Goal: Task Accomplishment & Management: Complete application form

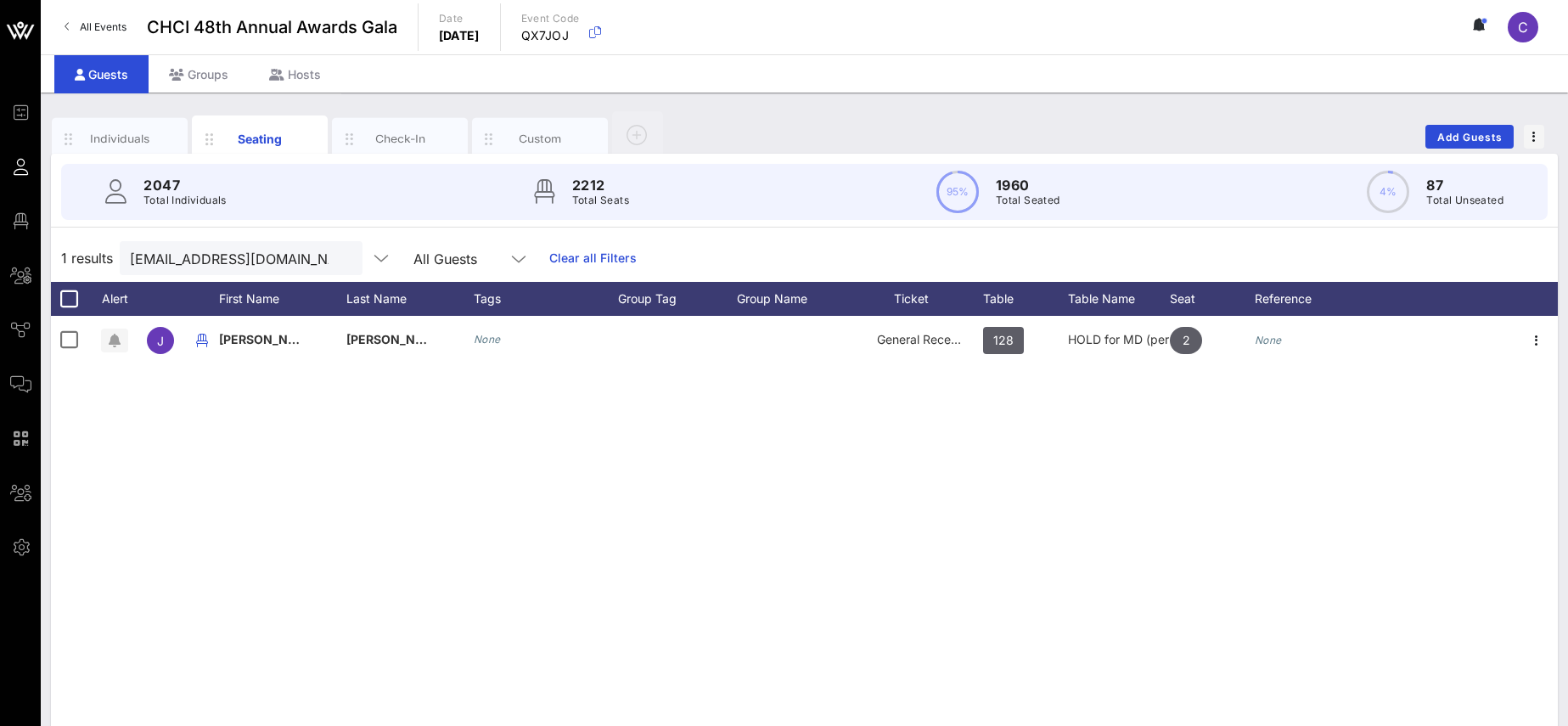
scroll to position [0, 32]
click at [334, 256] on div at bounding box center [342, 259] width 20 height 20
click at [337, 256] on button "clear icon" at bounding box center [342, 259] width 11 height 17
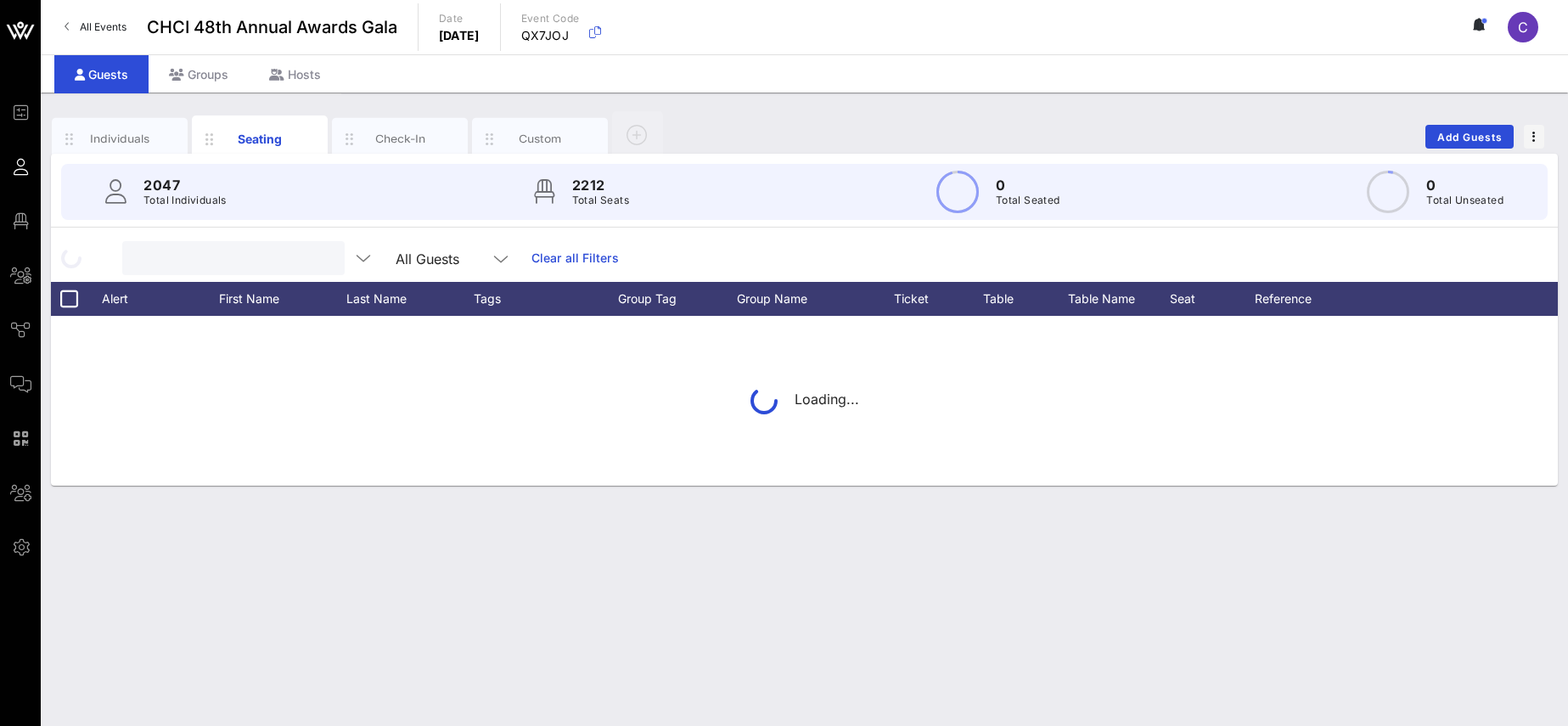
scroll to position [0, 0]
type input "[PERSON_NAME]"
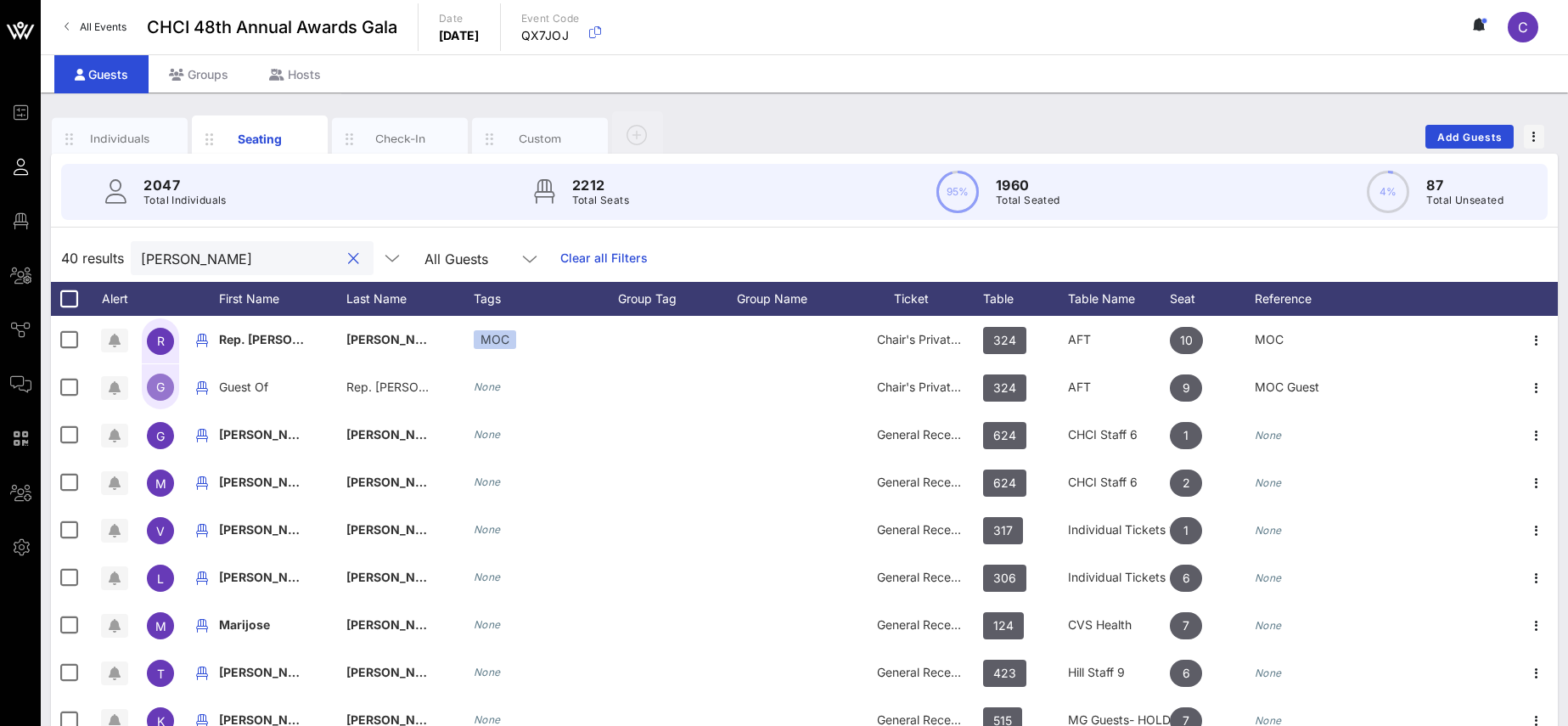
click at [348, 263] on button "clear icon" at bounding box center [352, 259] width 11 height 17
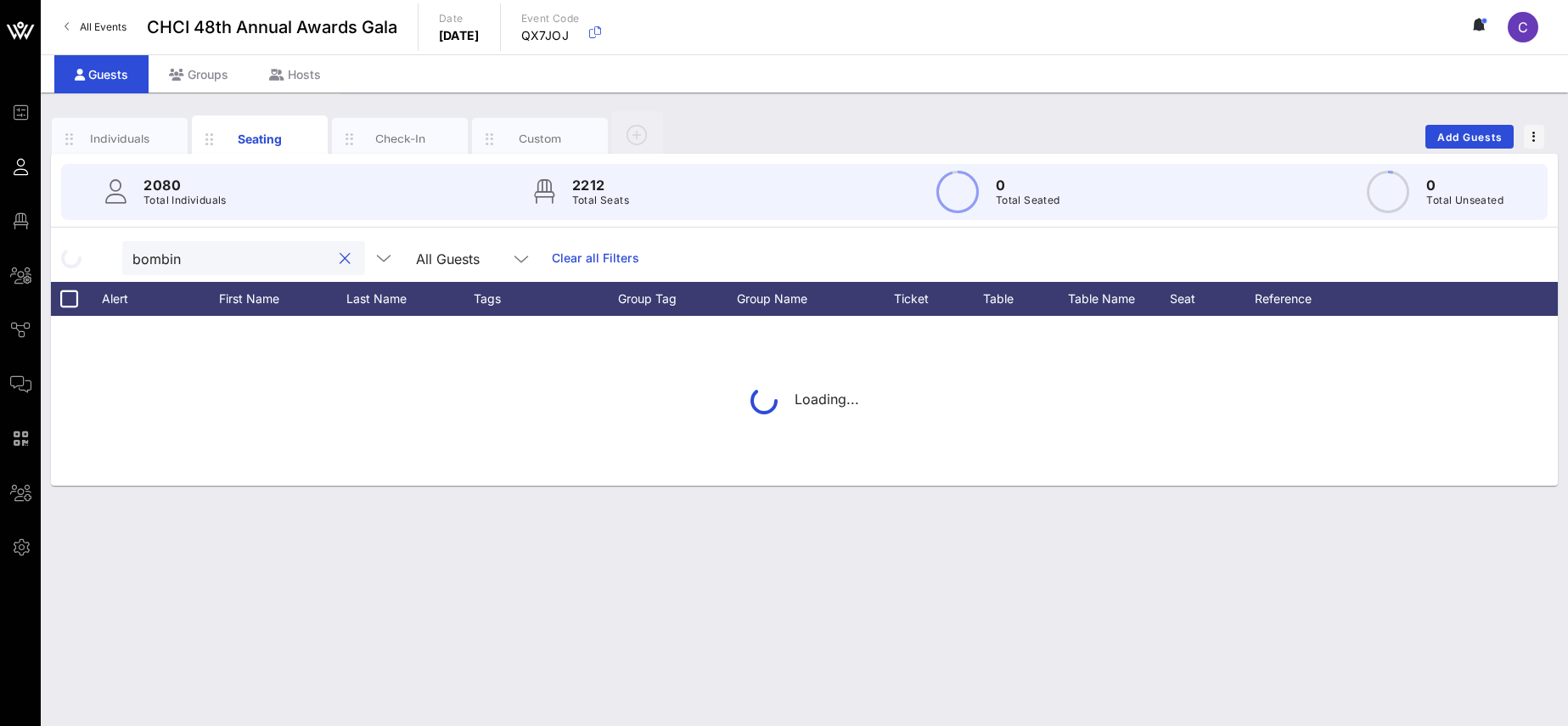
type input "bombin"
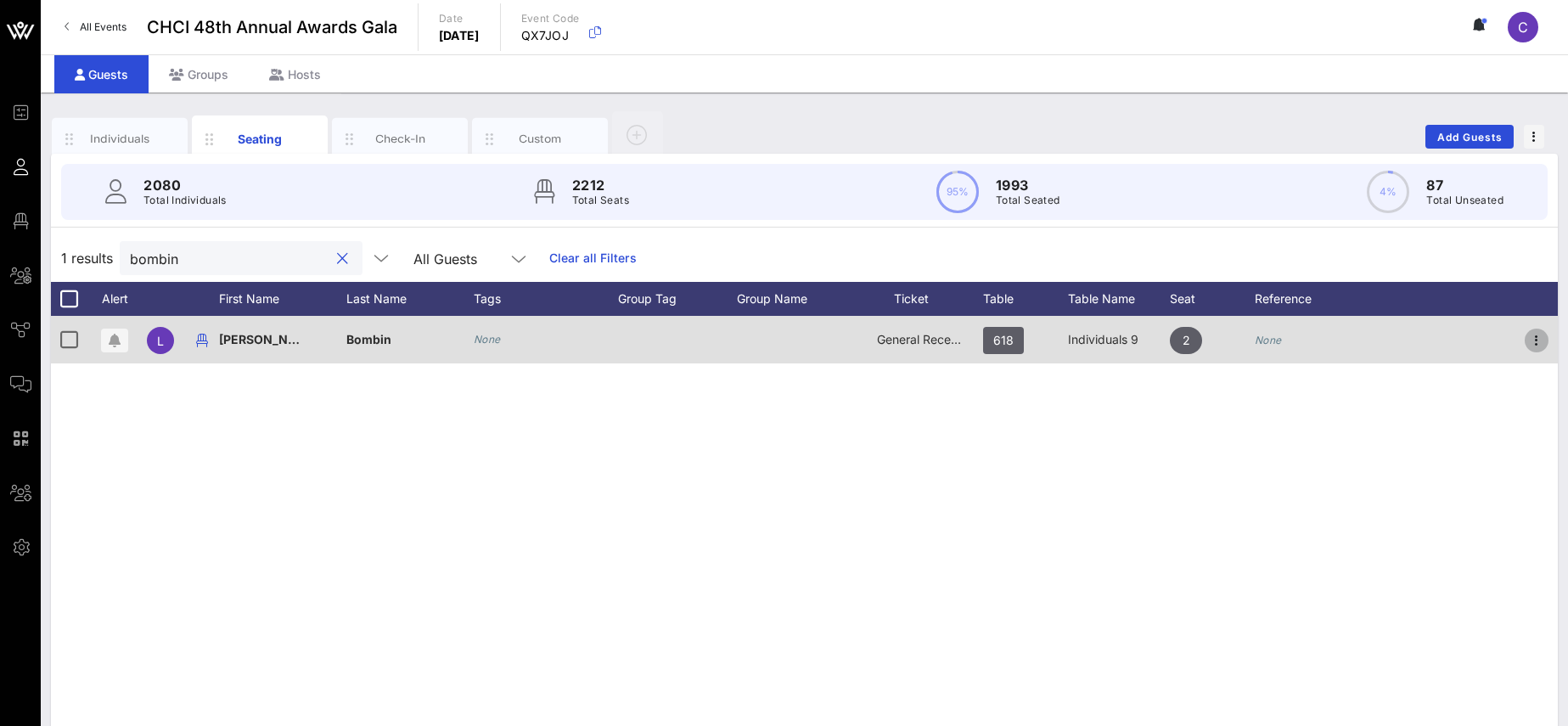
click at [1544, 334] on icon "button" at bounding box center [1536, 340] width 20 height 20
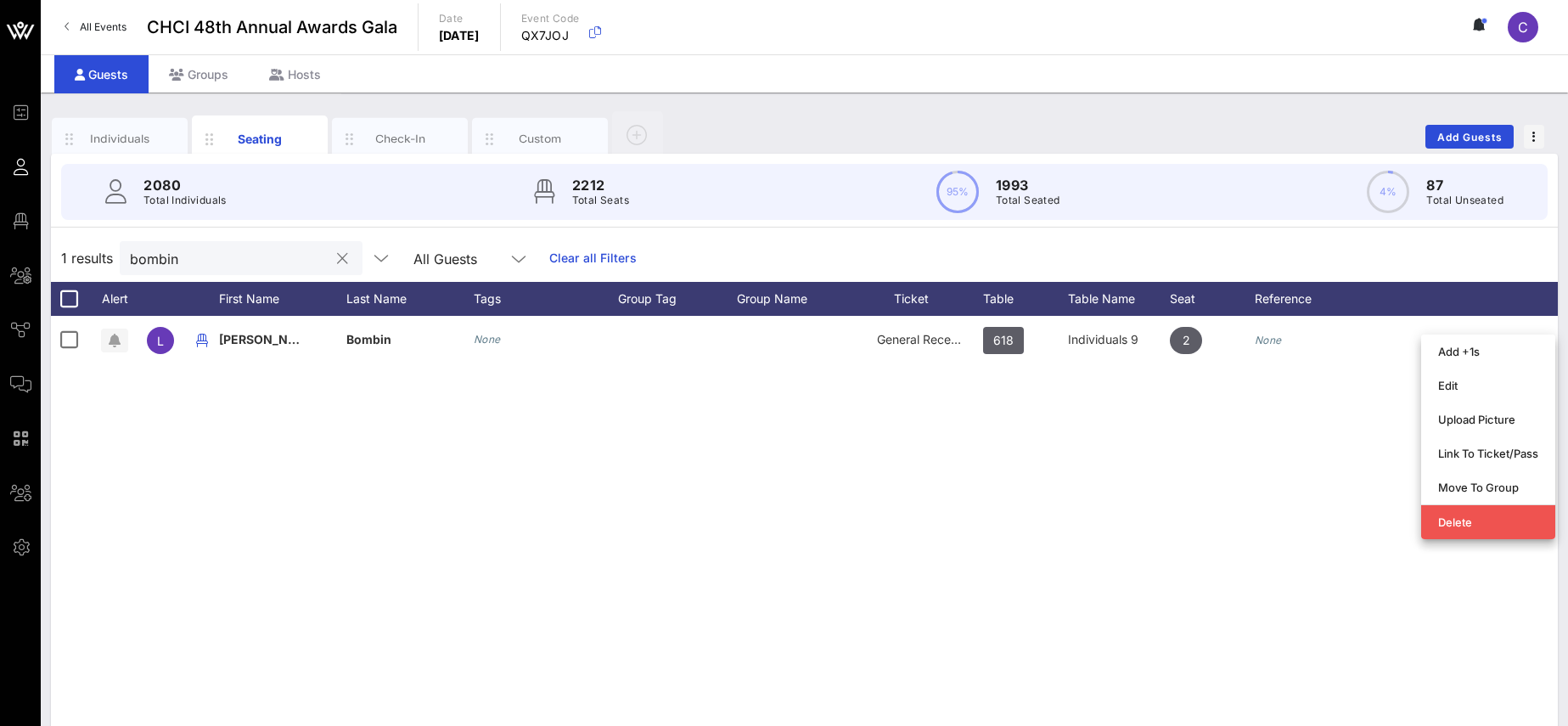
click at [1377, 550] on div "L [PERSON_NAME] None General Reception 618 Individuals 9 2 None" at bounding box center [804, 570] width 1506 height 509
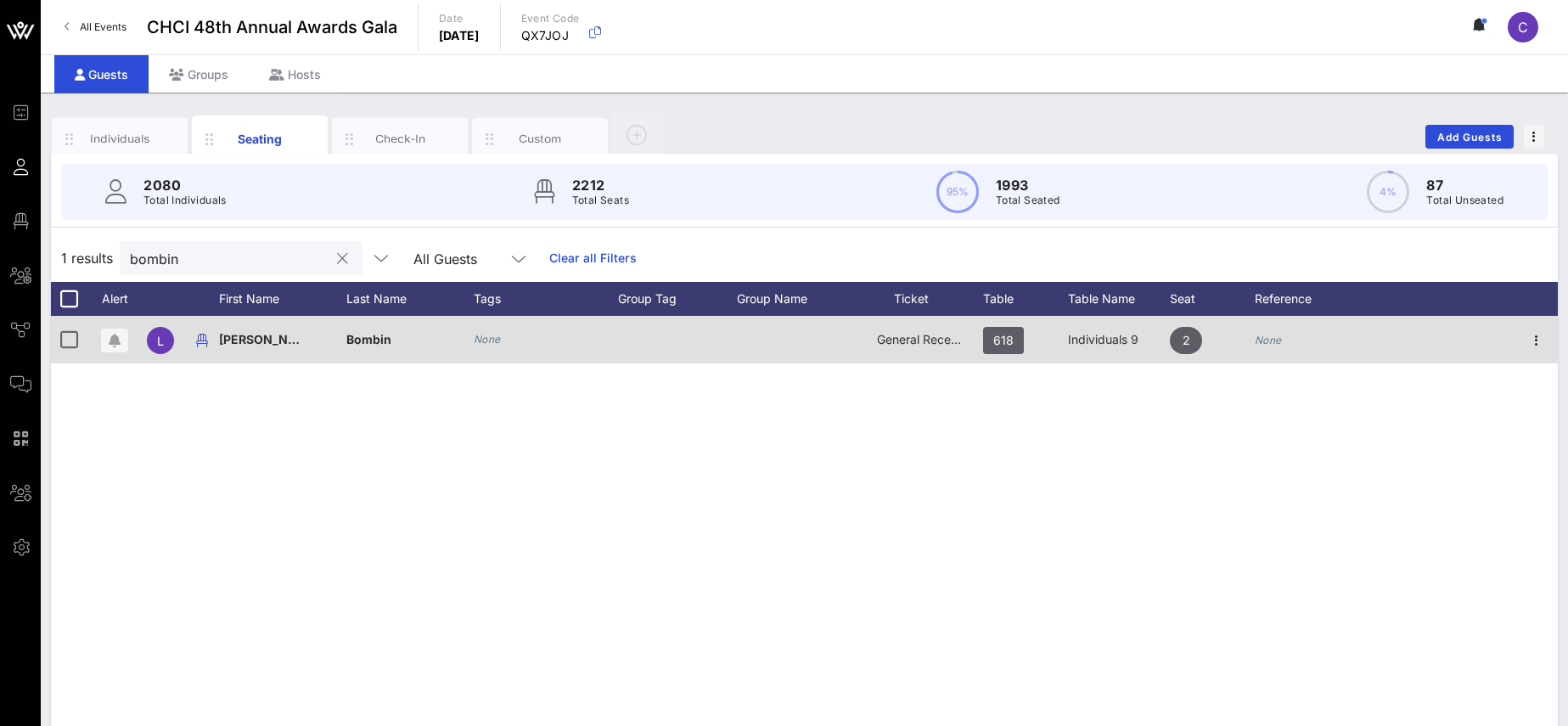
click at [369, 351] on div "Bombin" at bounding box center [369, 339] width 45 height 47
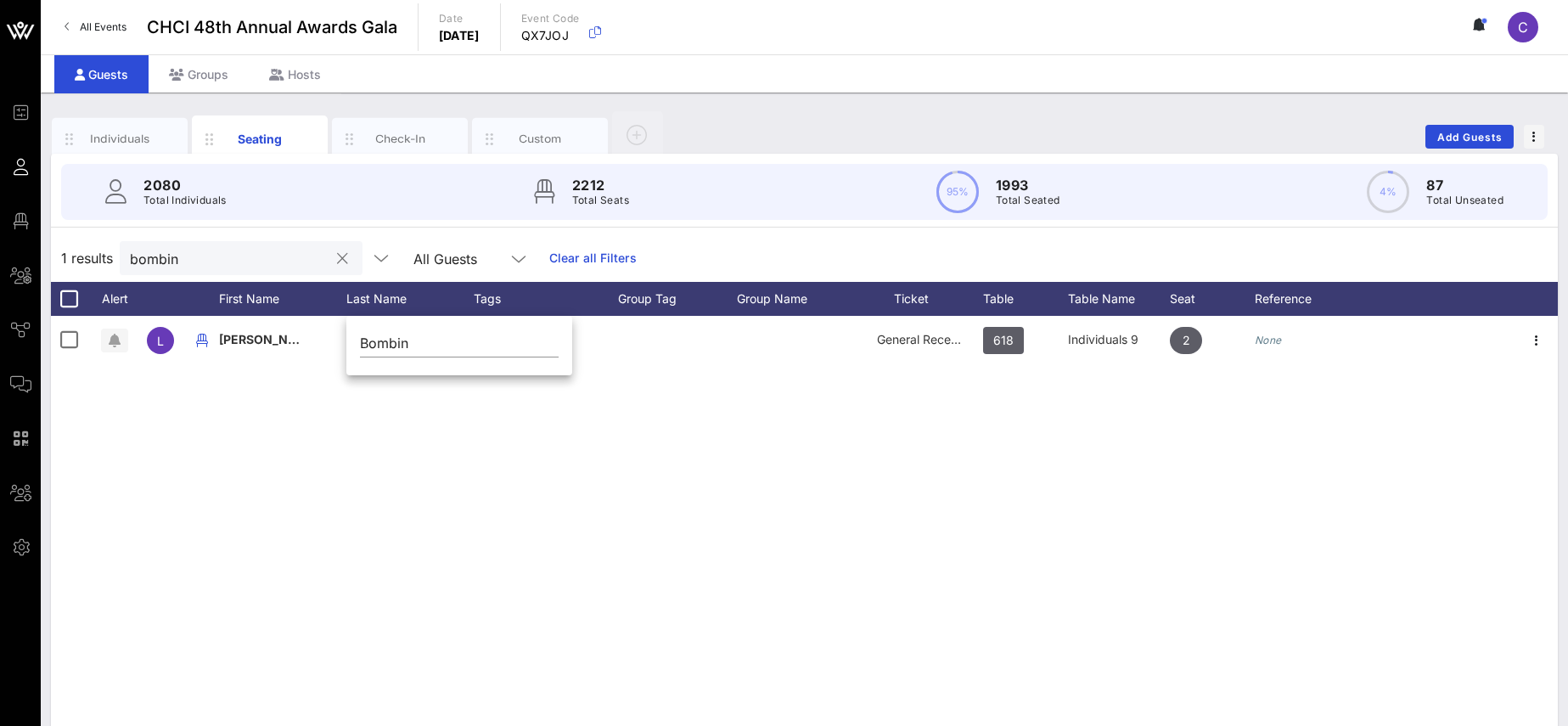
click at [517, 435] on div "L [PERSON_NAME] None General Reception 618 Individuals 9 2 None" at bounding box center [804, 570] width 1506 height 509
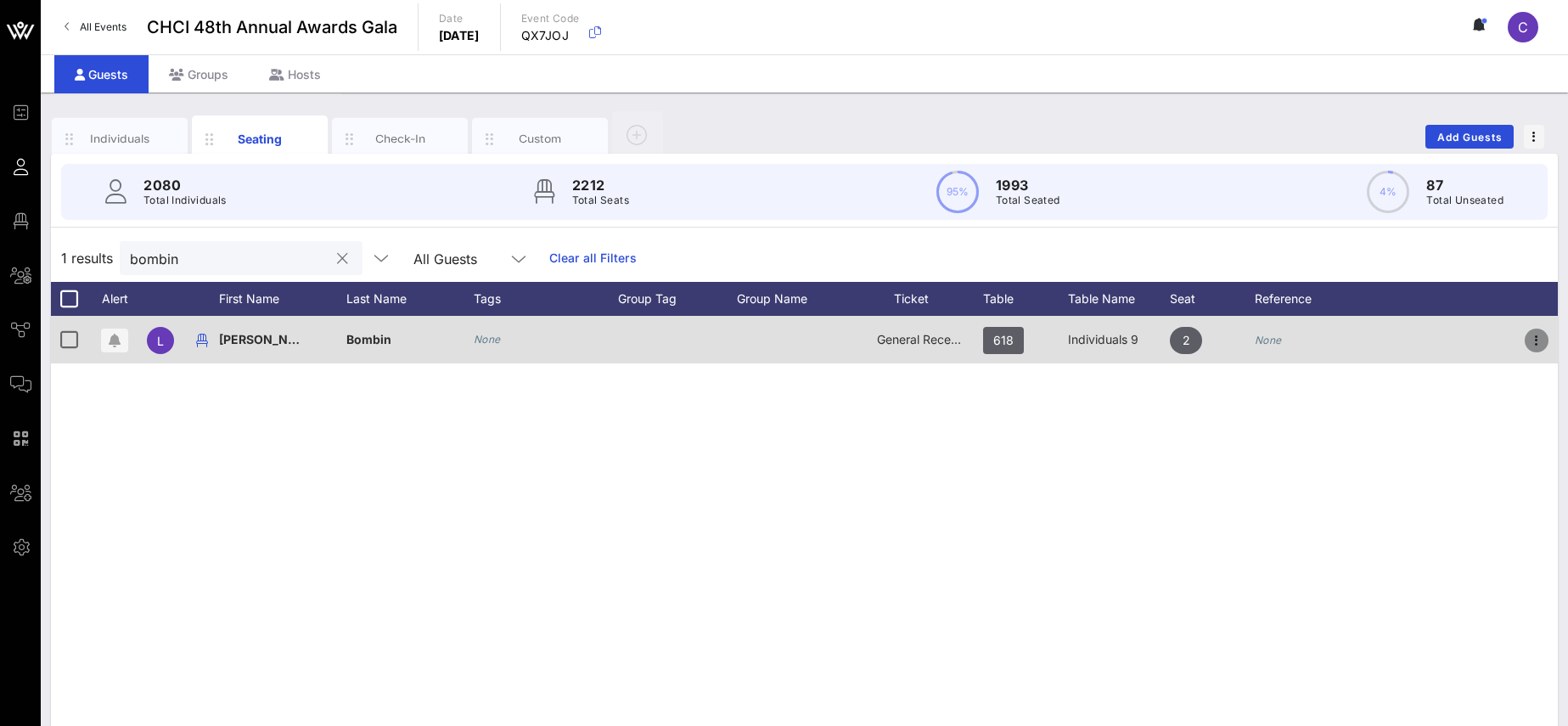
click at [1540, 343] on icon "button" at bounding box center [1536, 340] width 20 height 20
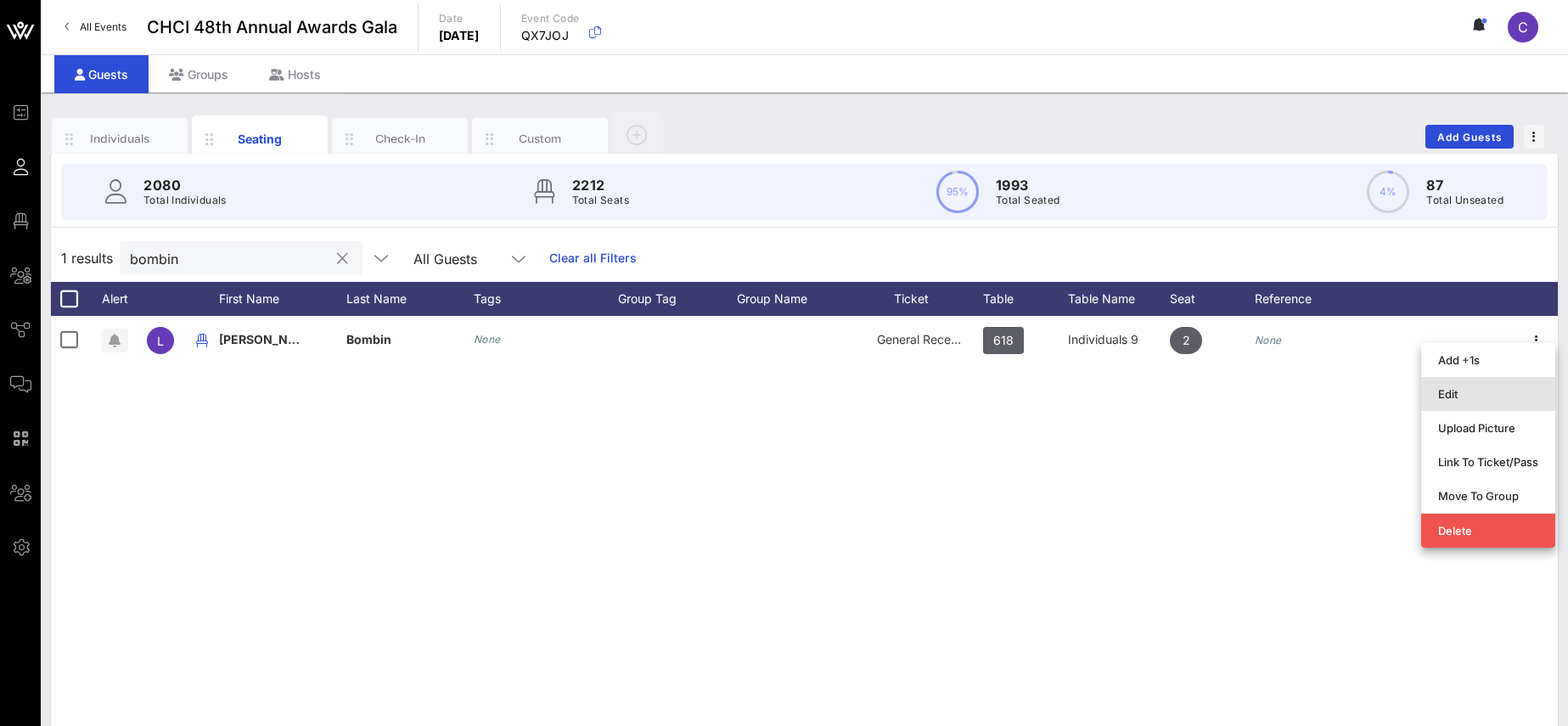
click at [1460, 404] on div "Edit" at bounding box center [1488, 394] width 100 height 27
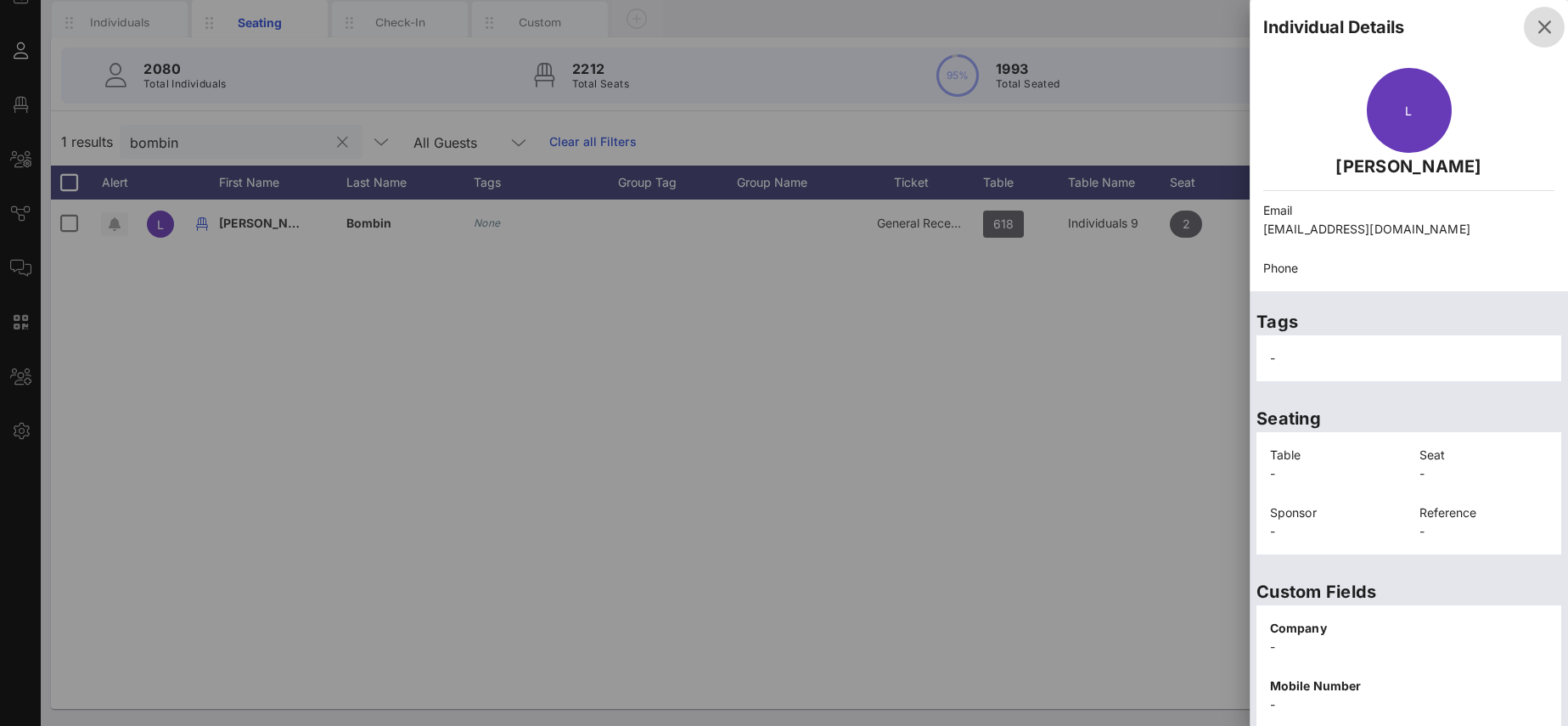
click at [1552, 31] on icon "button" at bounding box center [1544, 27] width 20 height 20
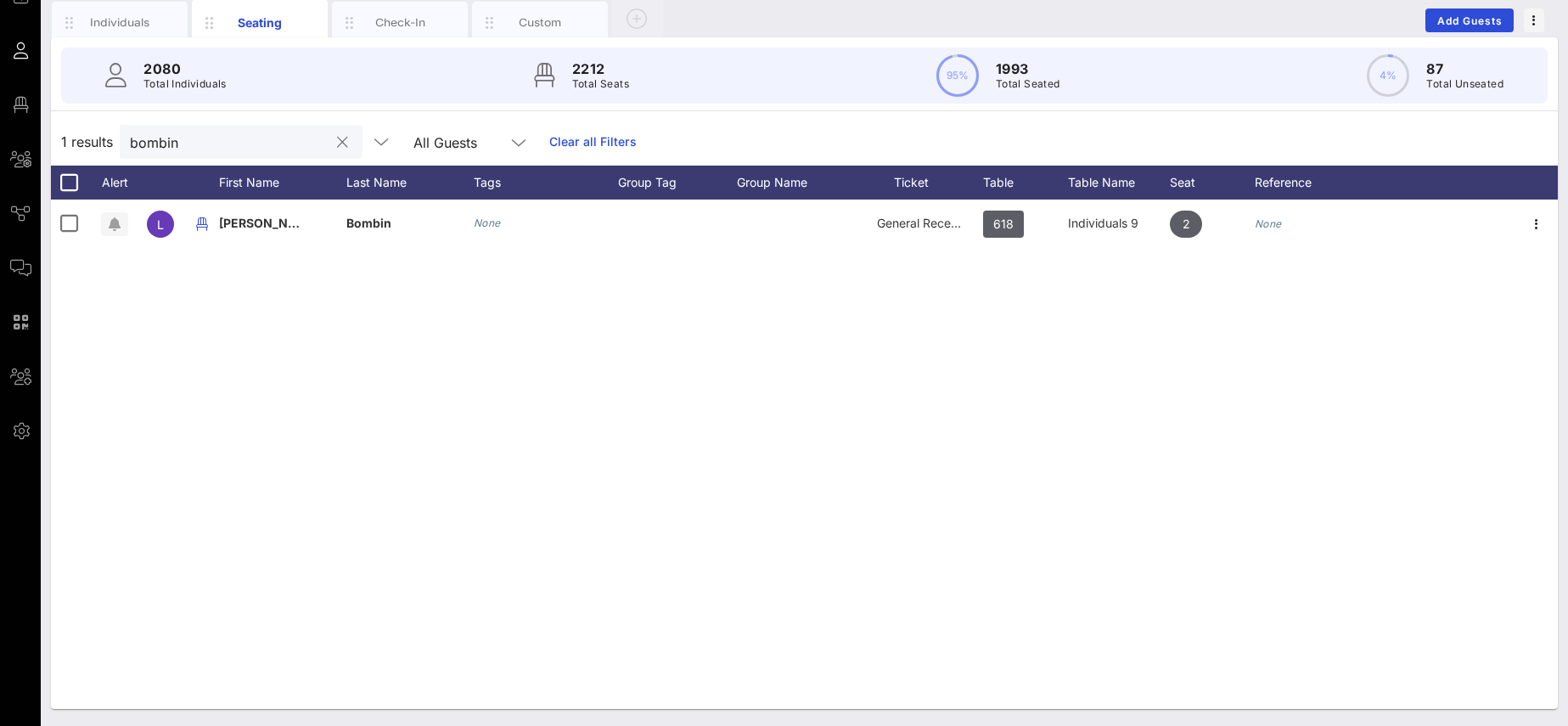
click at [337, 142] on button "clear icon" at bounding box center [342, 143] width 11 height 17
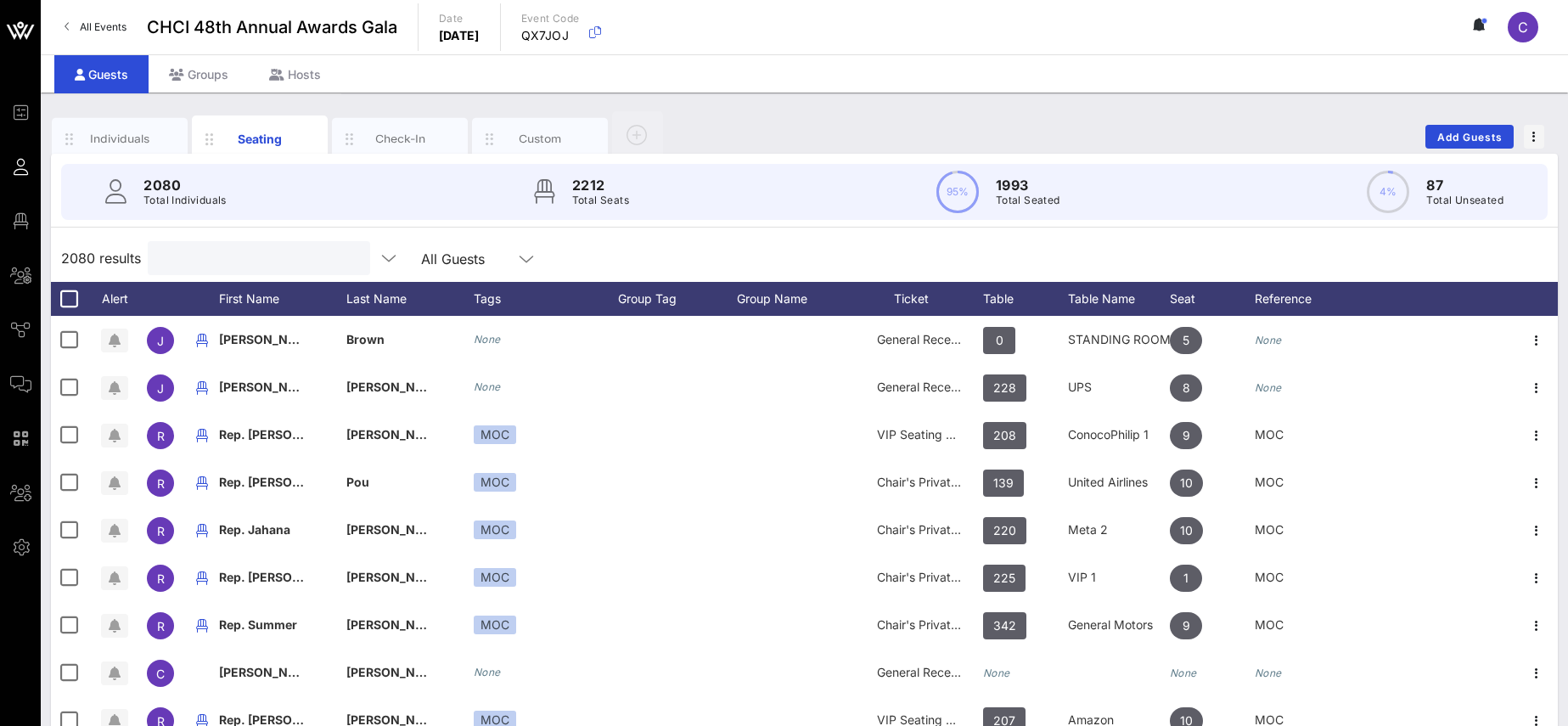
click at [242, 263] on input "text" at bounding box center [258, 258] width 199 height 22
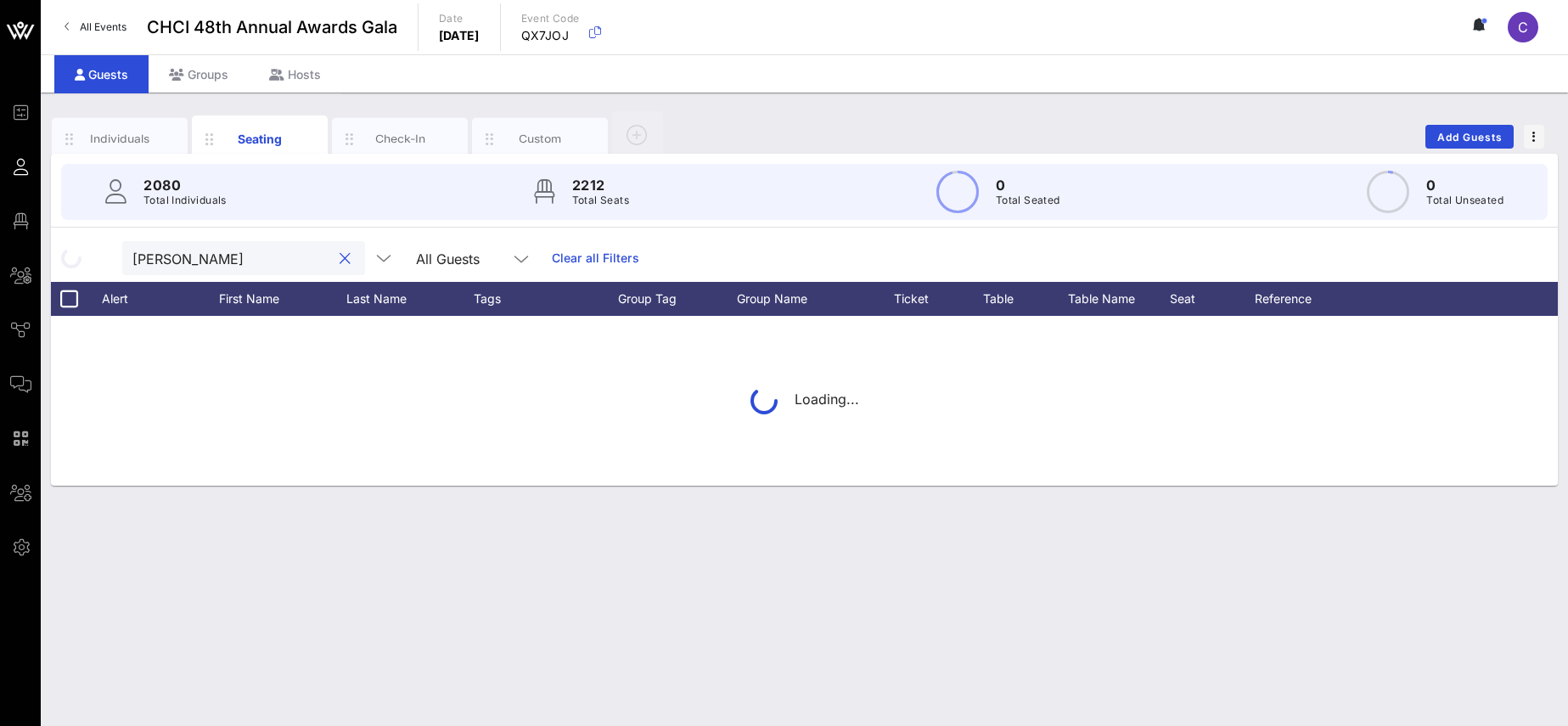
type input "[PERSON_NAME]"
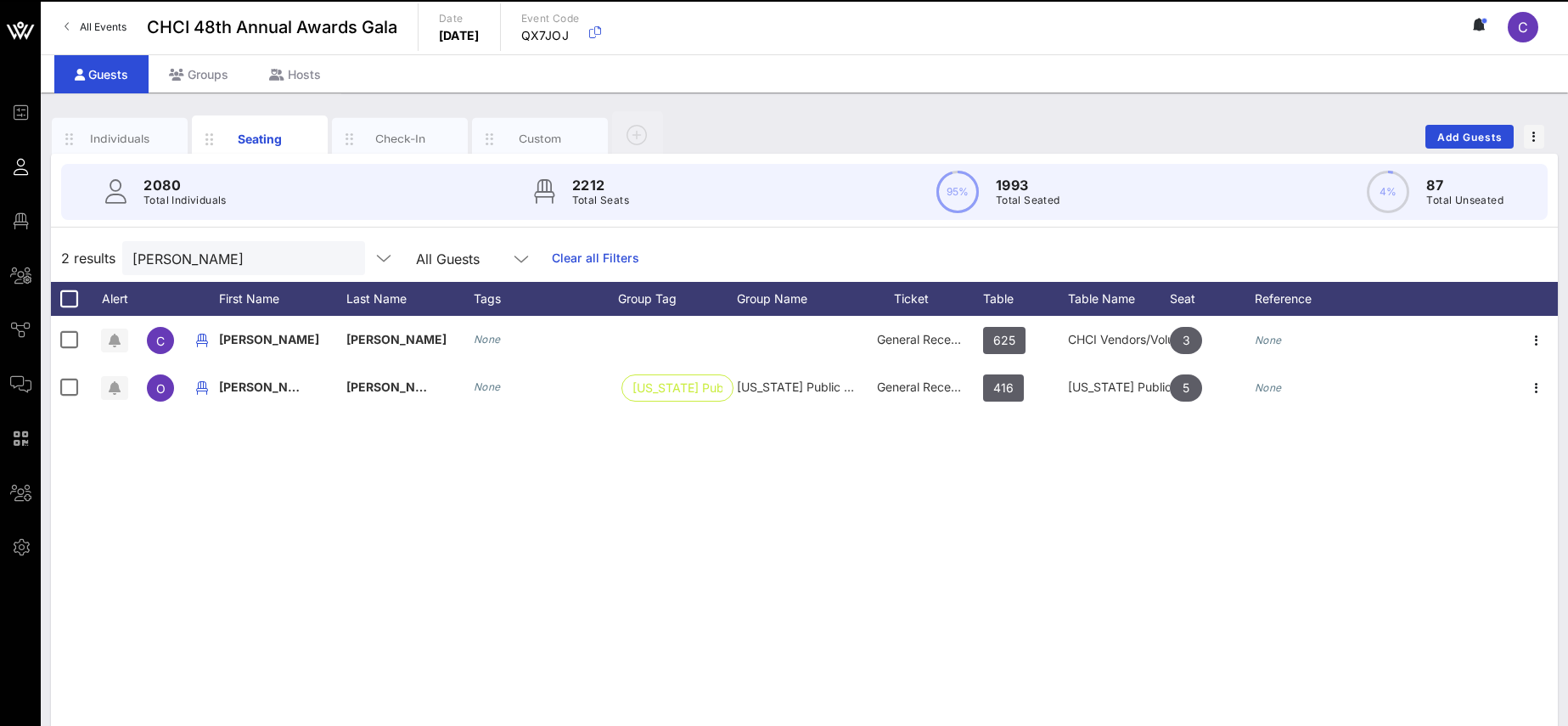
click at [523, 436] on div "[PERSON_NAME] None General Reception 625 CHCI Vendors/Volunteers 3 None O [PERS…" at bounding box center [804, 570] width 1506 height 509
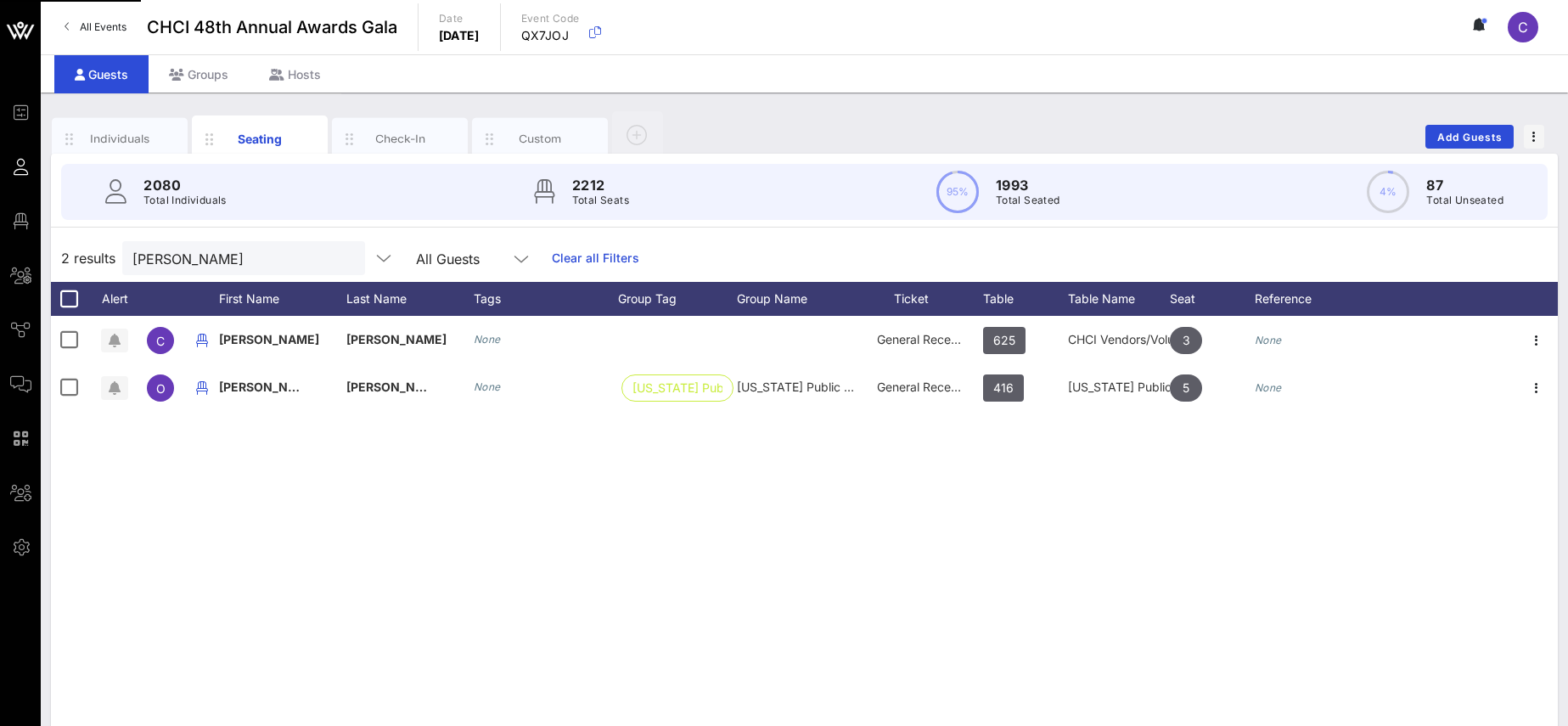
click at [340, 264] on button "clear icon" at bounding box center [345, 259] width 11 height 17
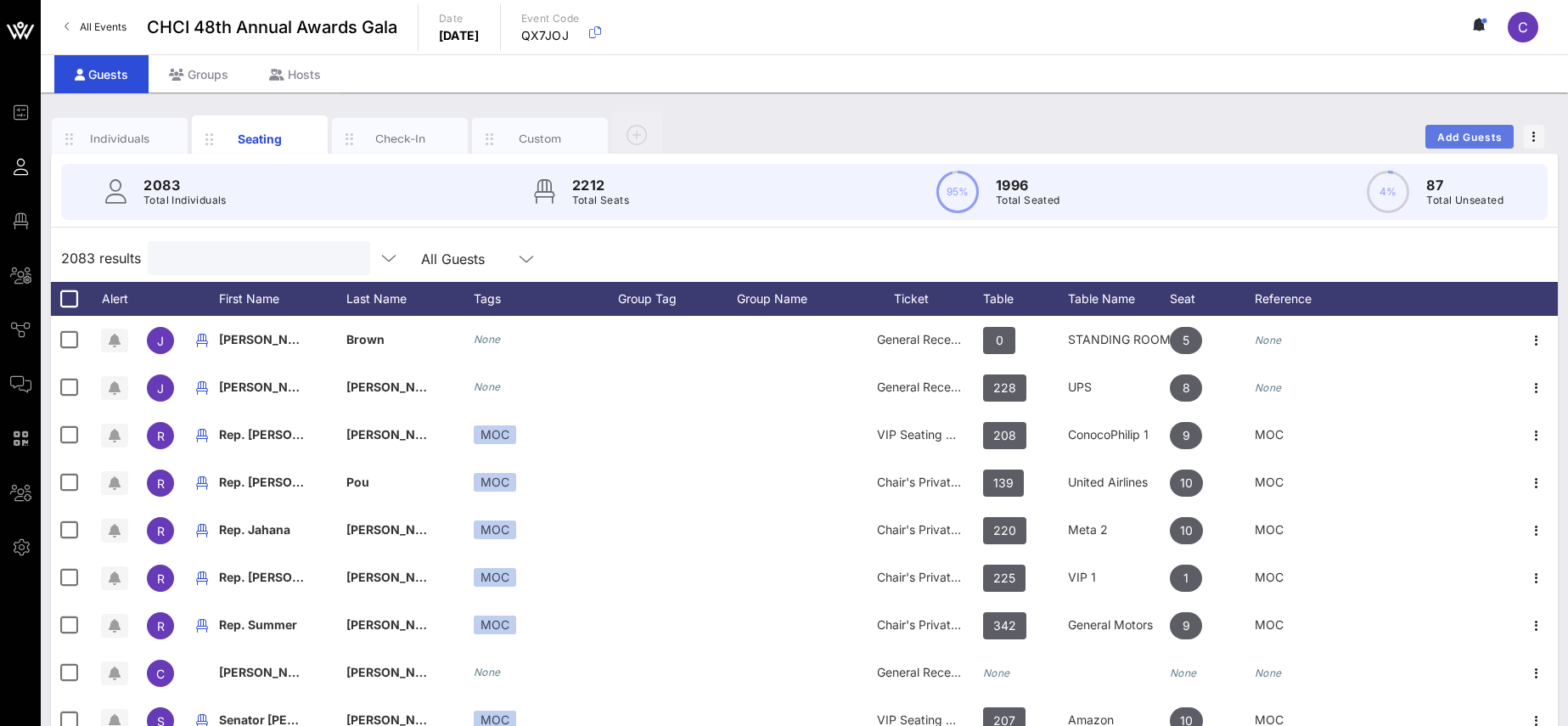
click at [1464, 140] on span "Add Guests" at bounding box center [1469, 136] width 67 height 13
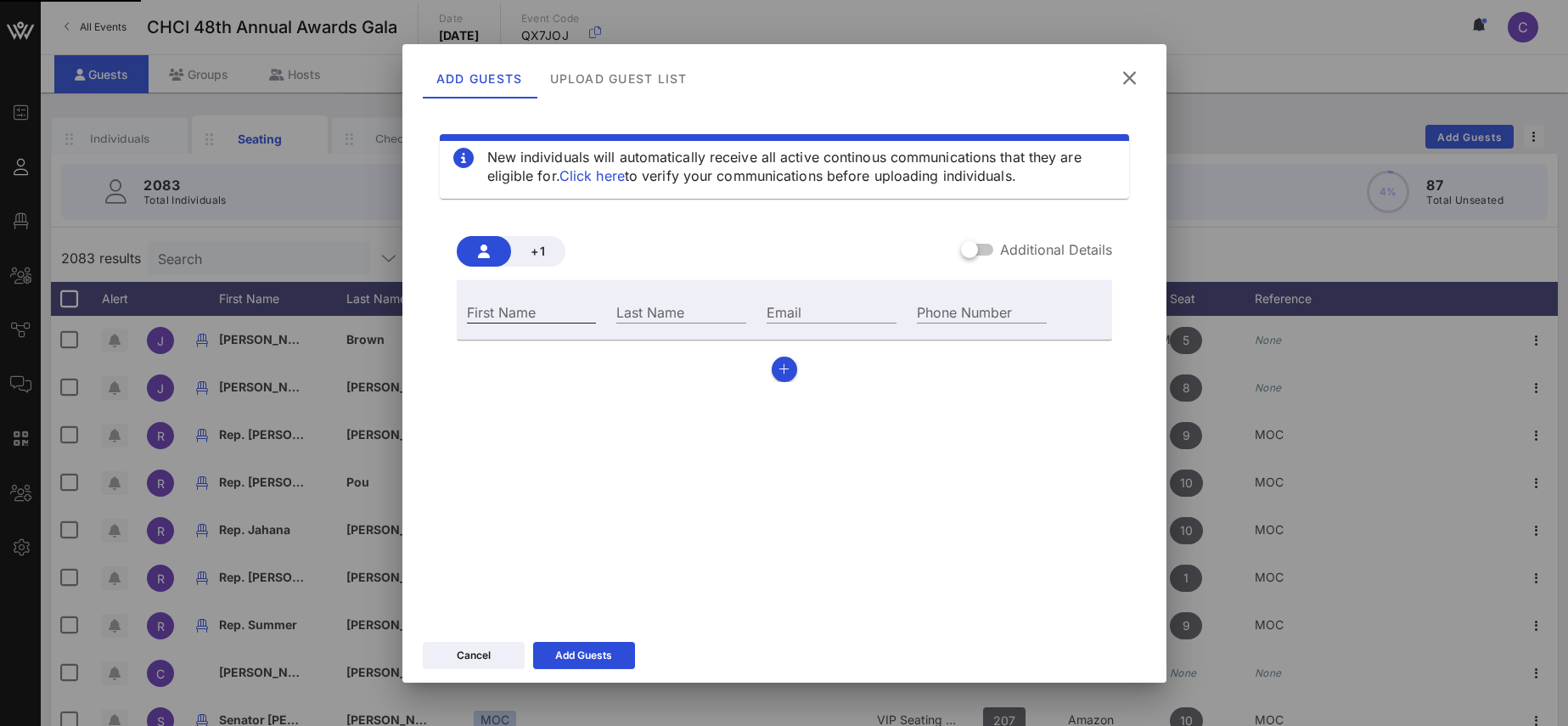
click at [511, 312] on div "First Name" at bounding box center [532, 311] width 130 height 22
paste input "[PERSON_NAME]"
drag, startPoint x: 515, startPoint y: 314, endPoint x: 553, endPoint y: 310, distance: 38.2
click at [553, 310] on input "[PERSON_NAME]" at bounding box center [532, 311] width 130 height 22
type input "[PERSON_NAME]"
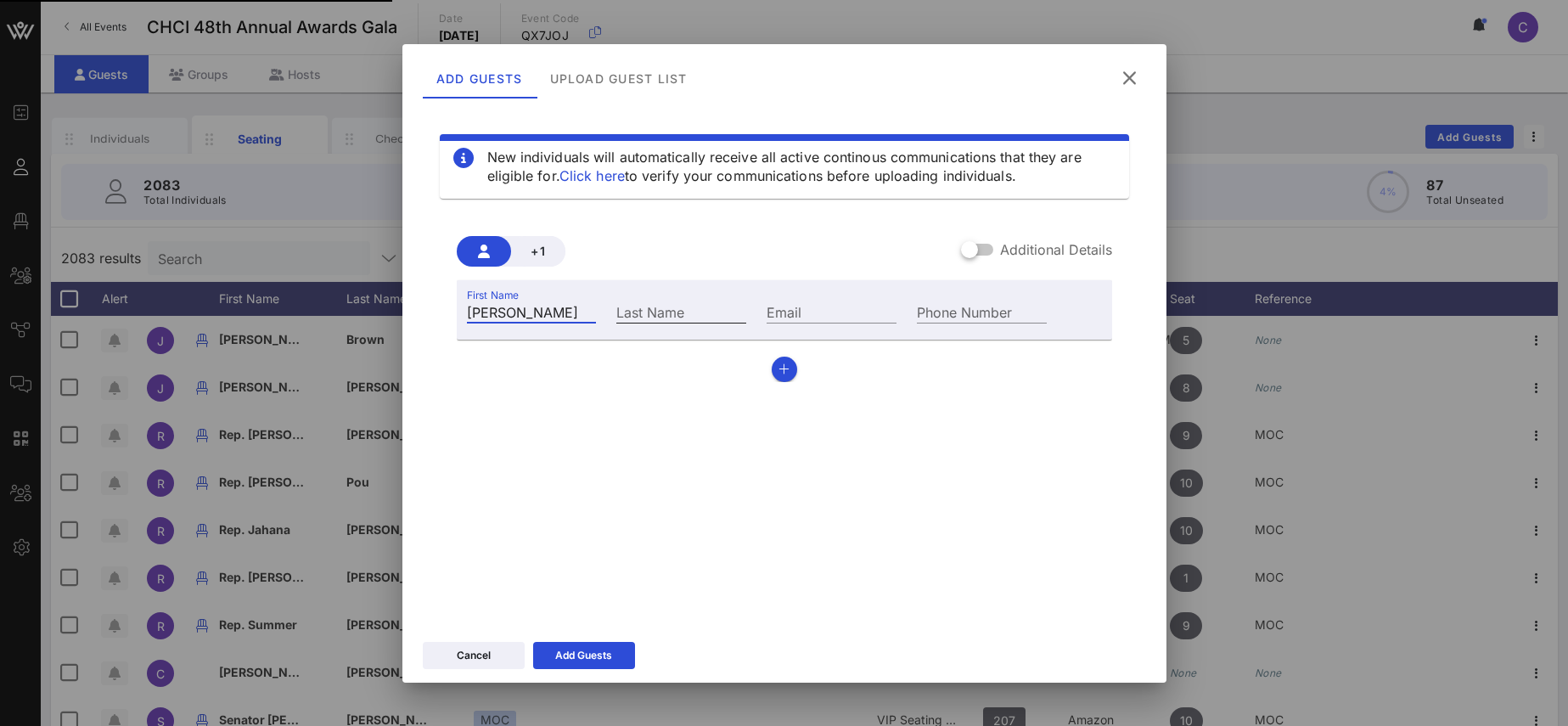
click at [685, 311] on input "Last Name" at bounding box center [681, 311] width 130 height 22
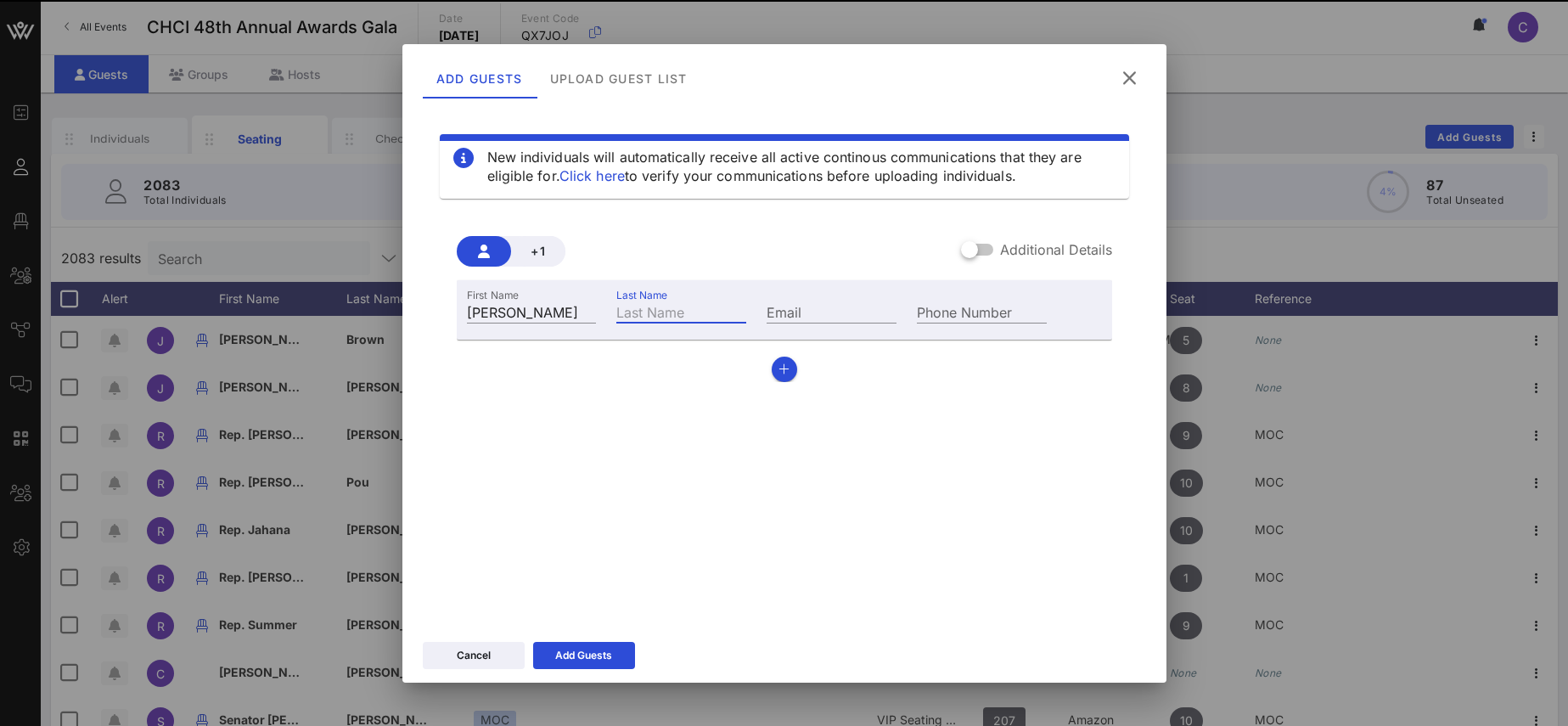
paste input "[PERSON_NAME]"
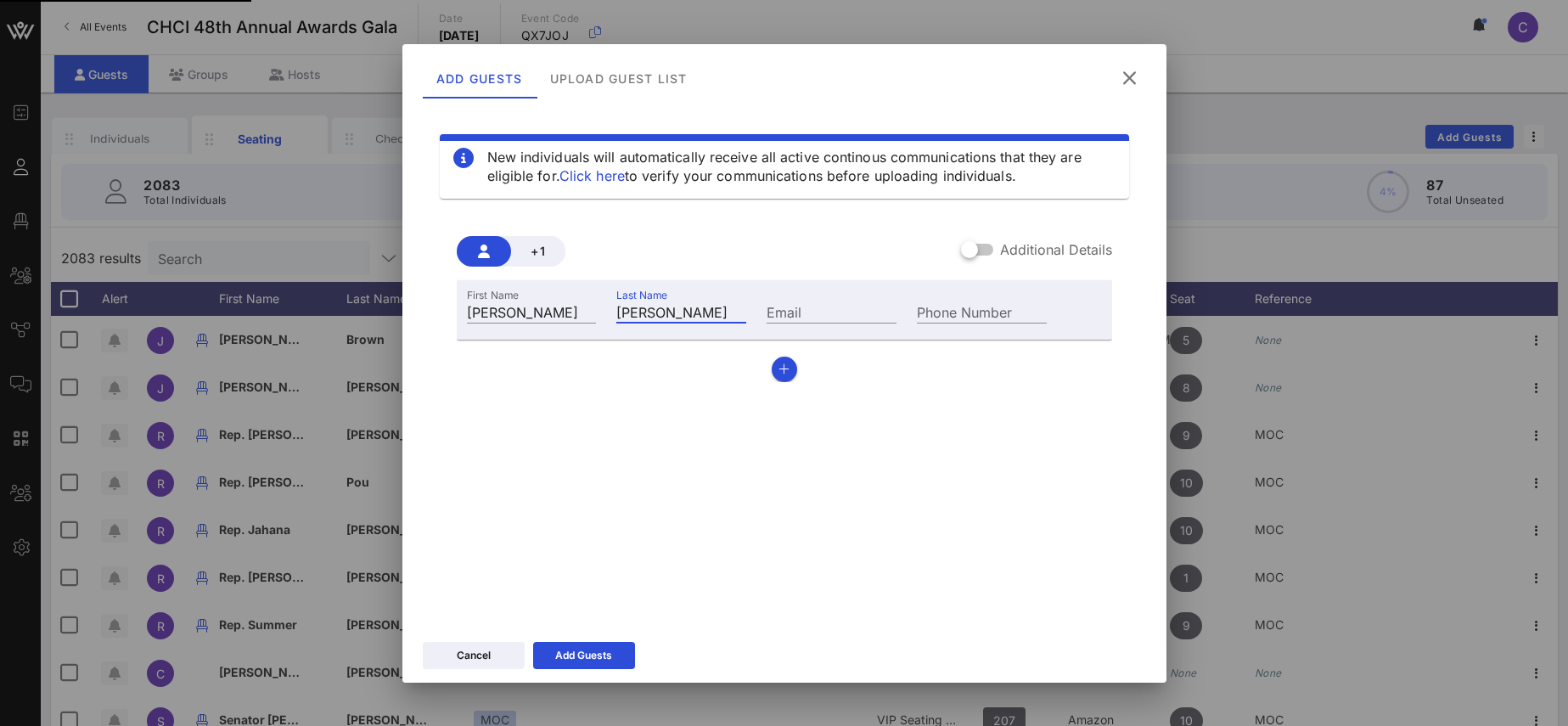
type input "[PERSON_NAME]"
click at [812, 311] on input "Email" at bounding box center [831, 311] width 130 height 22
paste input "[EMAIL_ADDRESS][DOMAIN_NAME]"
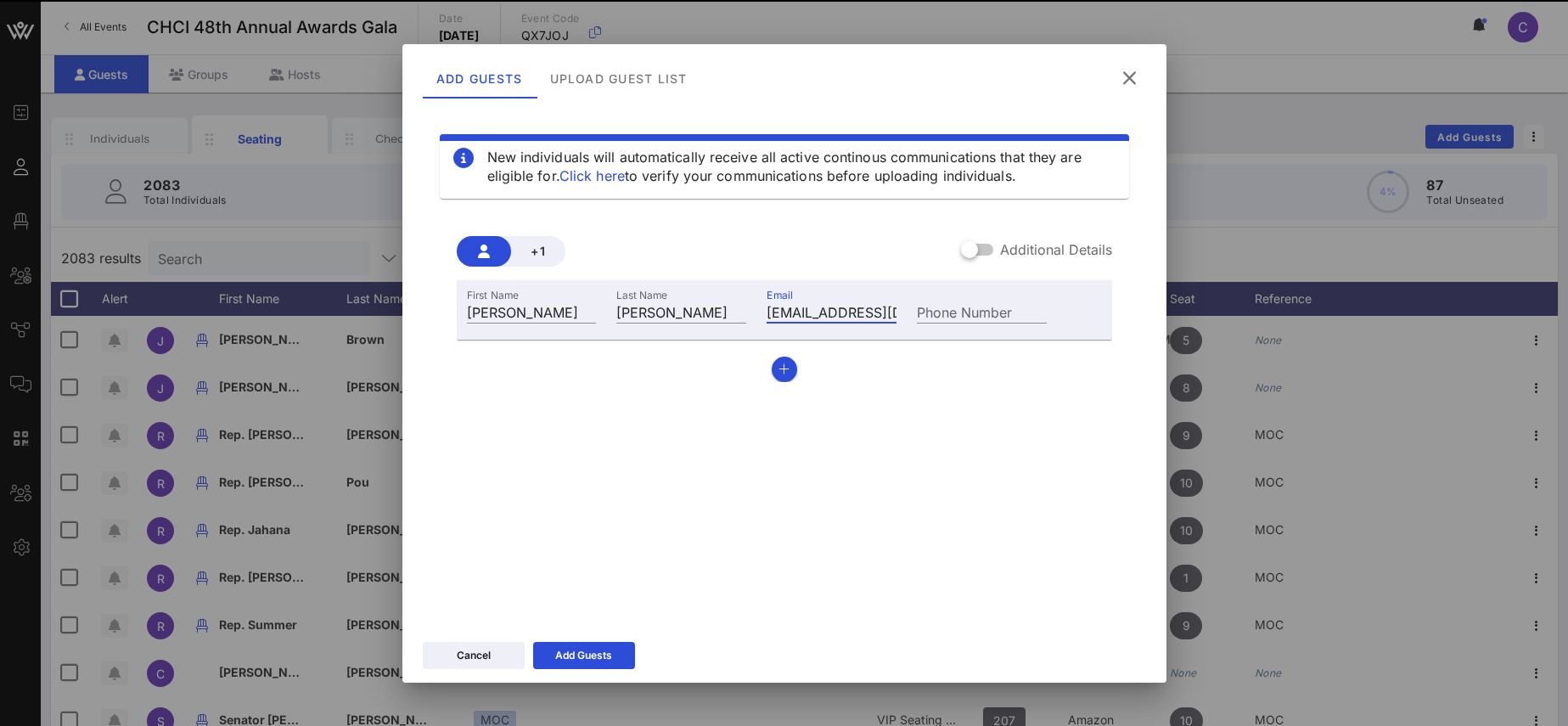
scroll to position [0, 7]
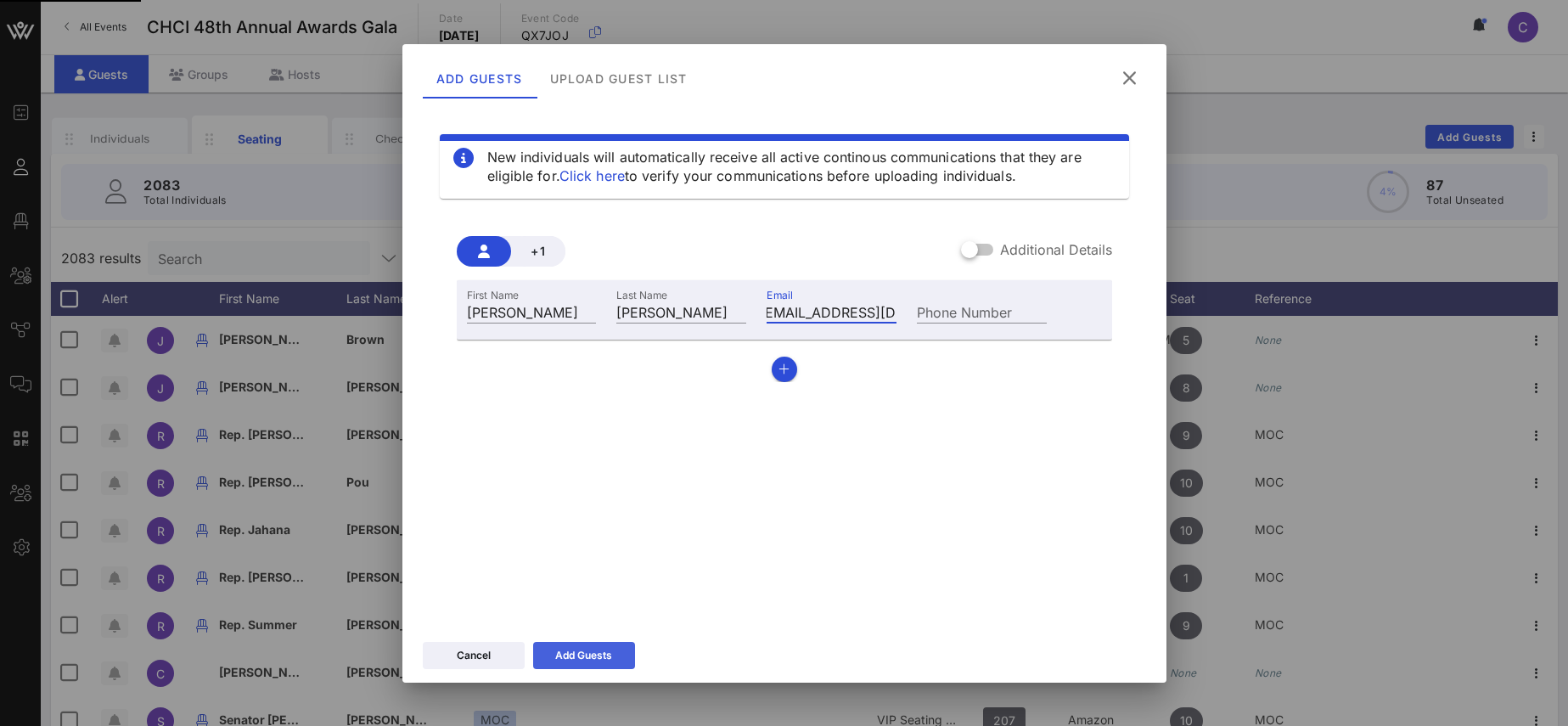
type input "[EMAIL_ADDRESS][DOMAIN_NAME]"
click at [593, 656] on div "Add Guests" at bounding box center [583, 656] width 57 height 17
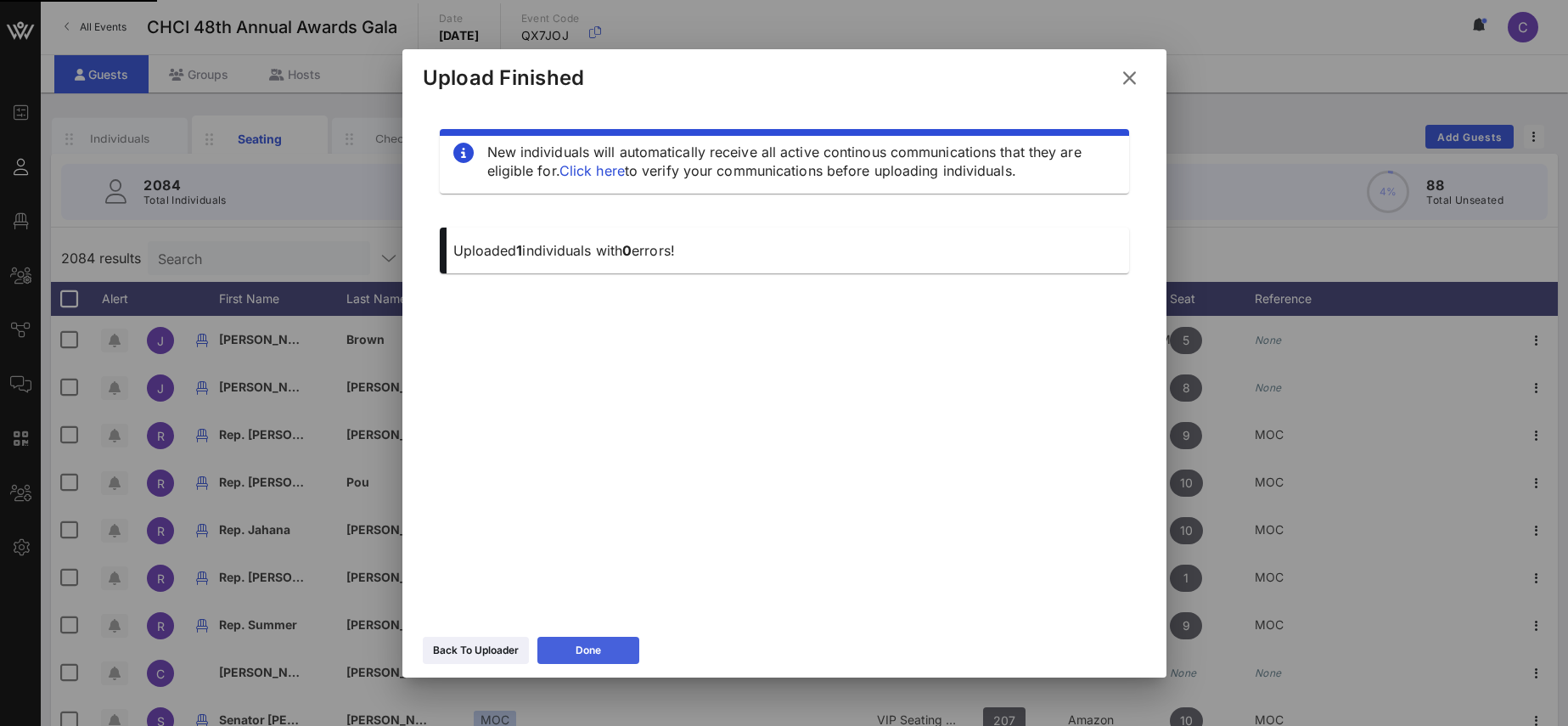
click at [593, 656] on div "Done" at bounding box center [588, 651] width 25 height 17
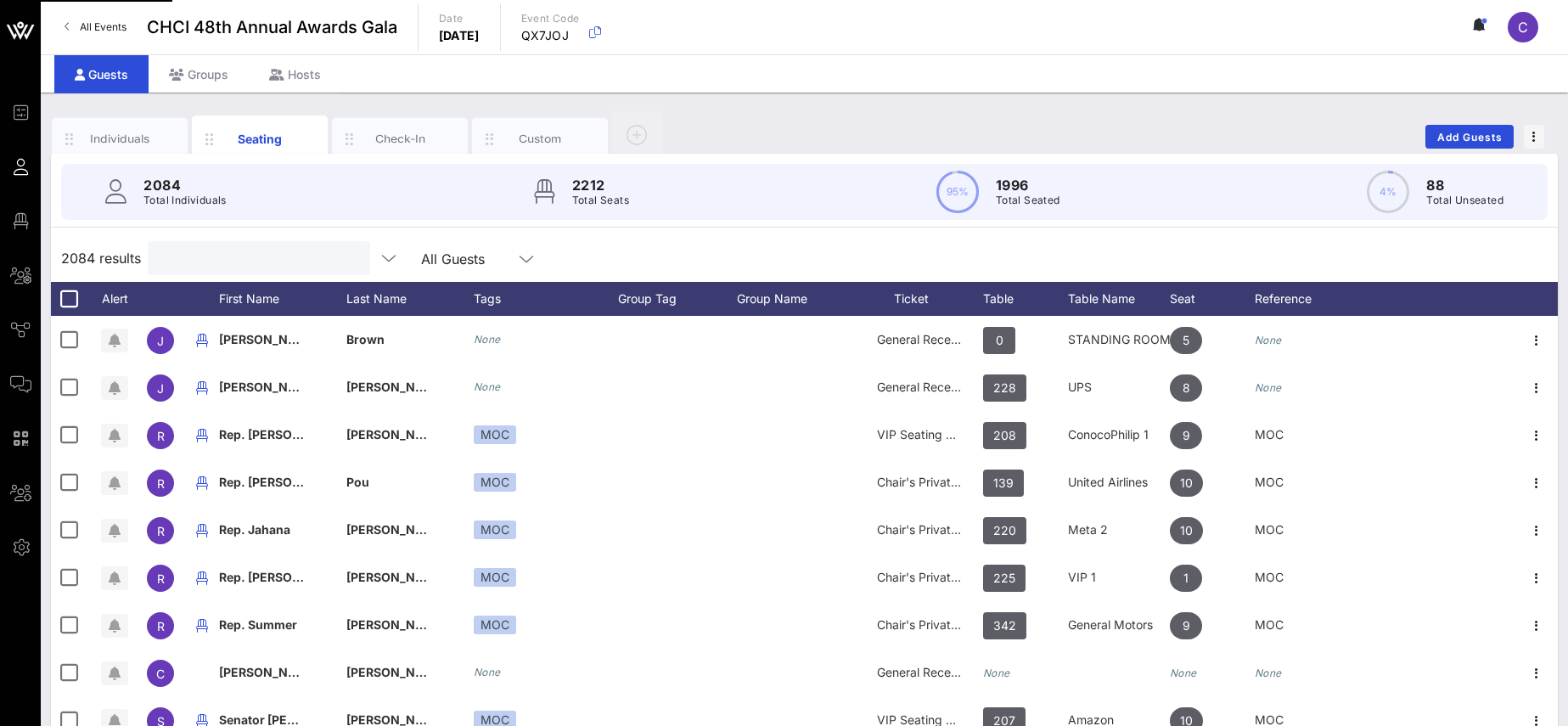
click at [217, 256] on input "text" at bounding box center [258, 258] width 199 height 22
paste input "[EMAIL_ADDRESS][DOMAIN_NAME]"
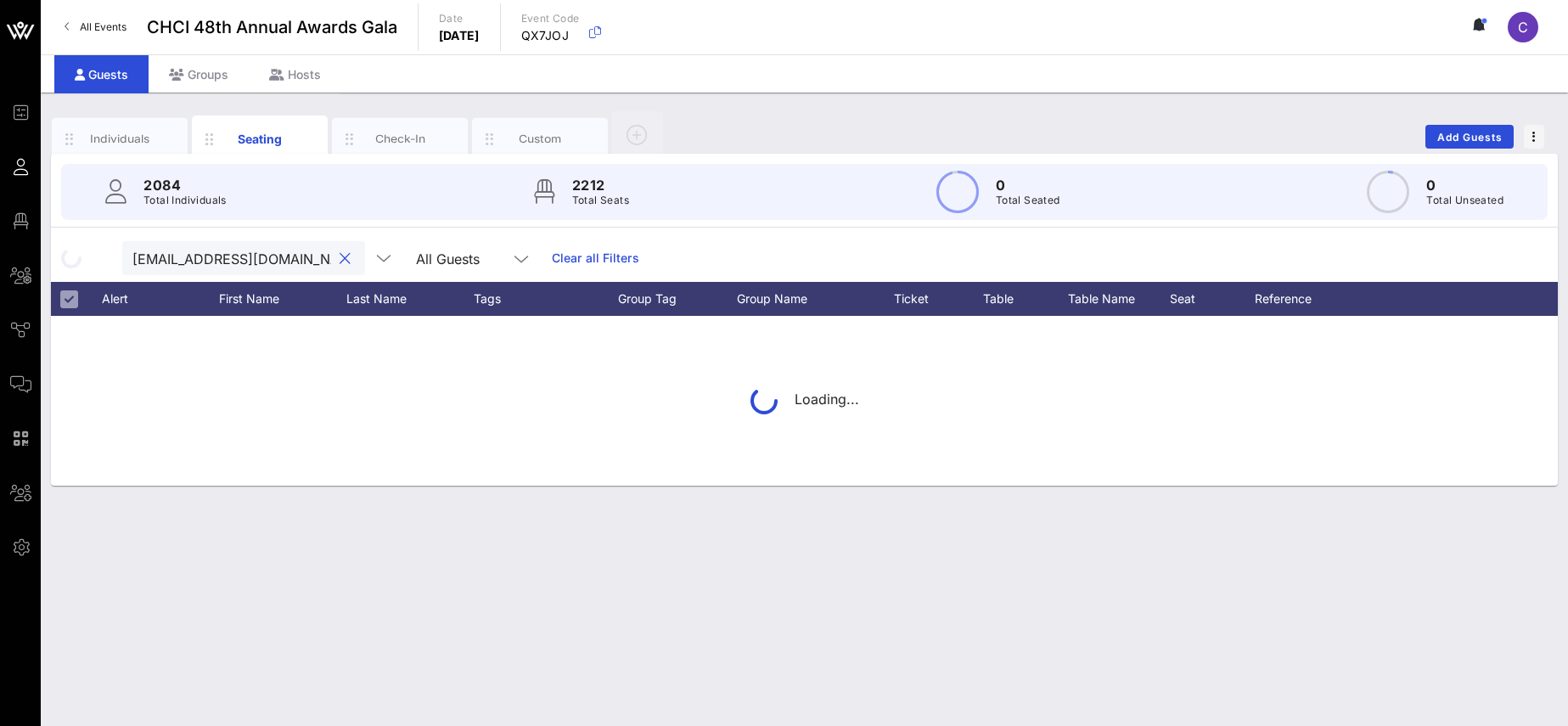
type input "[EMAIL_ADDRESS][DOMAIN_NAME]"
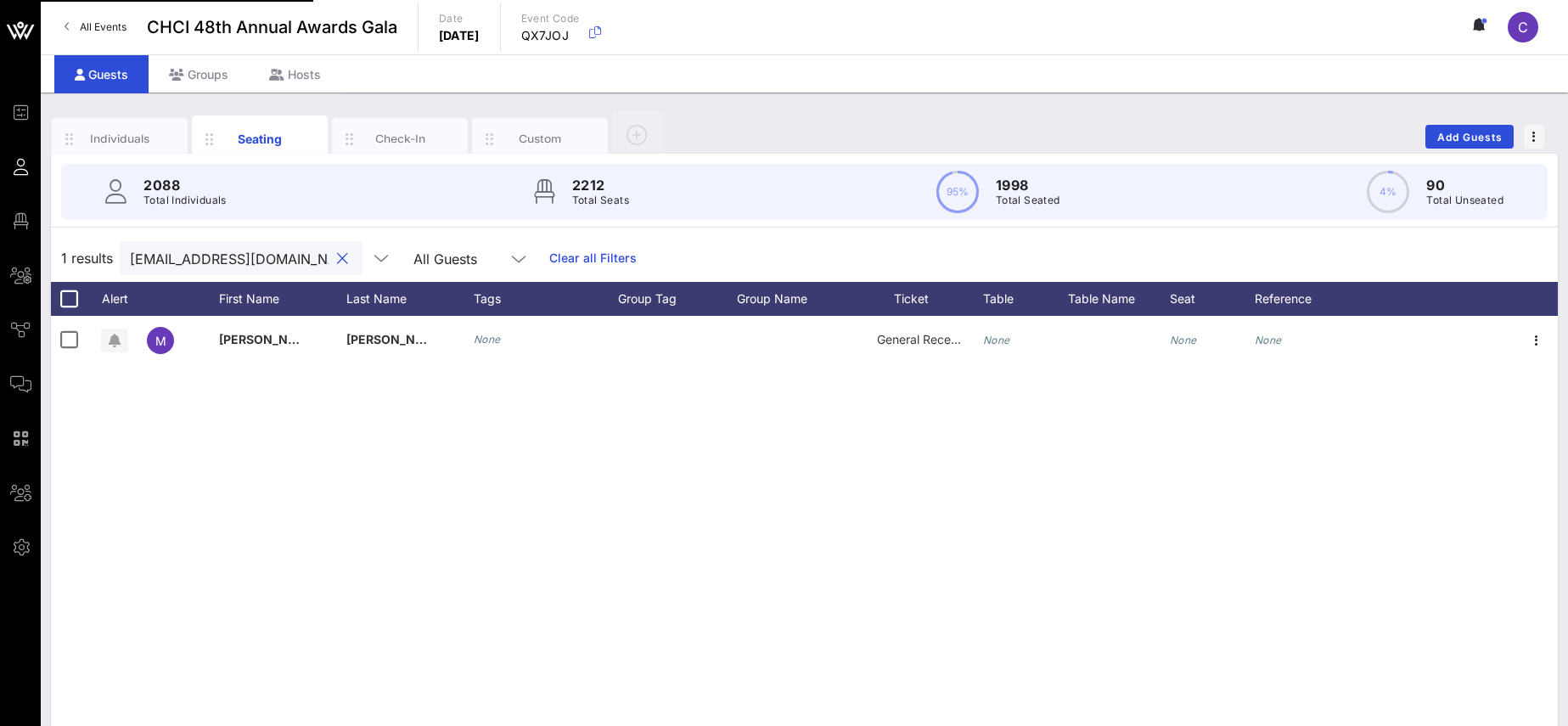
click at [994, 335] on icon "None" at bounding box center [996, 339] width 27 height 13
click at [1035, 339] on input "Table" at bounding box center [1096, 343] width 199 height 27
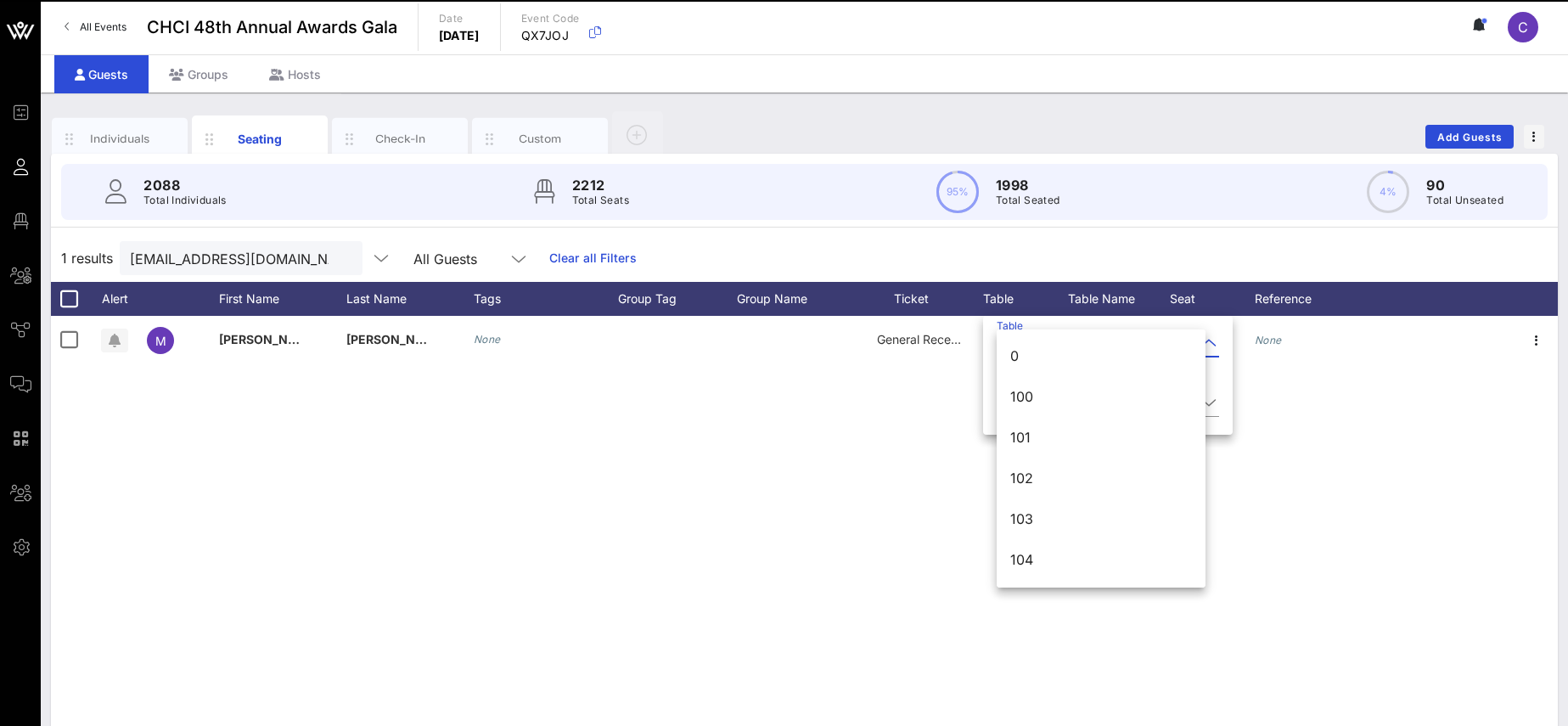
scroll to position [571, 0]
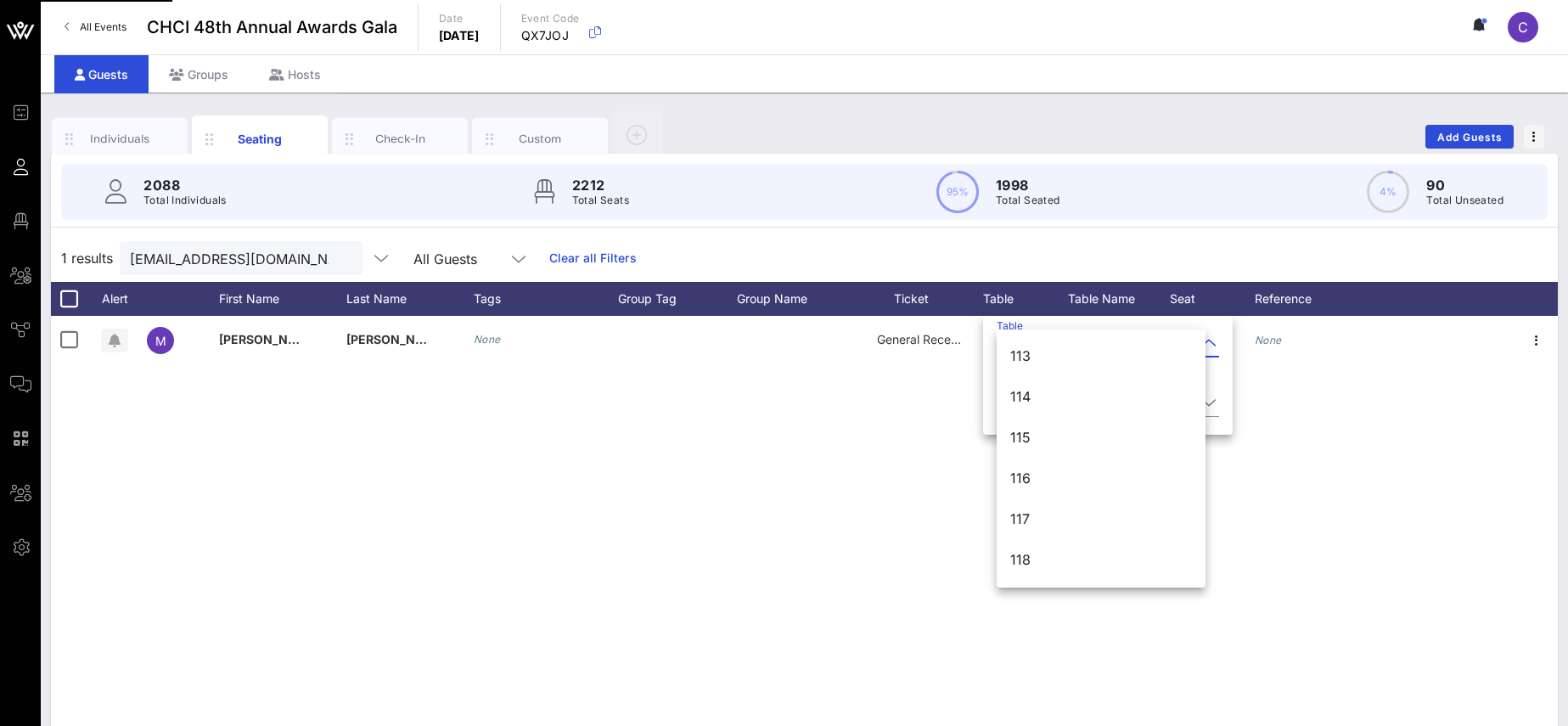
click at [1210, 346] on div "Table Seat" at bounding box center [1107, 377] width 249 height 116
click at [1054, 342] on input "Table" at bounding box center [1096, 343] width 199 height 27
click at [1038, 523] on div "618" at bounding box center [1101, 525] width 182 height 16
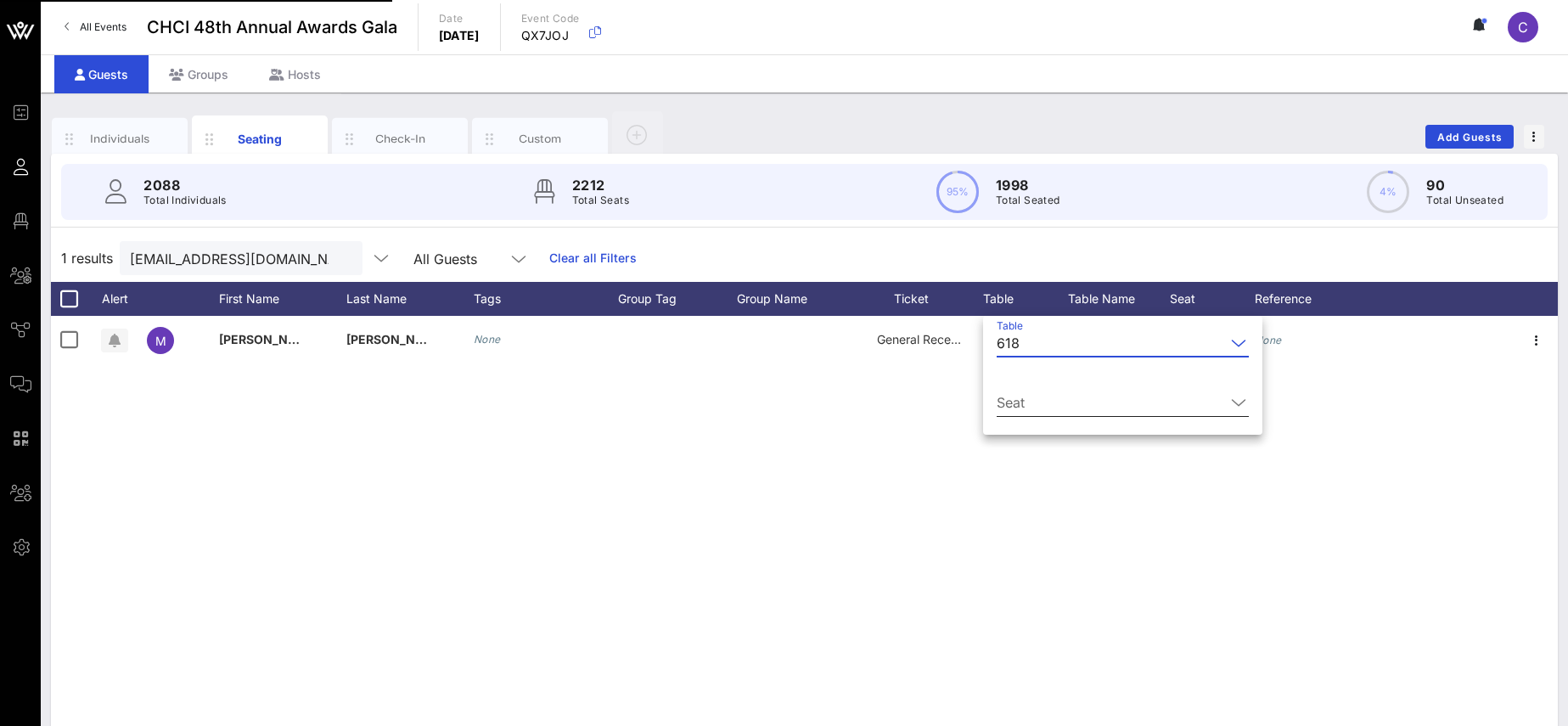
click at [1231, 399] on icon at bounding box center [1239, 402] width 15 height 20
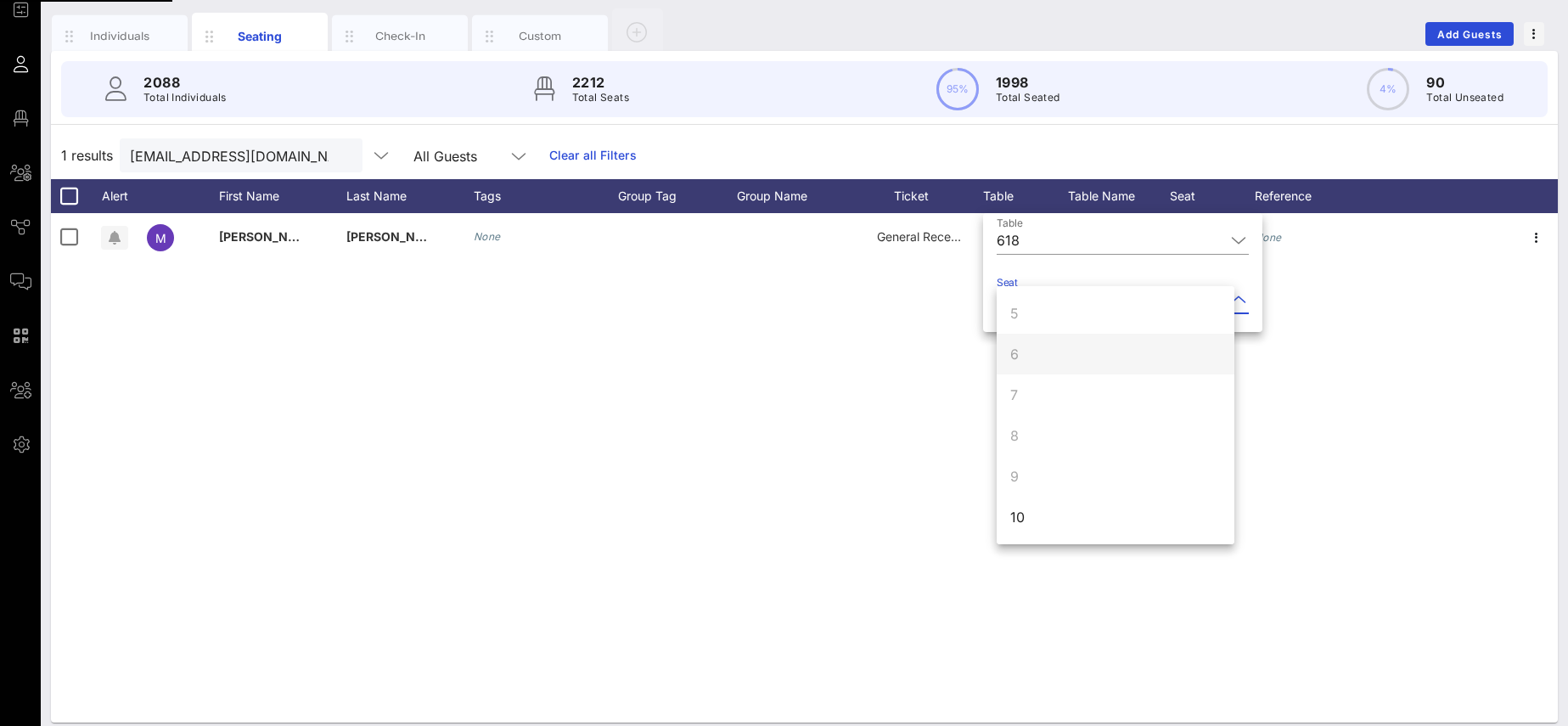
scroll to position [116, 0]
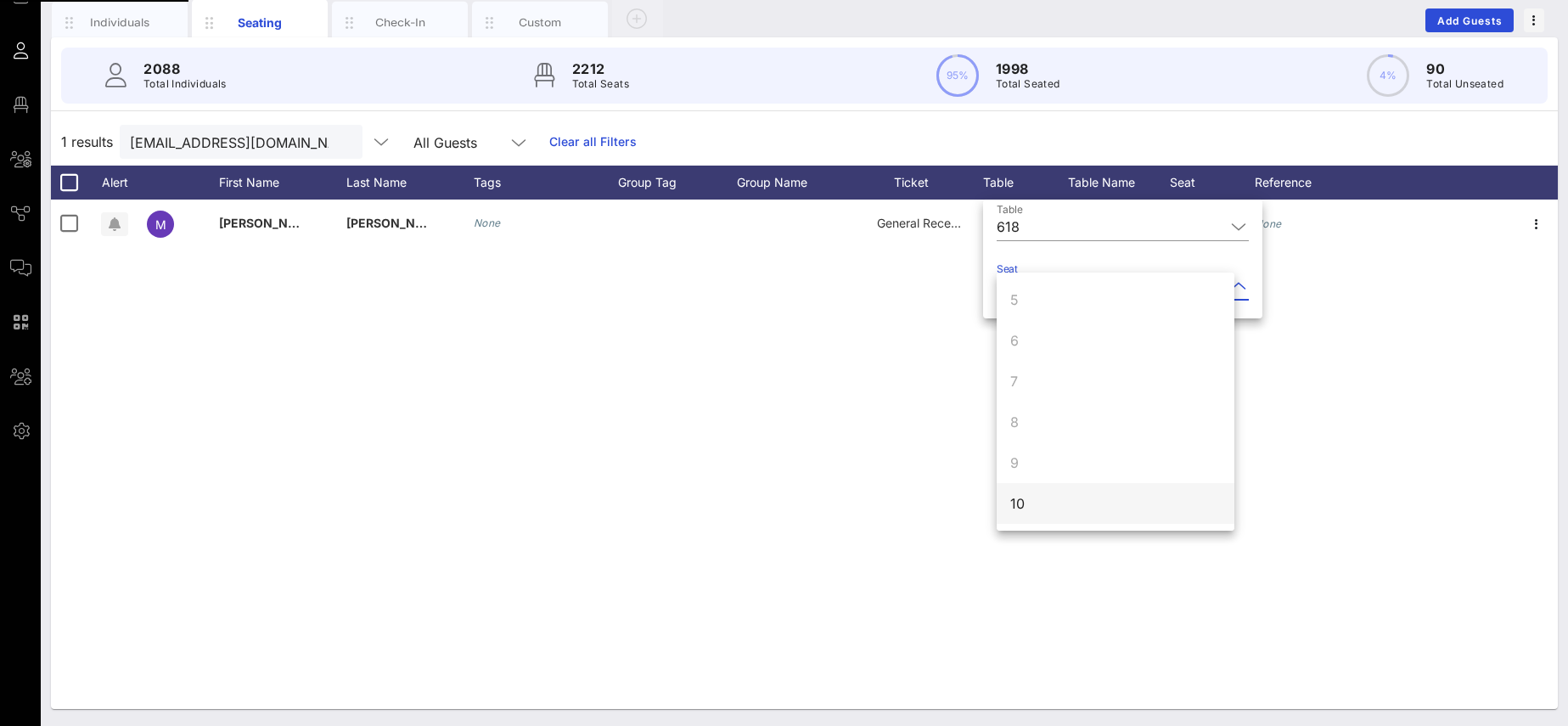
click at [1064, 512] on div "10" at bounding box center [1115, 503] width 238 height 41
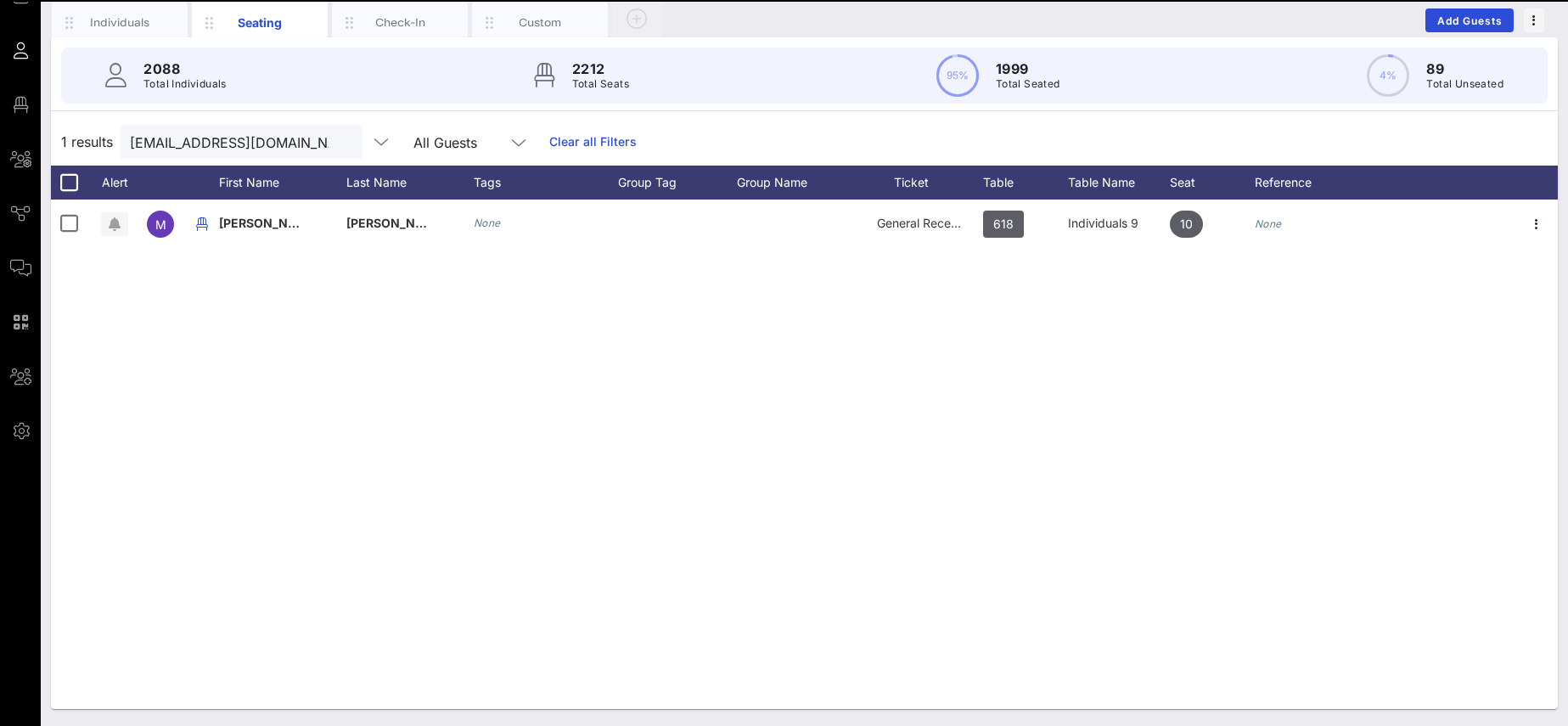
scroll to position [0, 0]
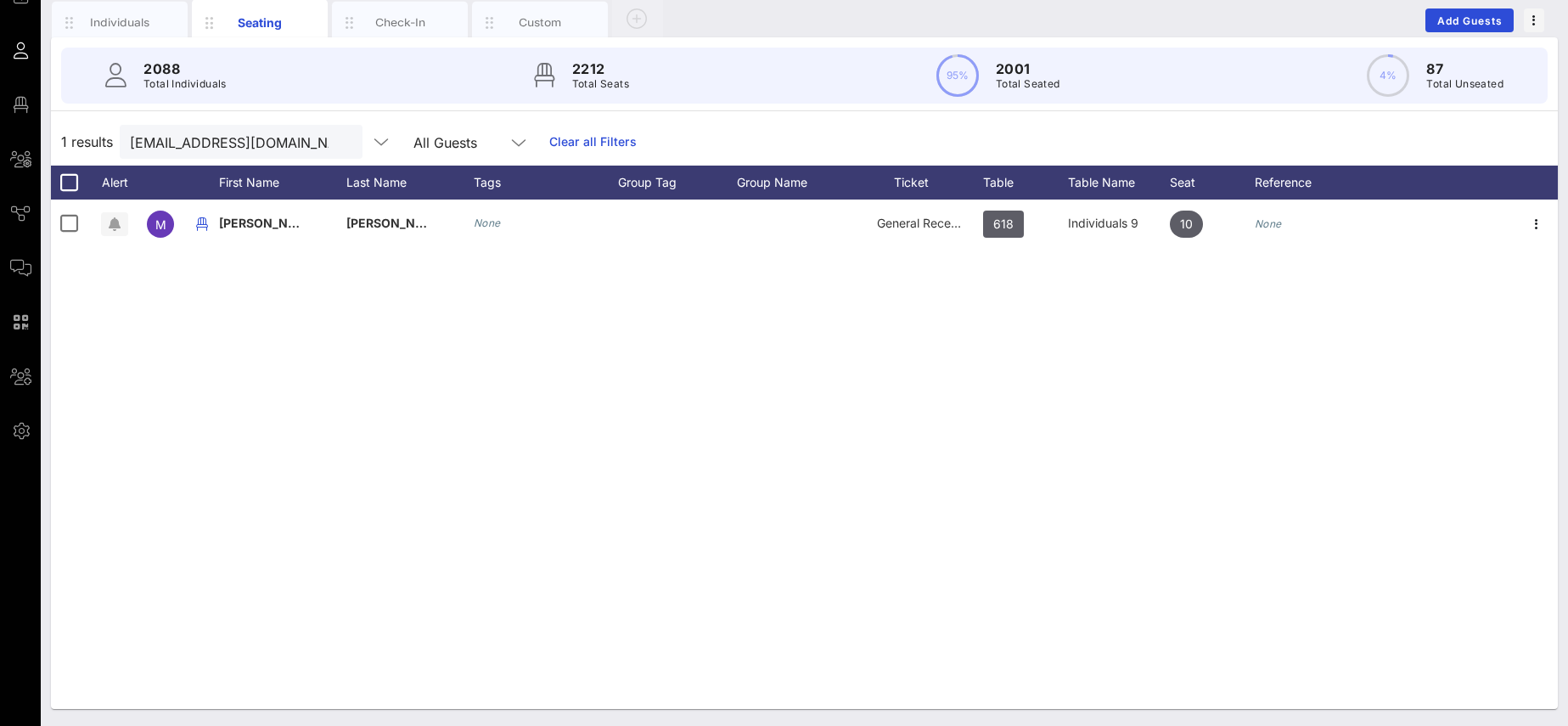
click at [337, 140] on button "clear icon" at bounding box center [342, 143] width 11 height 17
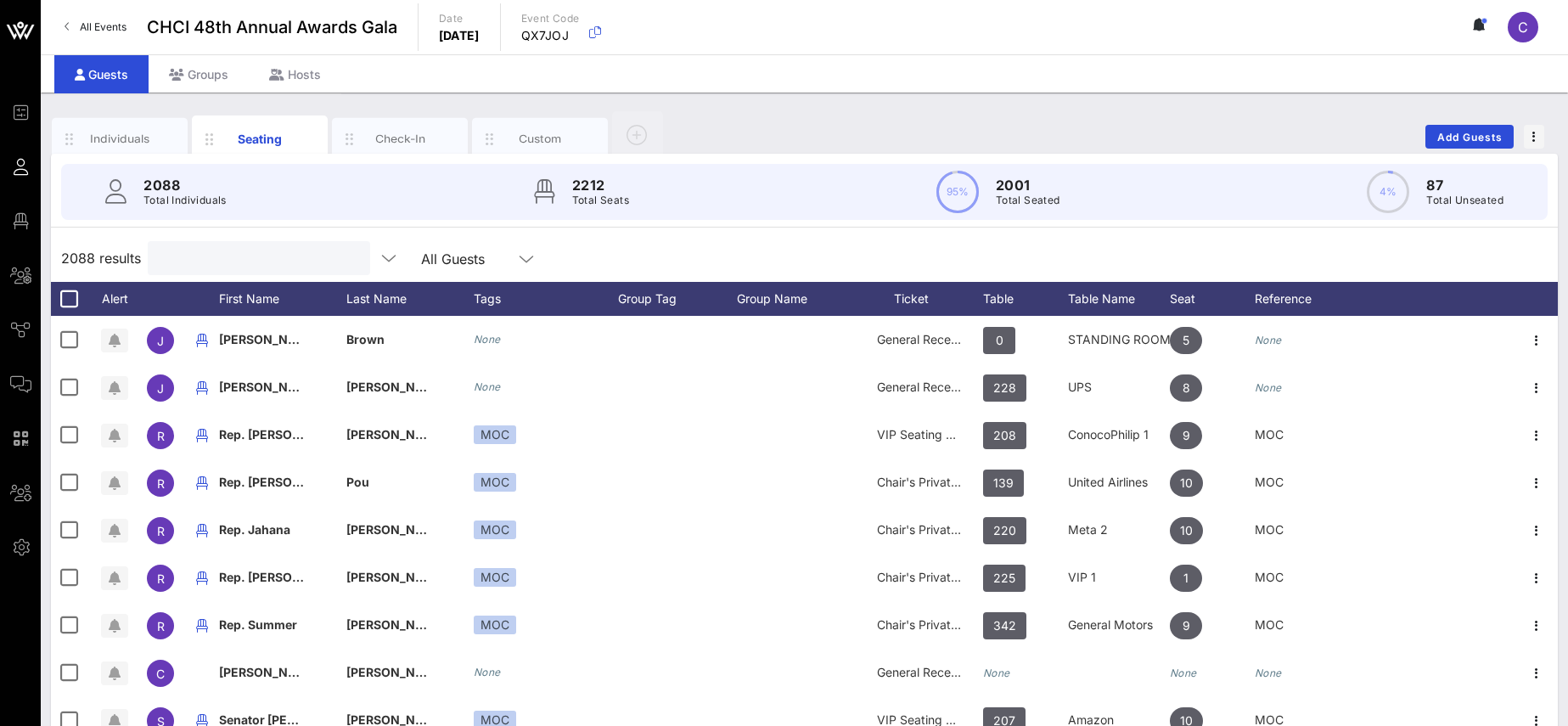
click at [206, 259] on input "text" at bounding box center [258, 258] width 199 height 22
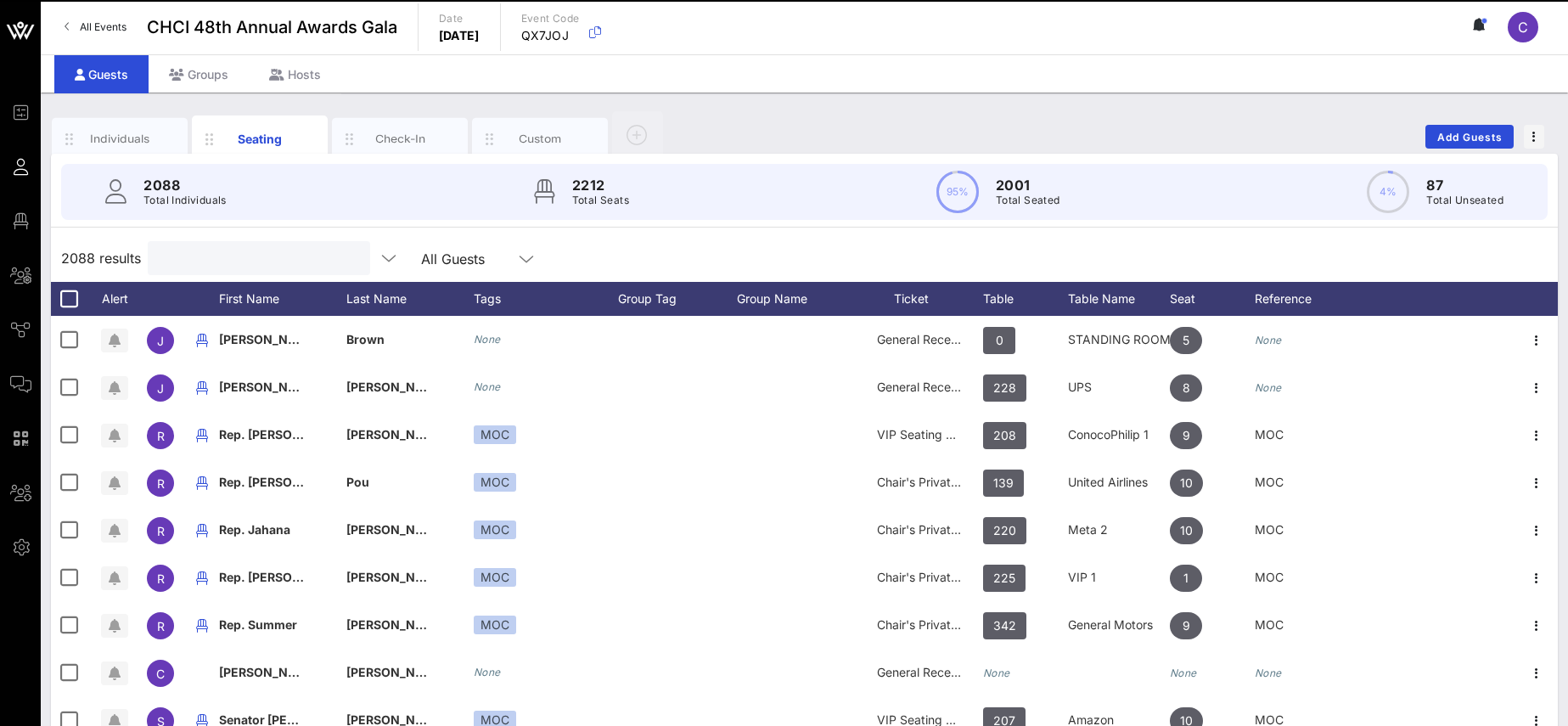
paste input "[EMAIL_ADDRESS][DOMAIN_NAME]"
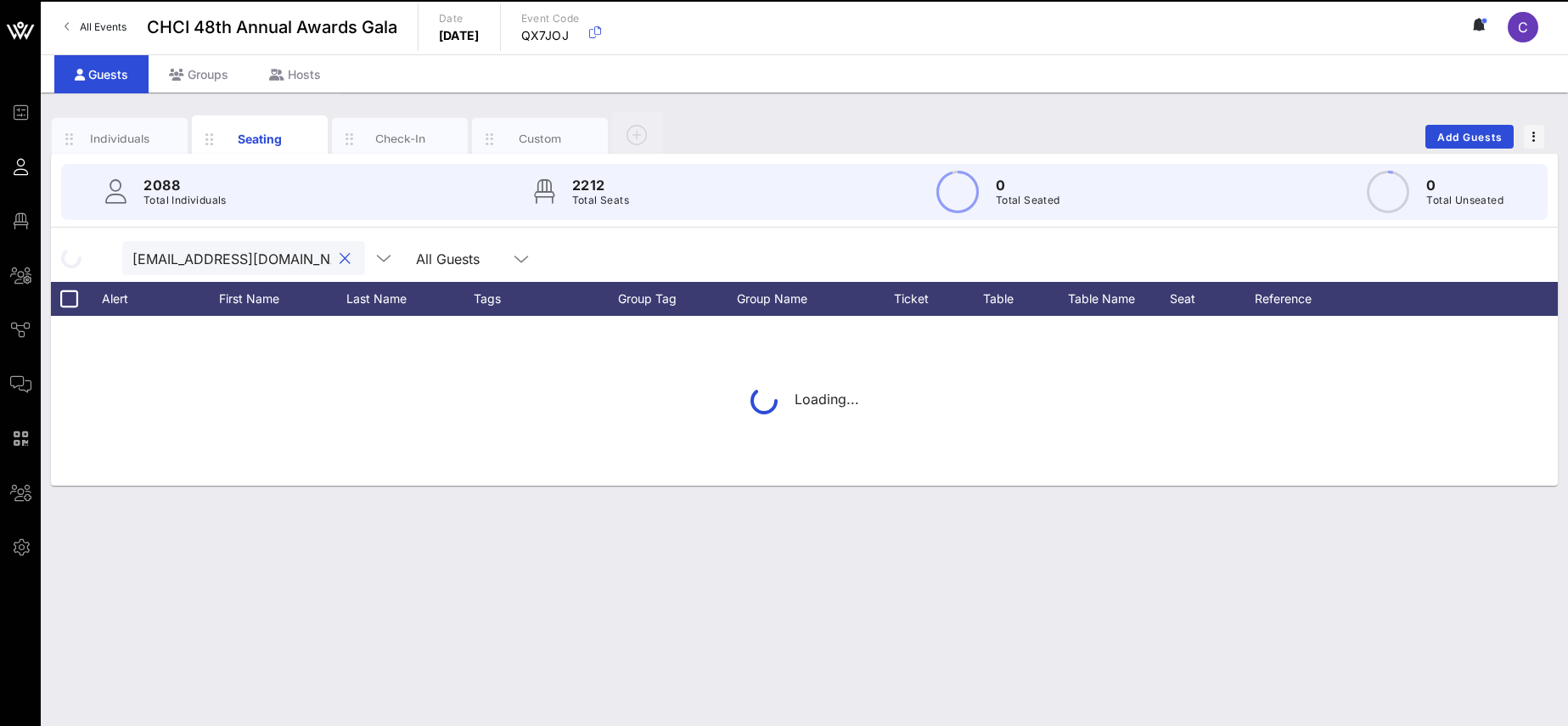
type input "[EMAIL_ADDRESS][DOMAIN_NAME]"
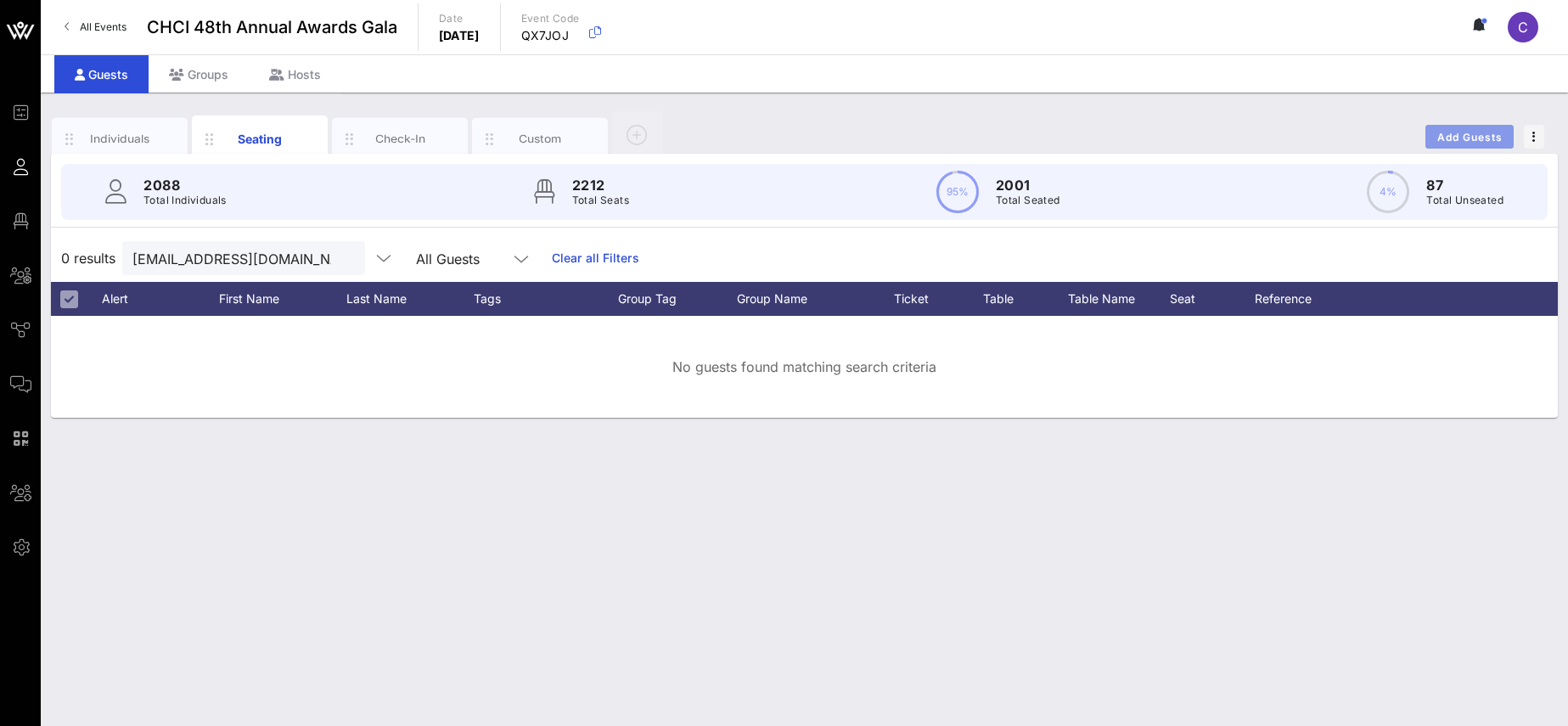
click at [1456, 135] on span "Add Guests" at bounding box center [1469, 136] width 67 height 13
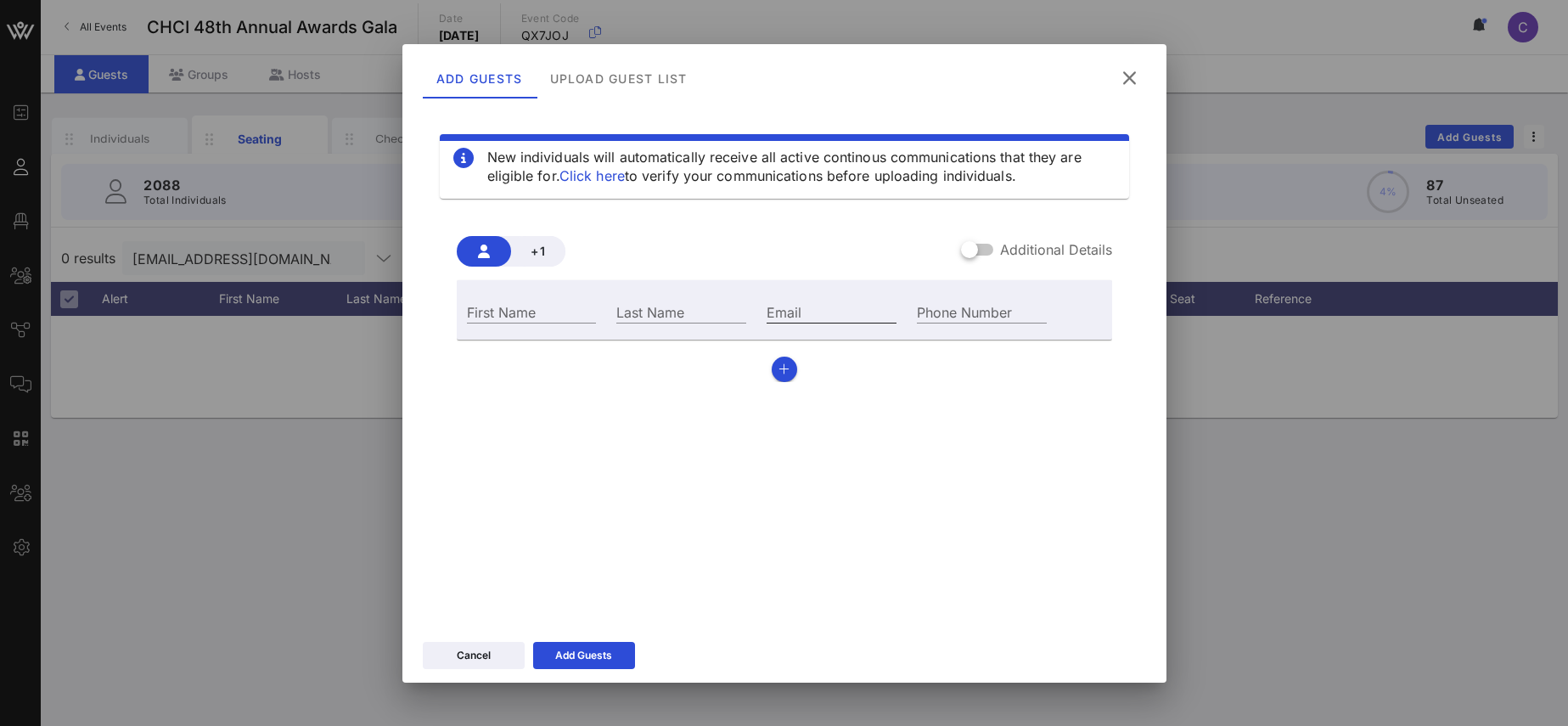
click at [826, 315] on input "Email" at bounding box center [831, 311] width 130 height 22
paste input "[EMAIL_ADDRESS][DOMAIN_NAME]"
type input "[EMAIL_ADDRESS][DOMAIN_NAME]"
click at [516, 316] on input "First Name" at bounding box center [532, 311] width 130 height 22
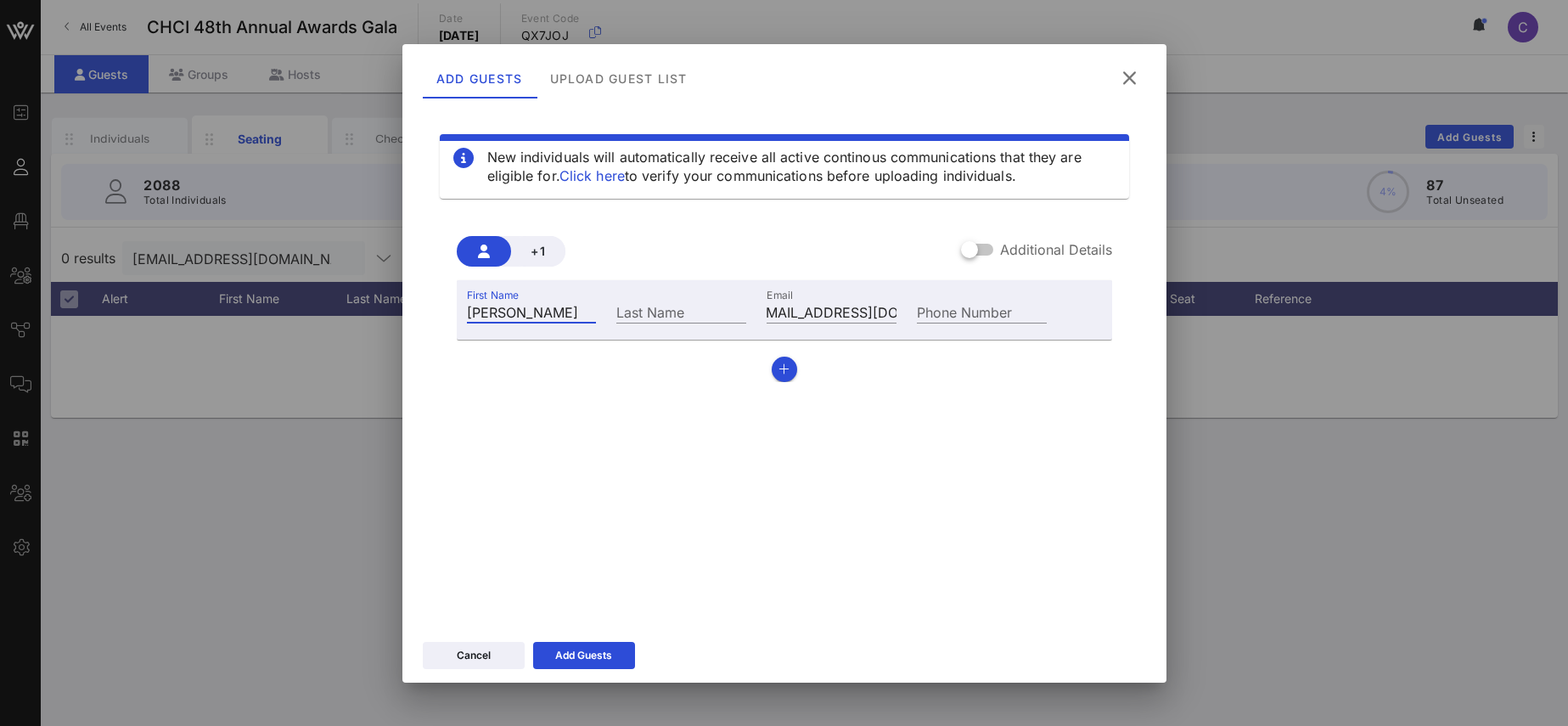
type input "[PERSON_NAME]"
click at [972, 253] on div at bounding box center [969, 250] width 29 height 29
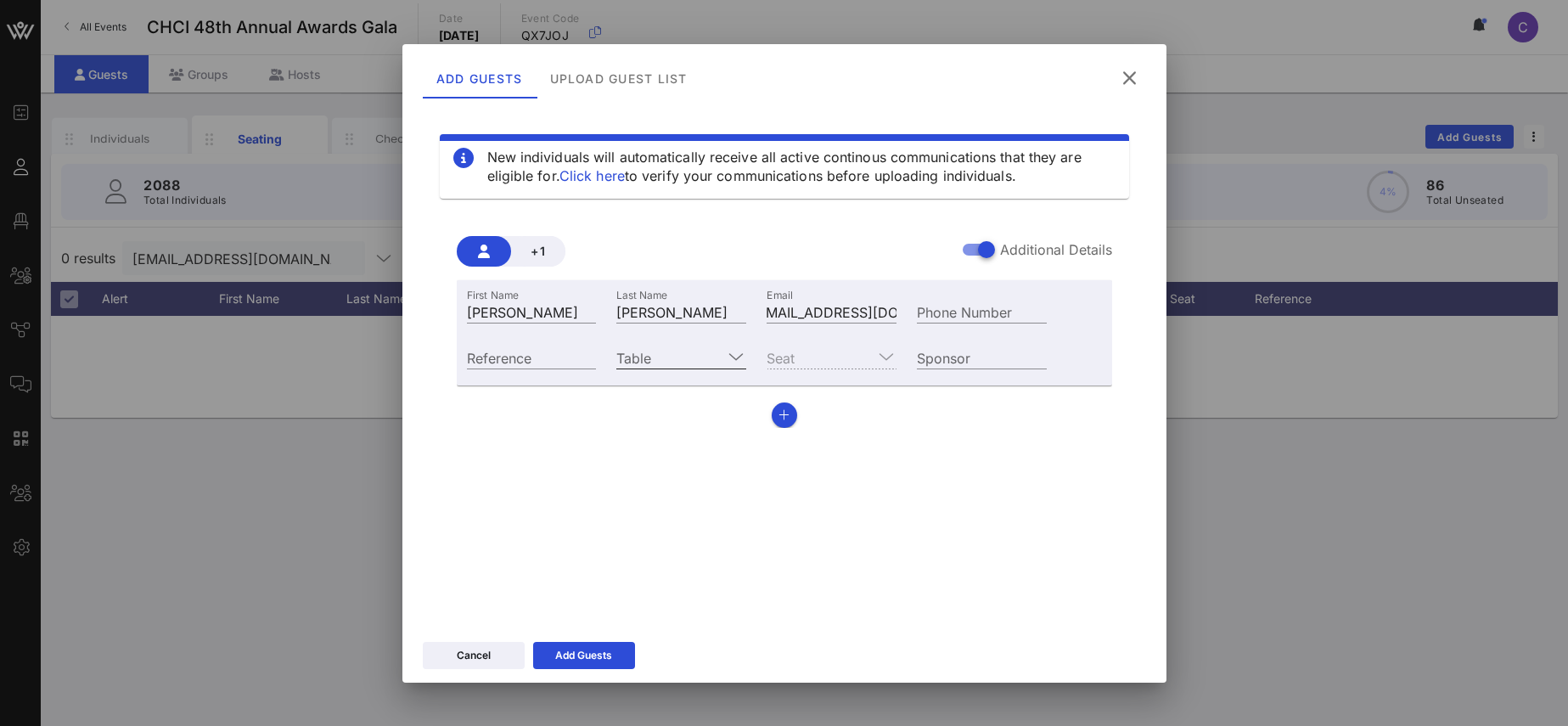
click at [742, 356] on icon at bounding box center [736, 356] width 15 height 20
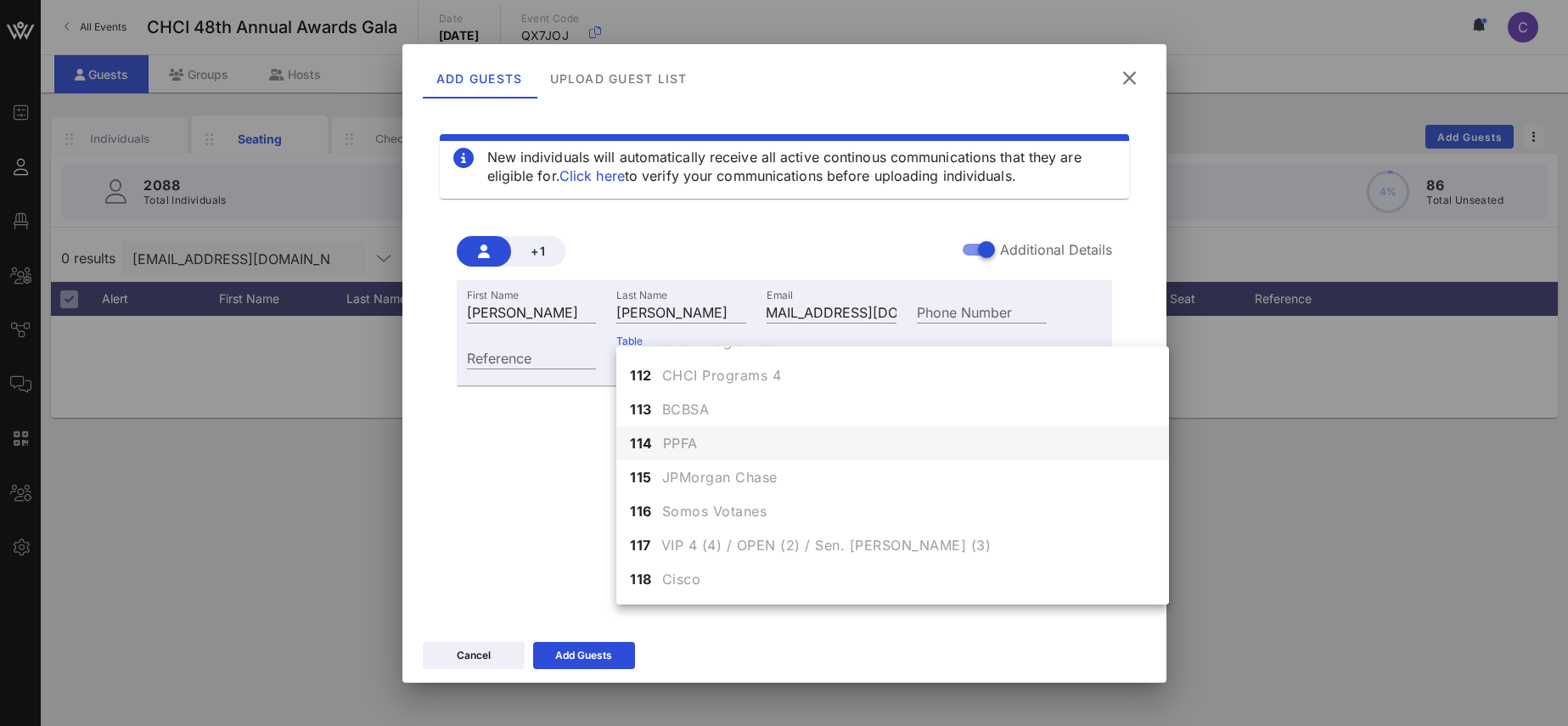
scroll to position [432, 0]
click at [737, 247] on div "+1 Additional Details" at bounding box center [784, 251] width 656 height 31
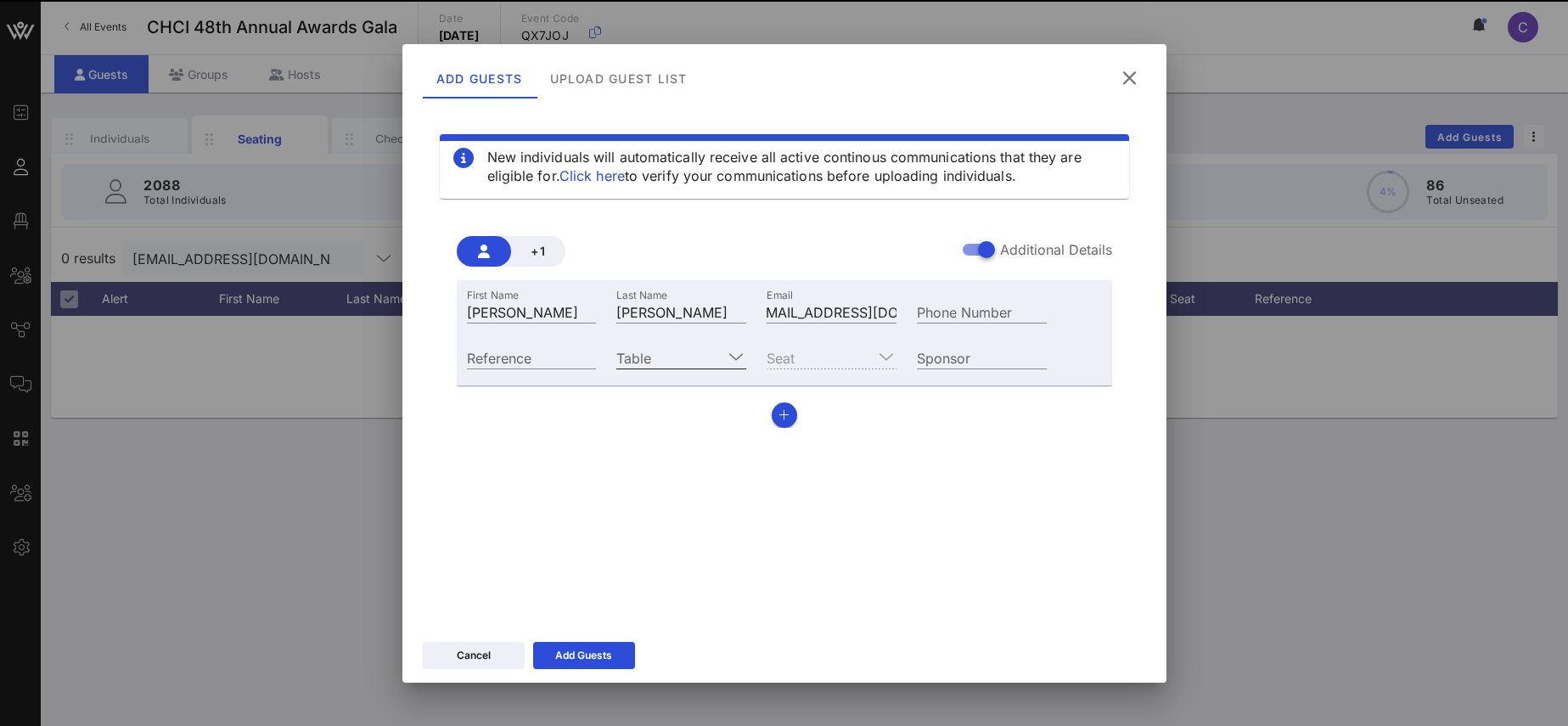
click at [670, 358] on input "Table" at bounding box center [669, 357] width 106 height 22
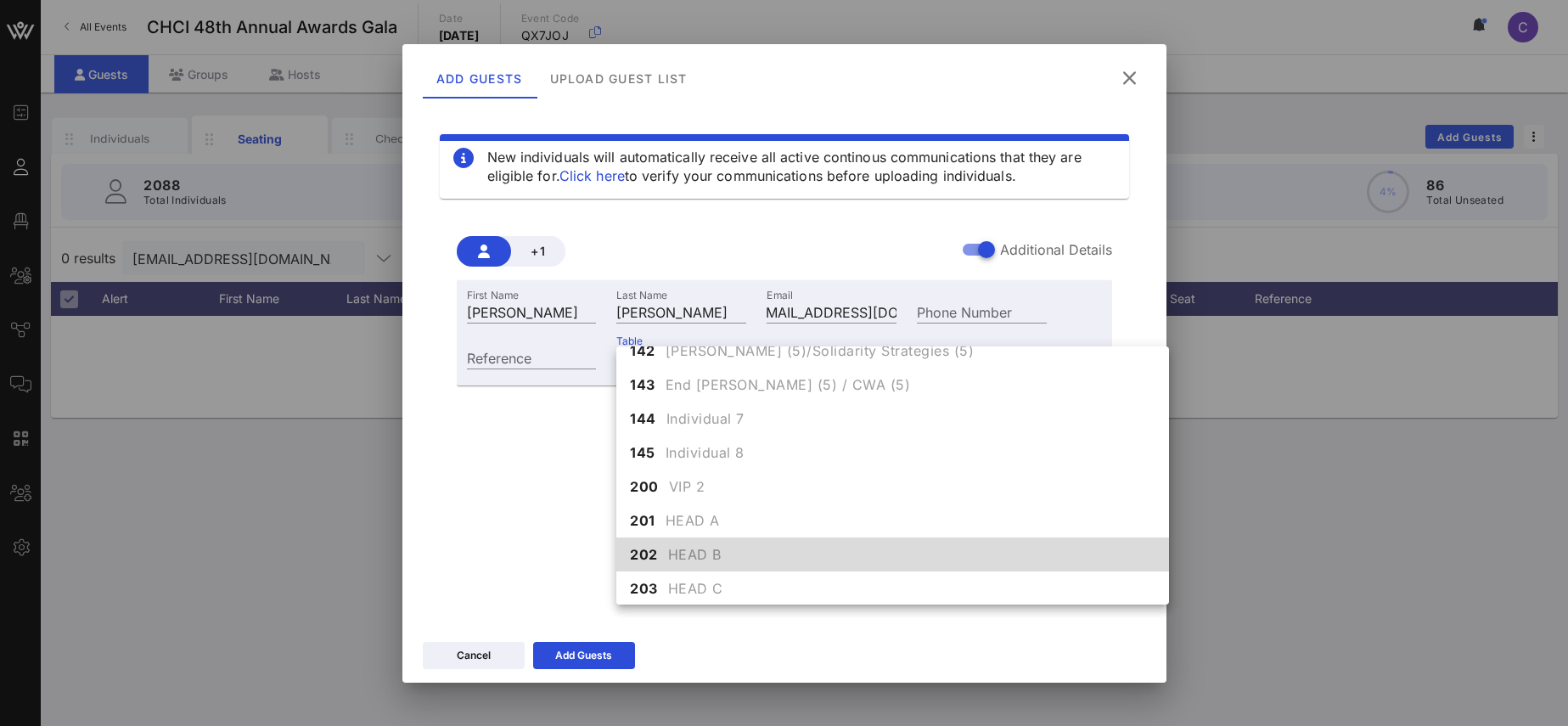
scroll to position [1480, 0]
click at [685, 550] on span "HEAD B" at bounding box center [694, 553] width 53 height 20
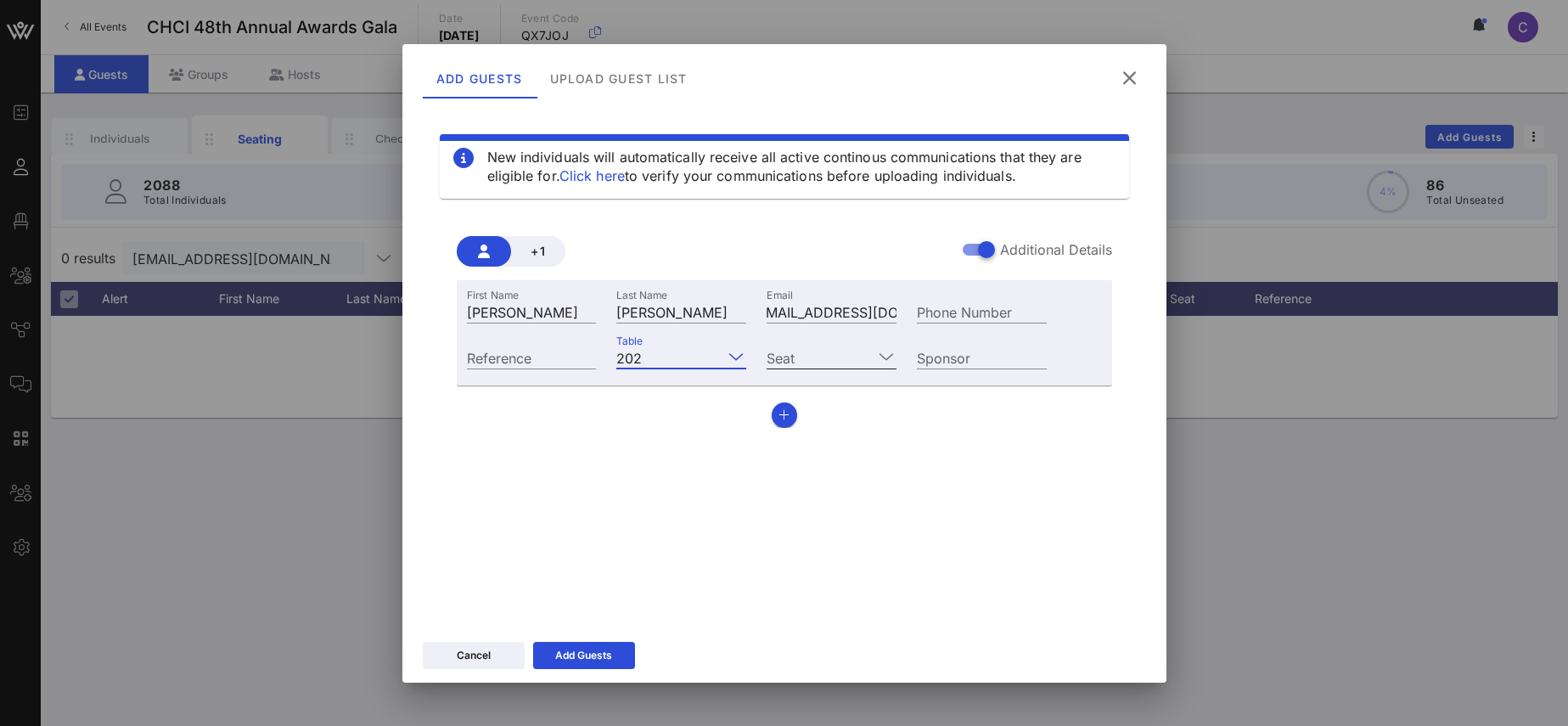
click at [890, 354] on icon at bounding box center [886, 356] width 15 height 20
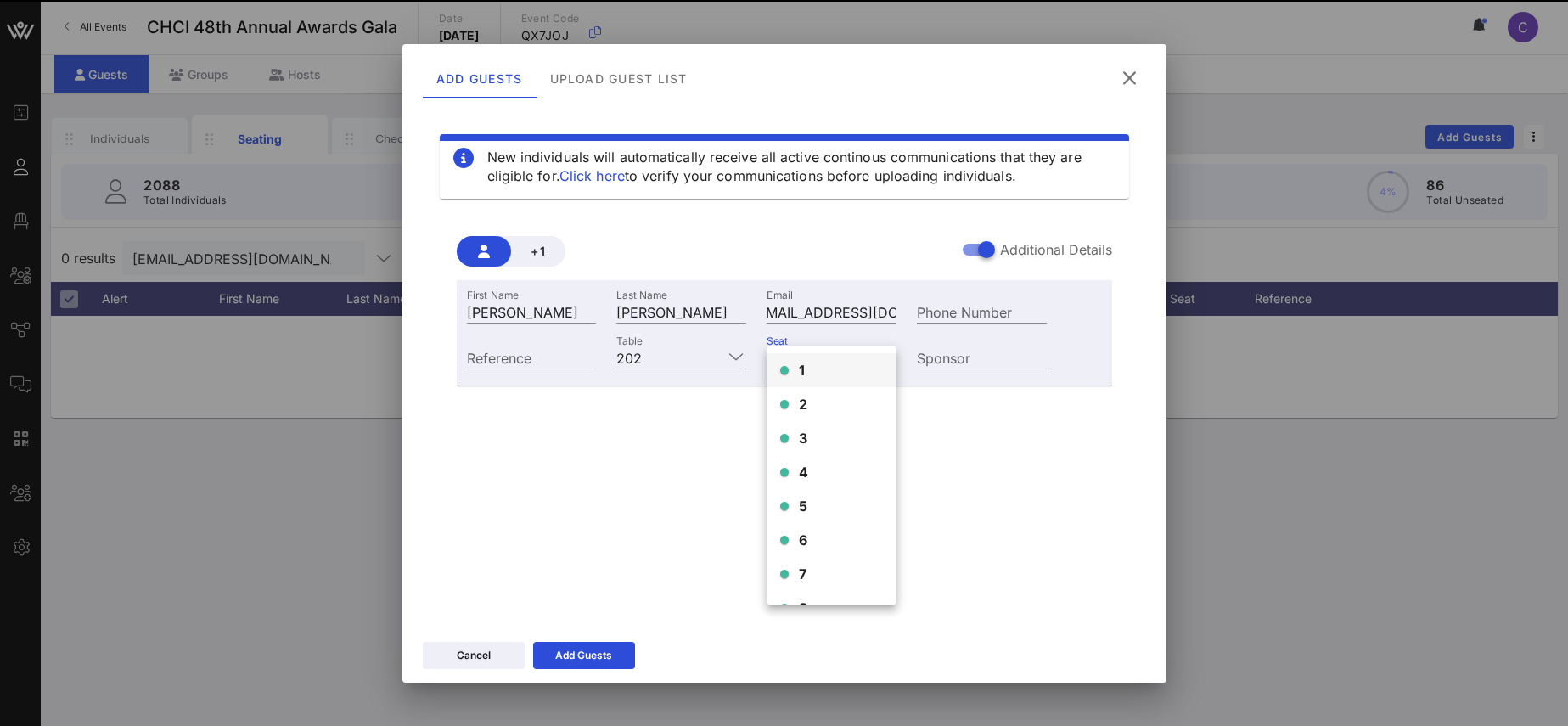
click at [837, 372] on div "1" at bounding box center [831, 370] width 130 height 34
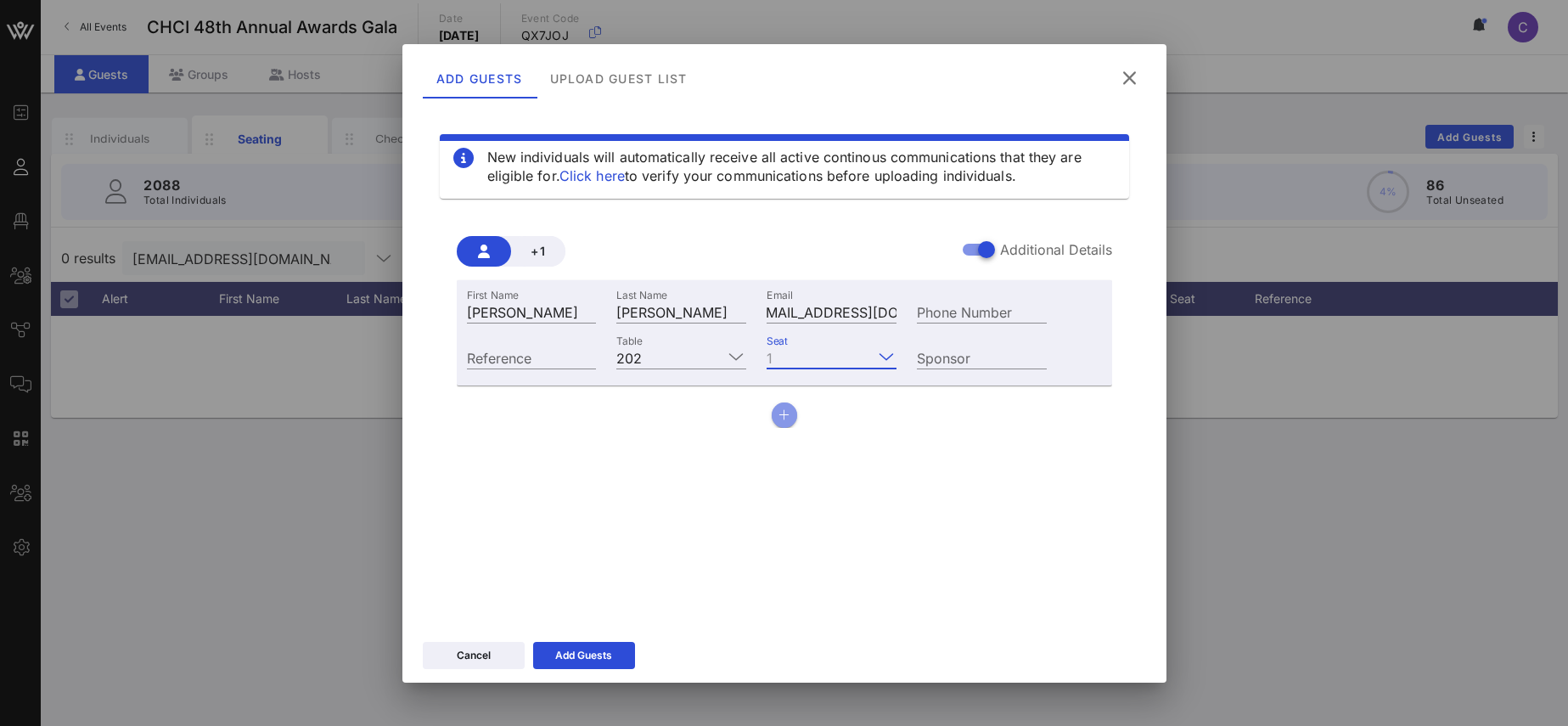
click at [783, 414] on icon "button" at bounding box center [783, 415] width 11 height 12
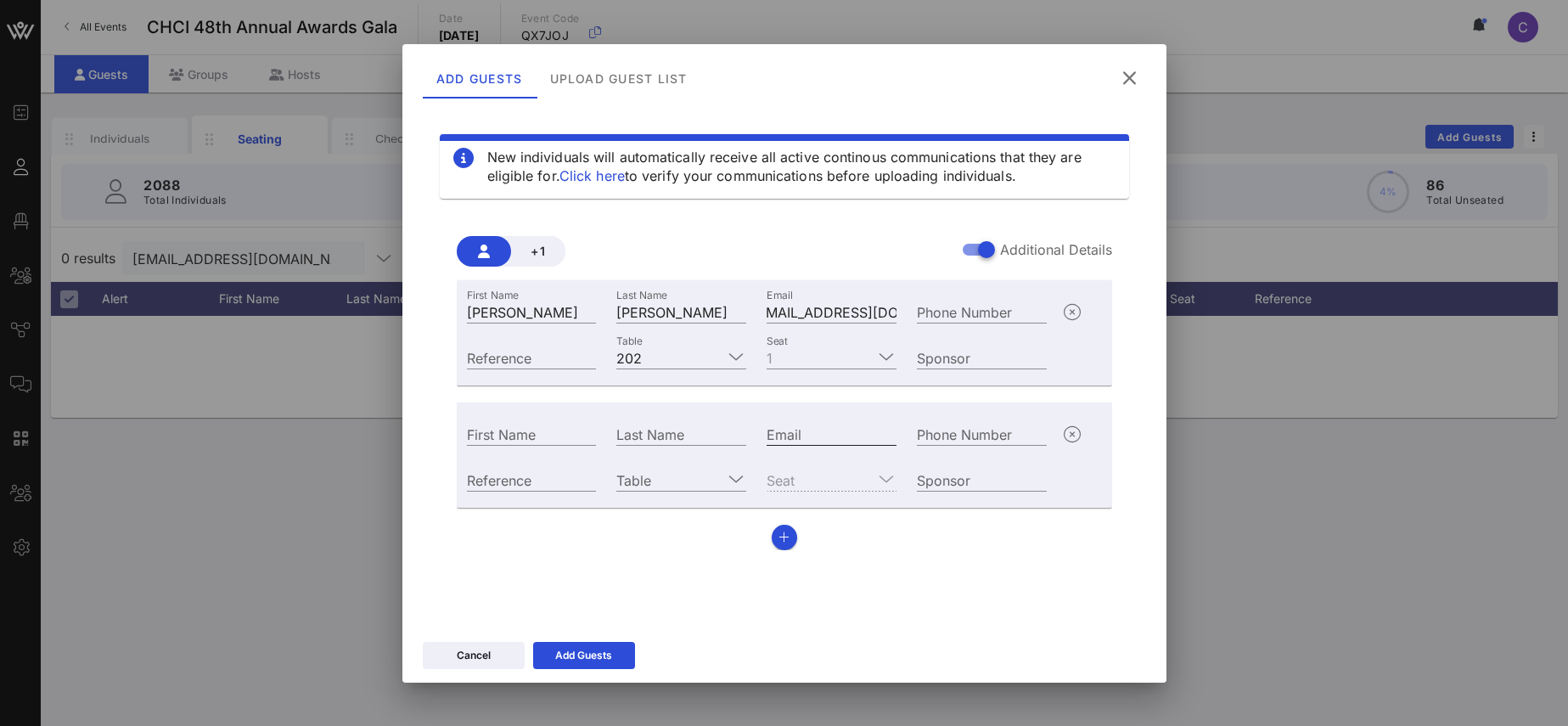
click at [808, 439] on input "Email" at bounding box center [831, 433] width 130 height 22
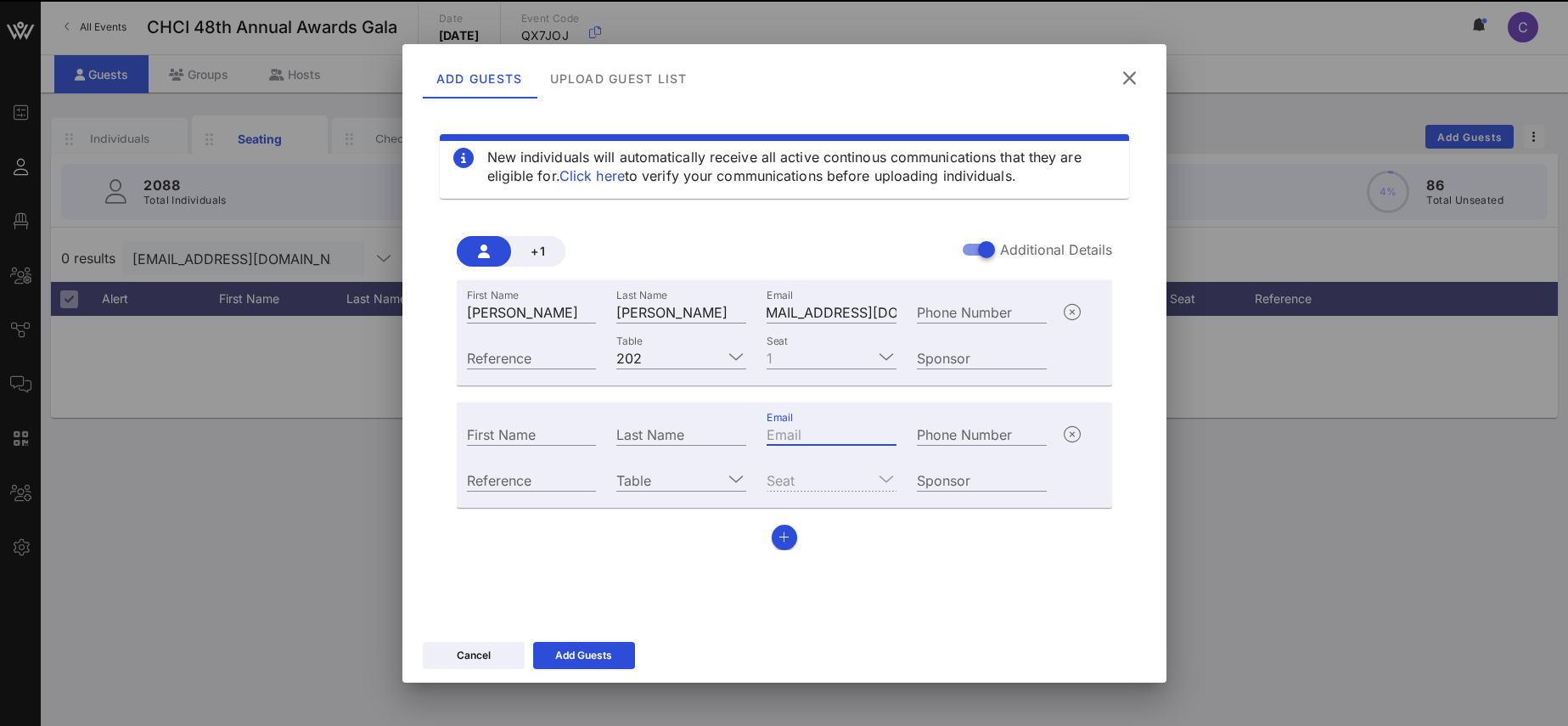
paste input "[EMAIL_ADDRESS][DOMAIN_NAME]"
type input "[EMAIL_ADDRESS][DOMAIN_NAME]"
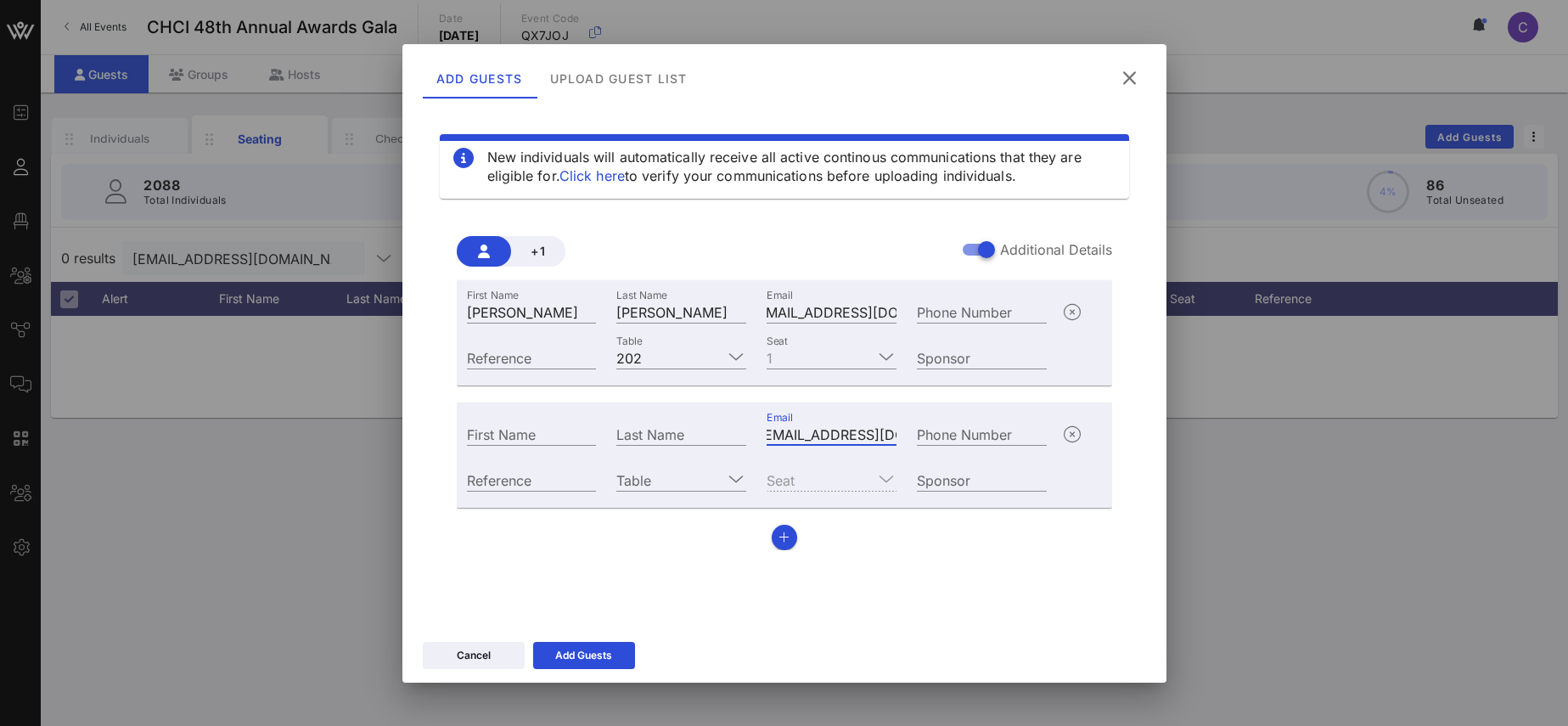
click at [654, 432] on div "Last Name" at bounding box center [681, 433] width 130 height 22
paste input "[PERSON_NAME]"
type input "[PERSON_NAME]"
click at [510, 435] on input "First Name" at bounding box center [532, 433] width 130 height 22
paste input "[PERSON_NAME]"
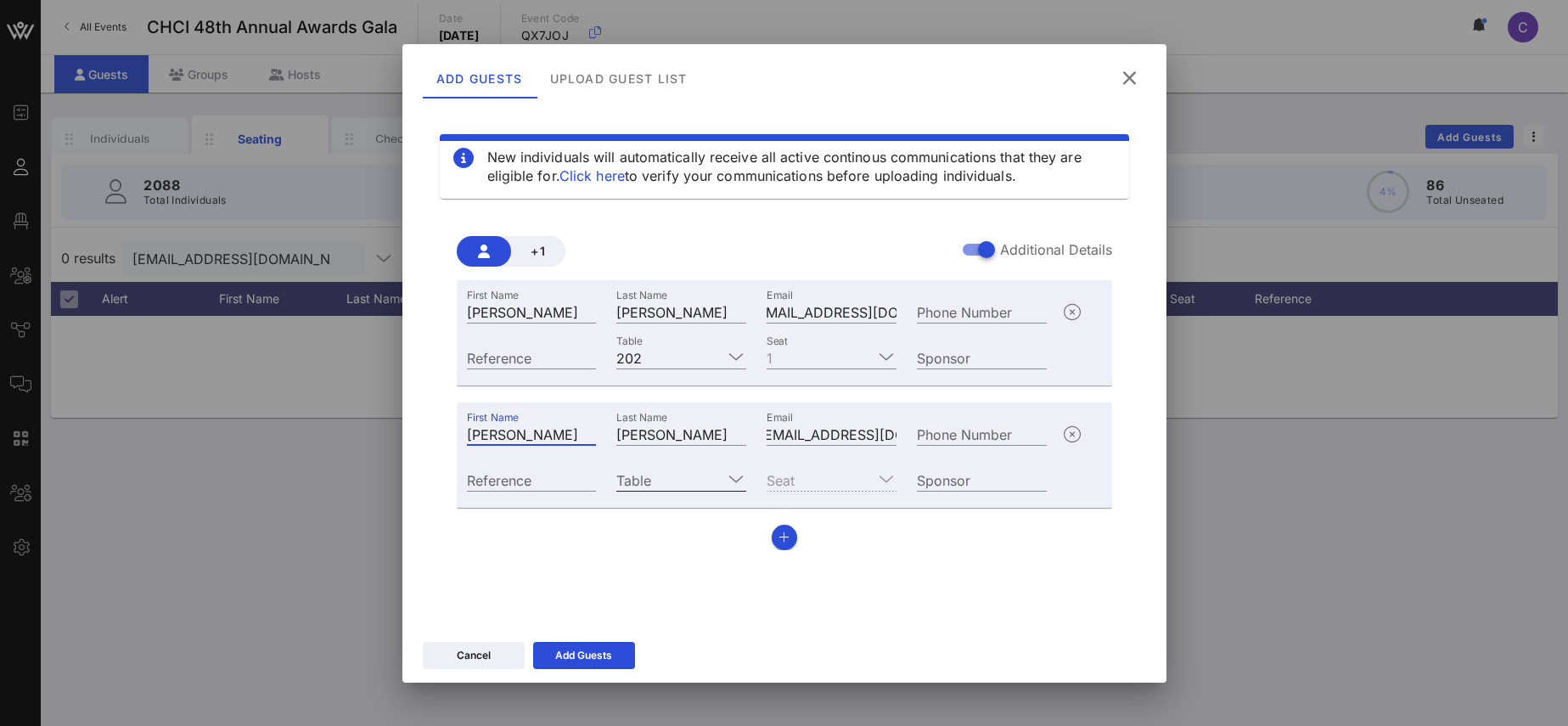
type input "[PERSON_NAME]"
click at [670, 485] on input "Table" at bounding box center [669, 479] width 106 height 22
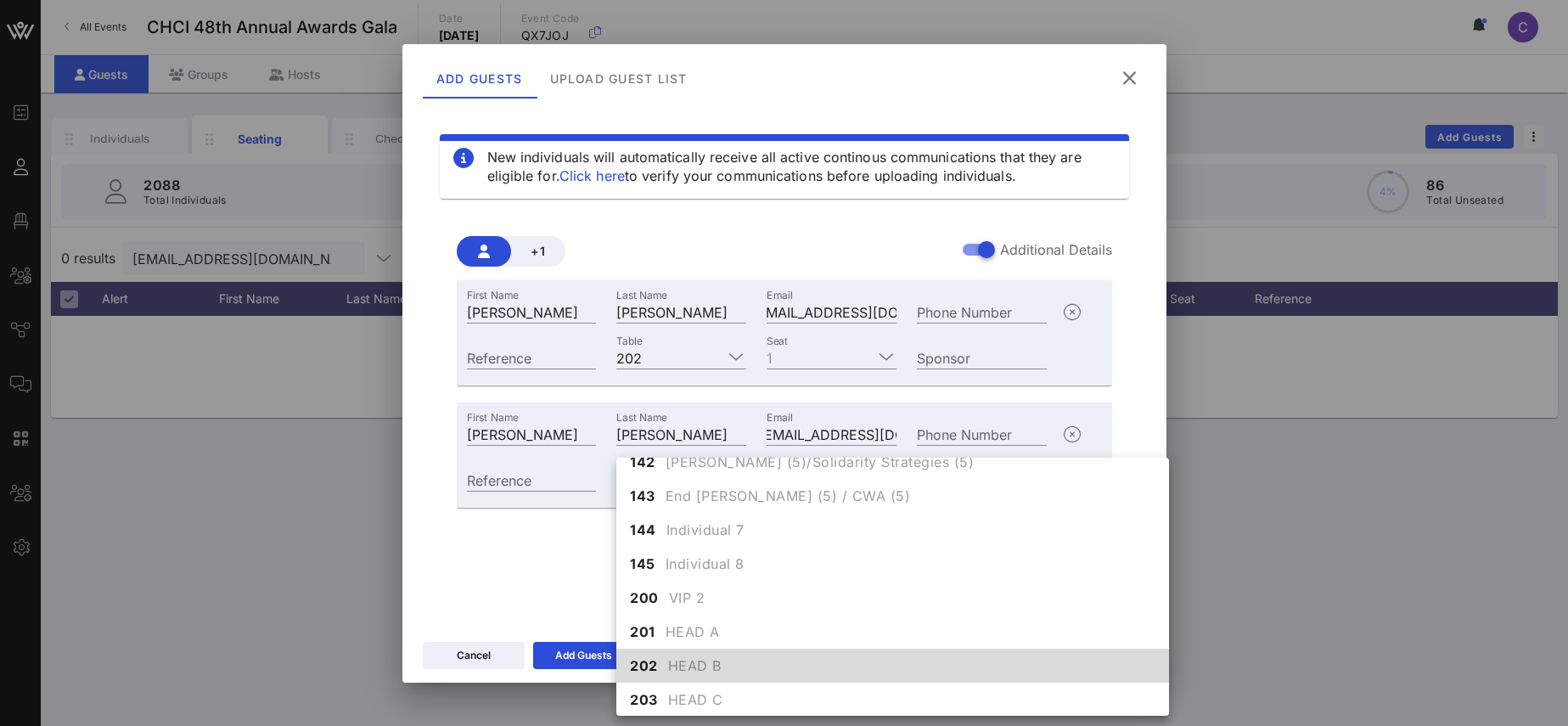
scroll to position [1480, 0]
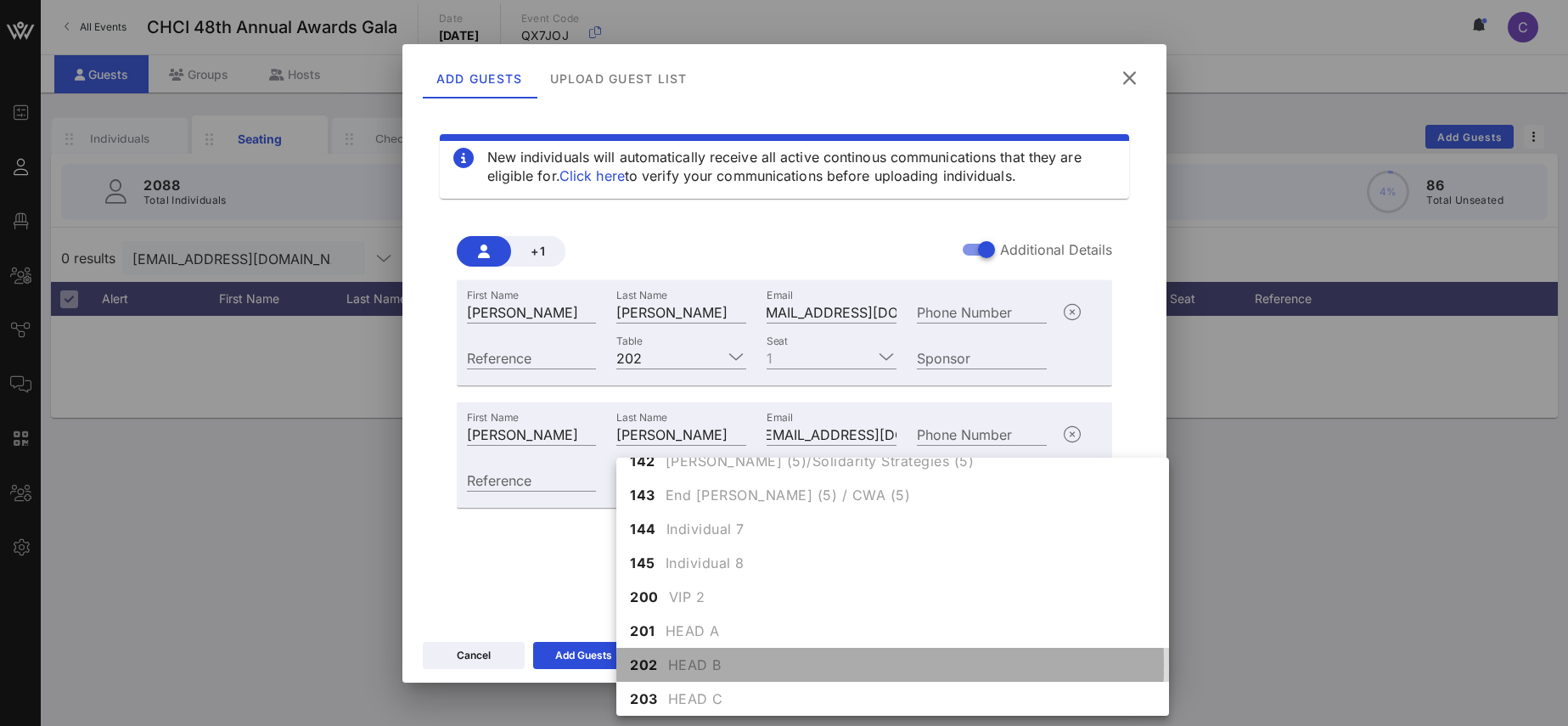
click at [695, 659] on span "HEAD B" at bounding box center [694, 664] width 53 height 20
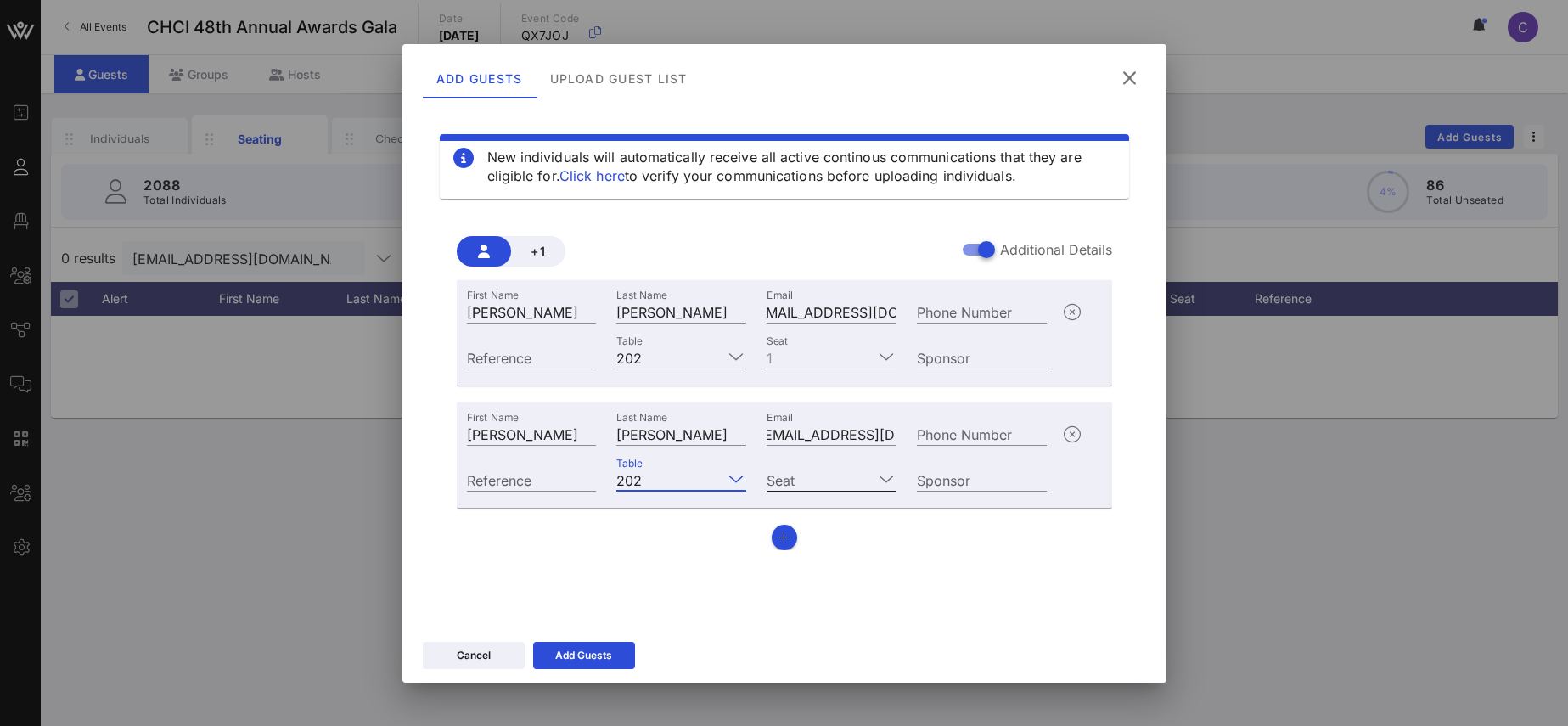
click at [883, 475] on icon at bounding box center [886, 478] width 15 height 20
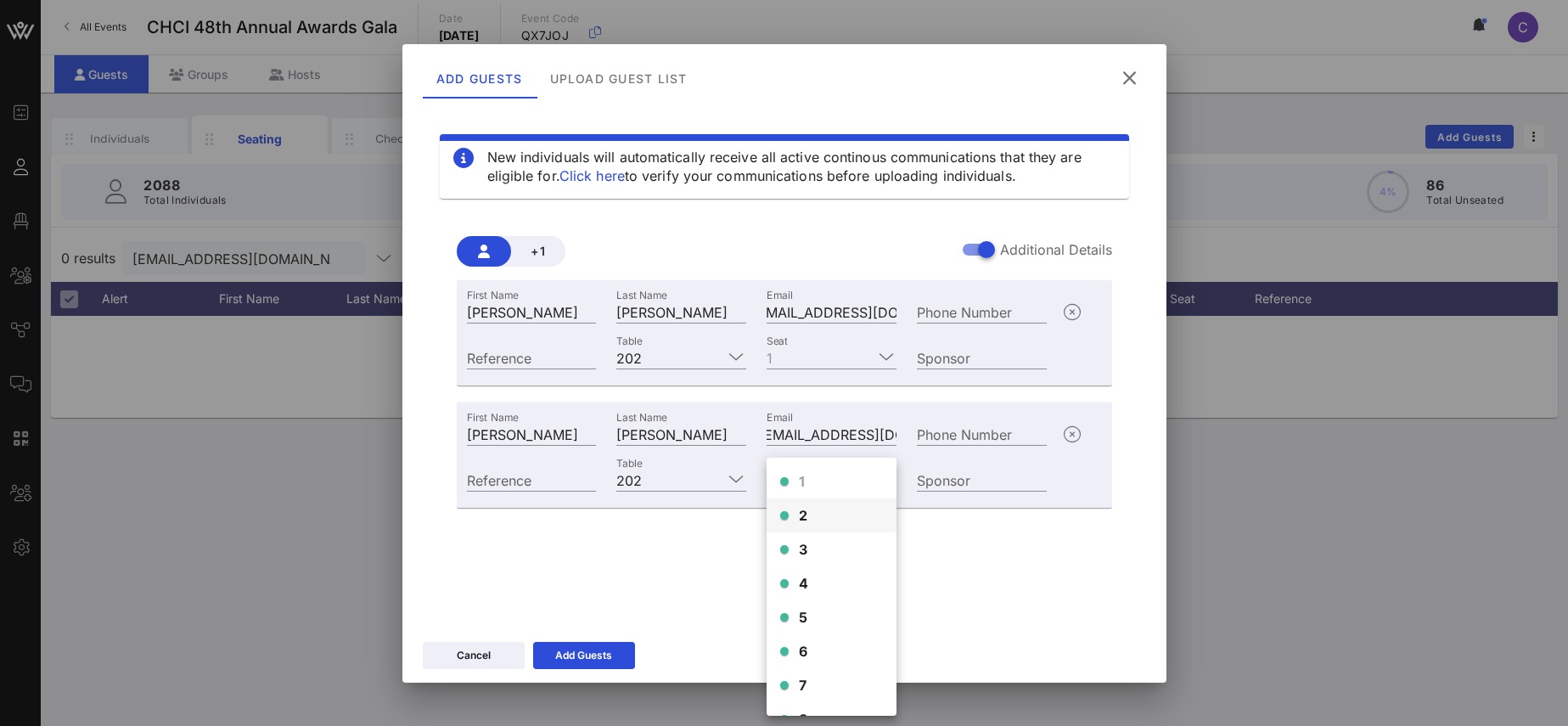
scroll to position [3, 0]
click at [816, 514] on div "2" at bounding box center [831, 512] width 130 height 34
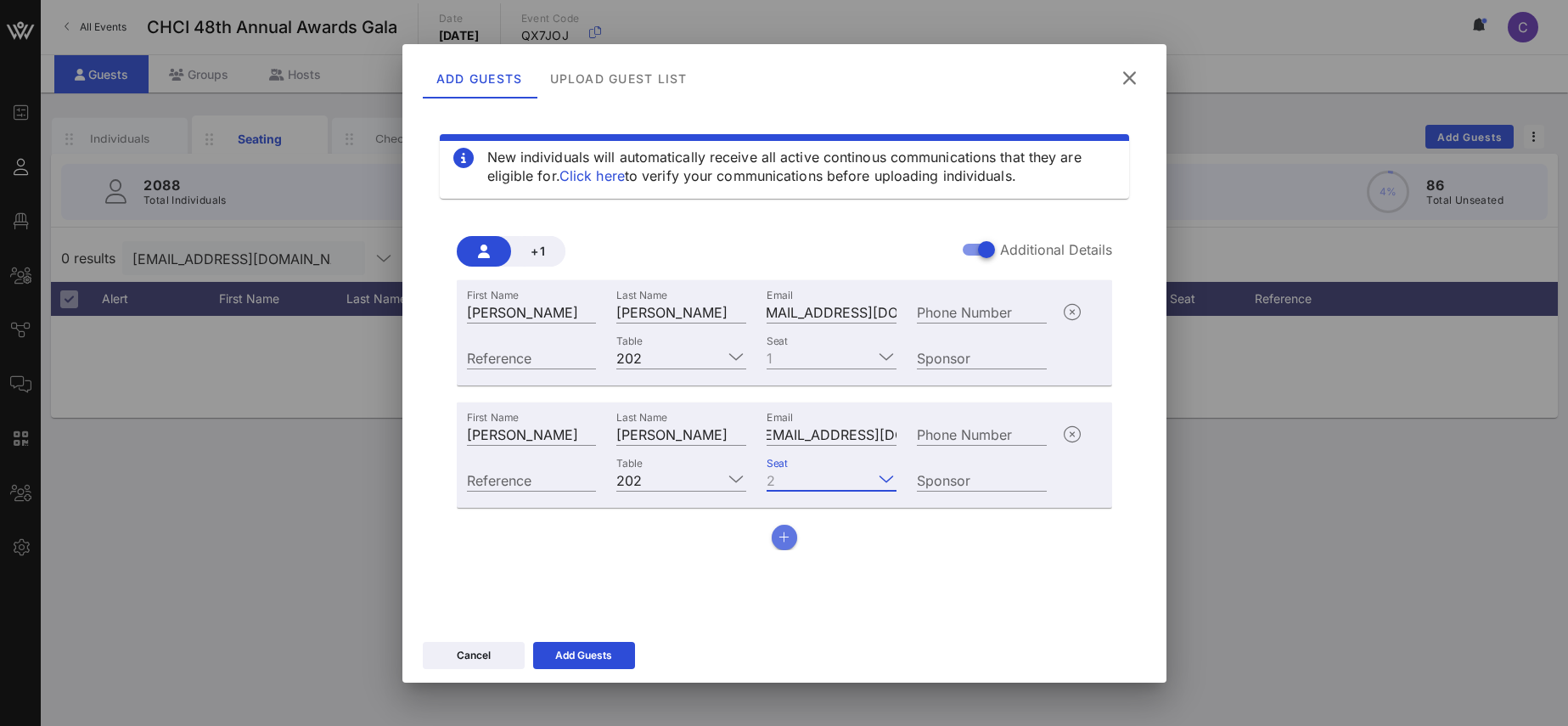
click at [786, 535] on icon "button" at bounding box center [783, 537] width 11 height 12
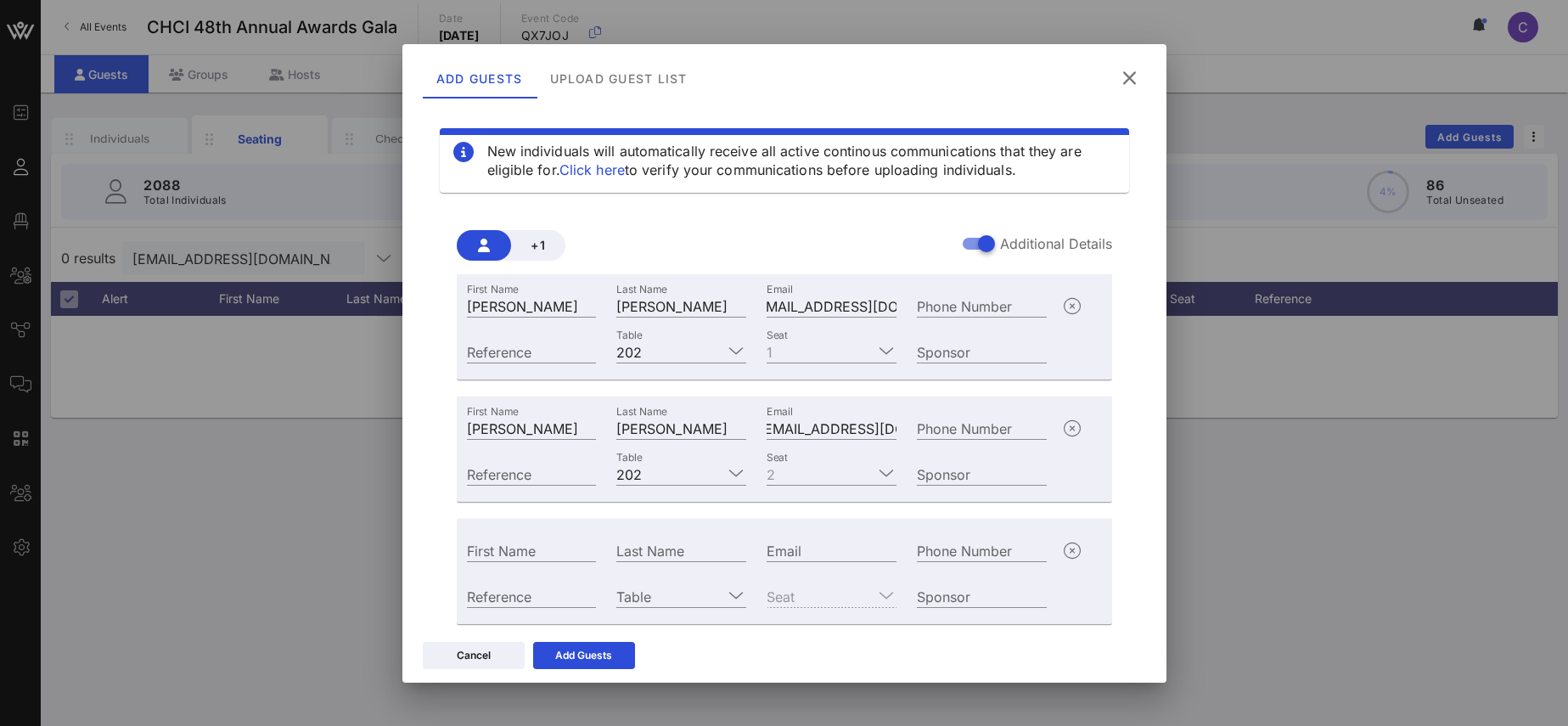
scroll to position [53, 0]
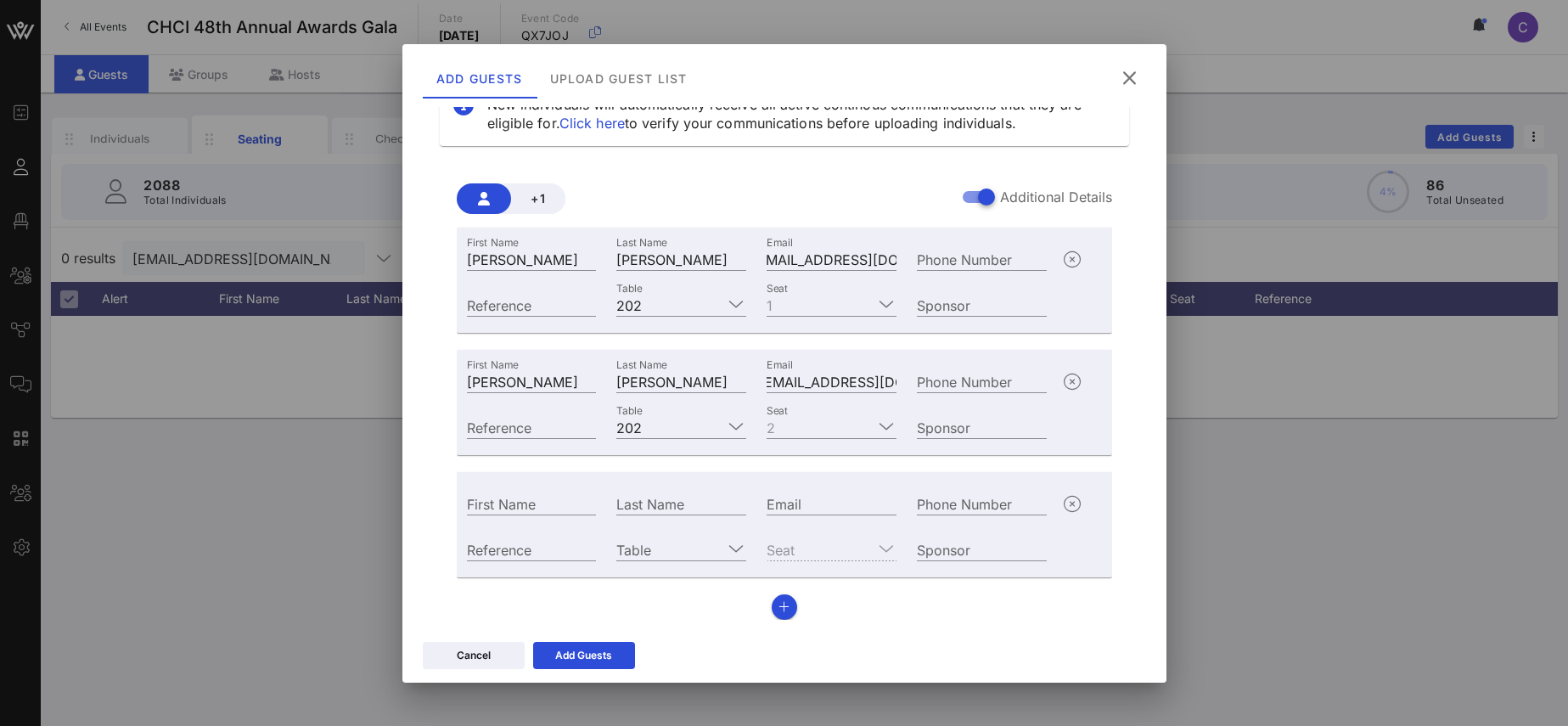
click at [818, 506] on input "Email" at bounding box center [831, 503] width 130 height 22
paste input "[EMAIL_ADDRESS][PERSON_NAME][DOMAIN_NAME]"
type input "[EMAIL_ADDRESS][PERSON_NAME][DOMAIN_NAME]"
click at [693, 509] on input "Last Name" at bounding box center [681, 503] width 130 height 22
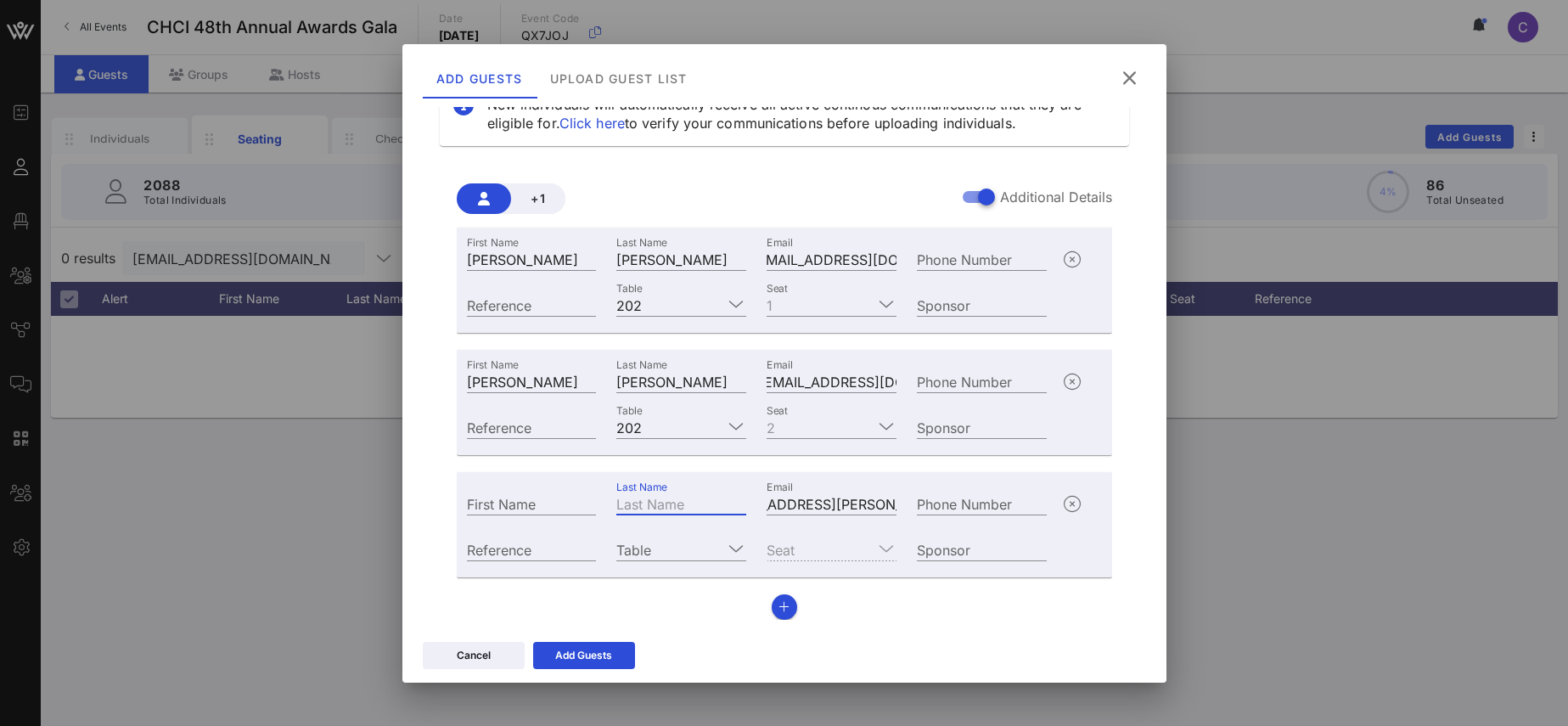
paste input "[PERSON_NAME]"
type input "[PERSON_NAME]"
click at [573, 502] on input "First Name" at bounding box center [532, 503] width 130 height 22
type input "[PERSON_NAME]"
click at [741, 550] on icon at bounding box center [736, 547] width 15 height 20
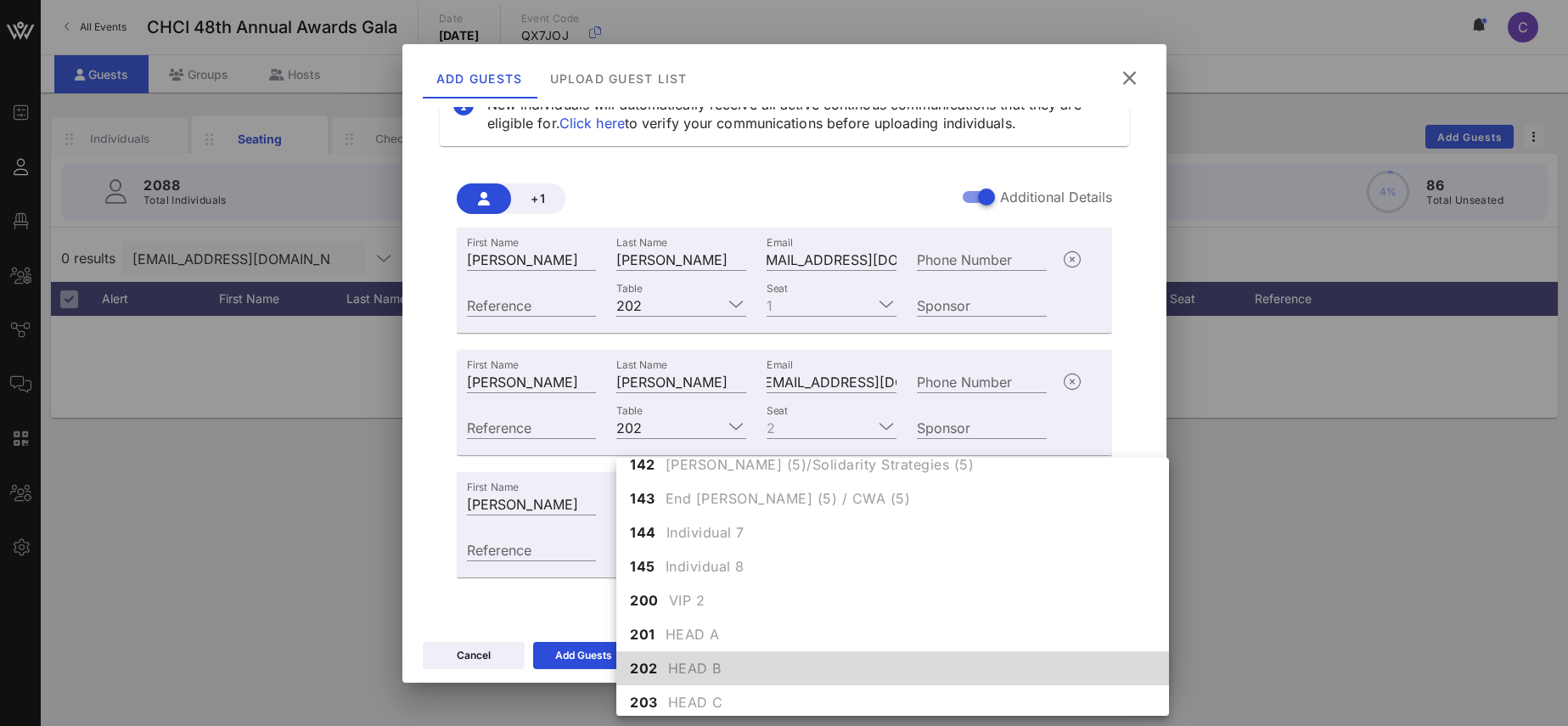
scroll to position [1480, 0]
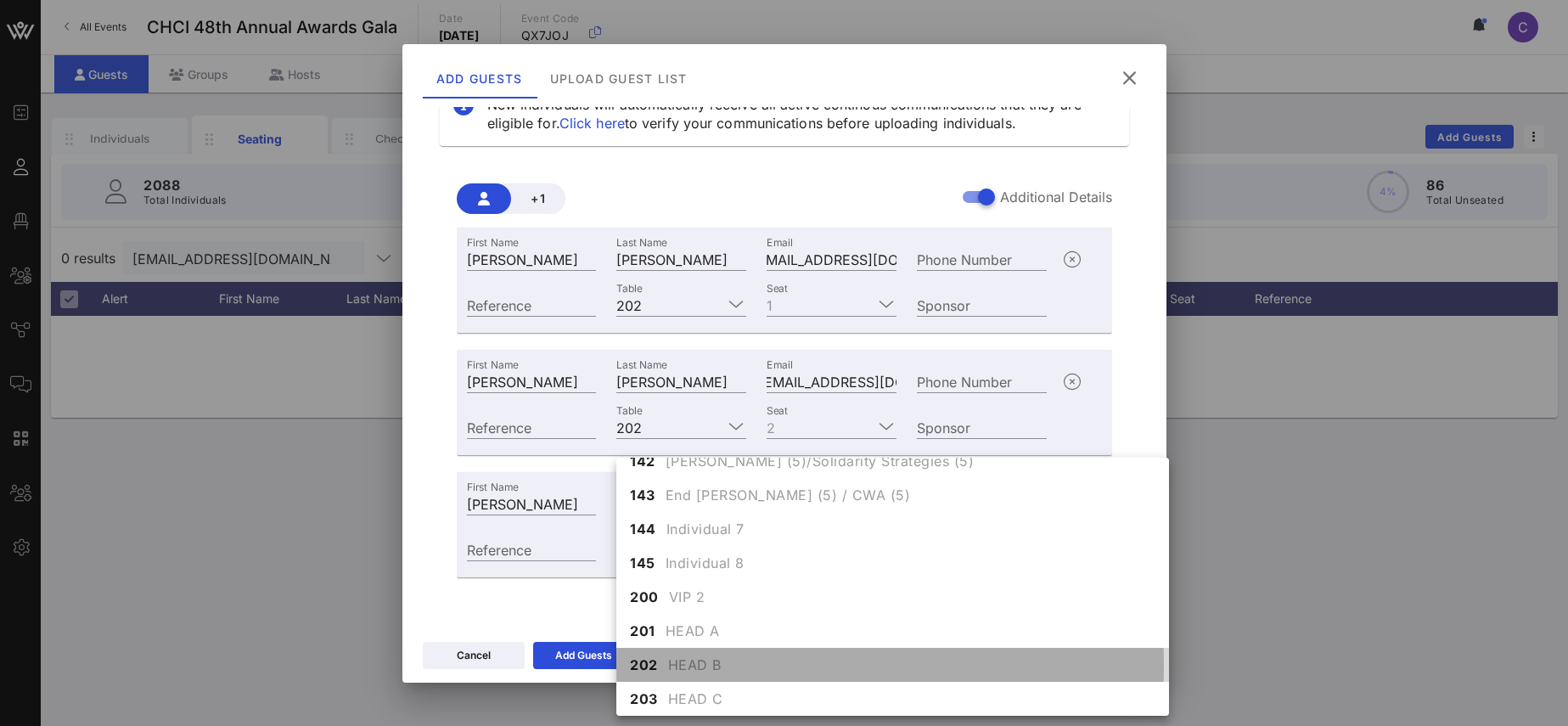
click at [661, 663] on div "202 HEAD B" at bounding box center [892, 664] width 552 height 34
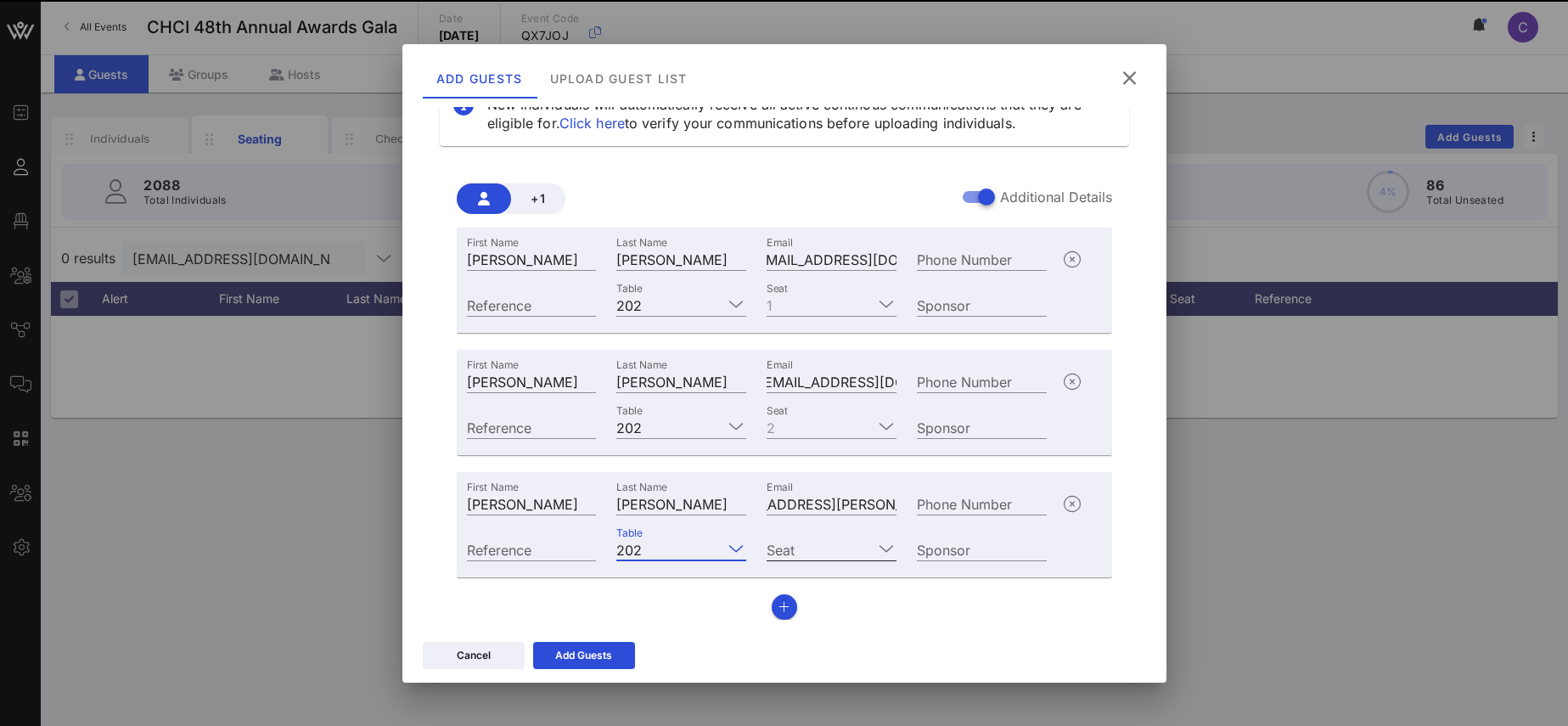
click at [886, 545] on icon at bounding box center [886, 547] width 15 height 20
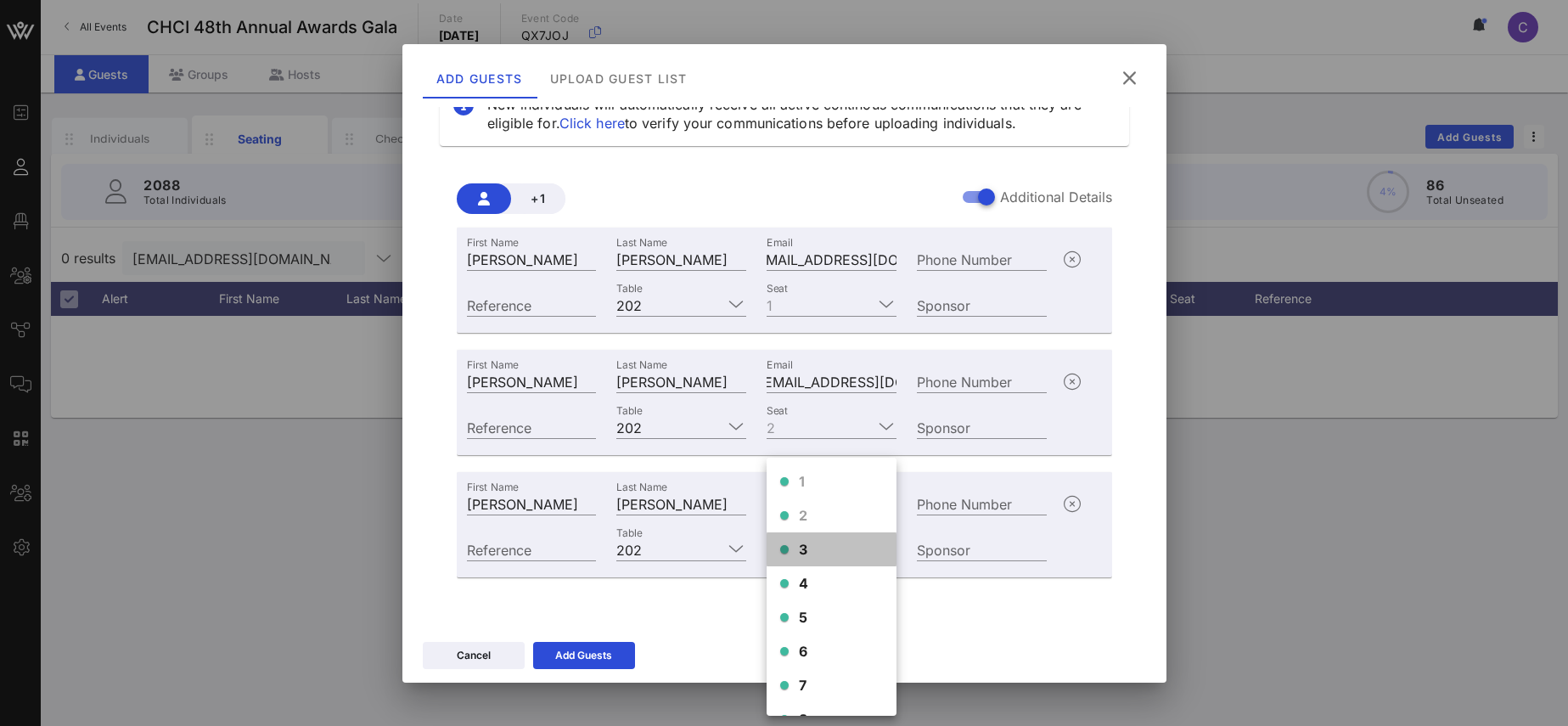
click at [803, 544] on span "3" at bounding box center [803, 548] width 10 height 20
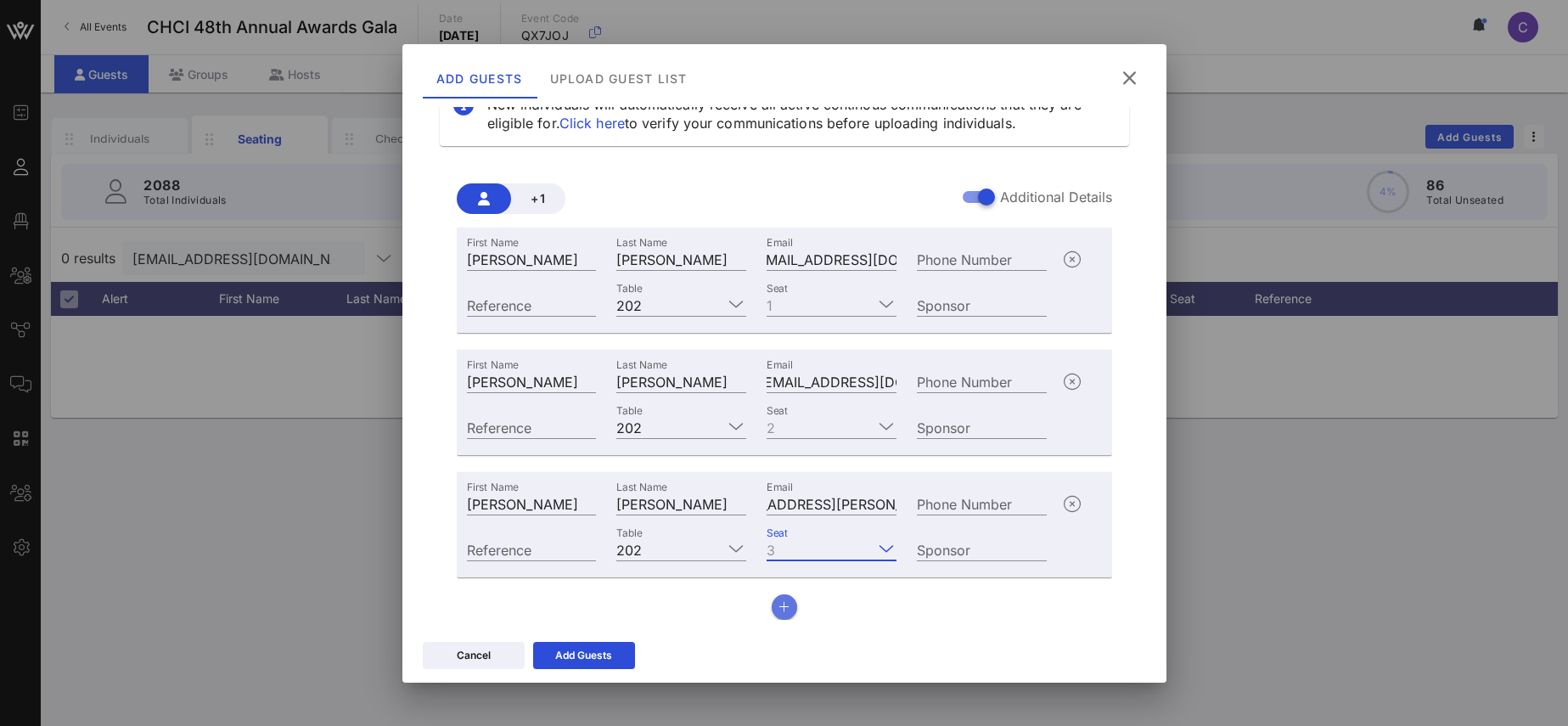
click at [783, 609] on icon "button" at bounding box center [783, 606] width 11 height 12
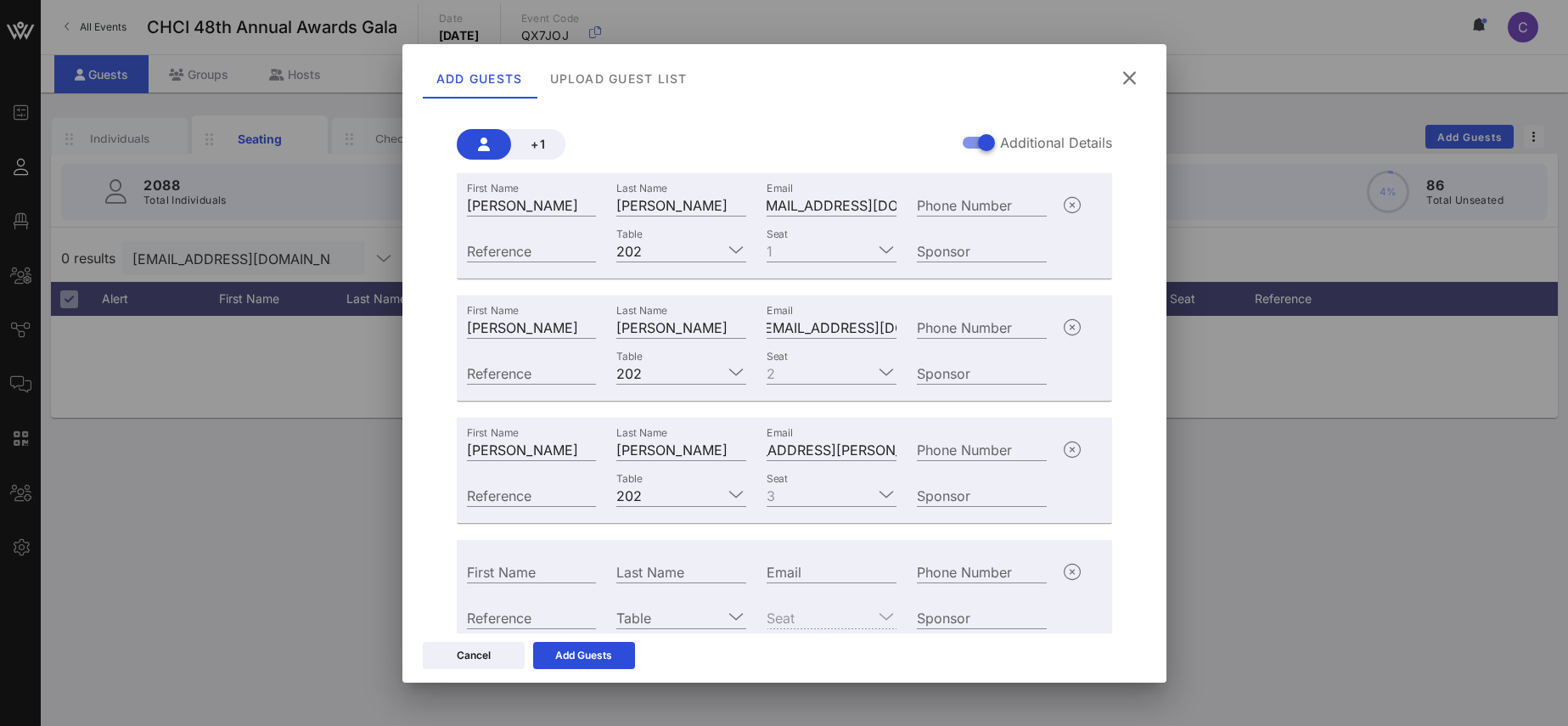
scroll to position [175, 0]
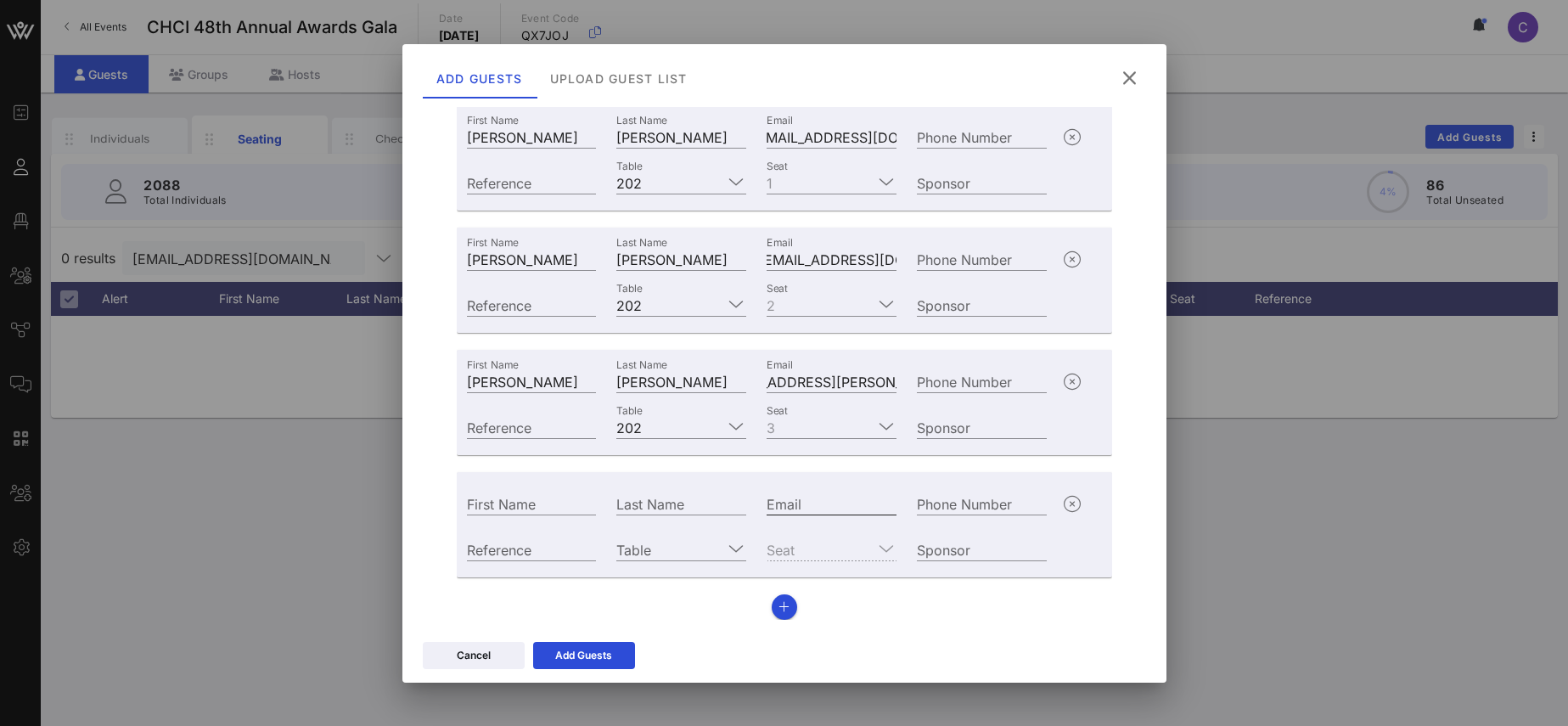
click at [832, 503] on input "Email" at bounding box center [831, 503] width 130 height 22
paste input "[EMAIL_ADDRESS][DOMAIN_NAME]"
type input "[EMAIL_ADDRESS][DOMAIN_NAME]"
click at [685, 504] on input "Last Name" at bounding box center [681, 503] width 130 height 22
paste input "[PERSON_NAME] (Wife)"
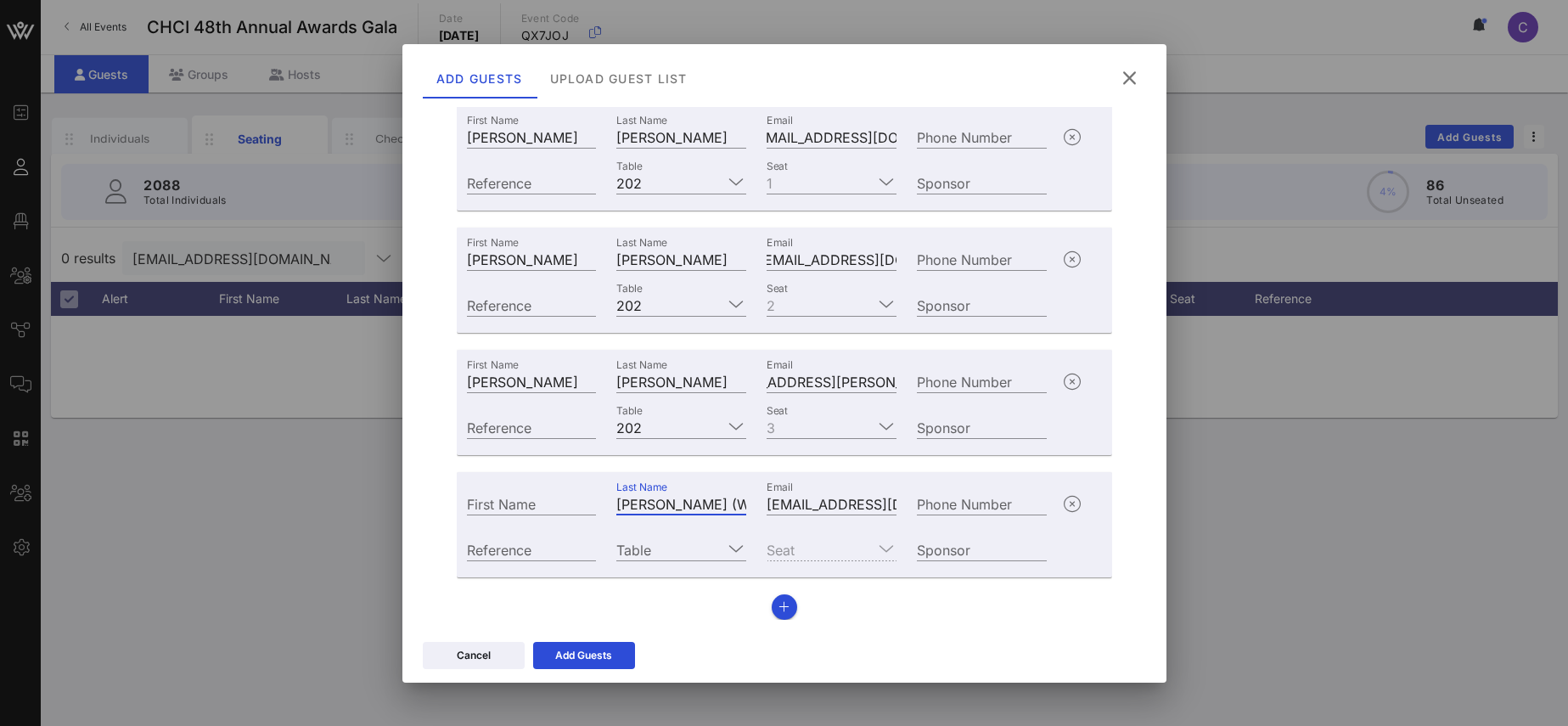
type input "[PERSON_NAME] (Wife)"
click at [509, 506] on input "First Name" at bounding box center [532, 503] width 130 height 22
paste input "[PERSON_NAME]"
type input "[PERSON_NAME]"
click at [727, 545] on div at bounding box center [736, 547] width 20 height 20
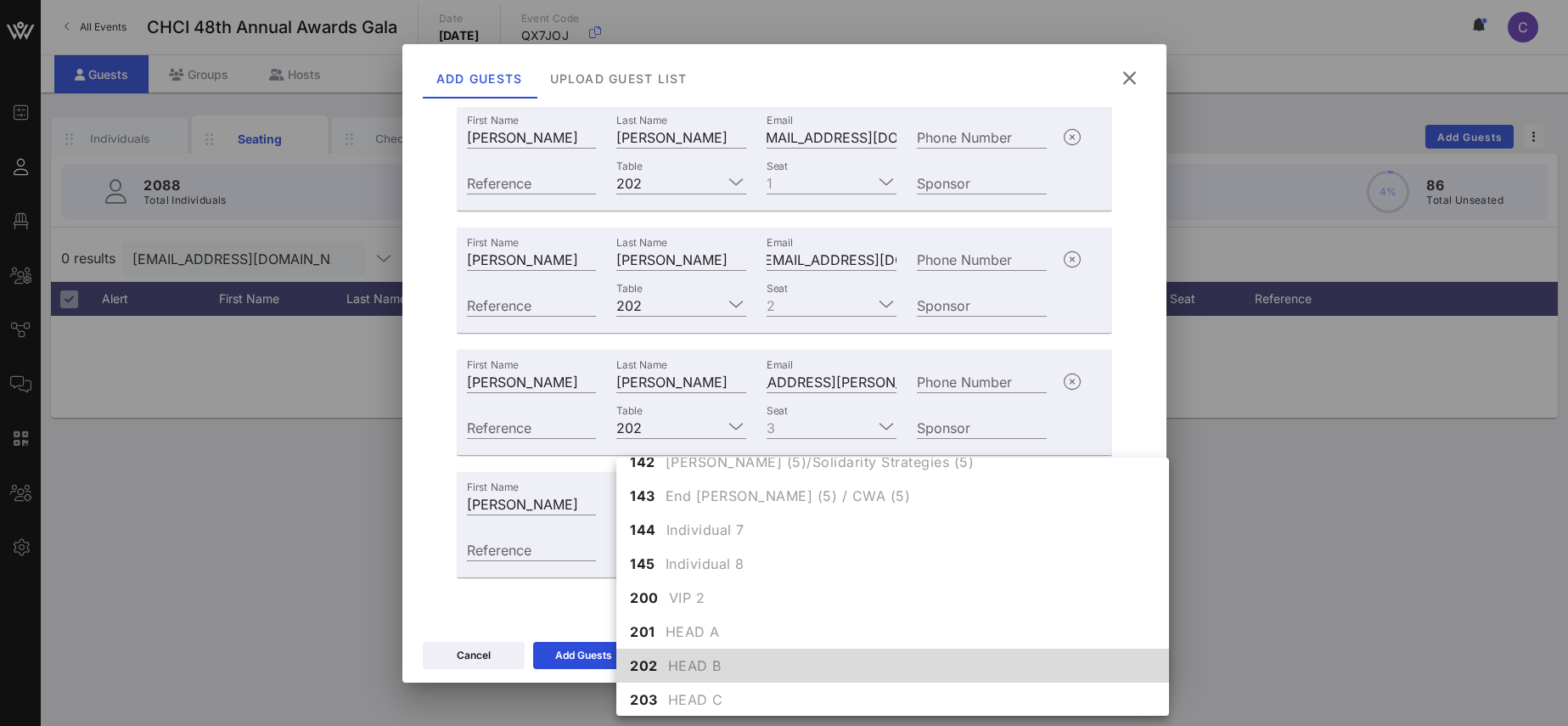
scroll to position [1480, 0]
click at [682, 660] on span "HEAD B" at bounding box center [694, 664] width 53 height 20
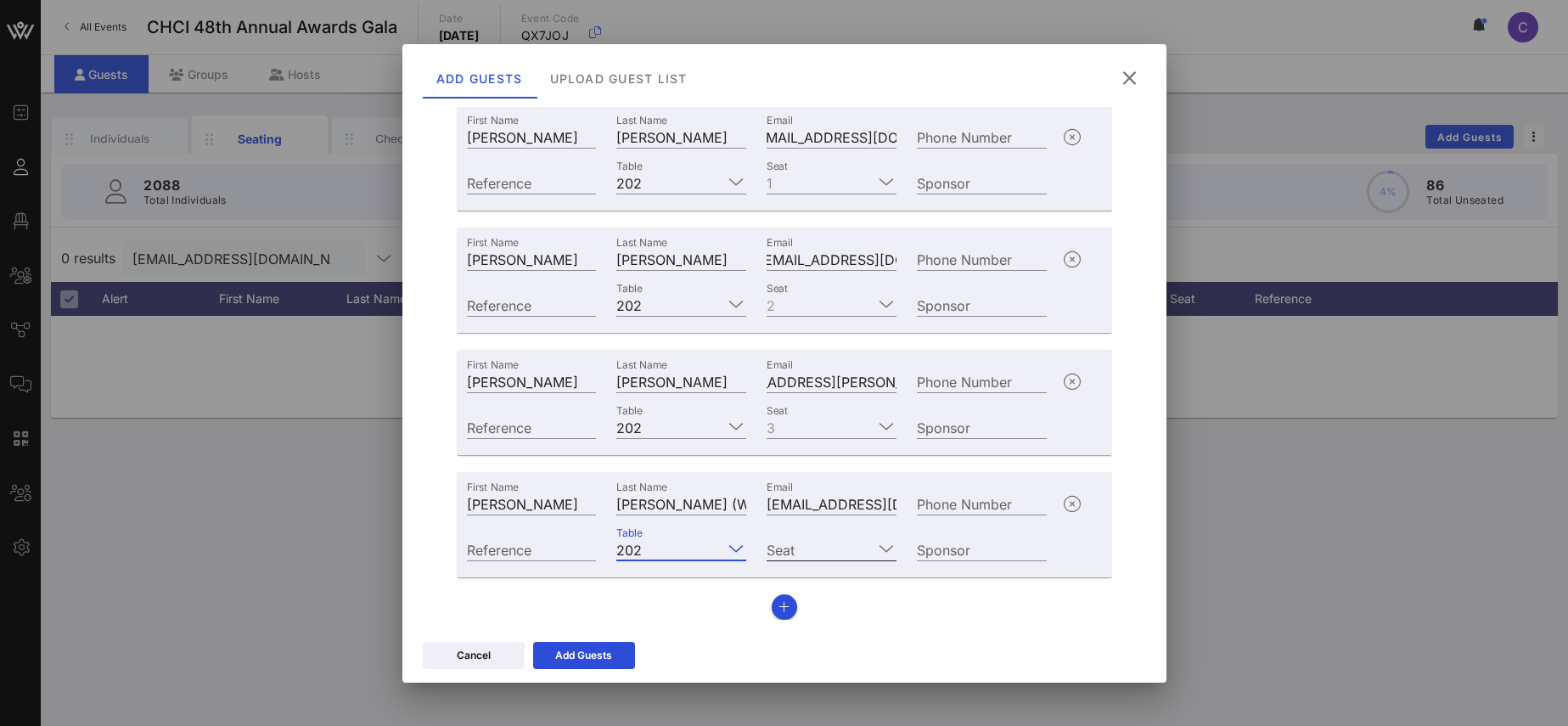
click at [888, 553] on icon at bounding box center [886, 547] width 15 height 20
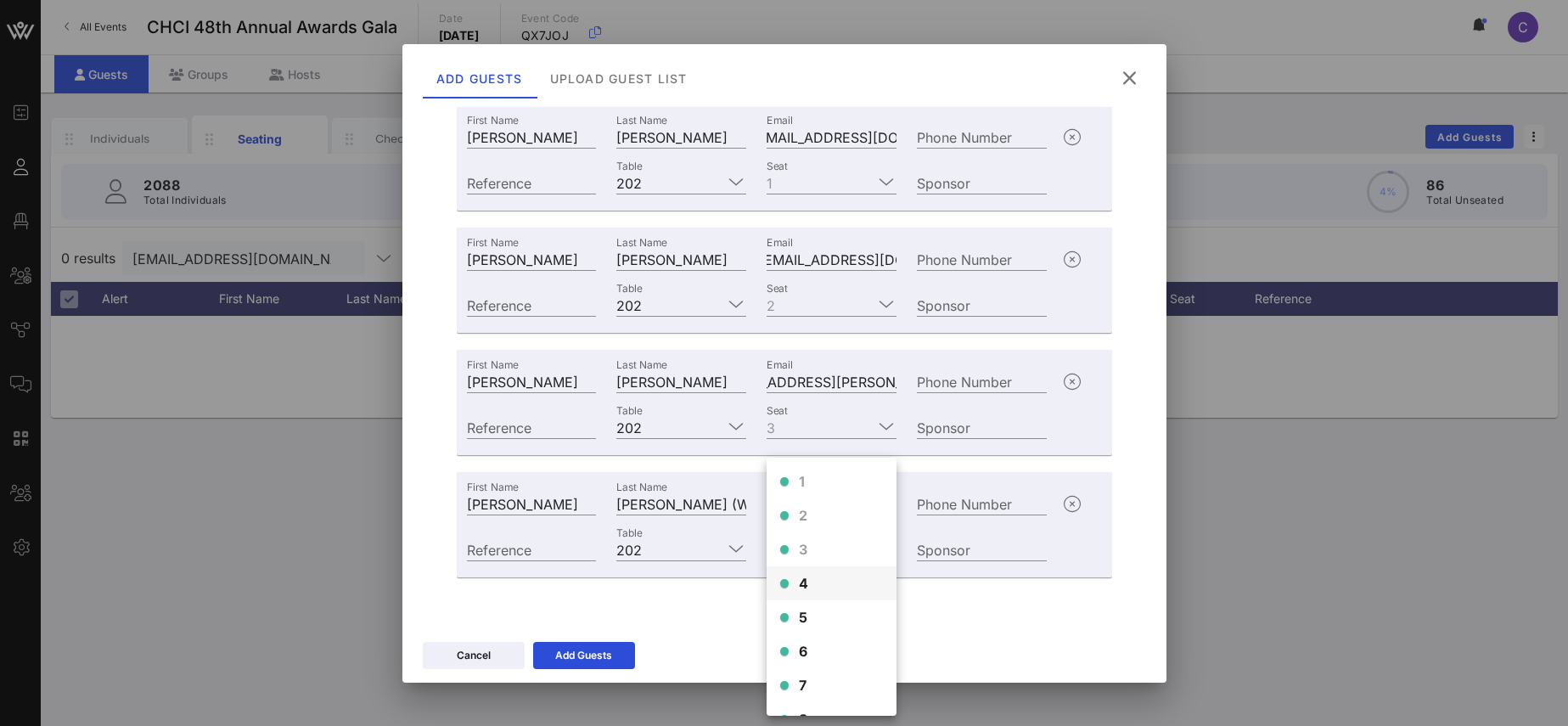
click at [806, 580] on span "4" at bounding box center [803, 582] width 11 height 20
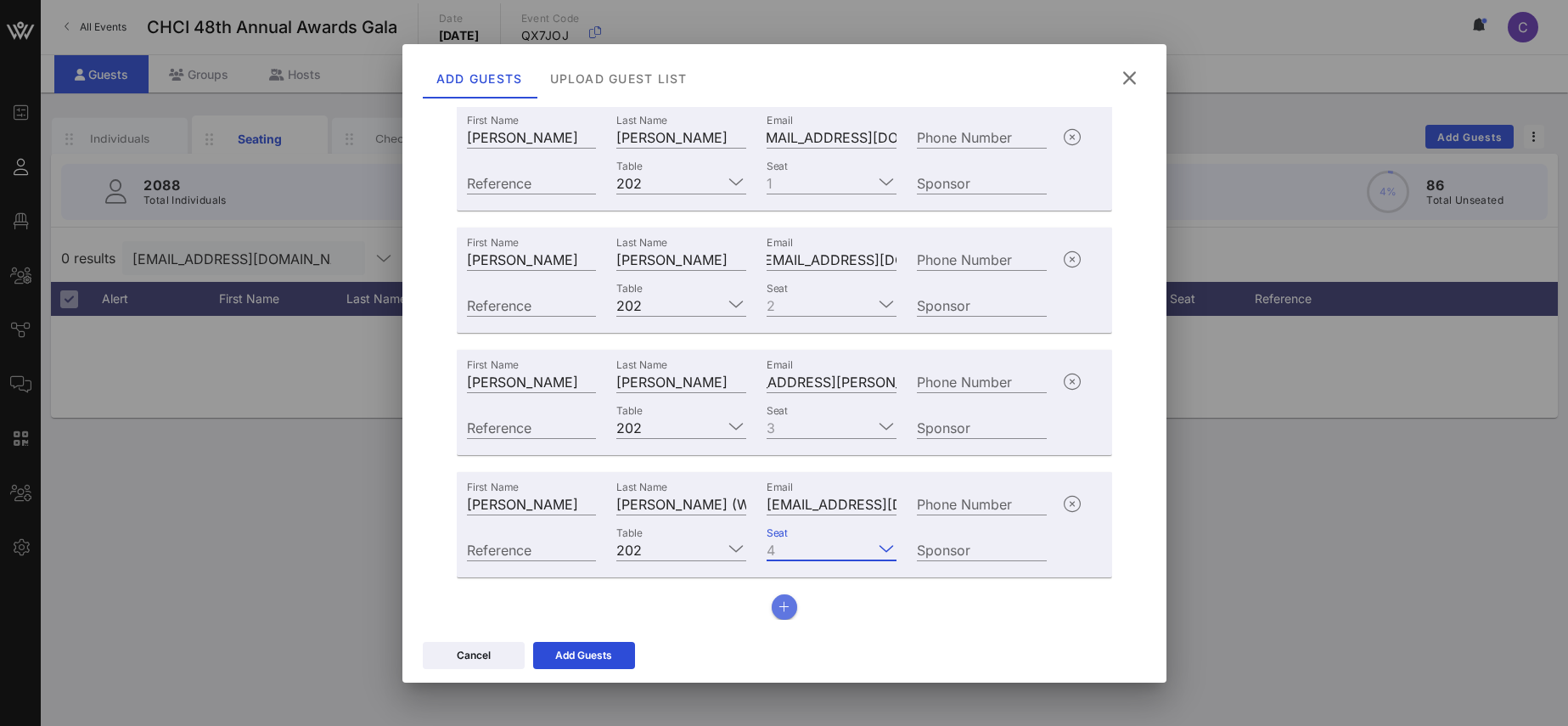
click at [782, 605] on icon "button" at bounding box center [783, 606] width 11 height 12
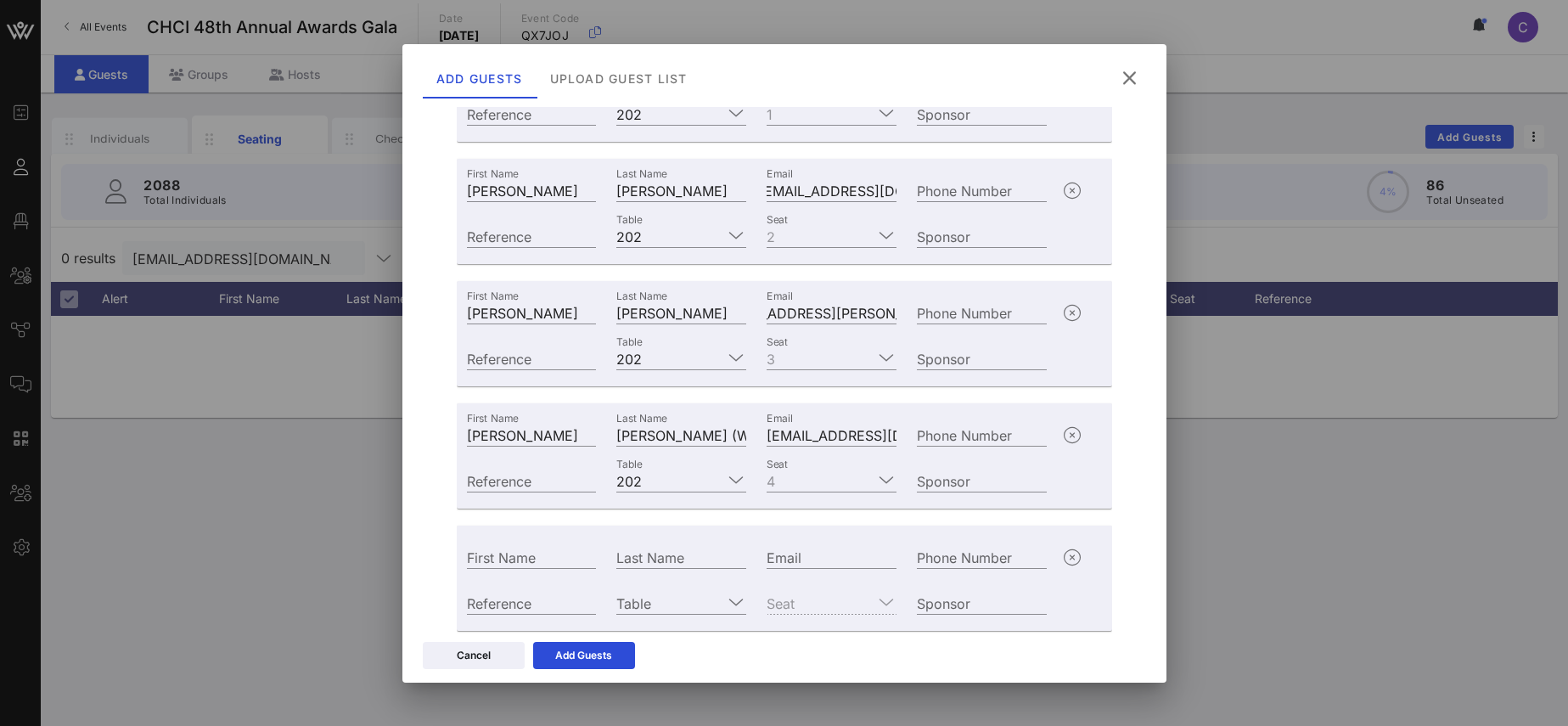
scroll to position [277, 0]
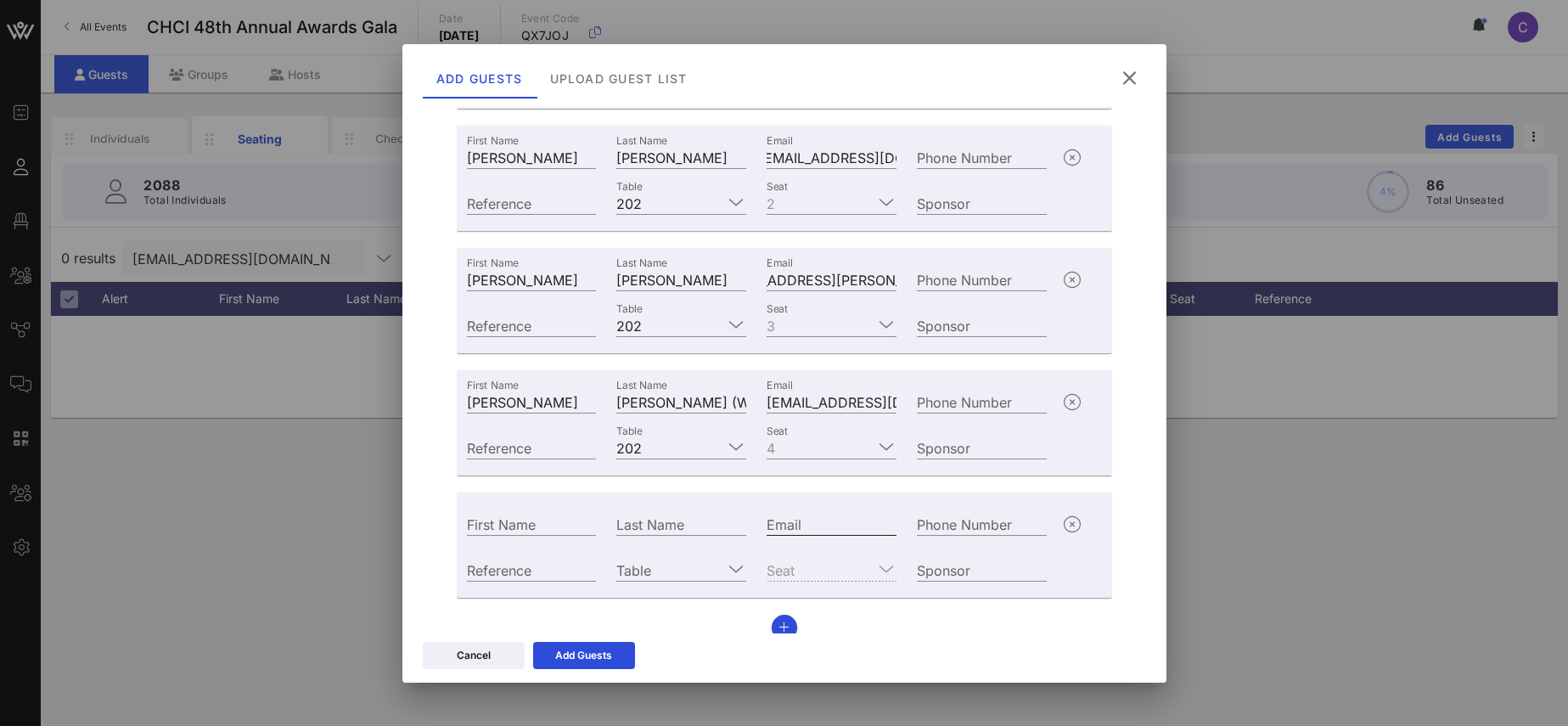
click at [786, 523] on input "Email" at bounding box center [831, 523] width 130 height 22
paste input "[PERSON_NAME][EMAIL_ADDRESS][DOMAIN_NAME]"
type input "[PERSON_NAME][EMAIL_ADDRESS][DOMAIN_NAME]"
click at [635, 521] on input "Last Name" at bounding box center [681, 523] width 130 height 22
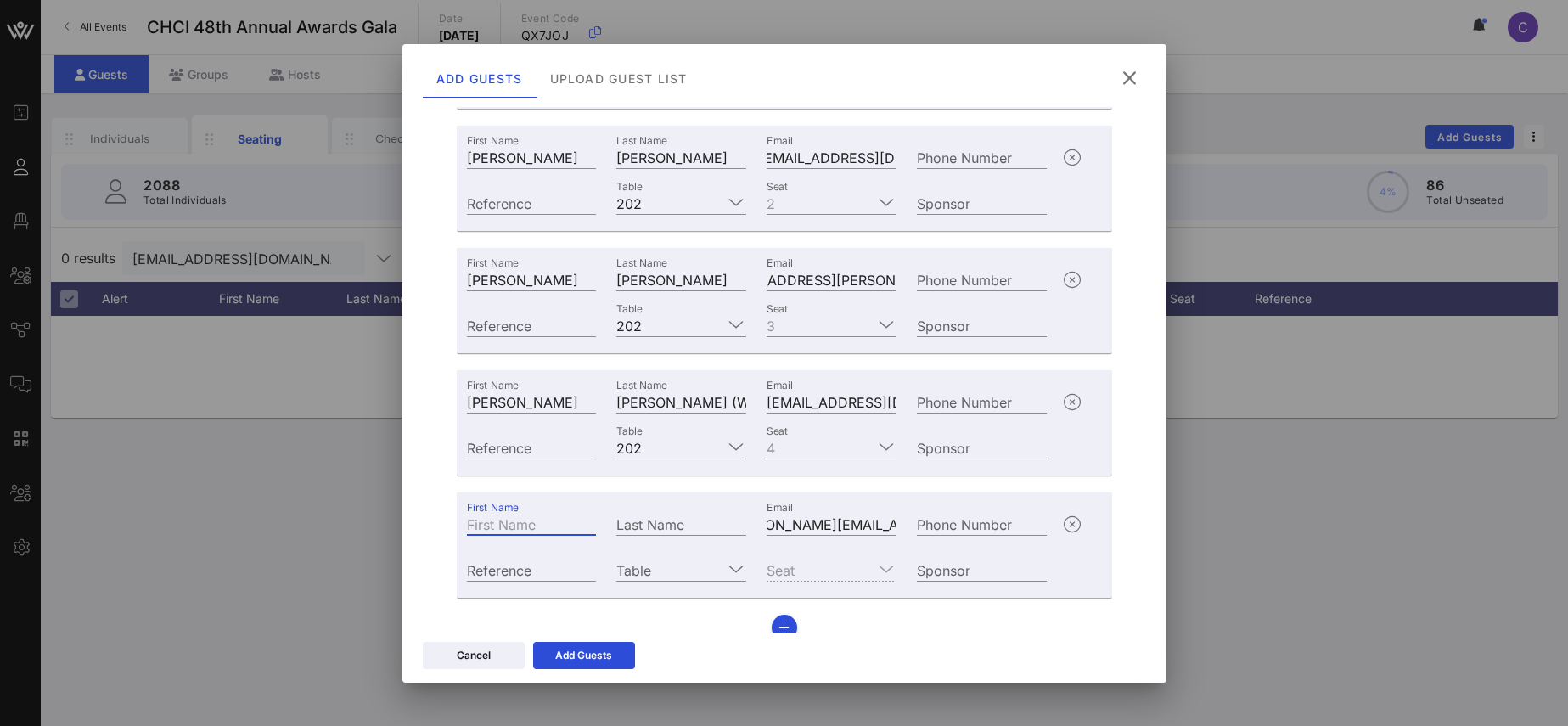
click at [517, 520] on input "First Name" at bounding box center [532, 523] width 130 height 22
paste input "[PERSON_NAME]"
drag, startPoint x: 516, startPoint y: 526, endPoint x: 606, endPoint y: 519, distance: 90.3
click at [597, 519] on input "[PERSON_NAME]" at bounding box center [532, 523] width 130 height 22
type input "[PERSON_NAME]"
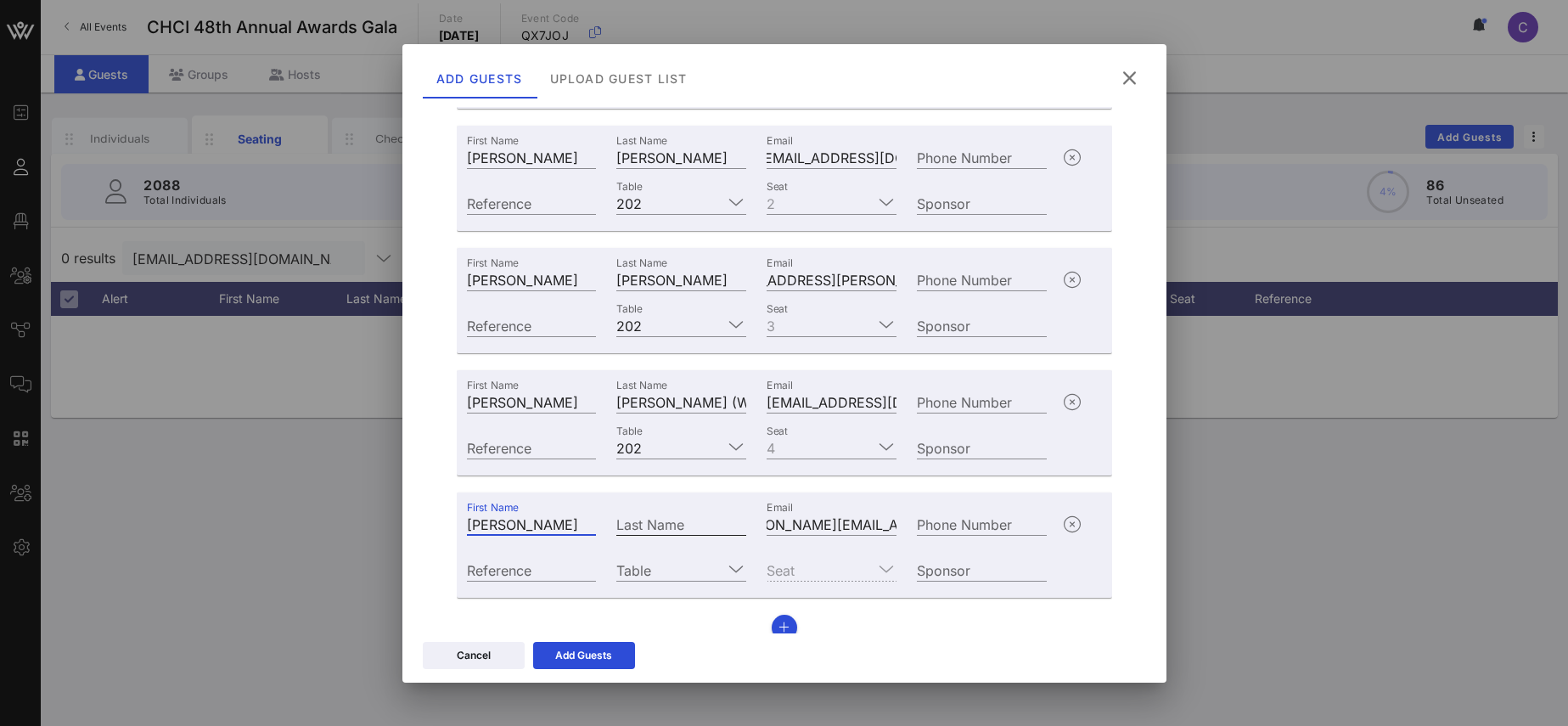
click at [654, 525] on input "Last Name" at bounding box center [681, 523] width 130 height 22
paste input "[PERSON_NAME]"
type input "[PERSON_NAME]"
click at [689, 568] on input "Table" at bounding box center [669, 569] width 106 height 22
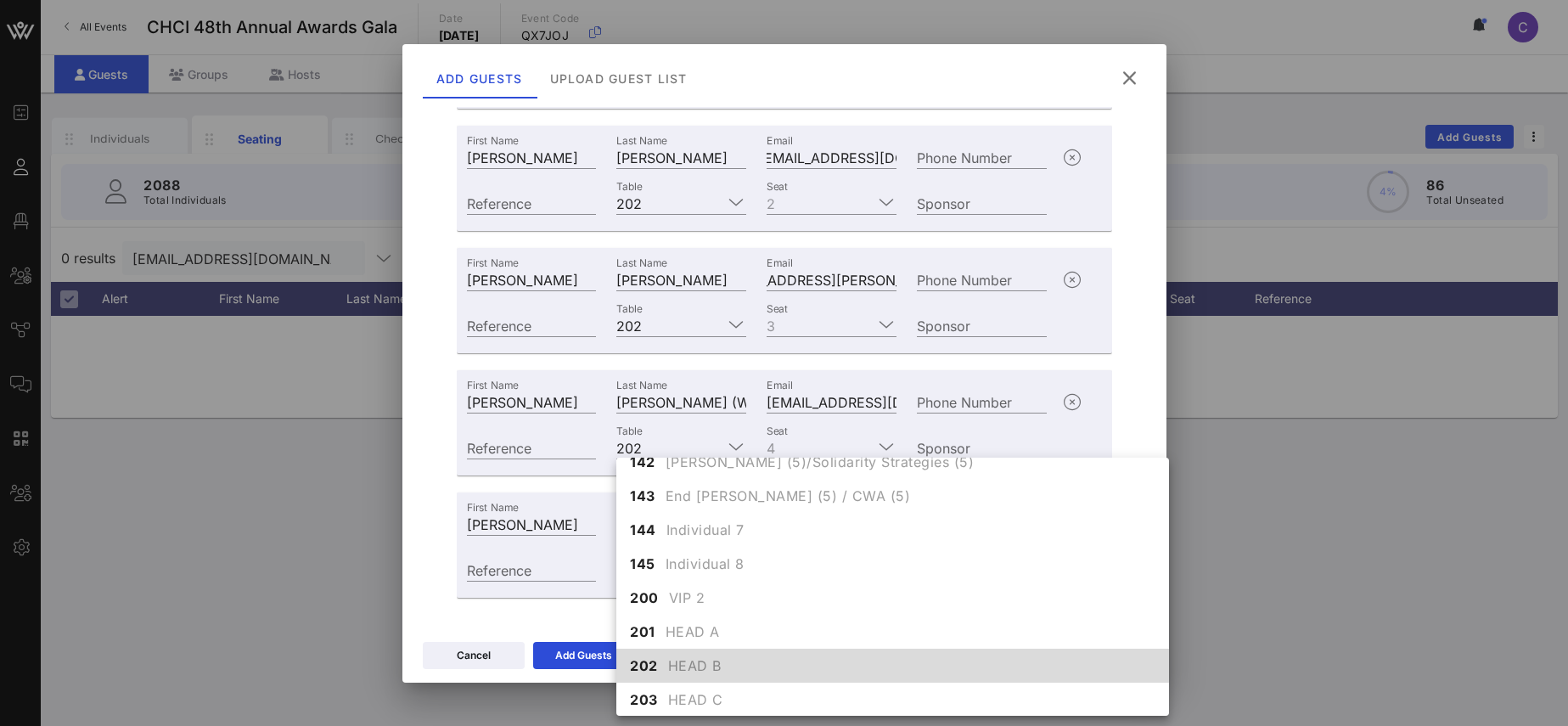
scroll to position [1480, 0]
click at [675, 663] on span "HEAD B" at bounding box center [694, 664] width 53 height 20
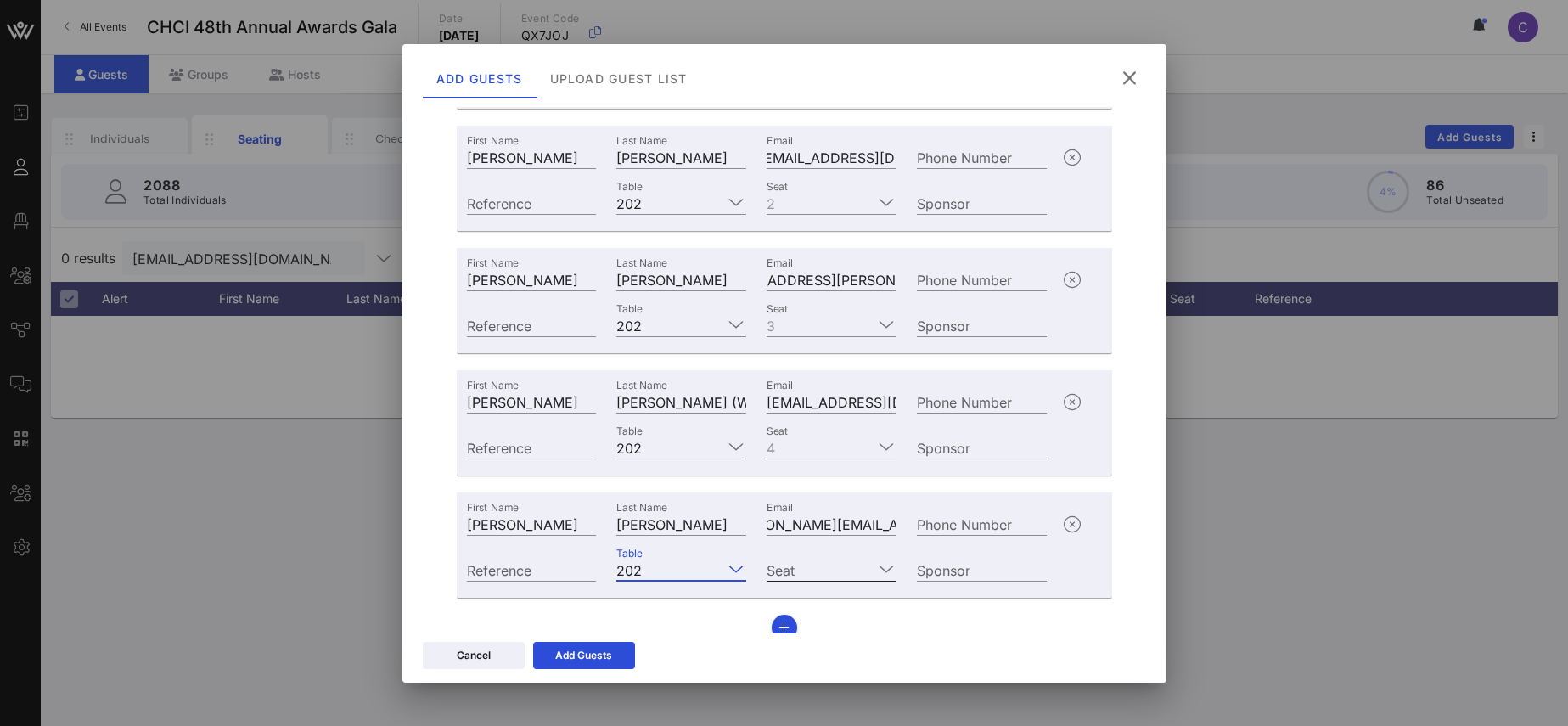
click at [888, 568] on icon at bounding box center [886, 568] width 15 height 20
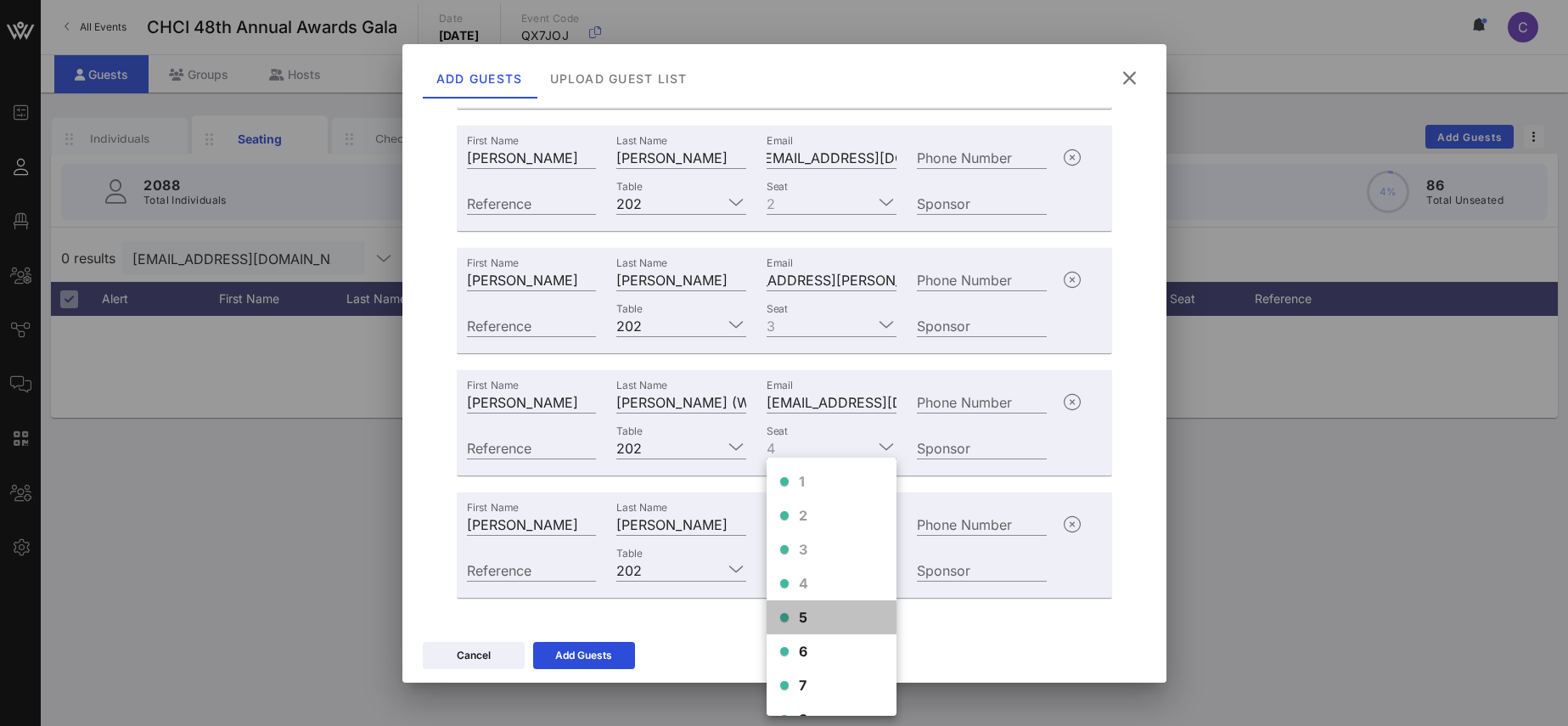
click at [799, 612] on span "5" at bounding box center [803, 617] width 10 height 20
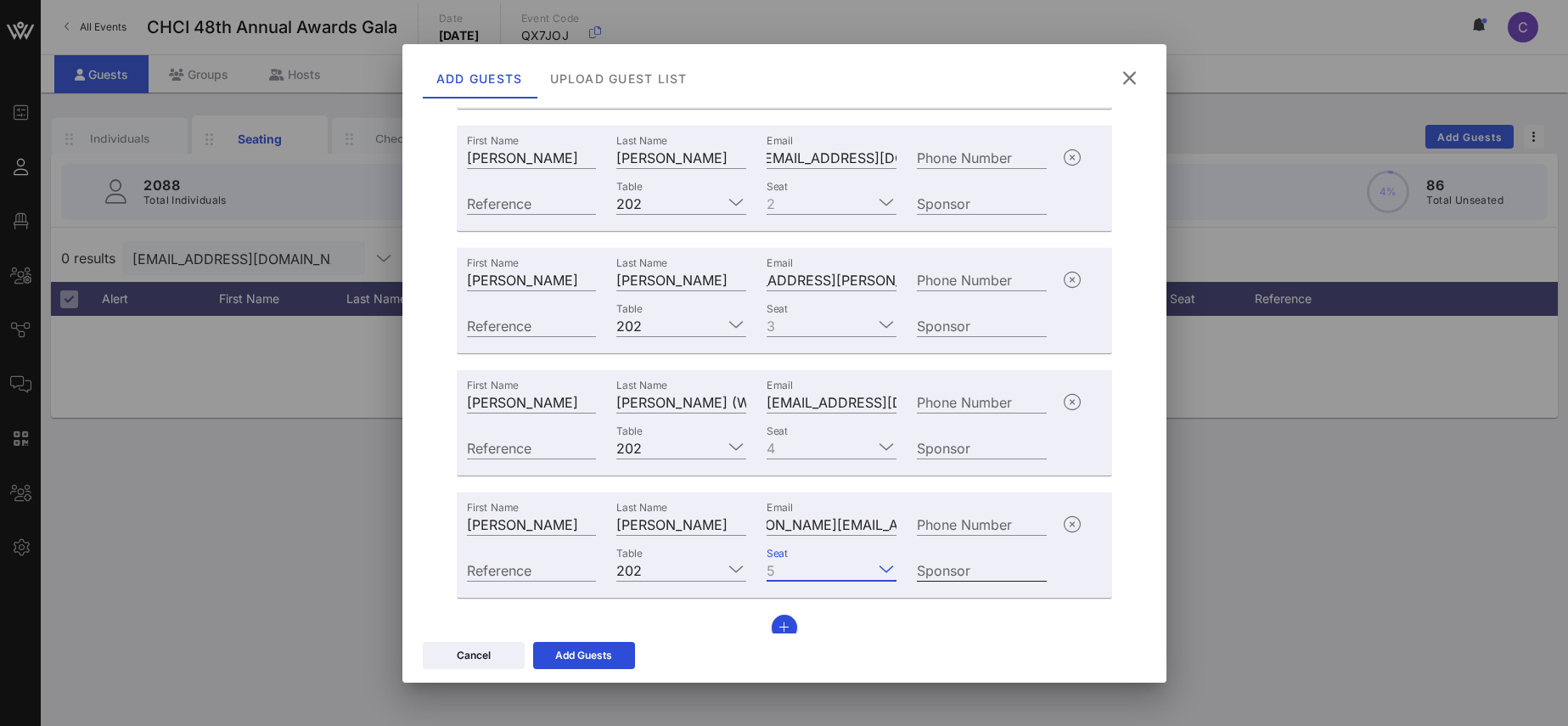
scroll to position [297, 0]
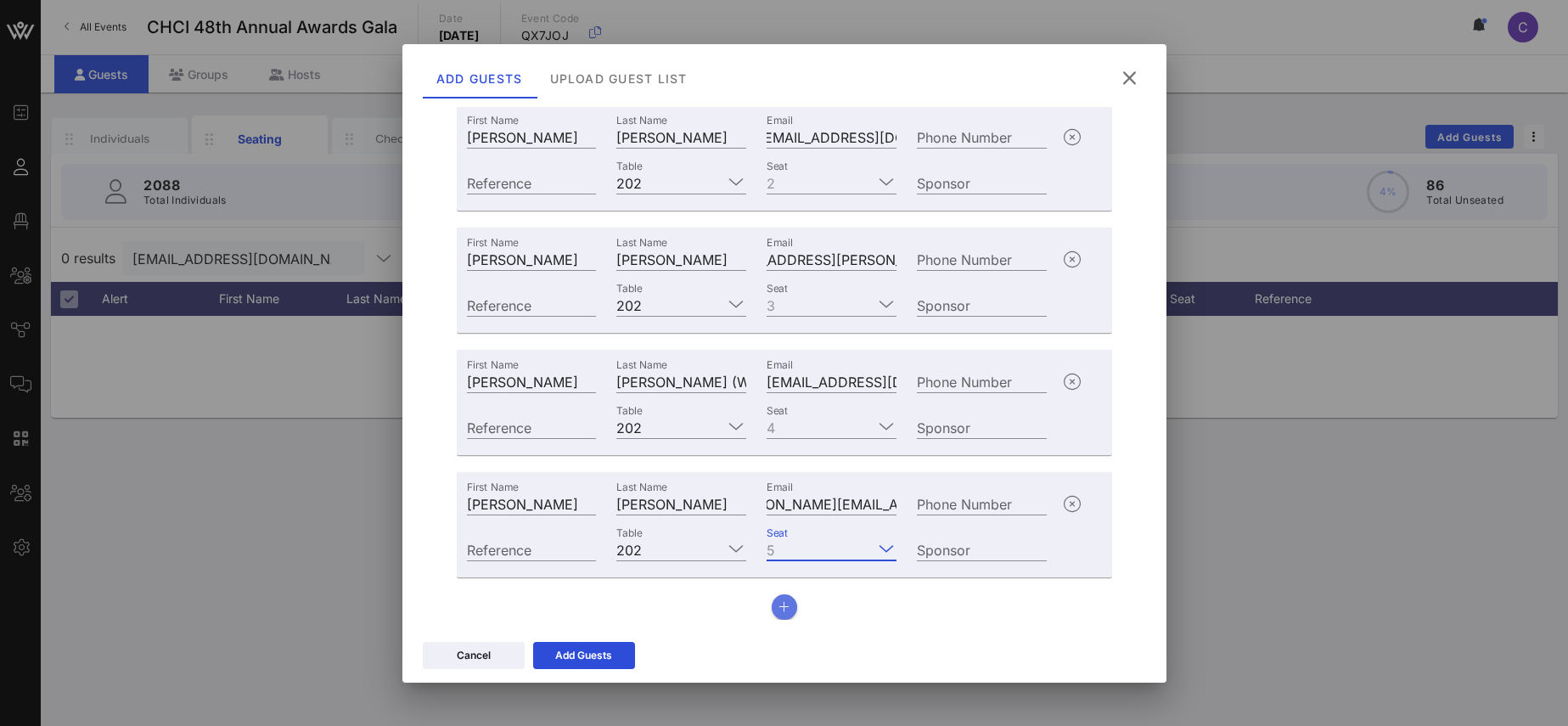
click at [790, 603] on button "button" at bounding box center [784, 606] width 25 height 25
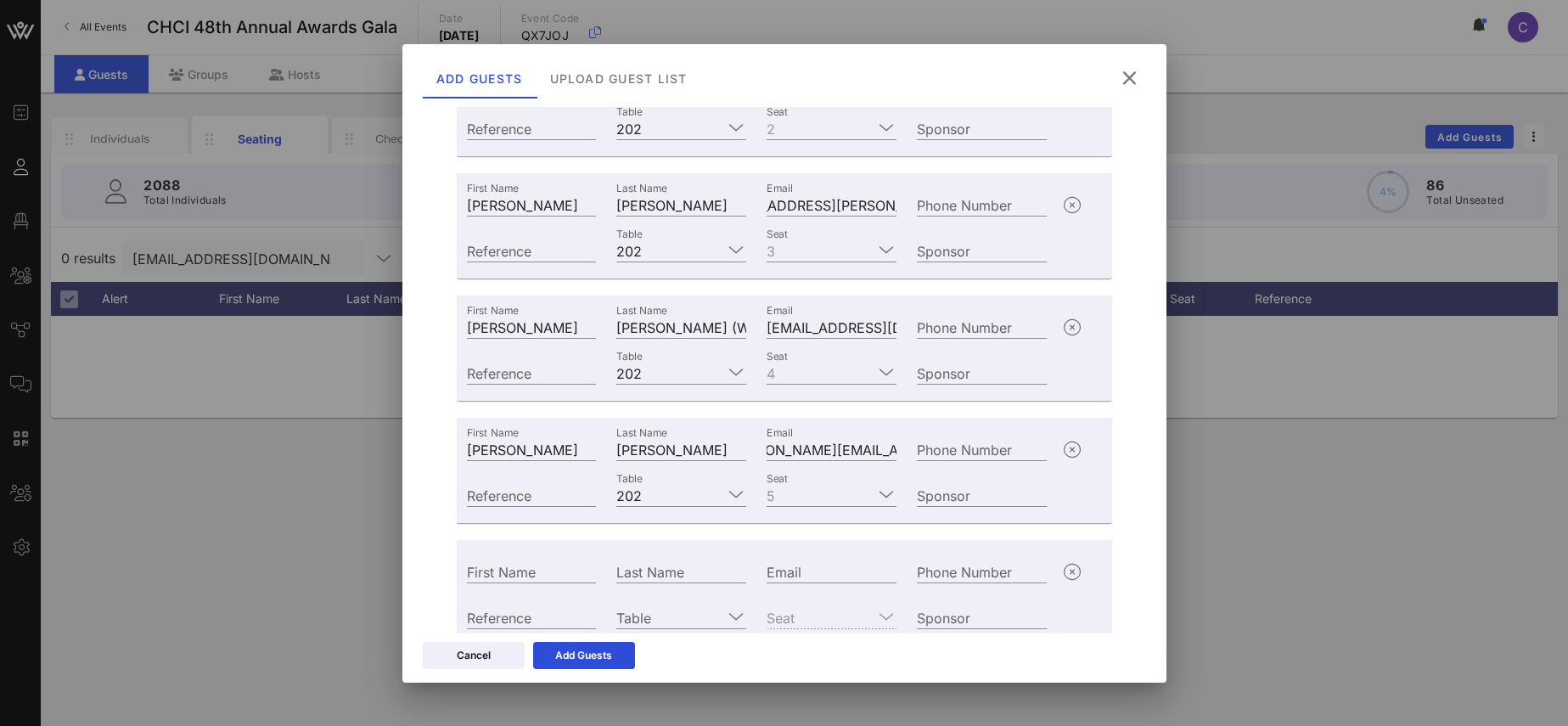
scroll to position [372, 0]
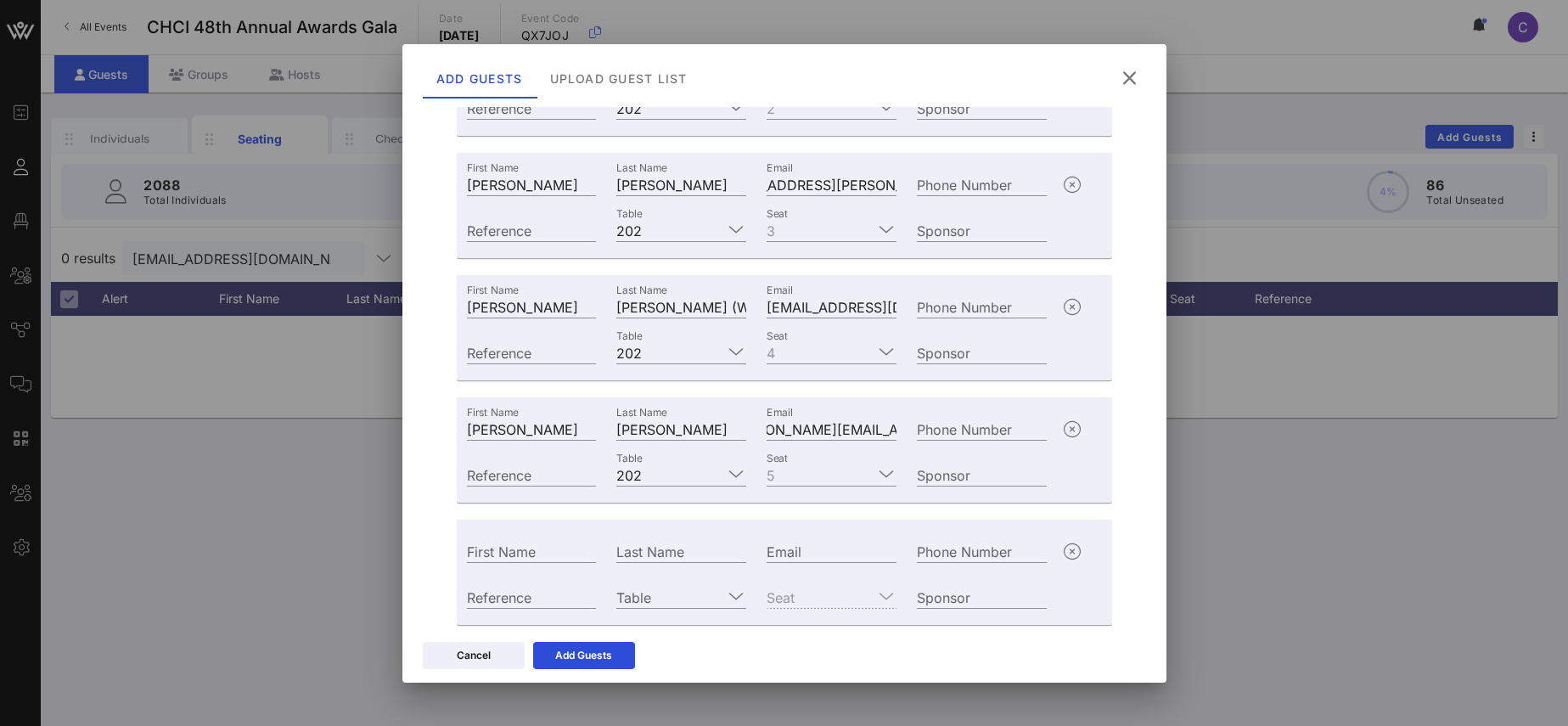
click at [826, 547] on input "Email" at bounding box center [831, 550] width 130 height 22
paste input "[EMAIL_ADDRESS][DOMAIN_NAME]"
type input "[EMAIL_ADDRESS][DOMAIN_NAME]"
click at [523, 544] on div "First Name" at bounding box center [532, 550] width 130 height 22
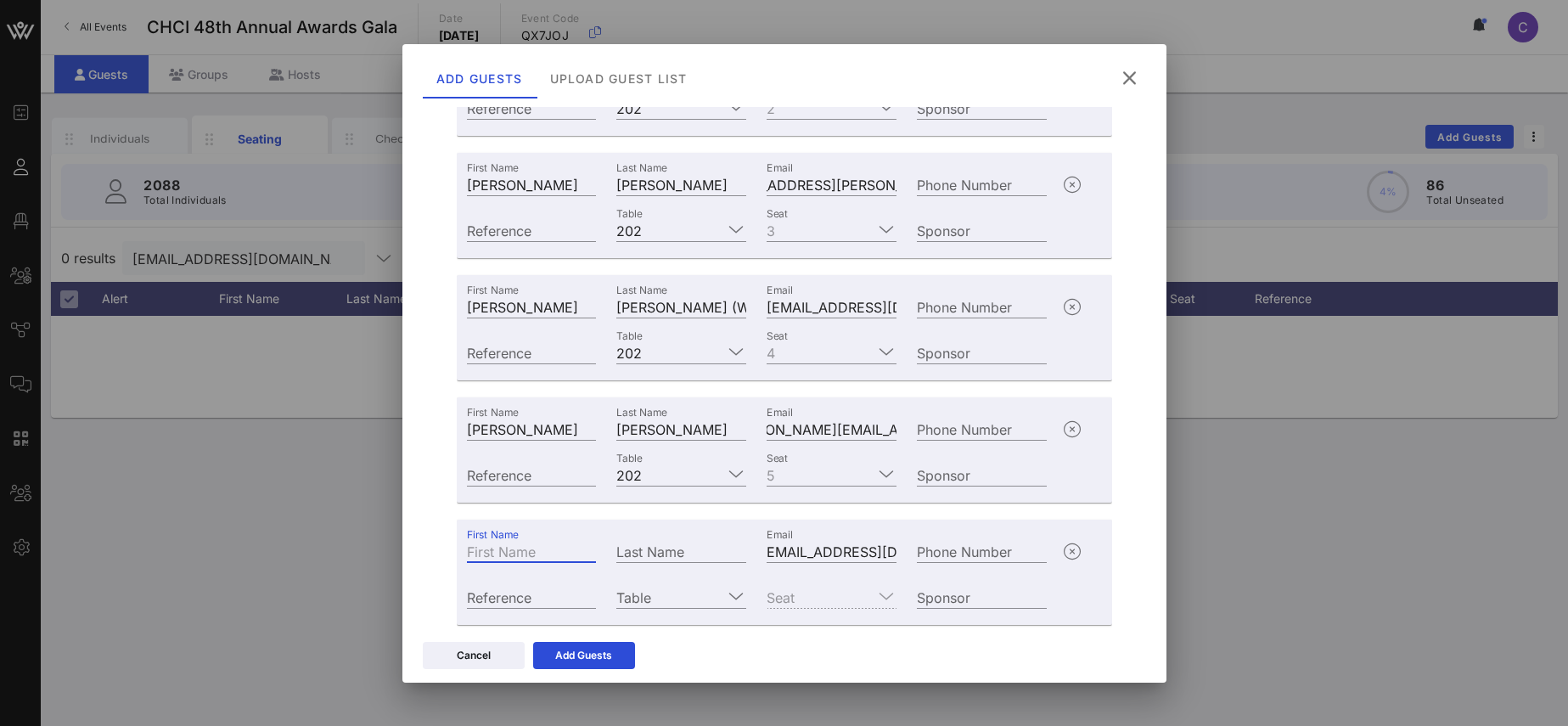
paste input "[PERSON_NAME]"
type input "[PERSON_NAME]"
click at [645, 556] on input "Last Name" at bounding box center [681, 550] width 130 height 22
paste input "[PERSON_NAME]"
type input "[PERSON_NAME]"
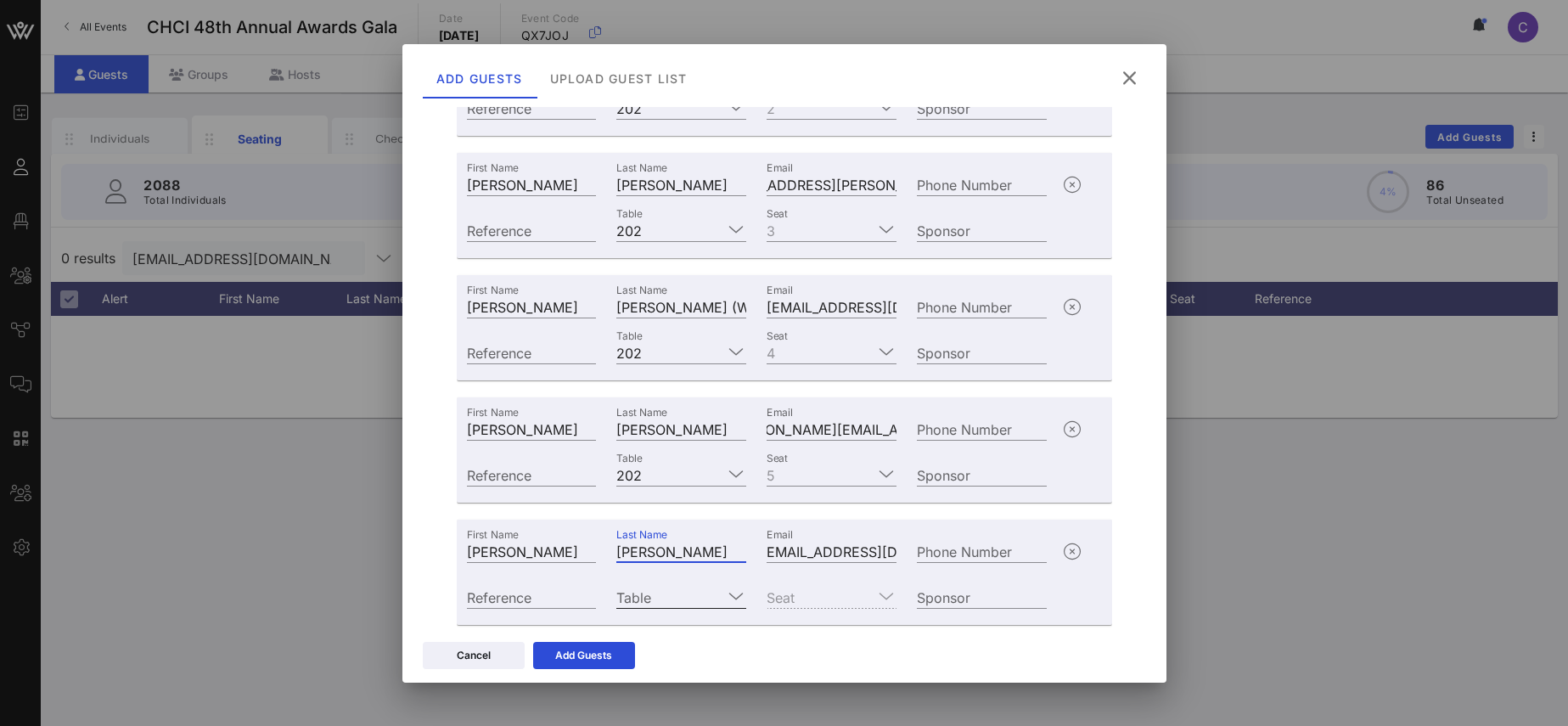
click at [670, 600] on input "Table" at bounding box center [669, 597] width 106 height 22
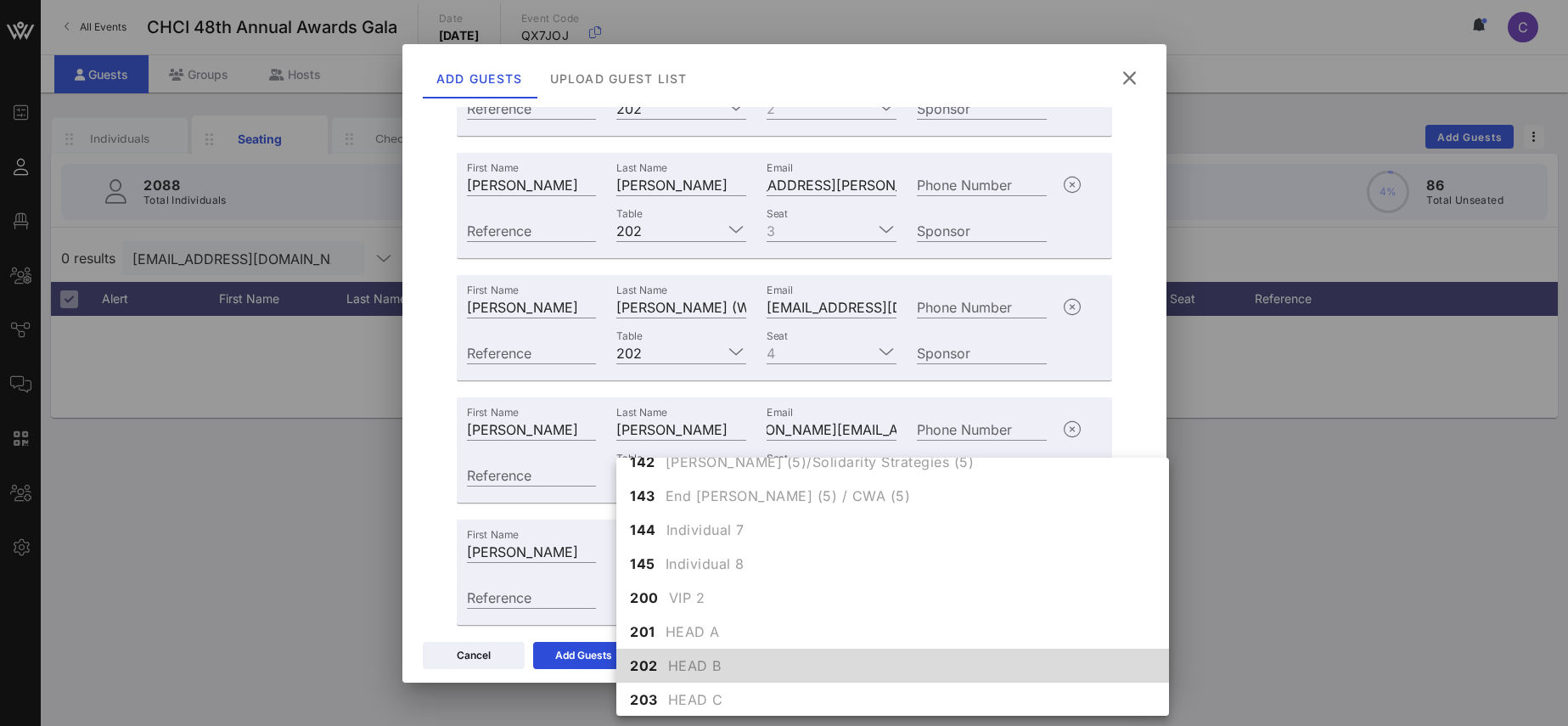
scroll to position [1480, 0]
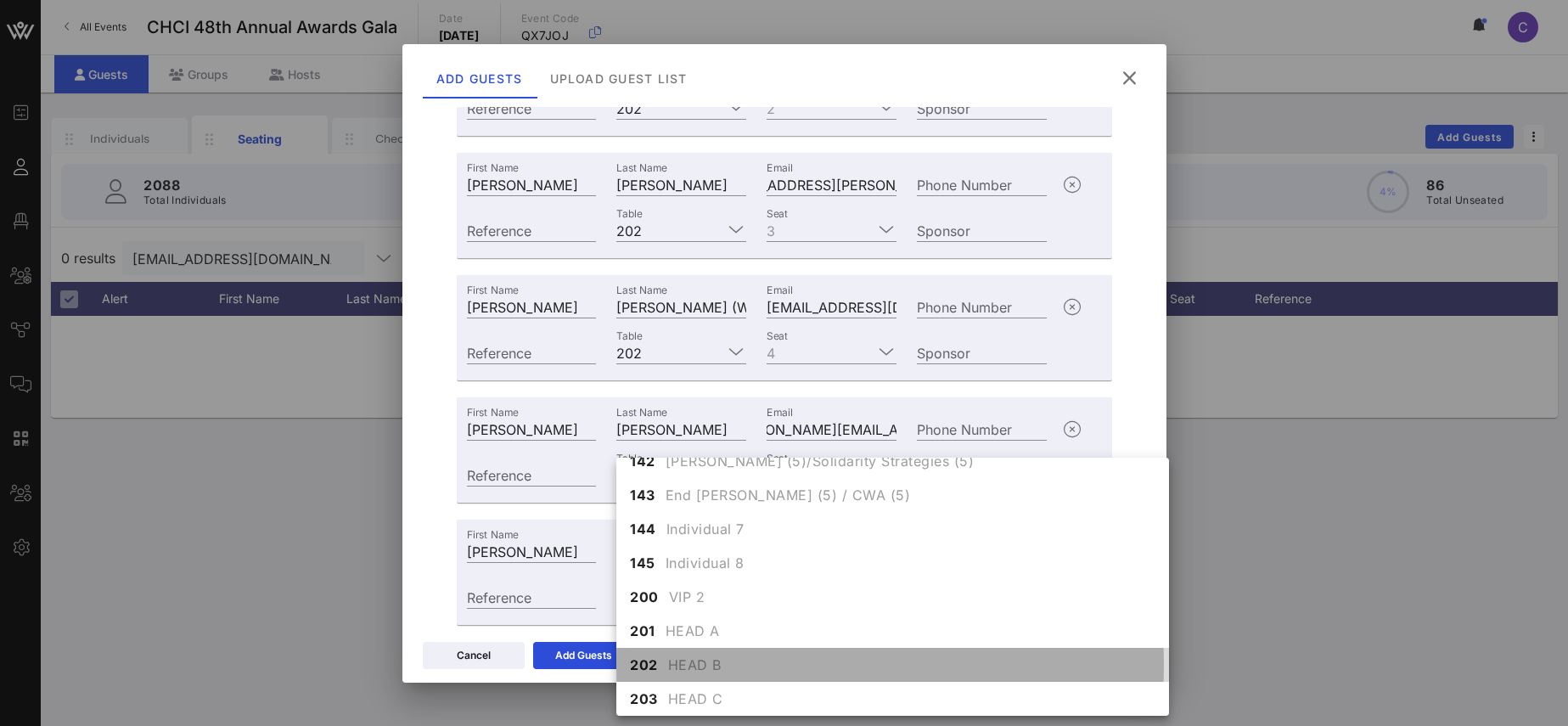
click at [671, 668] on span "HEAD B" at bounding box center [694, 664] width 53 height 20
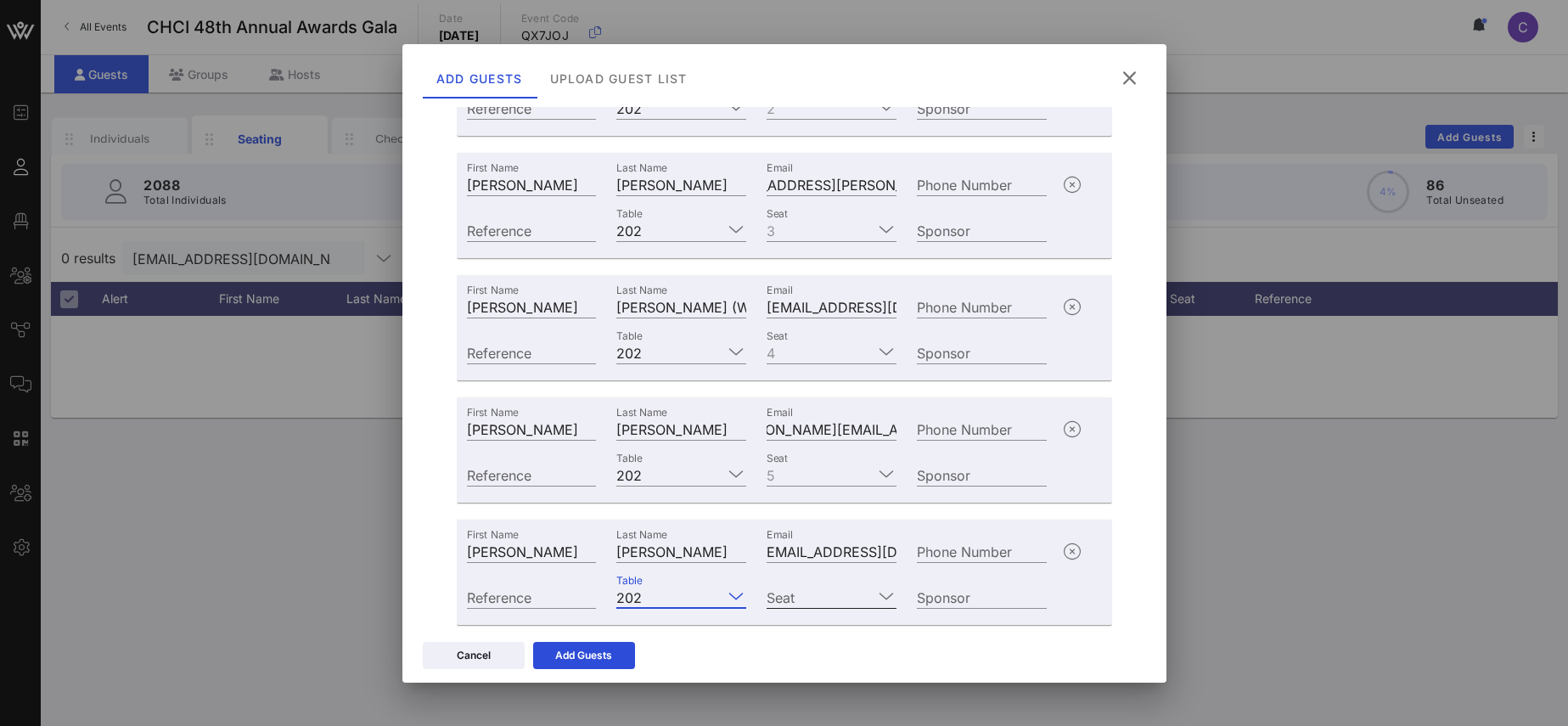
click at [837, 599] on input "Seat" at bounding box center [820, 597] width 106 height 22
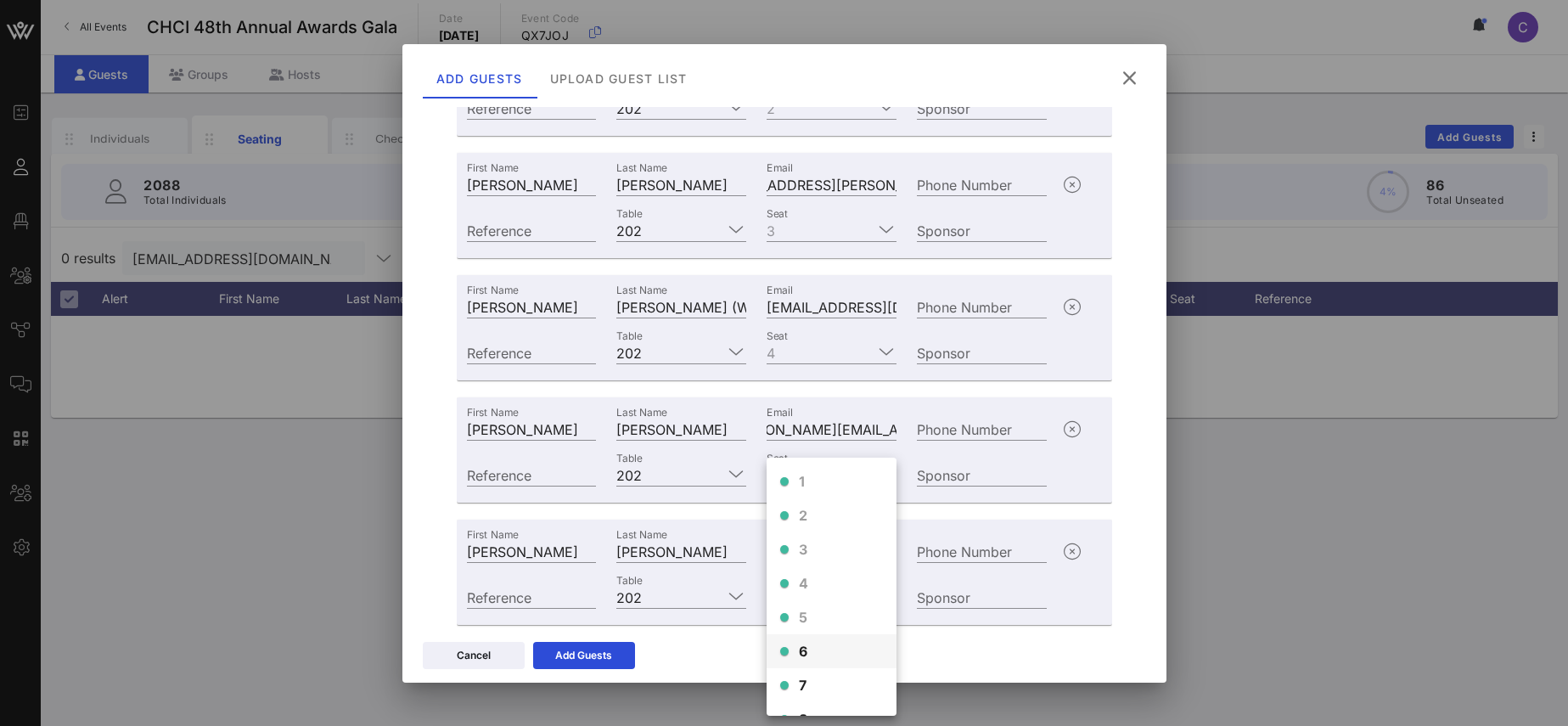
click at [804, 644] on span "6" at bounding box center [803, 651] width 10 height 20
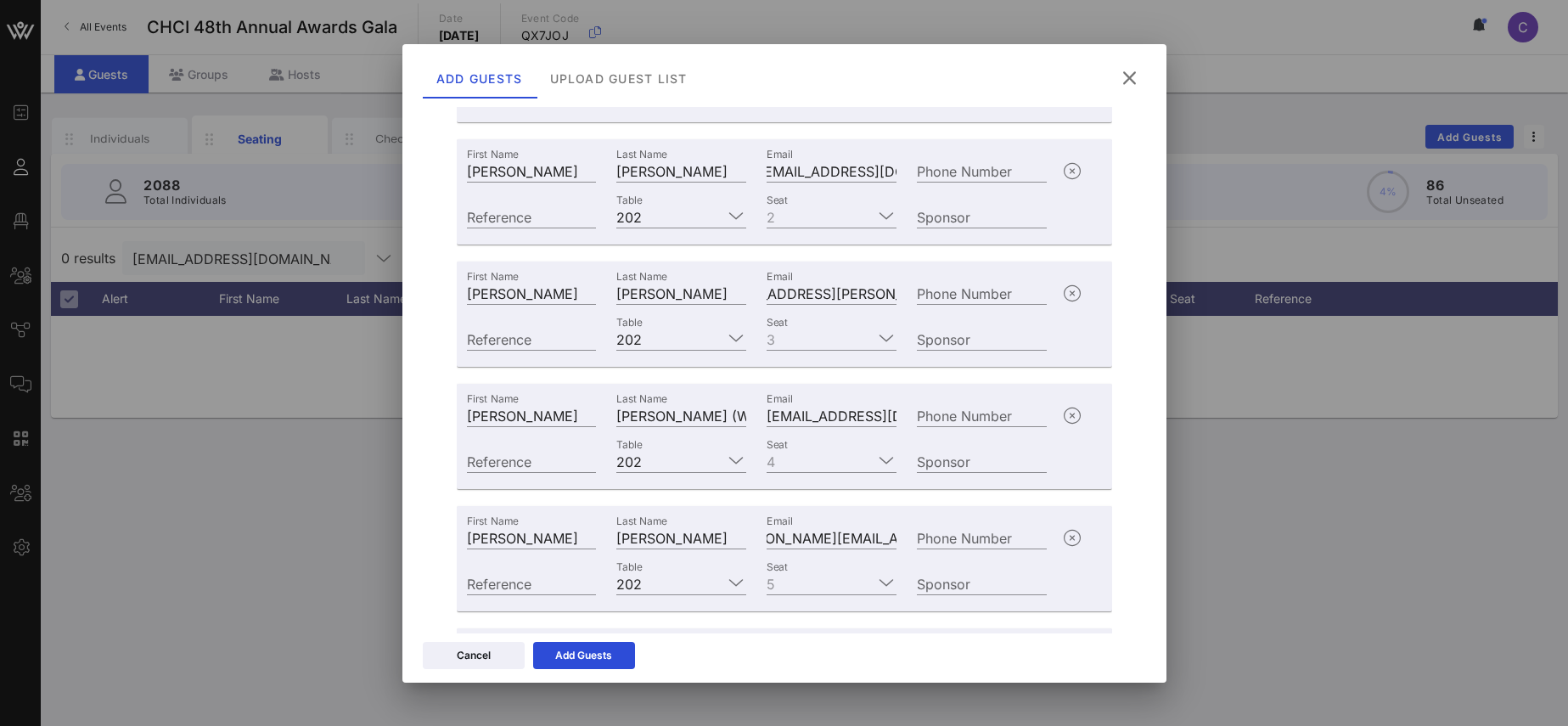
scroll to position [262, 0]
click at [585, 653] on icon at bounding box center [584, 655] width 12 height 11
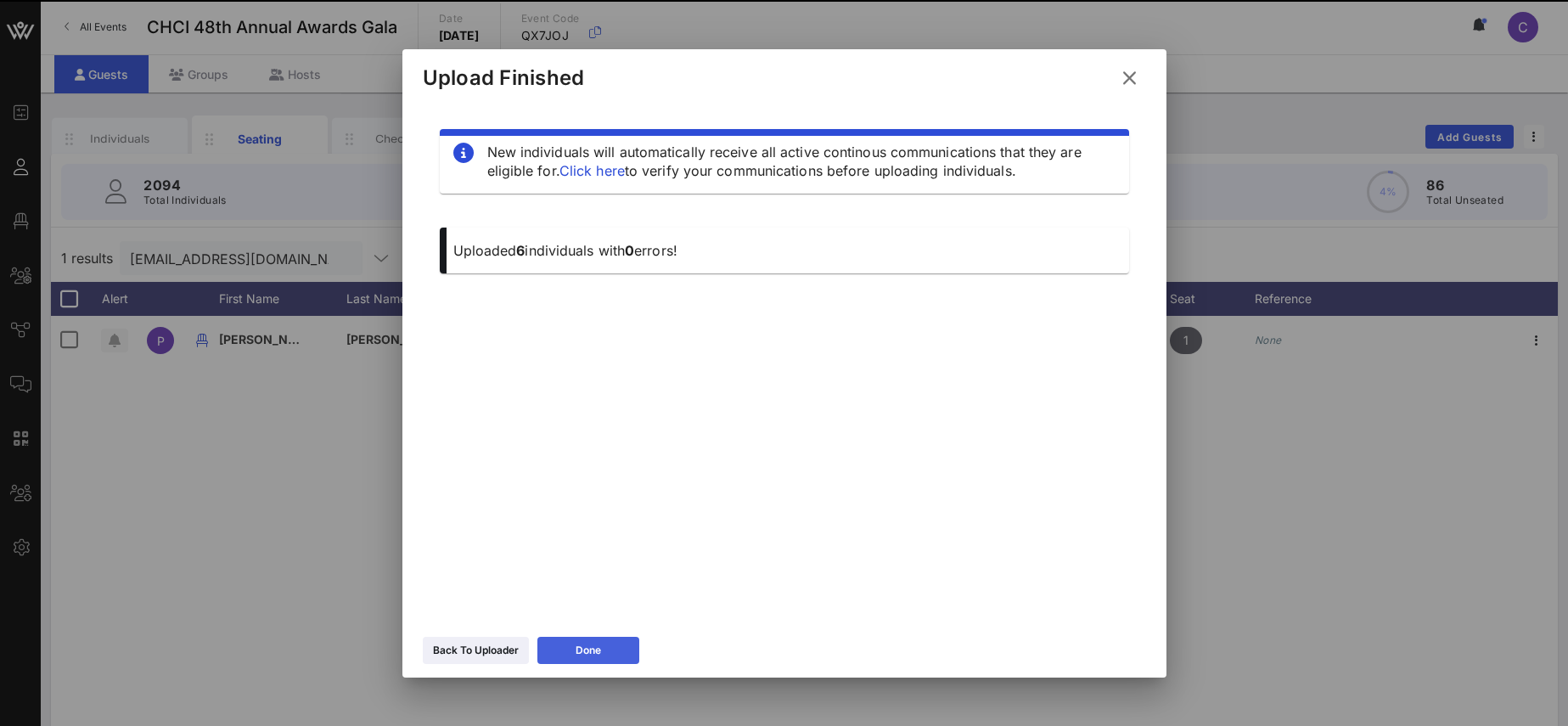
scroll to position [0, 0]
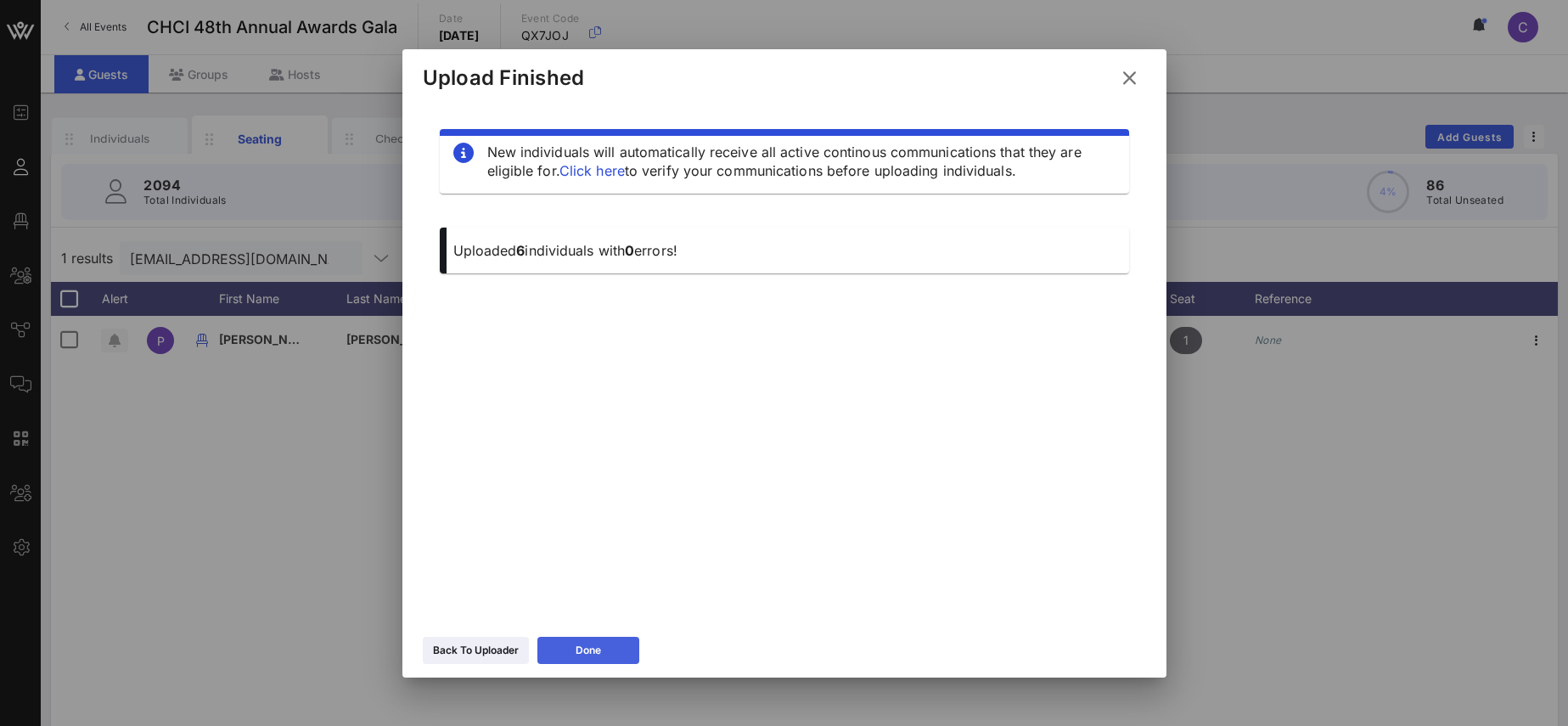
click at [602, 649] on button "Done" at bounding box center [587, 650] width 101 height 27
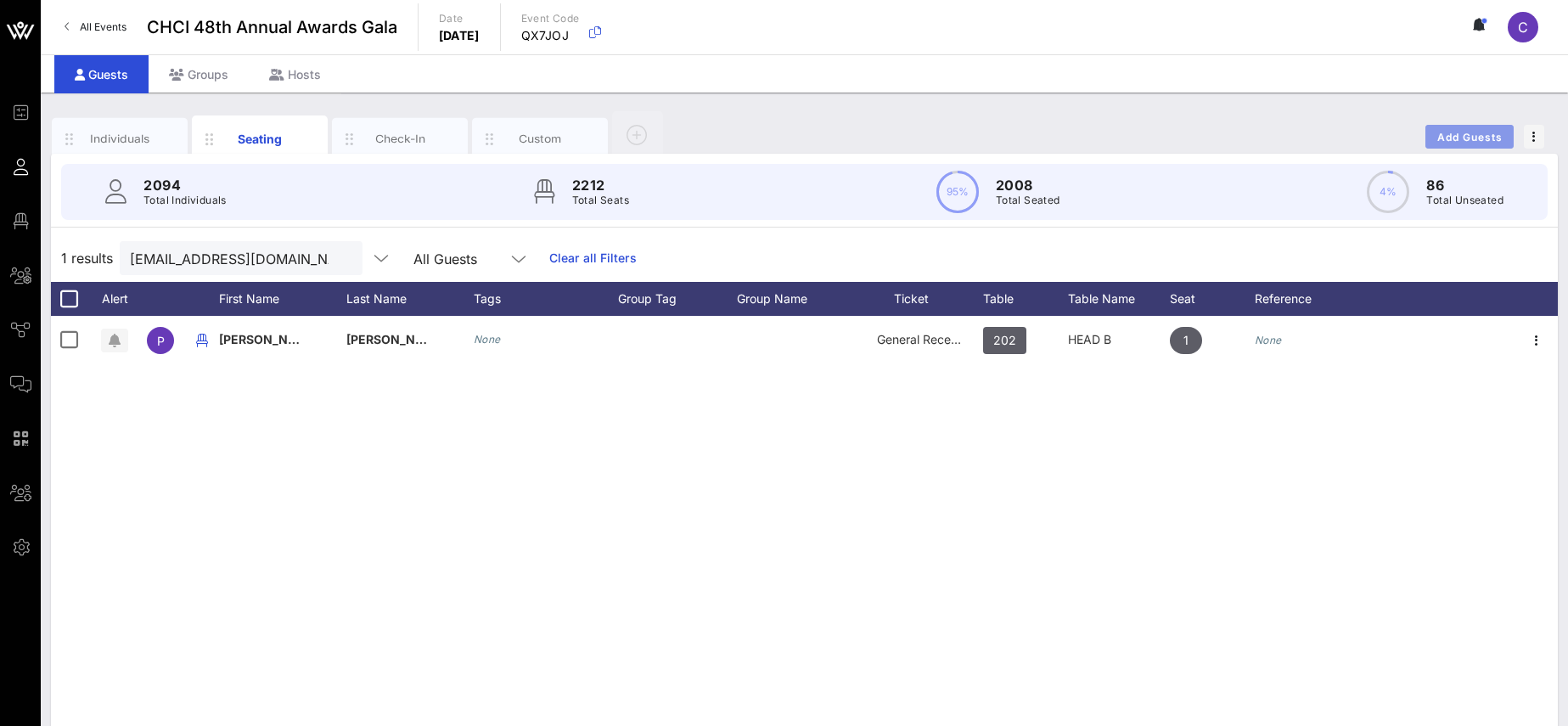
click at [1474, 138] on span "Add Guests" at bounding box center [1469, 136] width 67 height 13
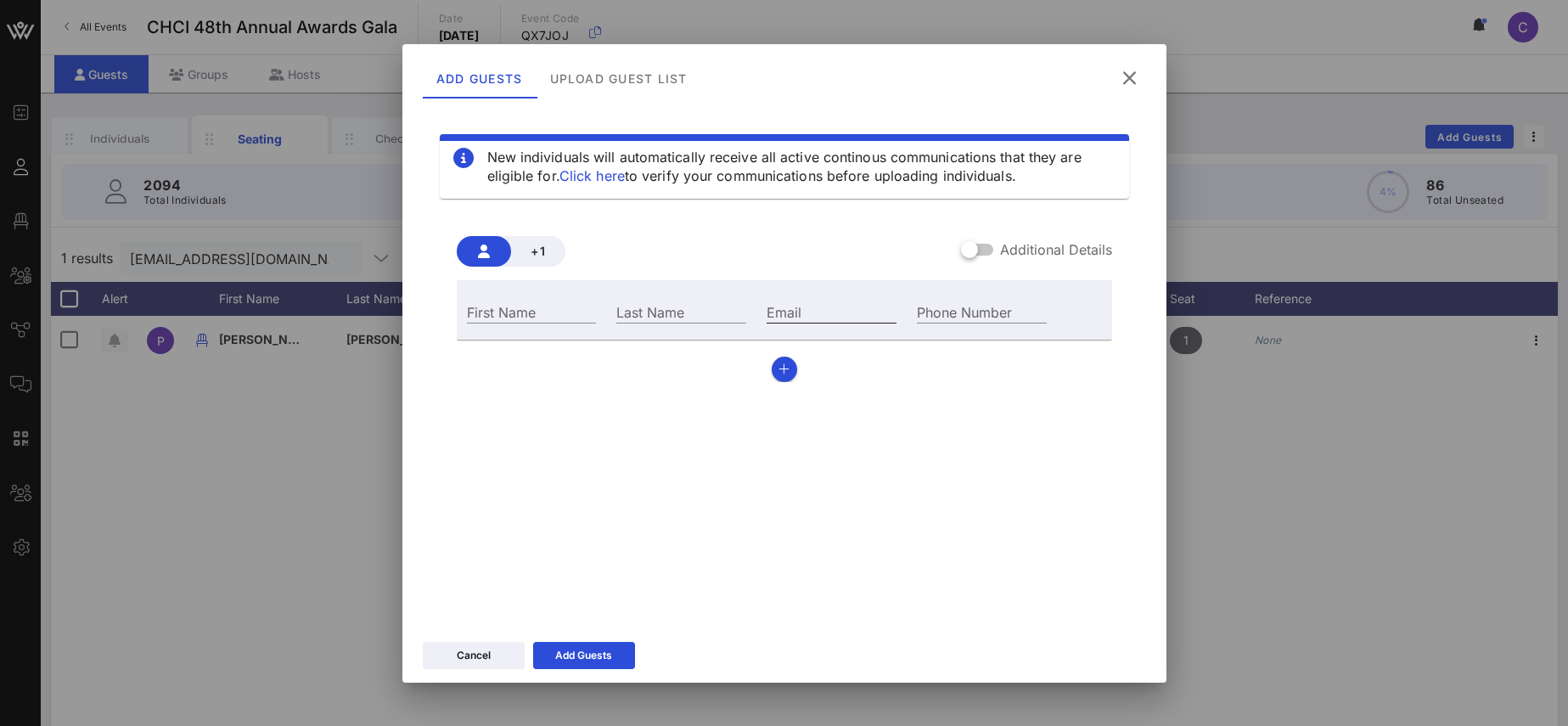
click at [801, 317] on input "Email" at bounding box center [831, 311] width 130 height 22
paste input "[PERSON_NAME][EMAIL_ADDRESS][PERSON_NAME][DOMAIN_NAME]"
type input "[PERSON_NAME][EMAIL_ADDRESS][PERSON_NAME][DOMAIN_NAME]"
click at [505, 310] on input "First Name" at bounding box center [532, 311] width 130 height 22
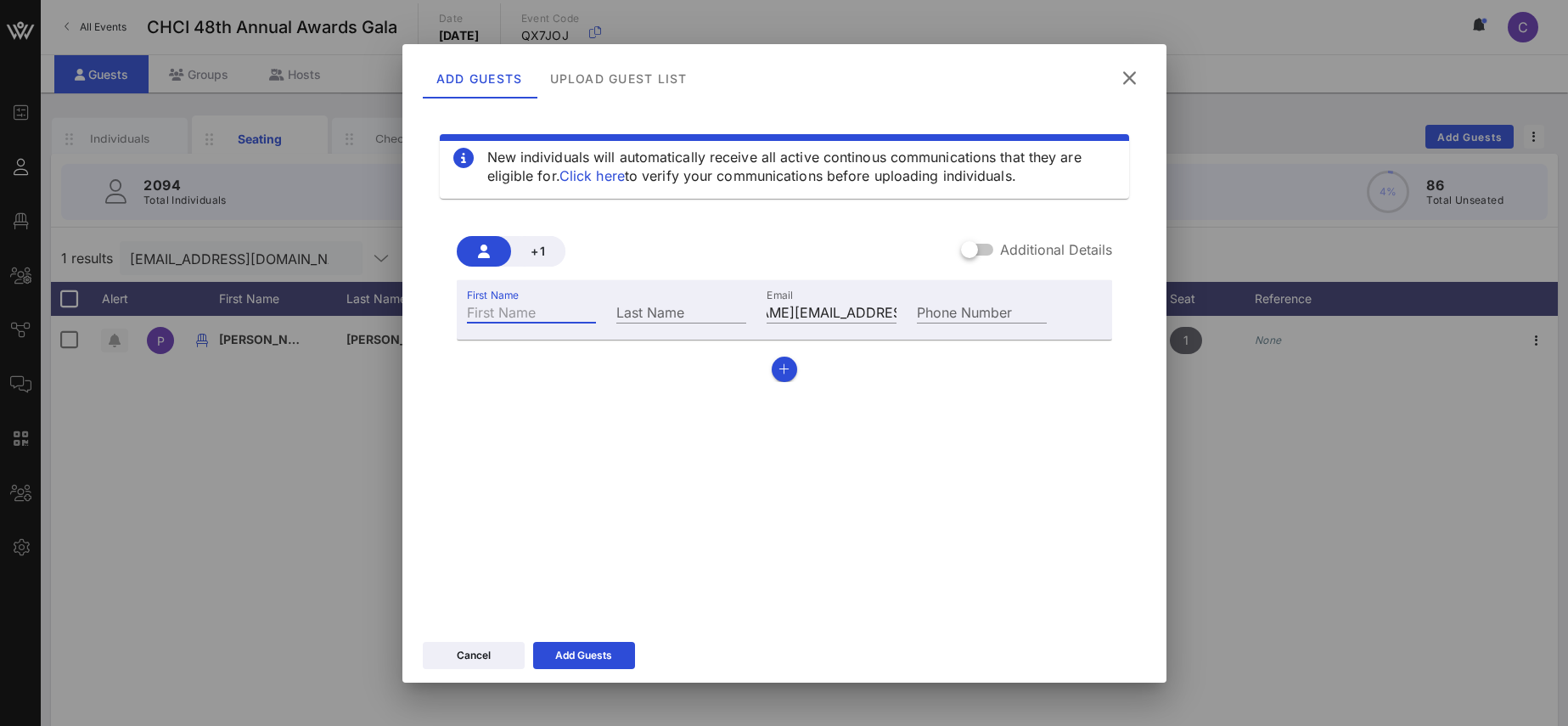
paste input "[PERSON_NAME]"
drag, startPoint x: 516, startPoint y: 307, endPoint x: 606, endPoint y: 307, distance: 90.0
click at [597, 307] on input "[PERSON_NAME]" at bounding box center [532, 311] width 130 height 22
type input "[PERSON_NAME]"
click at [646, 313] on div "Last Name" at bounding box center [681, 311] width 130 height 22
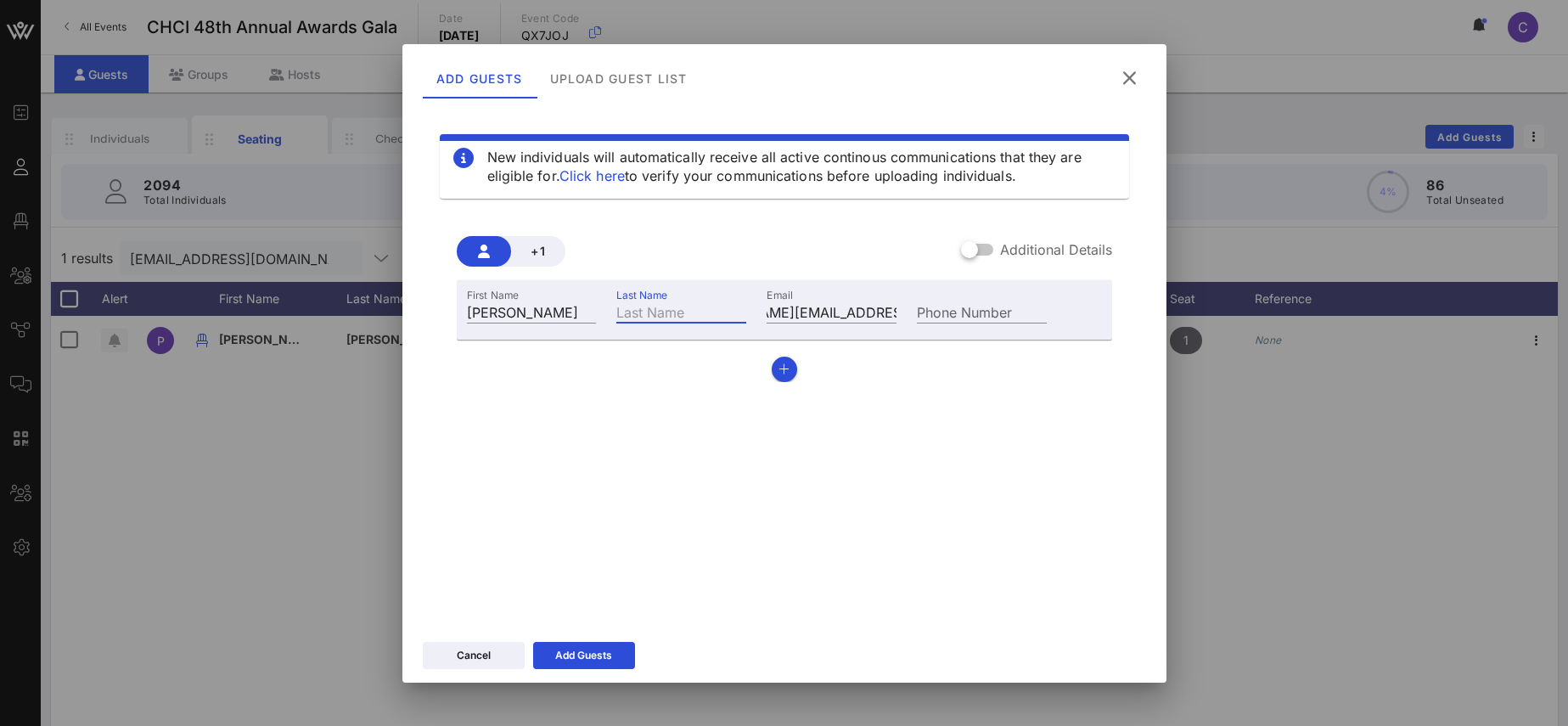
paste input "[PERSON_NAME]"
type input "[PERSON_NAME]"
click at [972, 251] on div at bounding box center [969, 250] width 29 height 29
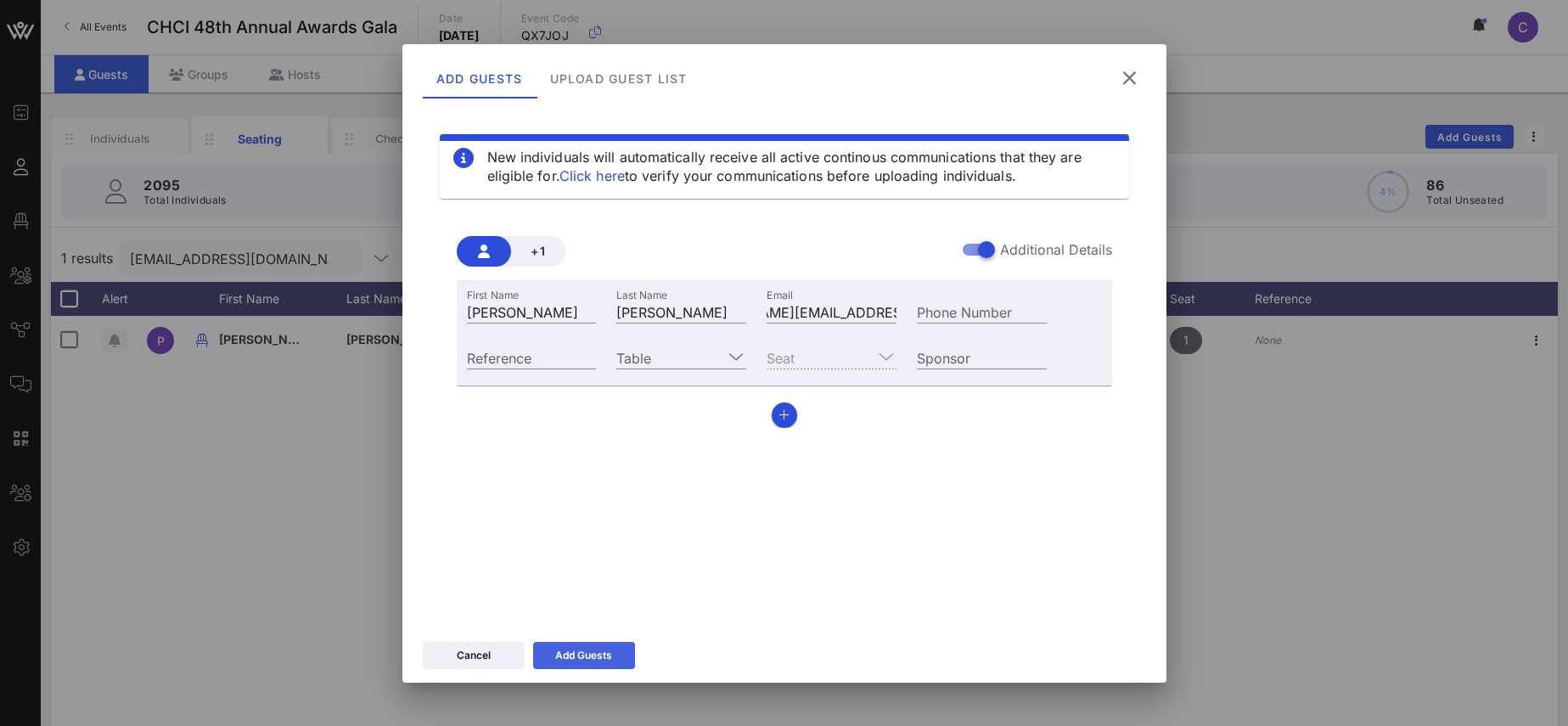
click at [588, 655] on icon at bounding box center [583, 655] width 13 height 11
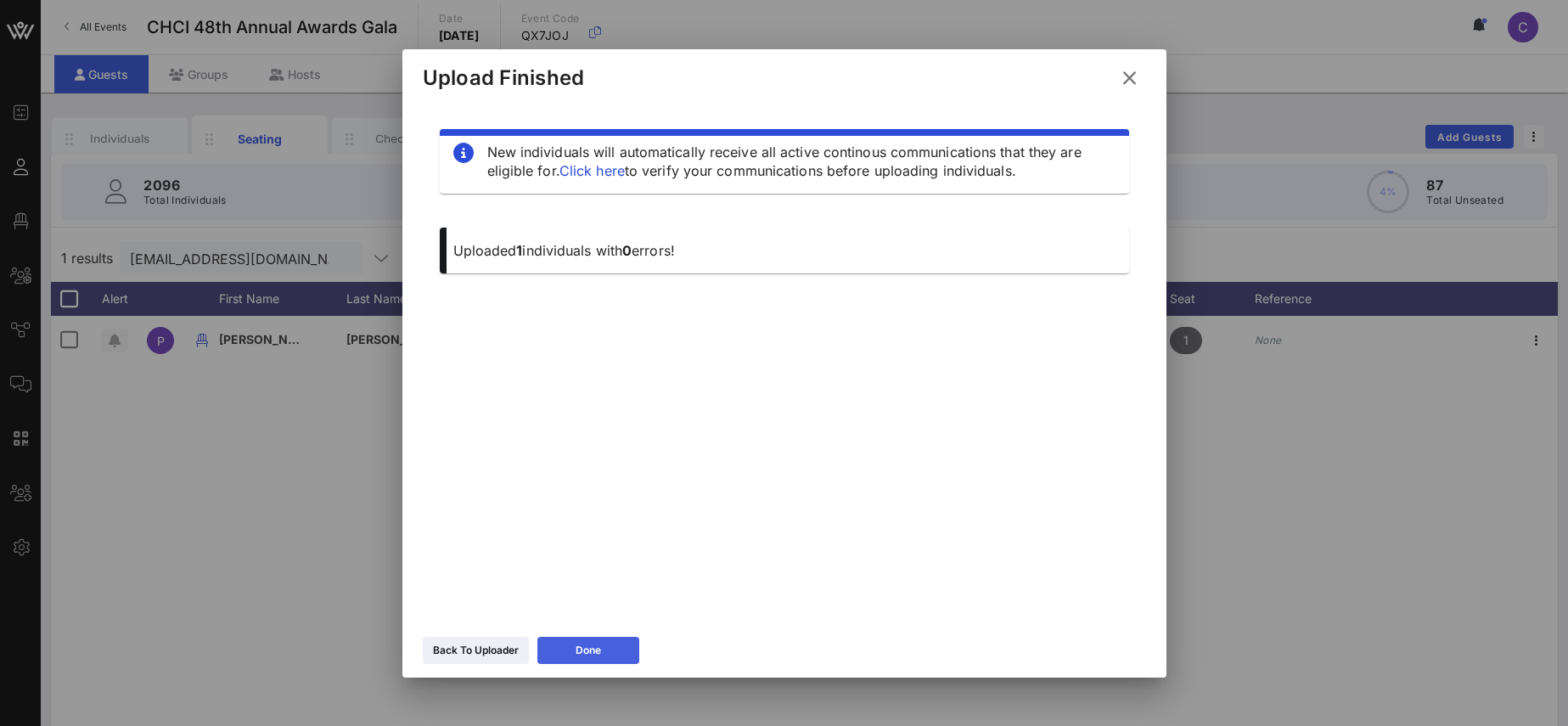
click at [588, 652] on icon at bounding box center [587, 650] width 14 height 15
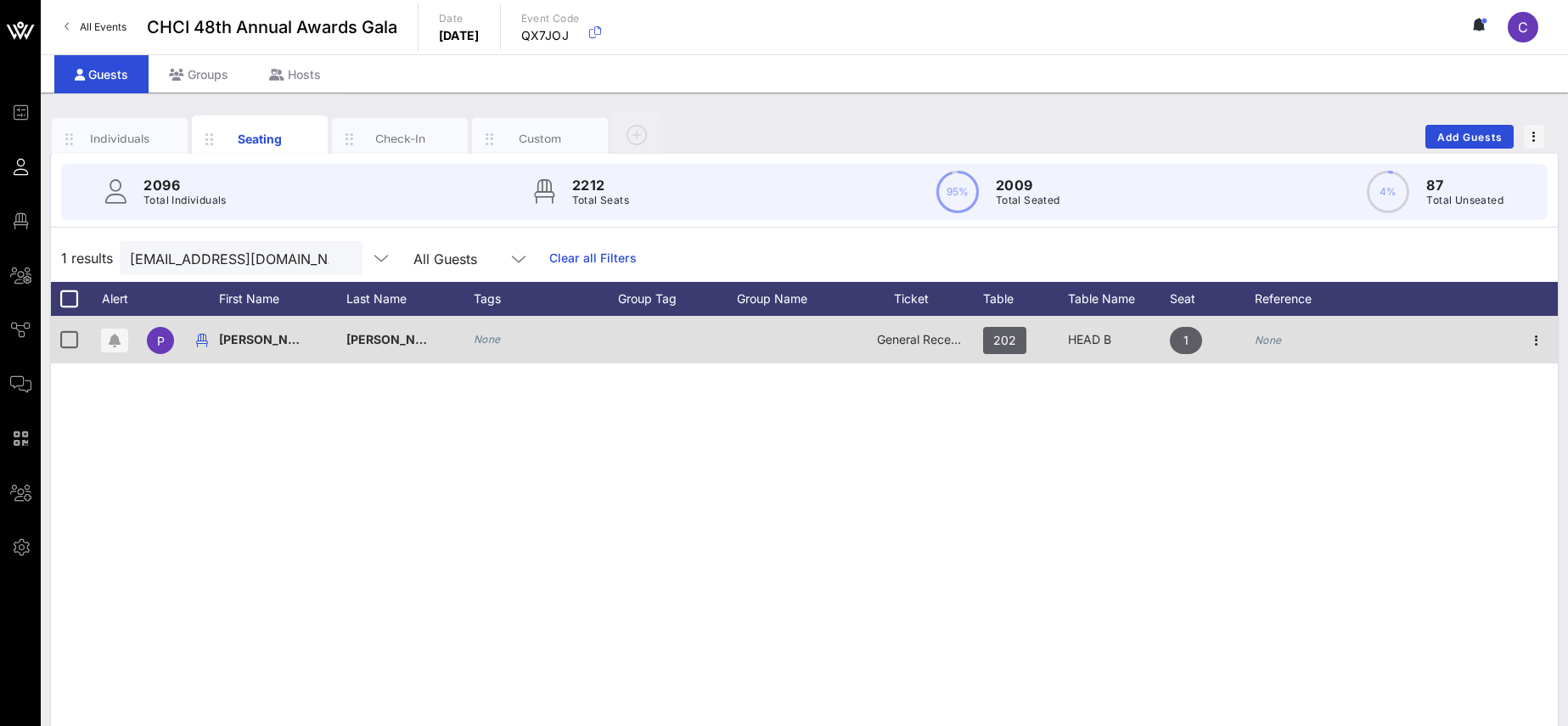
click at [927, 338] on span "General Reception" at bounding box center [927, 339] width 101 height 14
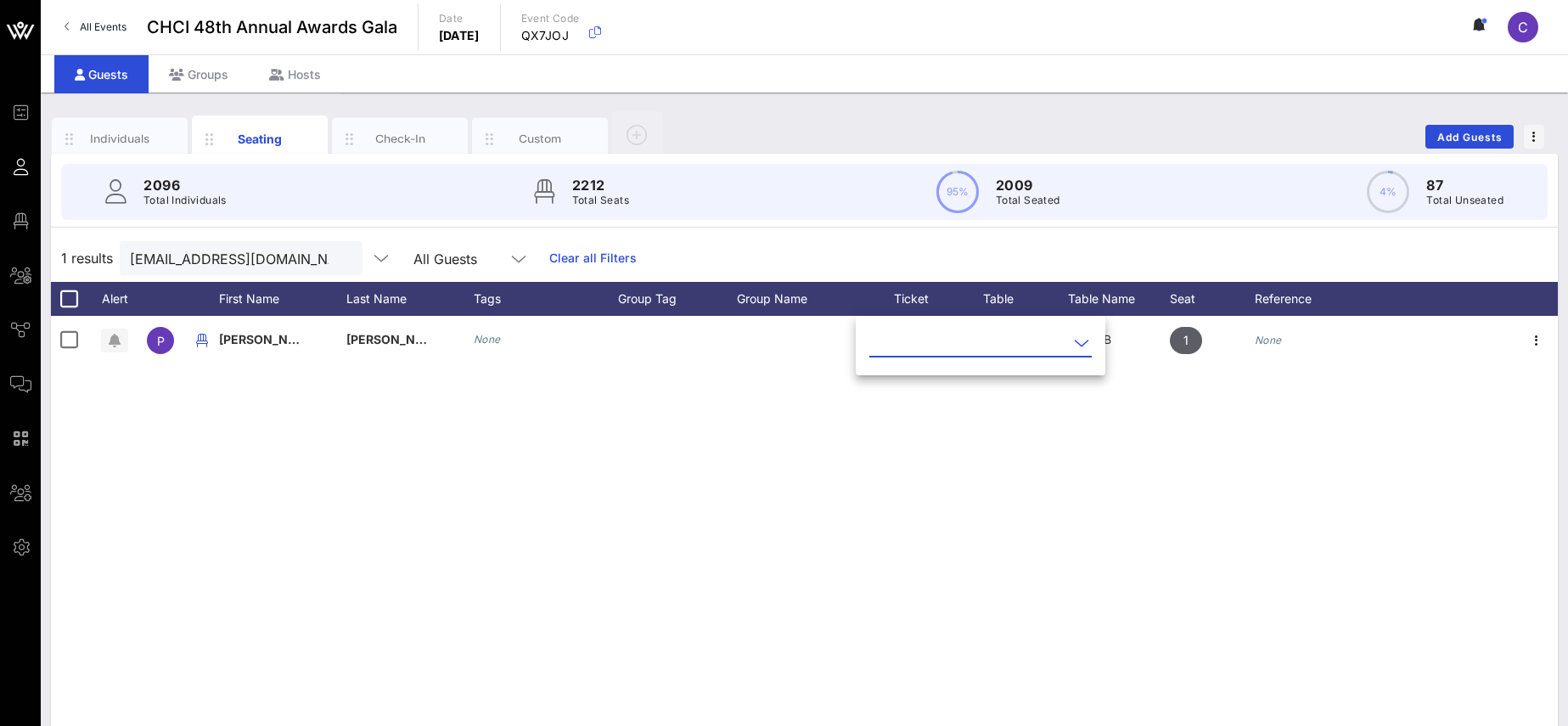
click at [1074, 344] on icon at bounding box center [1081, 343] width 15 height 20
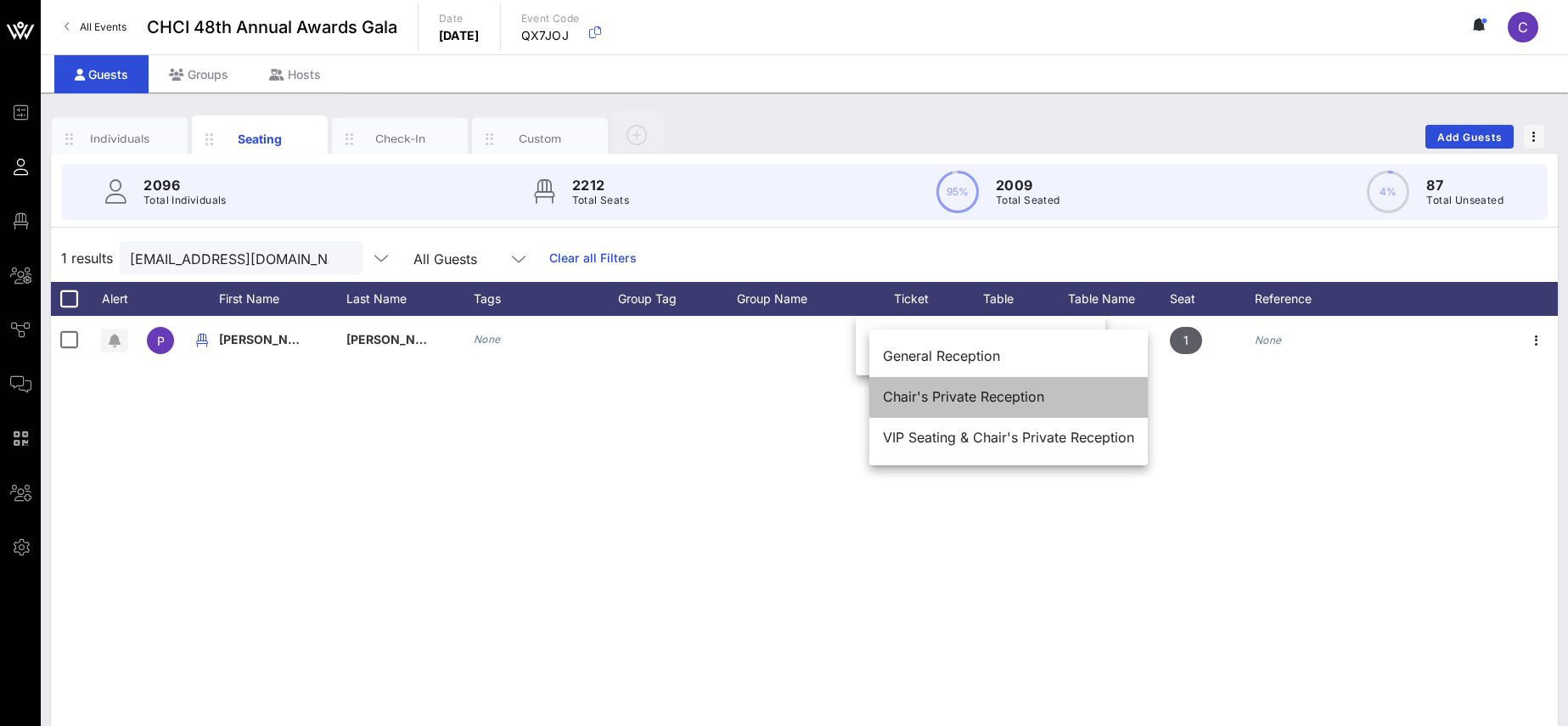
click at [1027, 390] on div "Chair's Private Reception" at bounding box center [1008, 397] width 251 height 16
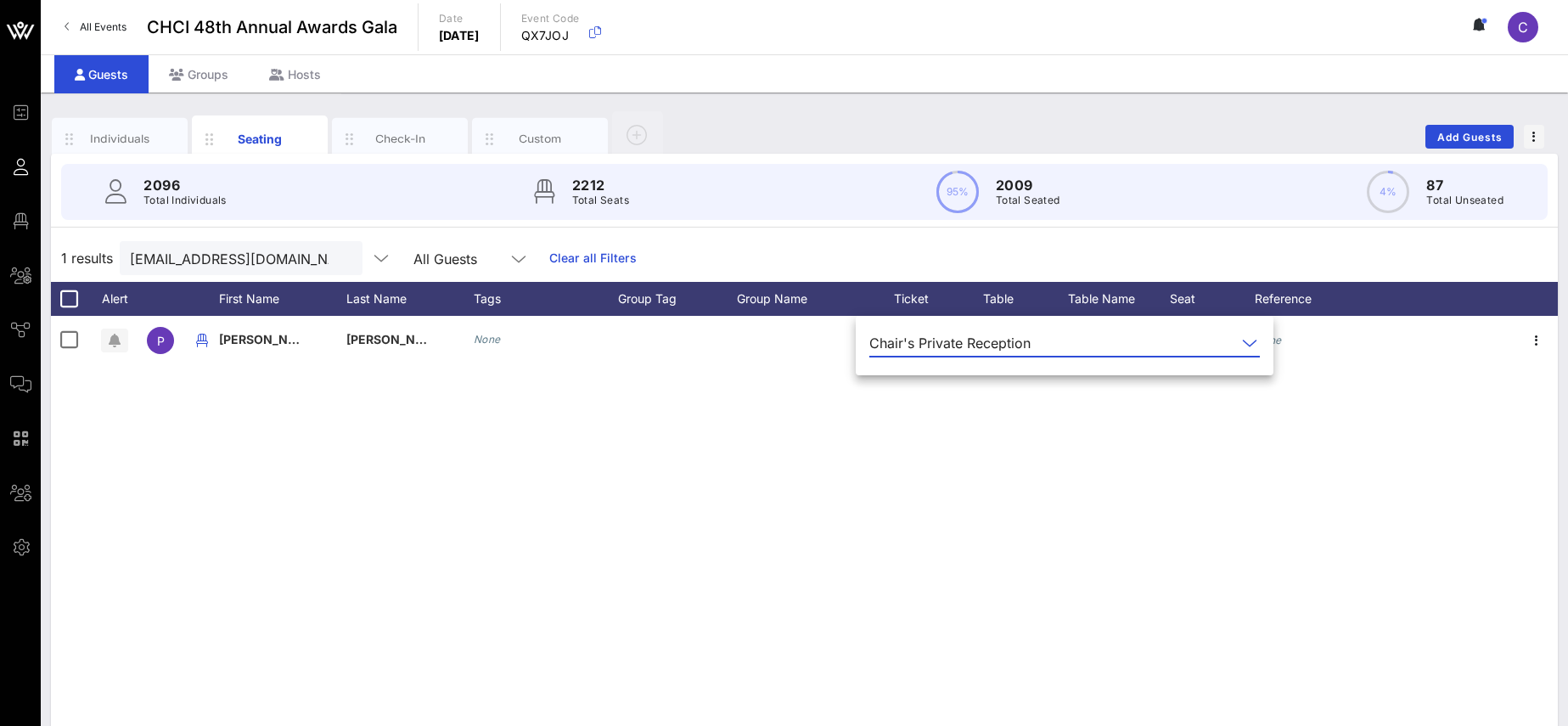
click at [1242, 343] on icon at bounding box center [1249, 343] width 15 height 20
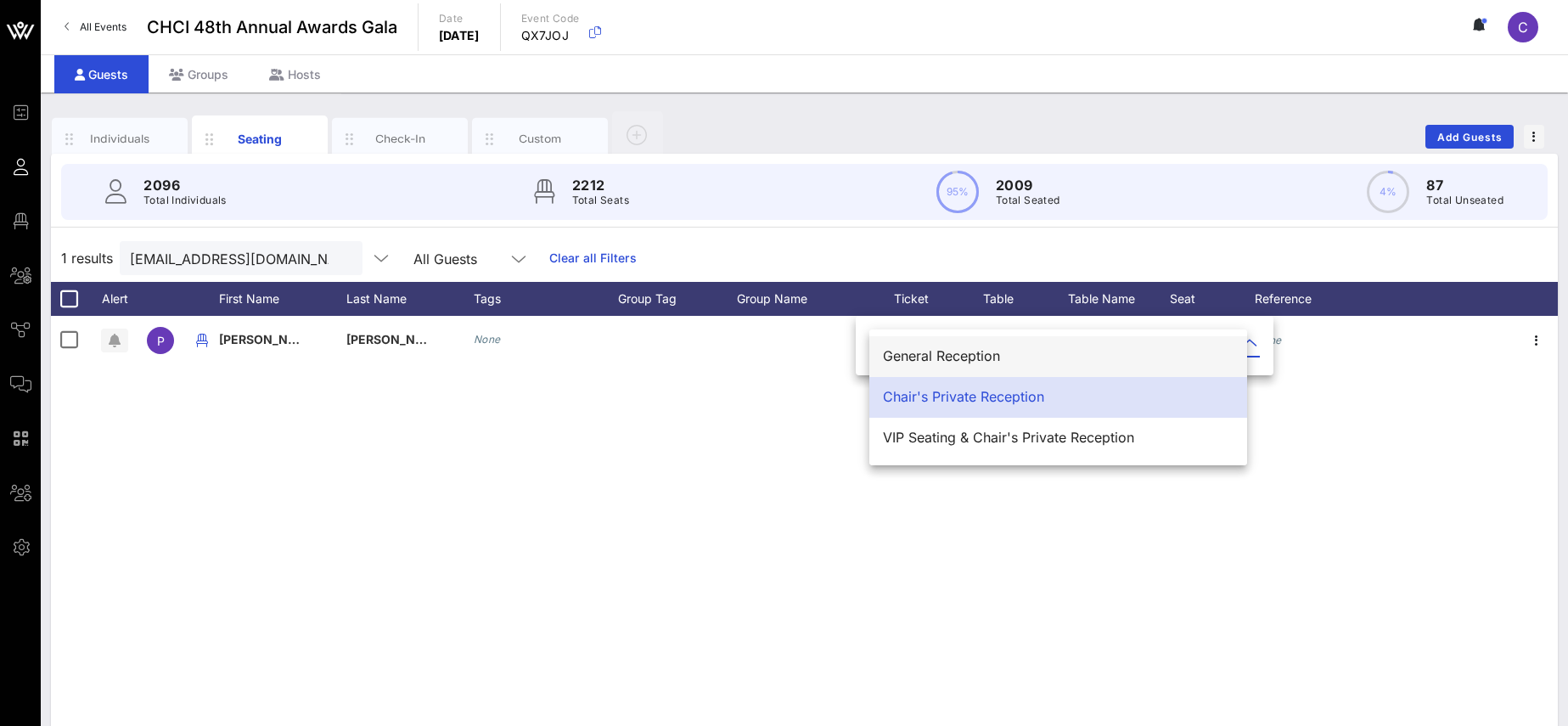
click at [987, 361] on div "General Reception" at bounding box center [1057, 355] width 350 height 16
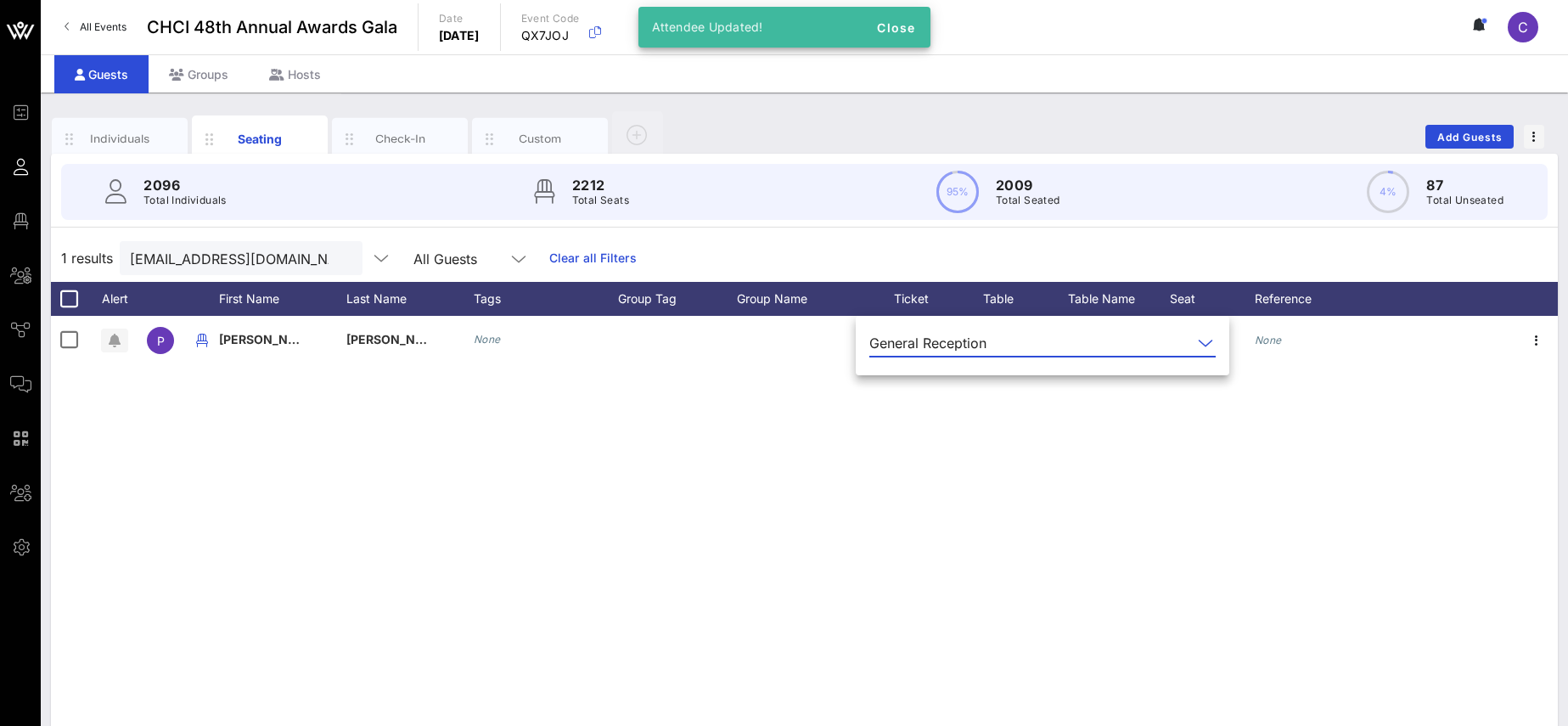
click at [806, 484] on div "P [PERSON_NAME] None General Reception 202 HEAD B 1 None" at bounding box center [804, 570] width 1506 height 509
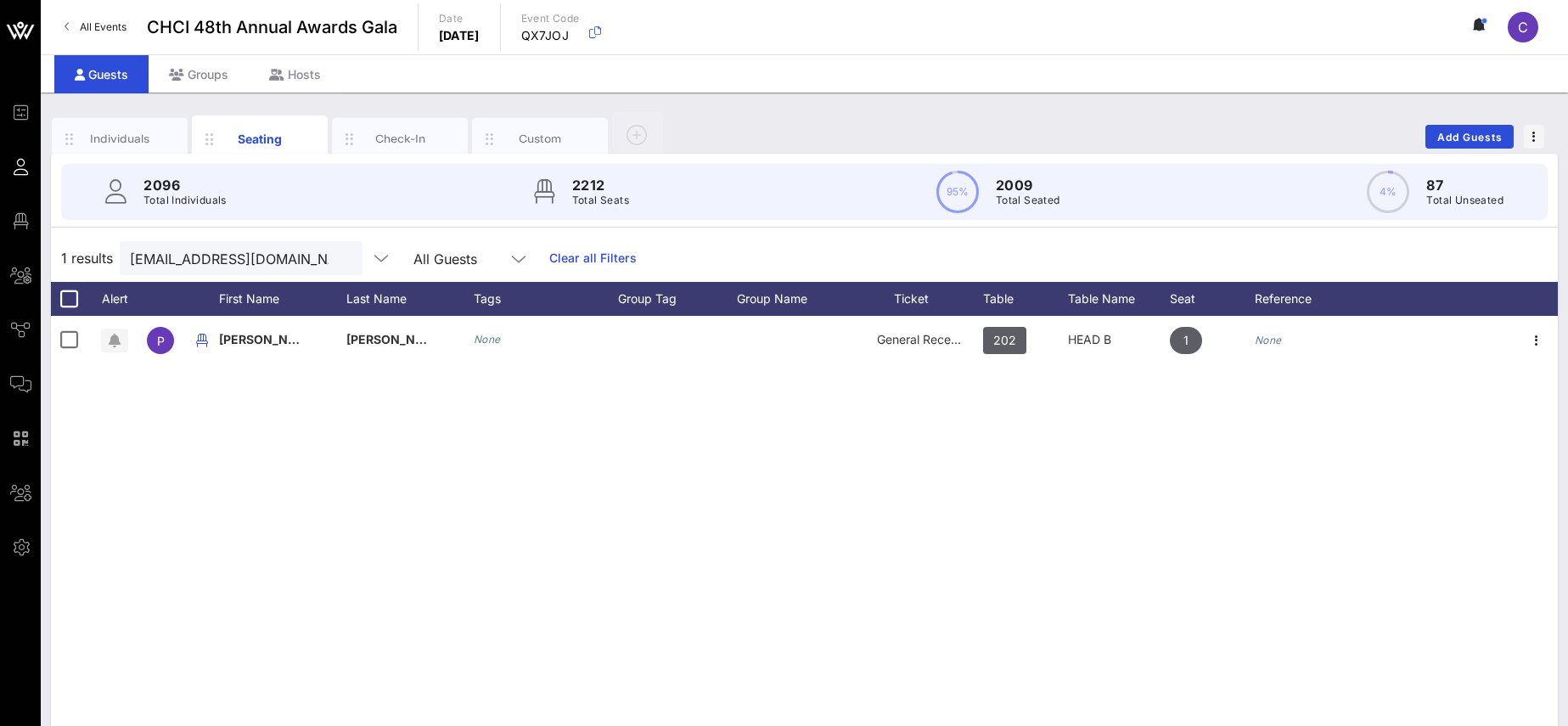
click at [337, 257] on button "clear icon" at bounding box center [342, 259] width 11 height 17
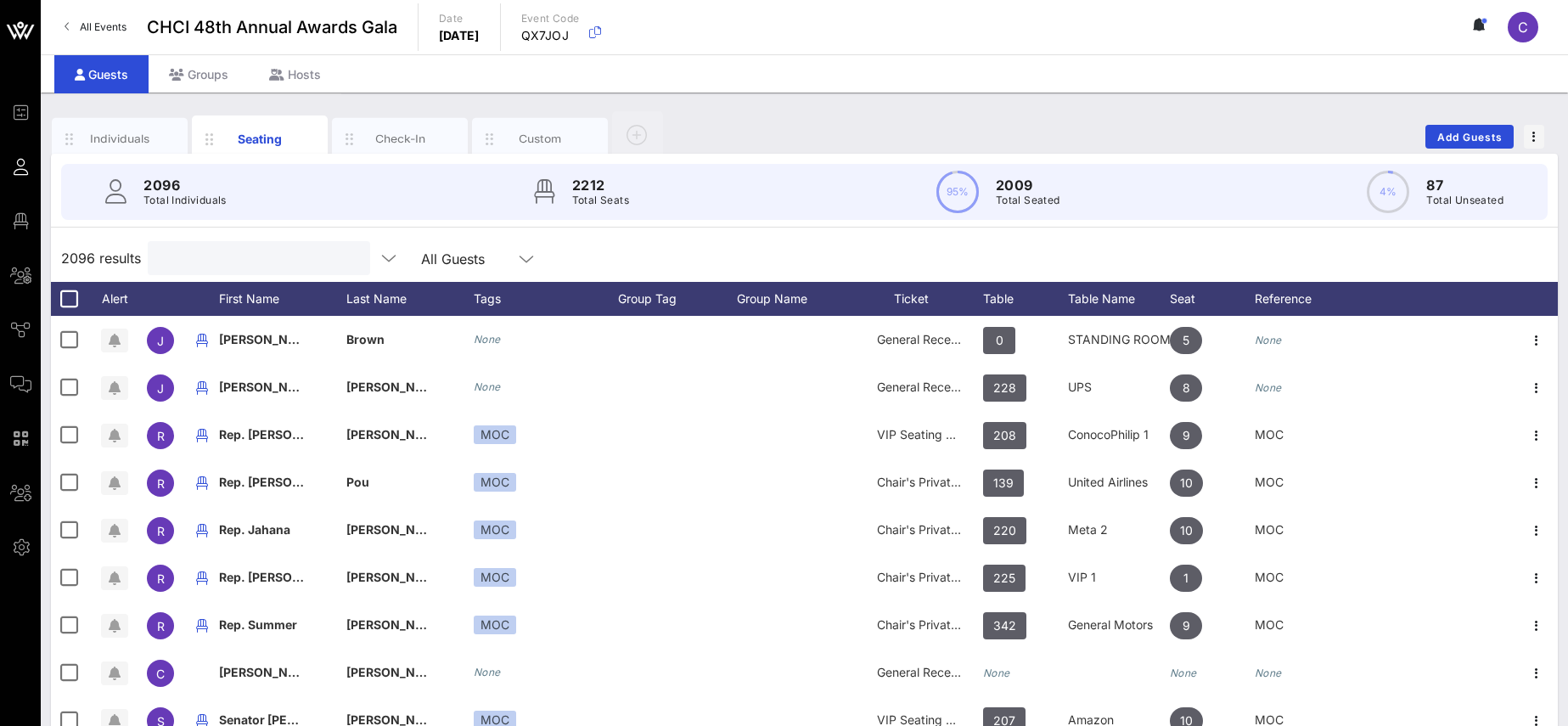
click at [257, 264] on input "text" at bounding box center [258, 258] width 199 height 22
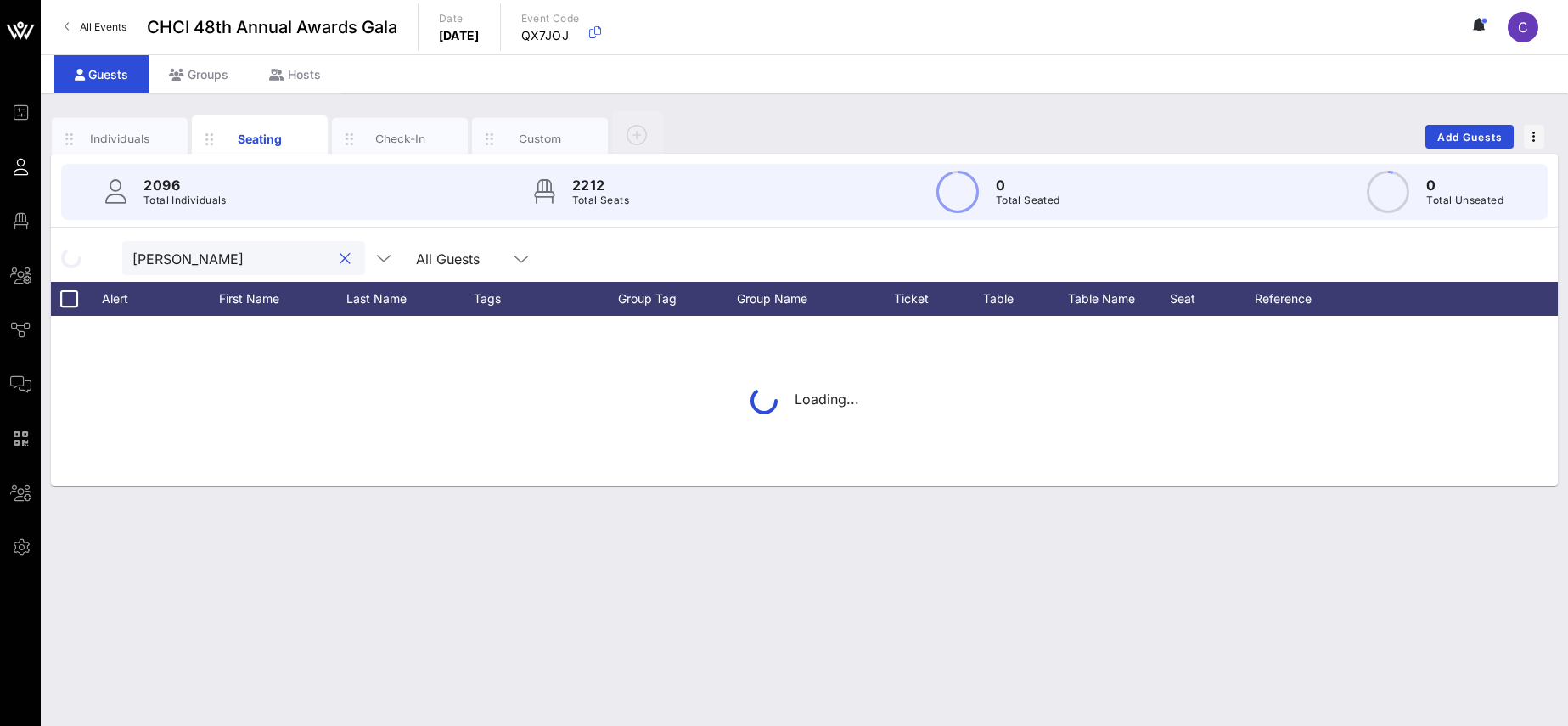
type input "[PERSON_NAME]"
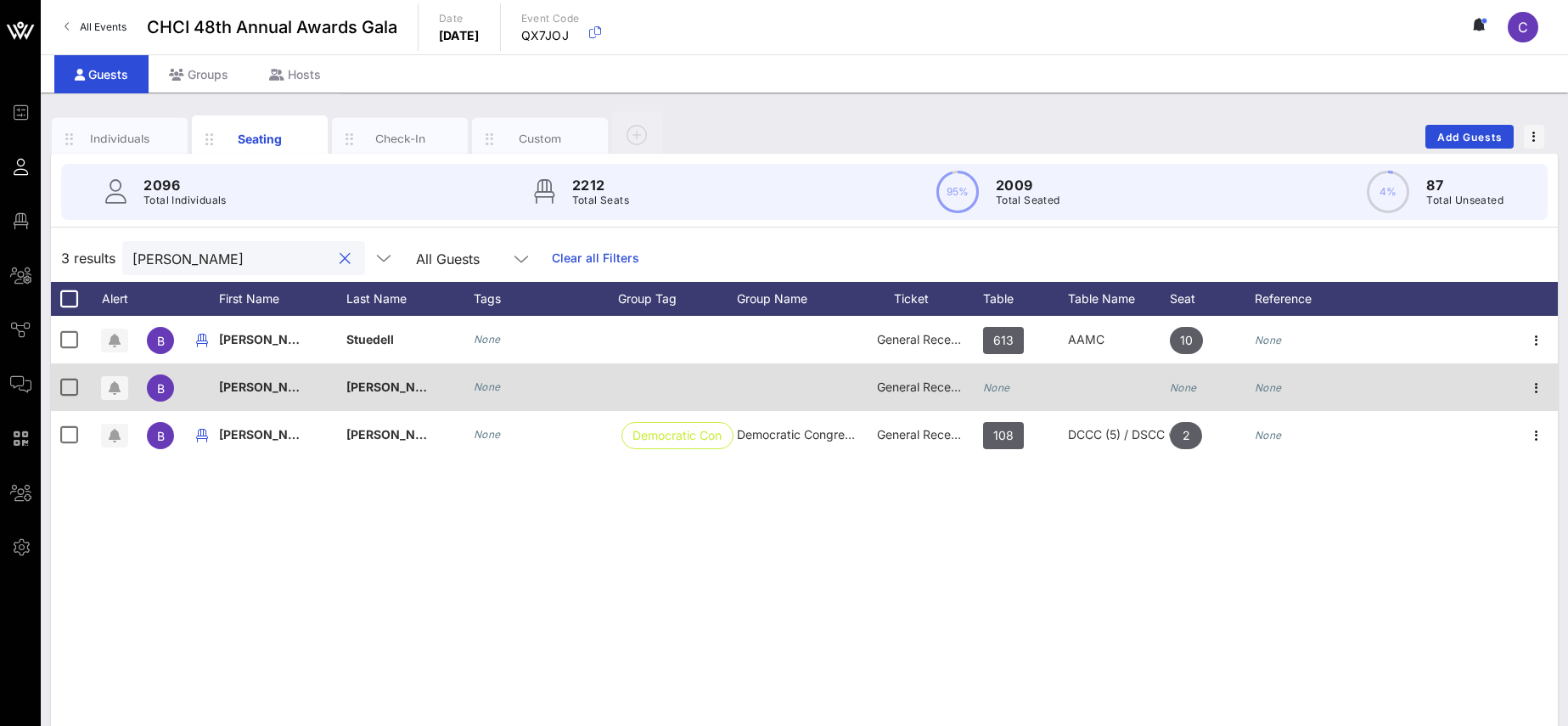
click at [951, 387] on span "General Reception" at bounding box center [927, 386] width 101 height 14
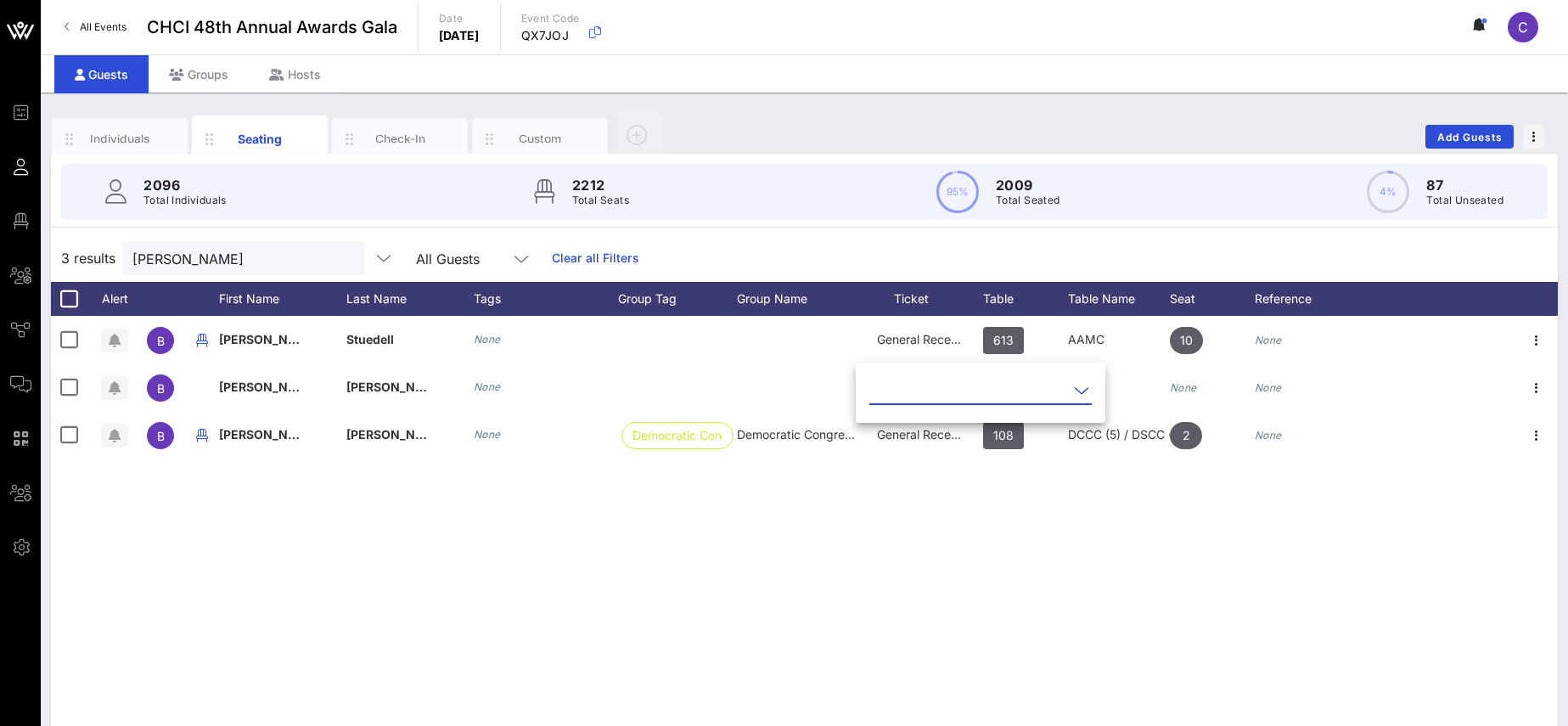
click at [1074, 388] on icon at bounding box center [1081, 390] width 15 height 20
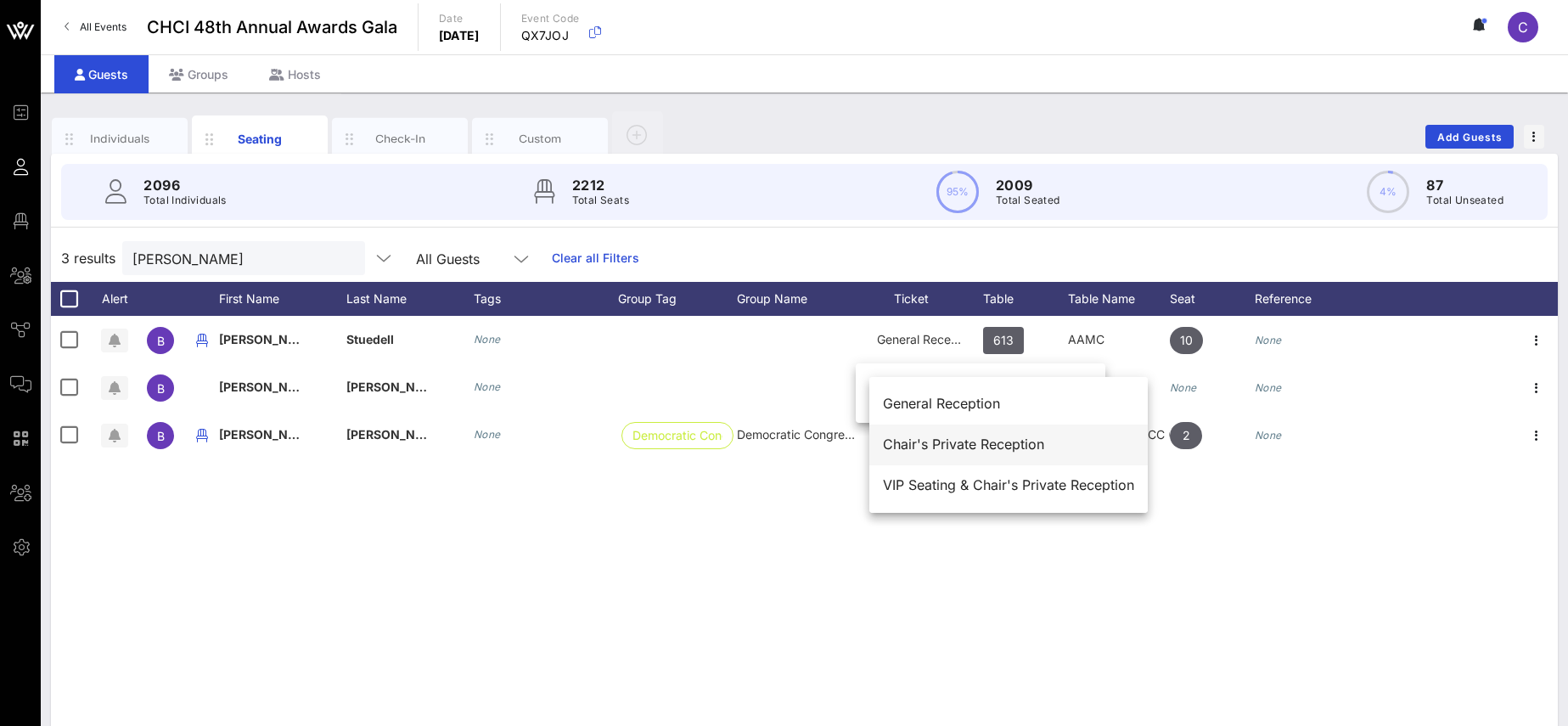
click at [1003, 438] on div "Chair's Private Reception" at bounding box center [1008, 444] width 251 height 16
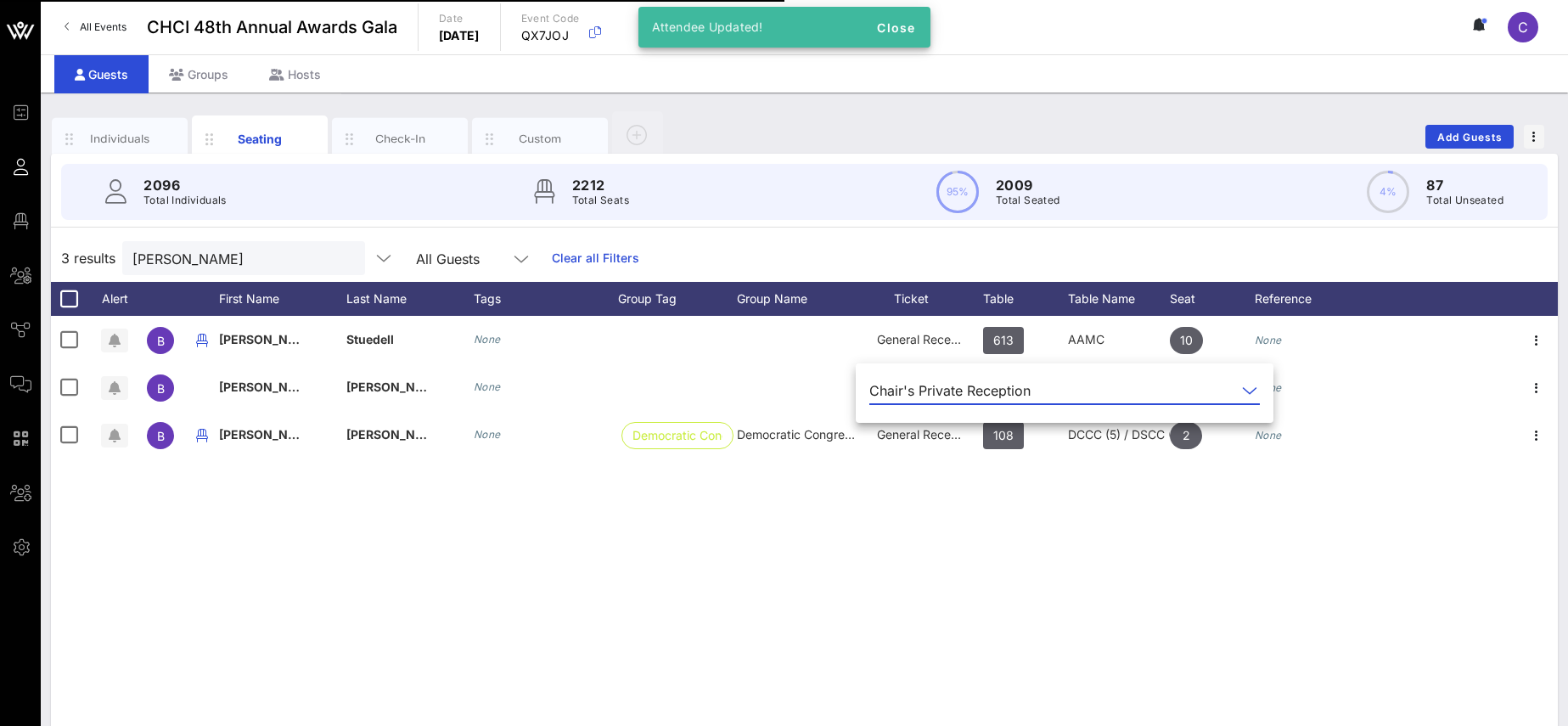
click at [1042, 503] on div "B [PERSON_NAME] None General Reception 613 AAMC 10 None B [PERSON_NAME] None Ch…" at bounding box center [804, 570] width 1506 height 509
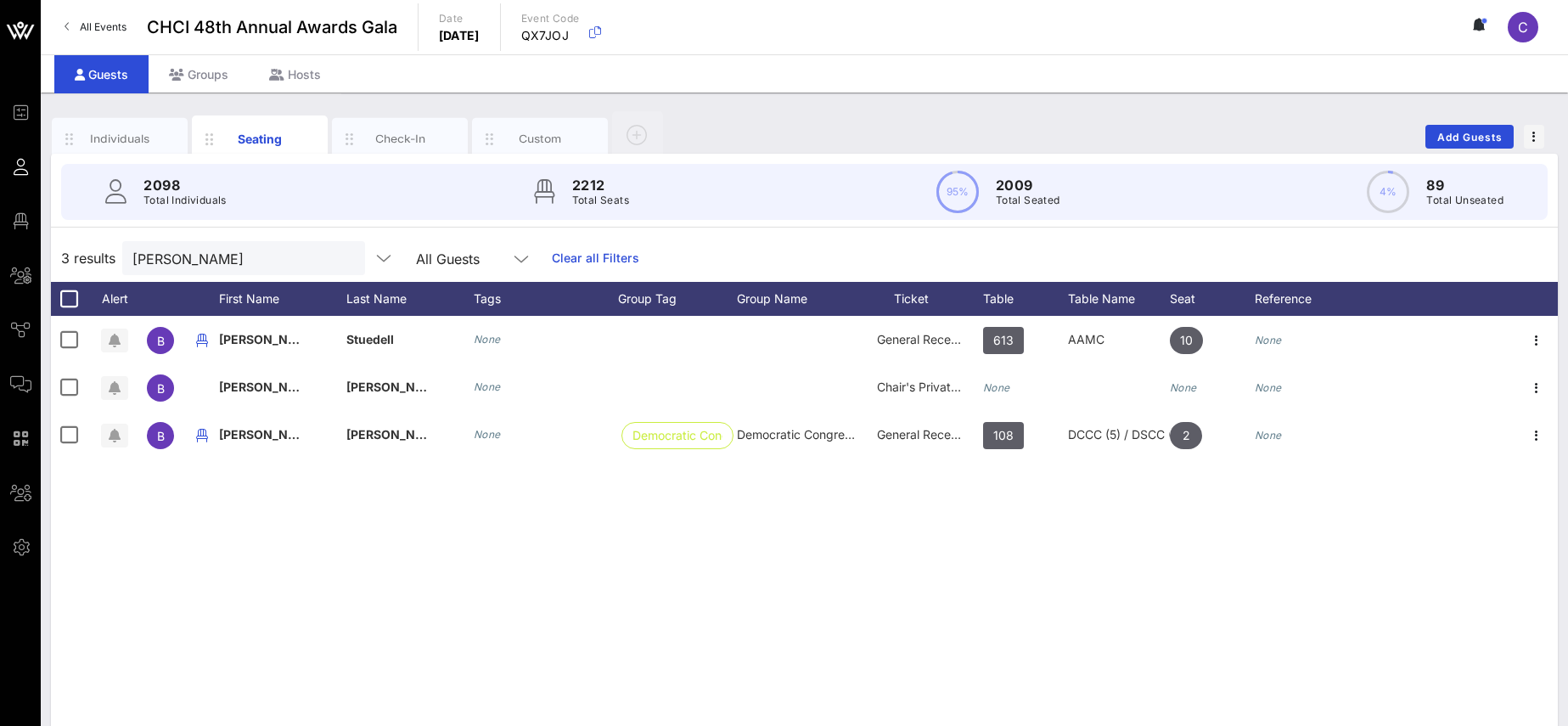
click at [340, 260] on button "clear icon" at bounding box center [345, 259] width 11 height 17
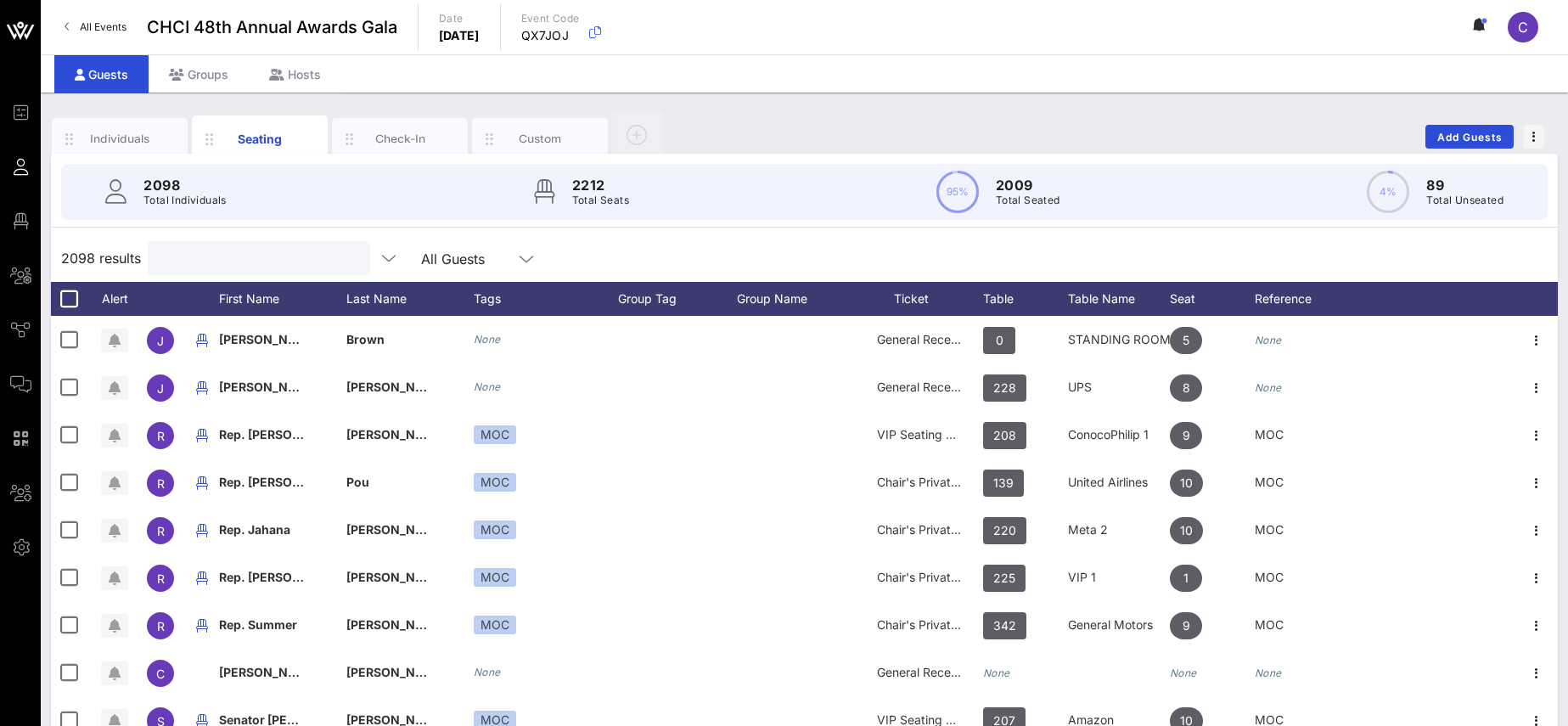
click at [274, 259] on input "text" at bounding box center [258, 258] width 199 height 22
paste input "[DOMAIN_NAME][EMAIL_ADDRESS][DOMAIN_NAME]"
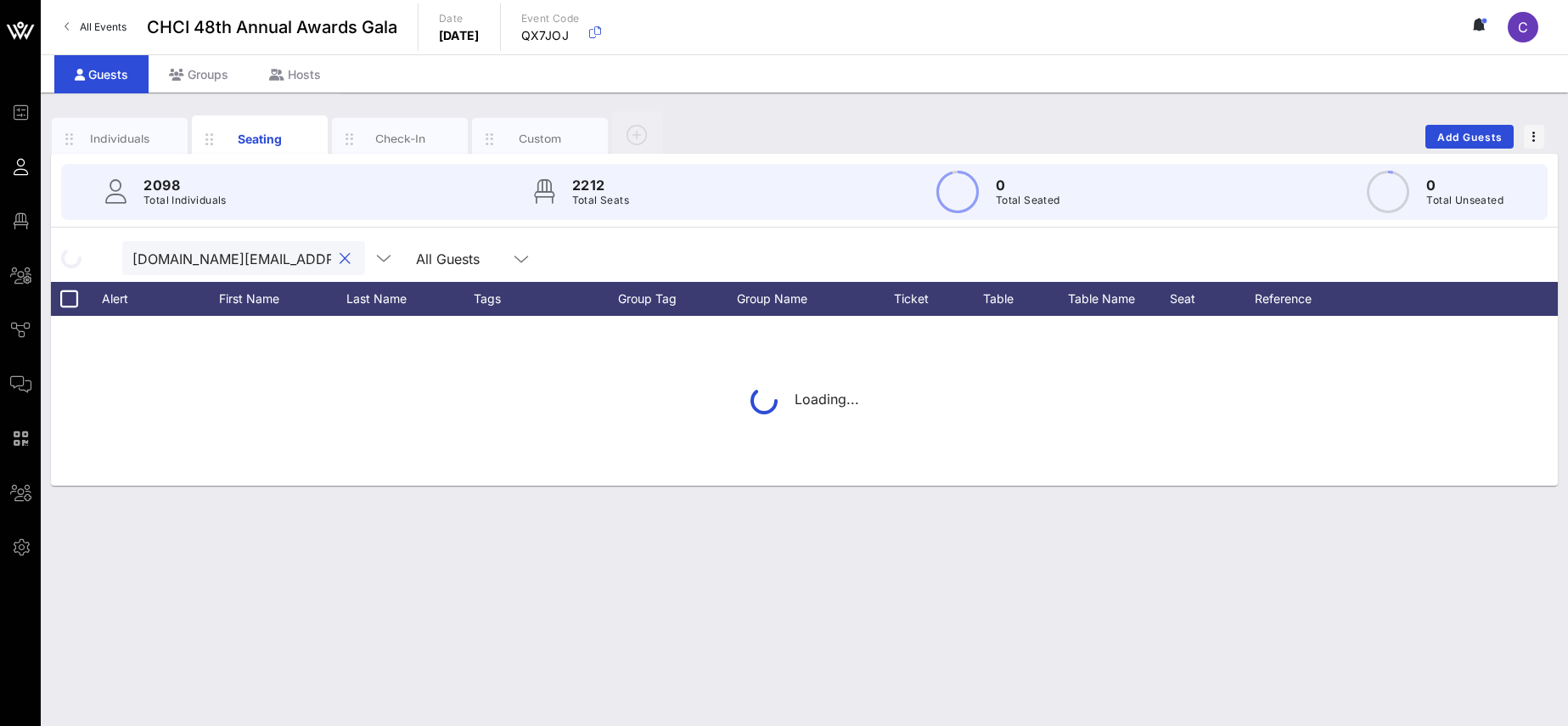
scroll to position [0, 36]
type input "[DOMAIN_NAME][EMAIL_ADDRESS][DOMAIN_NAME]"
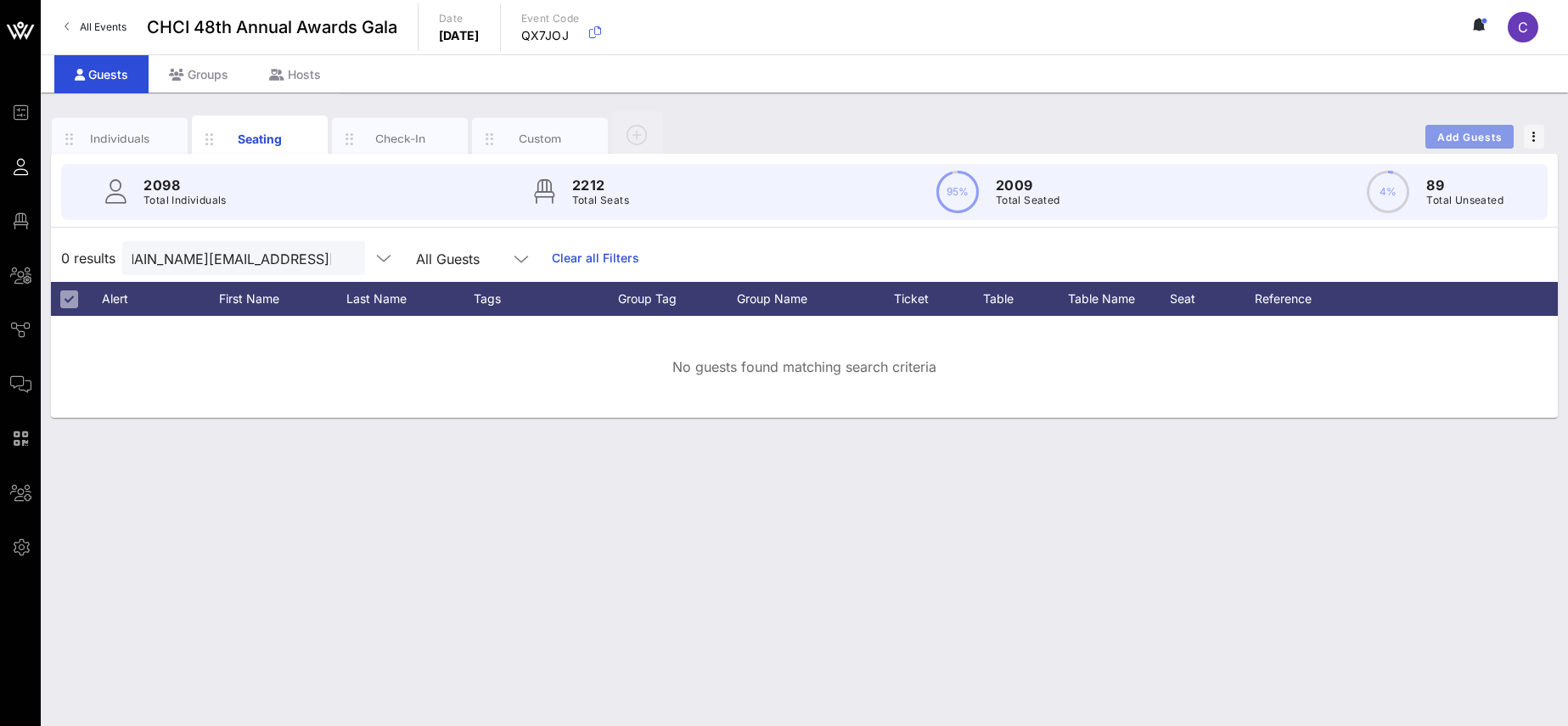
click at [1459, 136] on span "Add Guests" at bounding box center [1469, 136] width 67 height 13
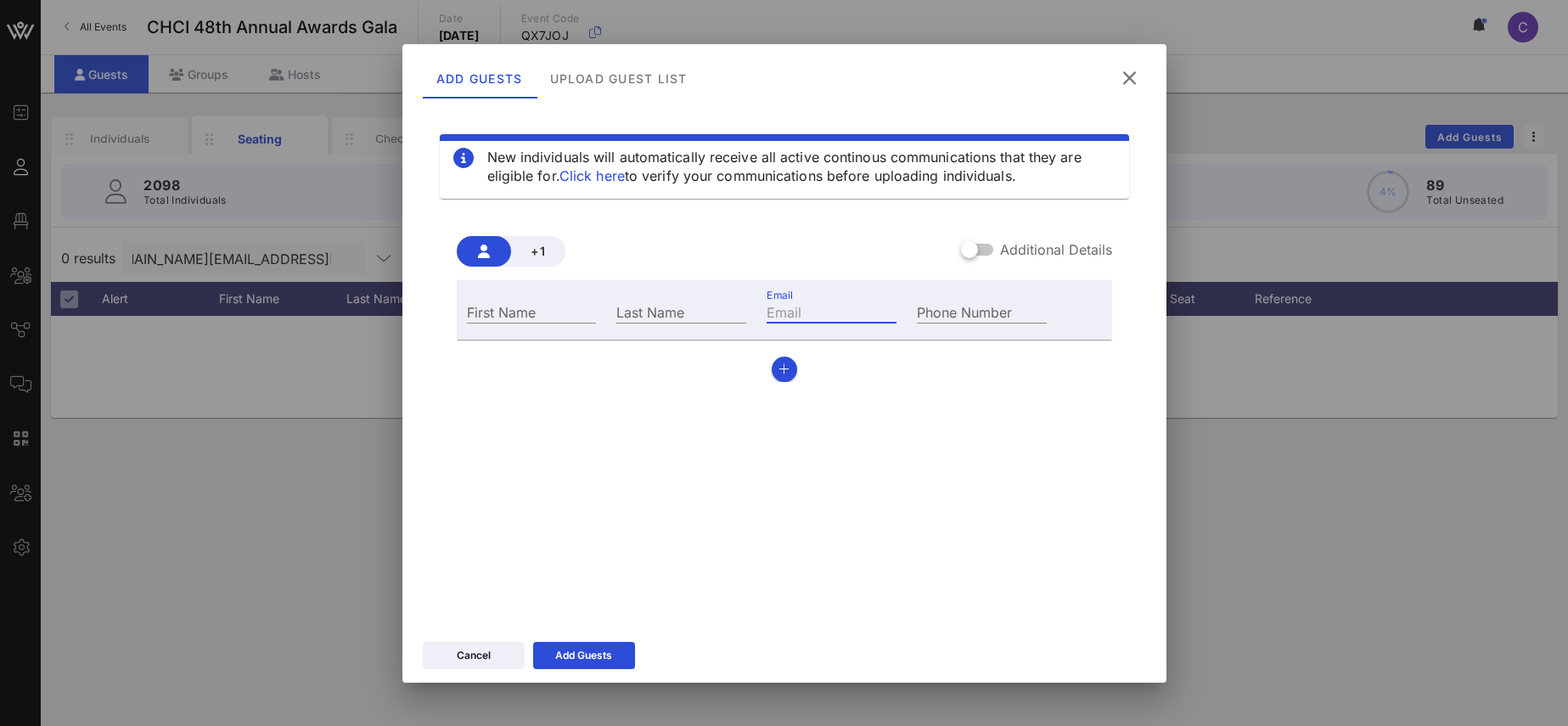
click at [832, 306] on input "Email" at bounding box center [831, 311] width 130 height 22
paste input "[DOMAIN_NAME][EMAIL_ADDRESS][DOMAIN_NAME]"
type input "[DOMAIN_NAME][EMAIL_ADDRESS][DOMAIN_NAME]"
click at [512, 319] on input "First Name" at bounding box center [532, 311] width 130 height 22
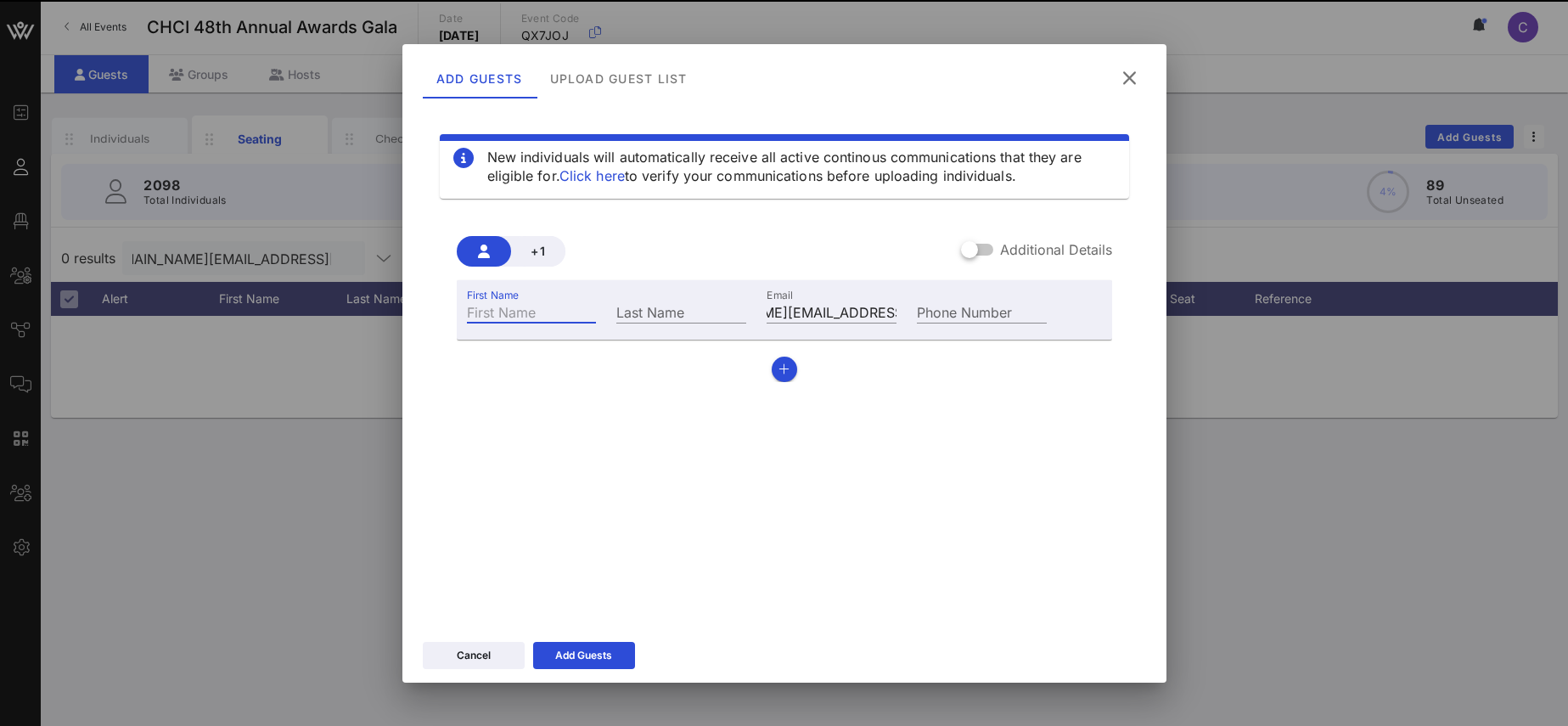
paste input "[PERSON_NAME]"
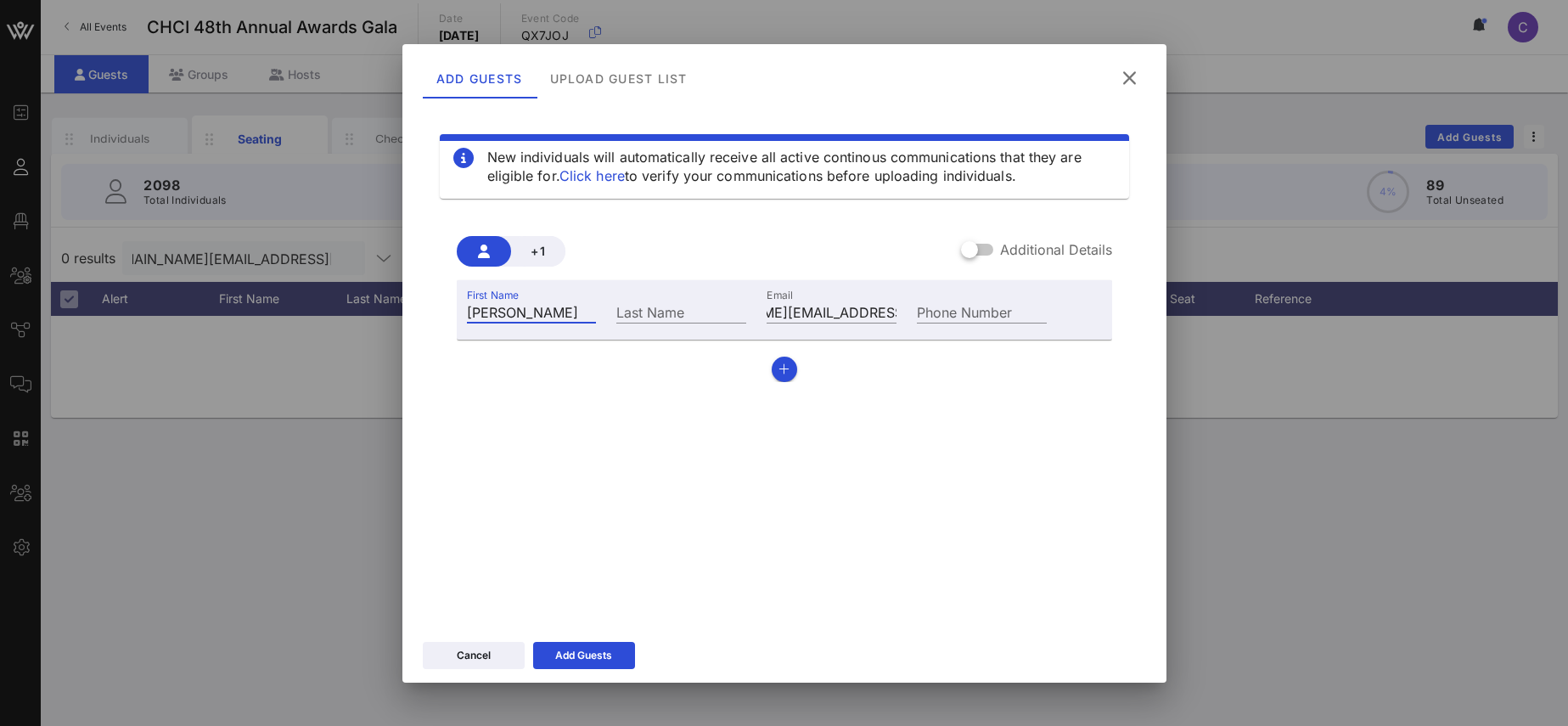
drag, startPoint x: 589, startPoint y: 311, endPoint x: 483, endPoint y: 313, distance: 106.0
click at [483, 313] on input "[PERSON_NAME]" at bounding box center [532, 311] width 130 height 22
type input "[PERSON_NAME]"
click at [639, 310] on input "Last Name" at bounding box center [681, 311] width 130 height 22
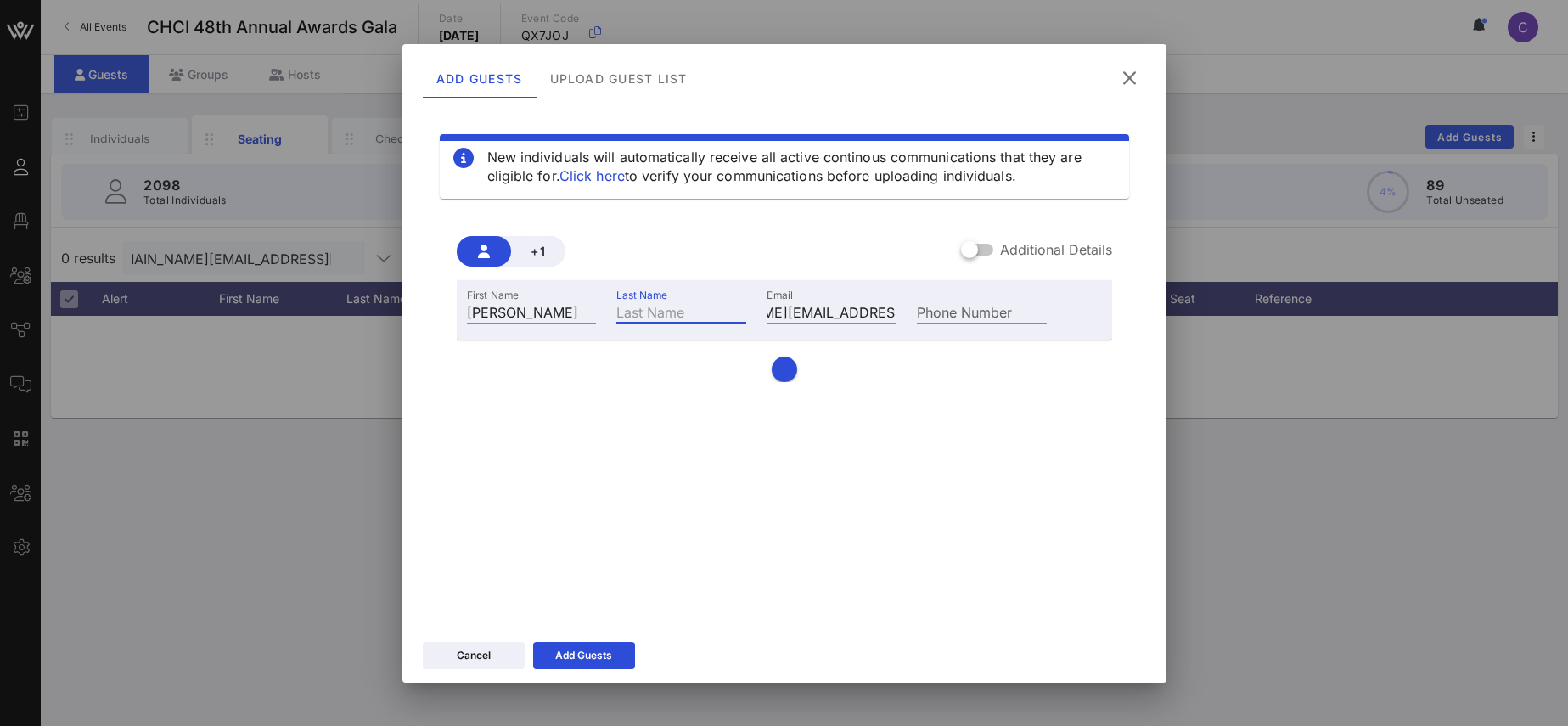
paste input "[PERSON_NAME]"
type input "[PERSON_NAME]"
click at [973, 242] on div at bounding box center [969, 250] width 29 height 29
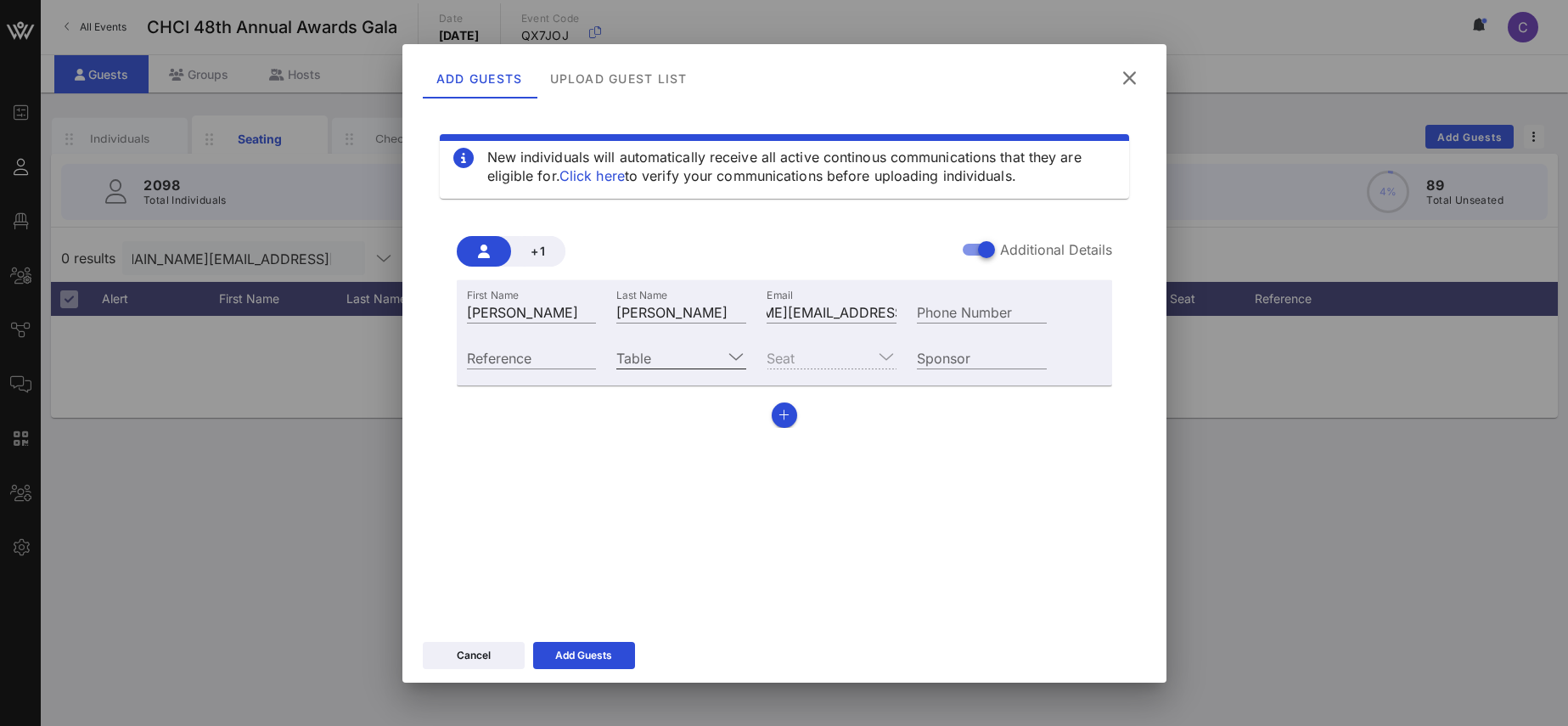
click at [740, 355] on icon at bounding box center [736, 356] width 15 height 20
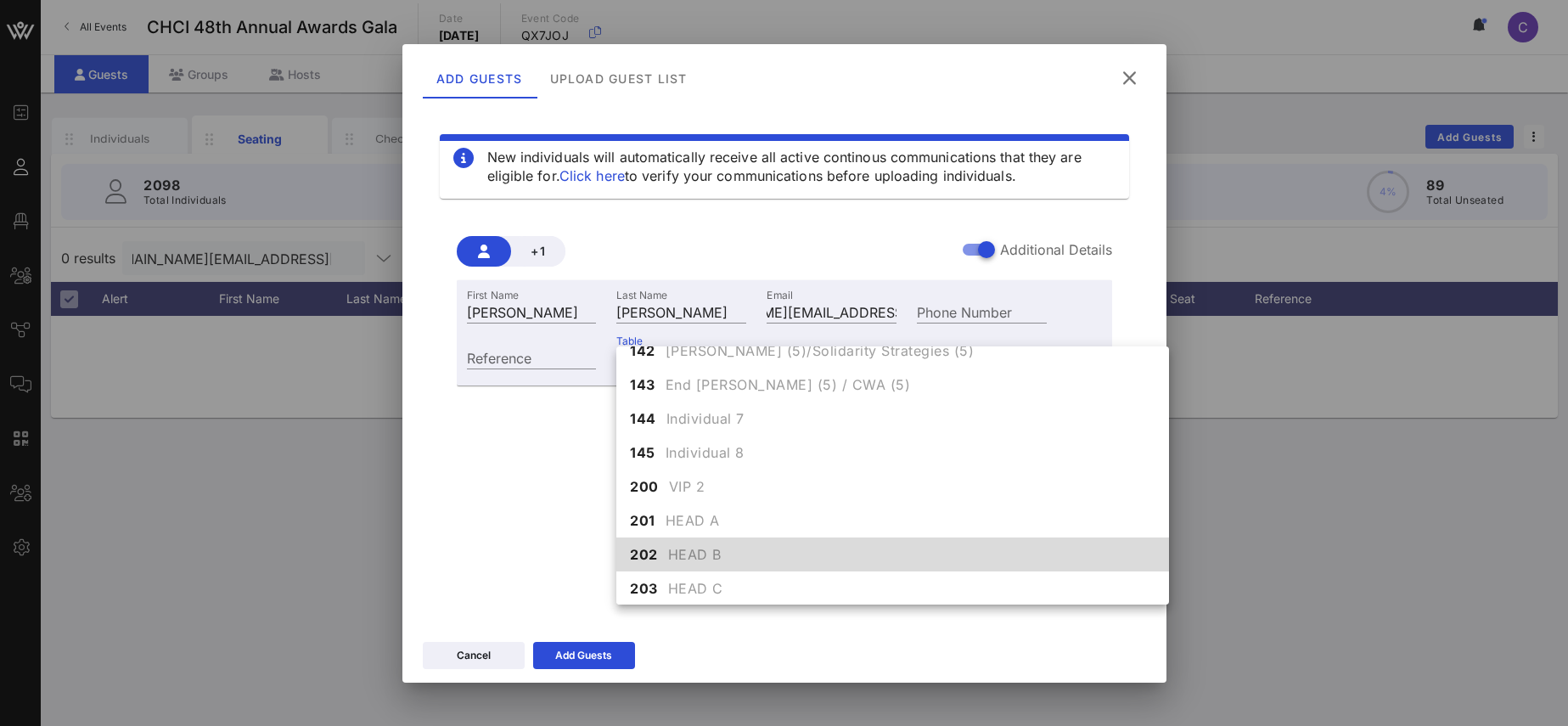
scroll to position [1480, 0]
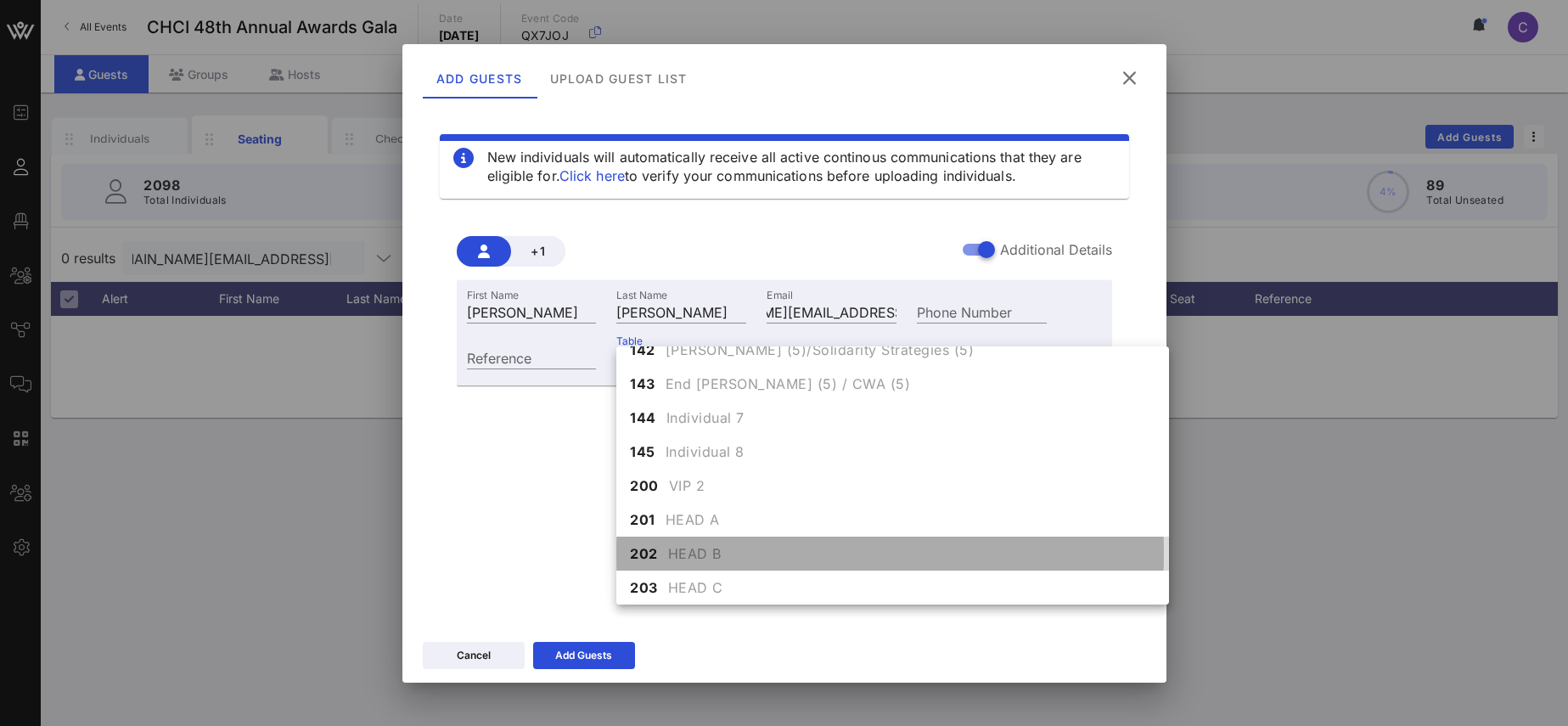
click at [692, 553] on span "HEAD B" at bounding box center [694, 553] width 53 height 20
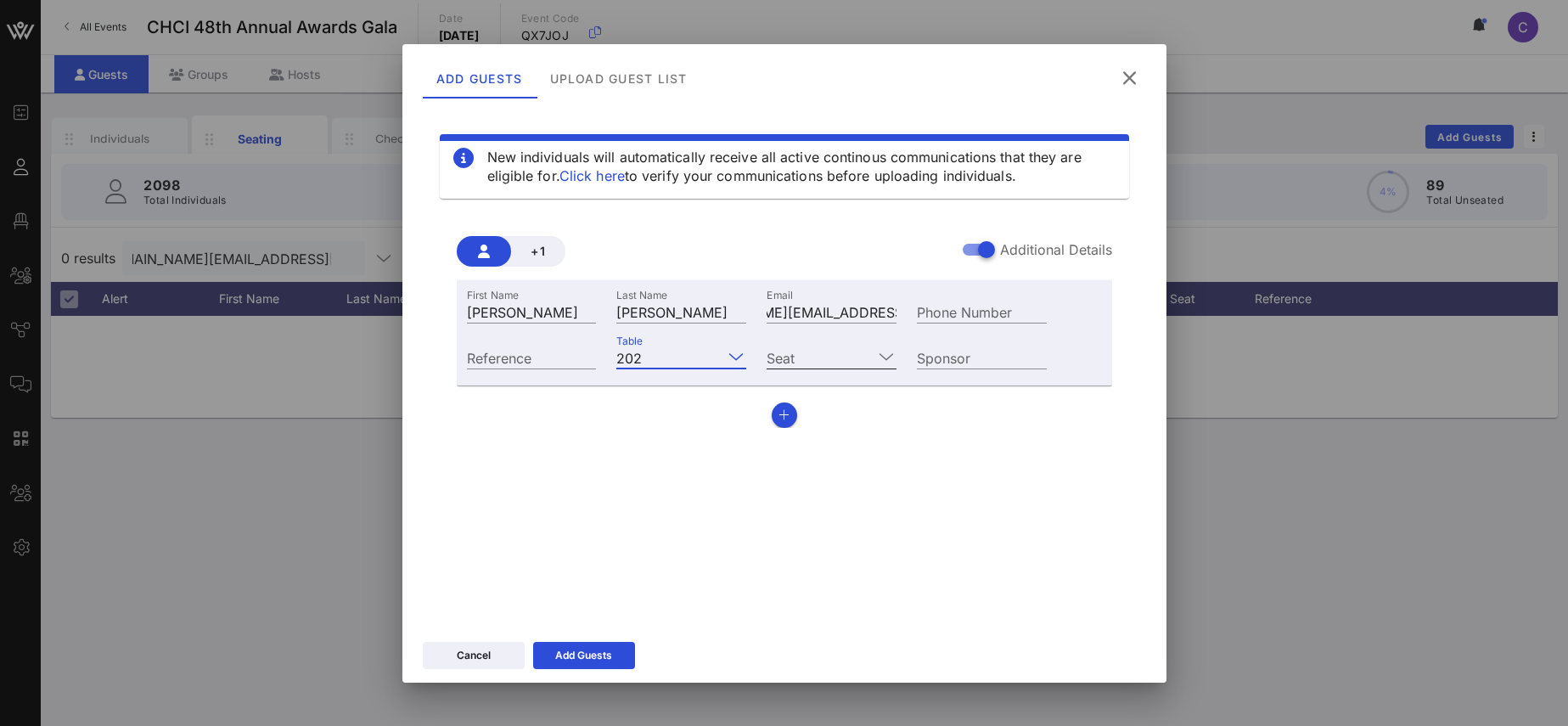
click at [883, 359] on icon at bounding box center [886, 356] width 15 height 20
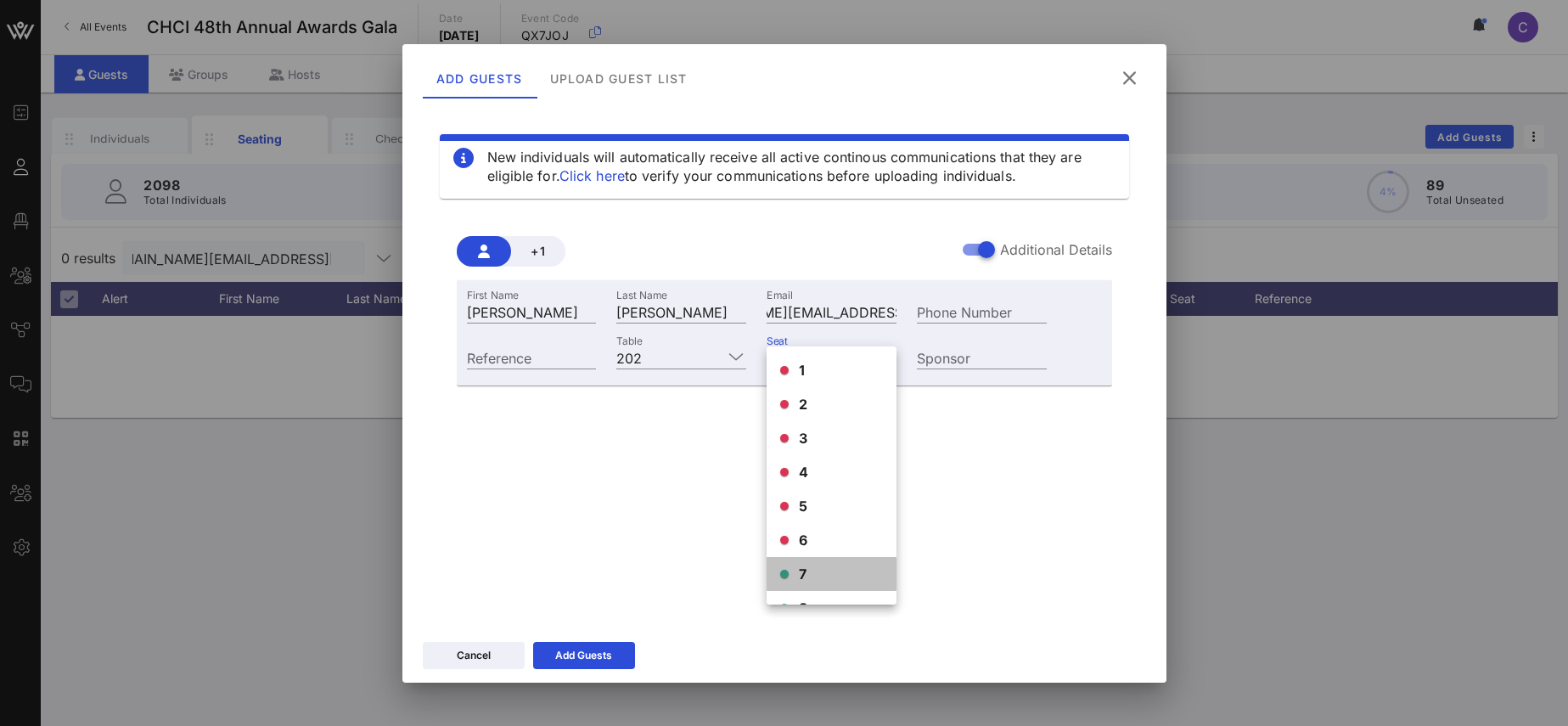
click at [810, 578] on div "7" at bounding box center [831, 573] width 130 height 34
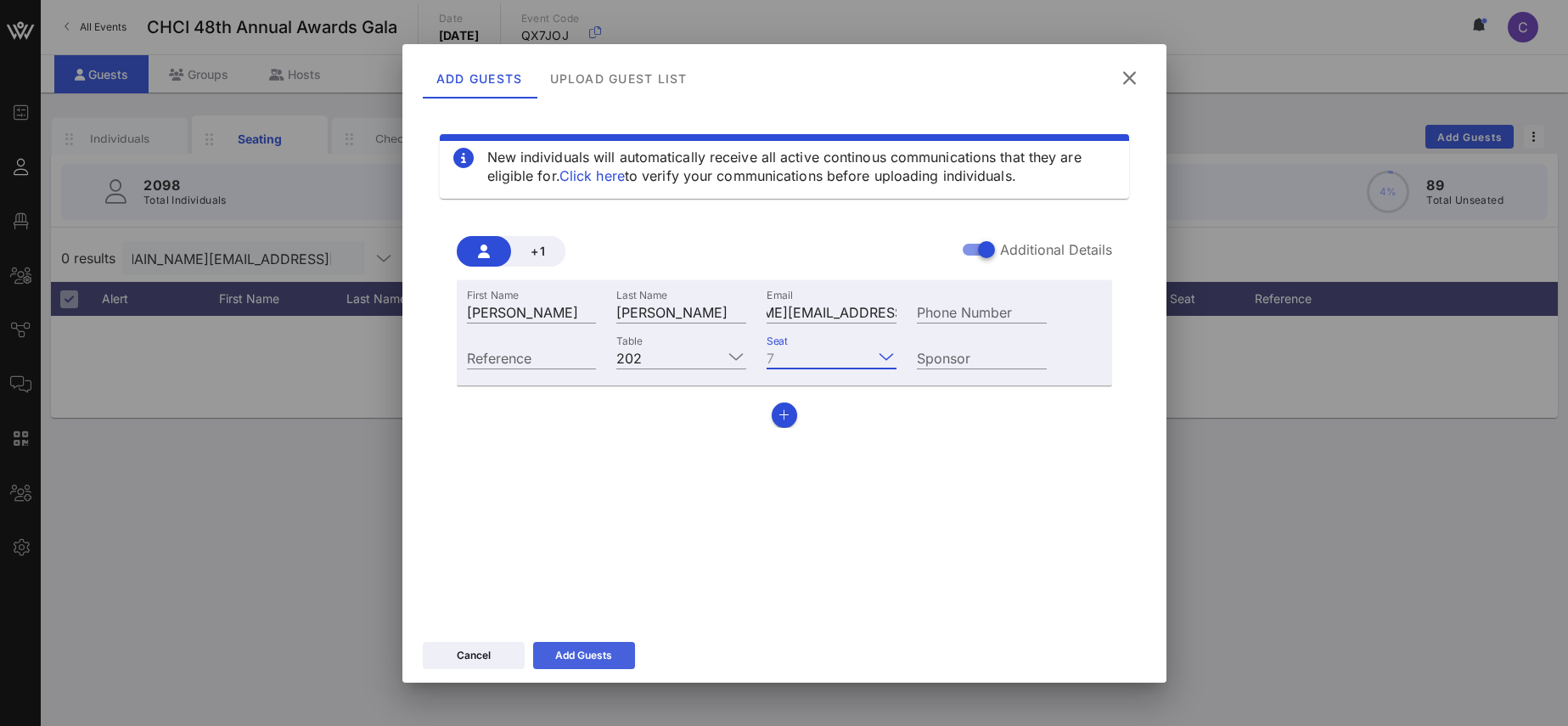
click at [602, 653] on div "Add Guests" at bounding box center [583, 656] width 57 height 17
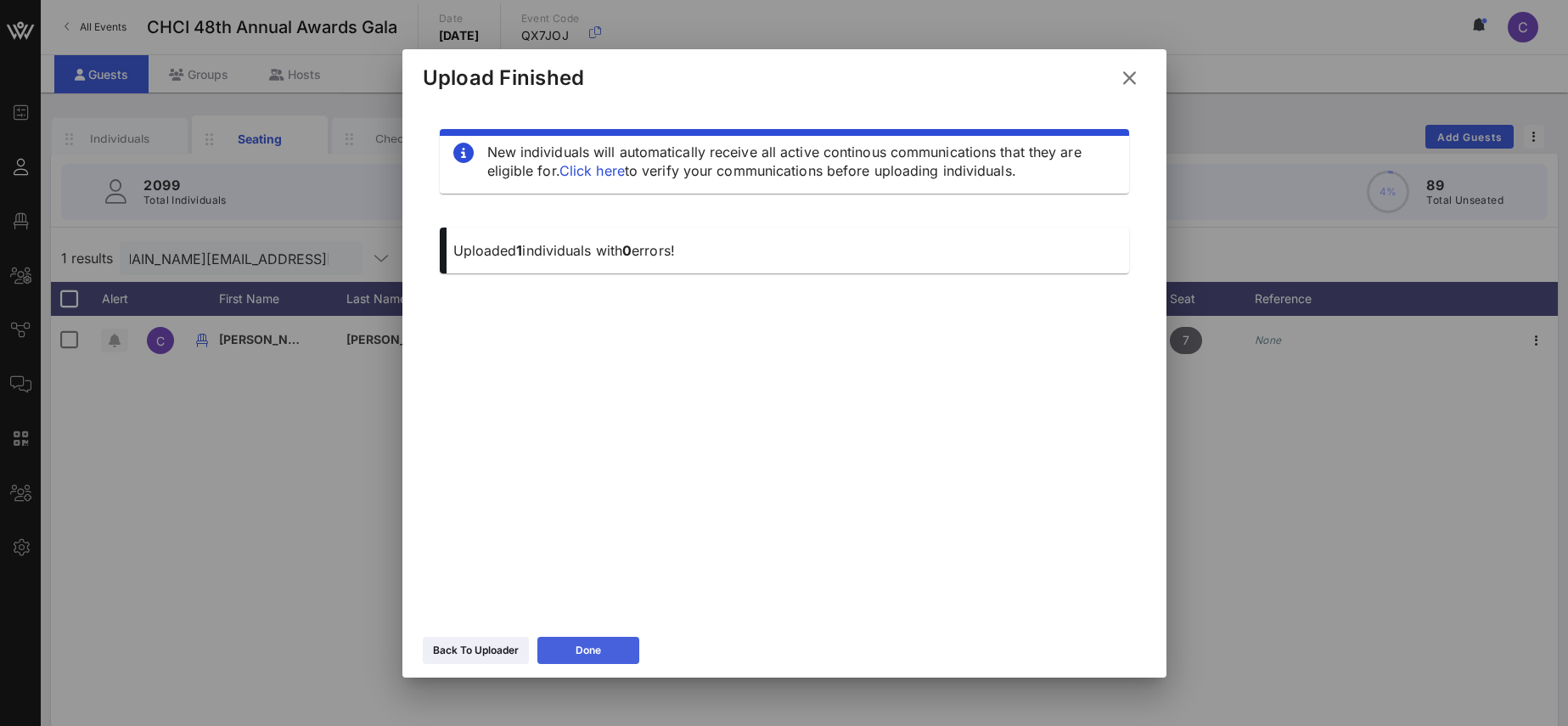
click at [602, 653] on button "Done" at bounding box center [587, 650] width 101 height 27
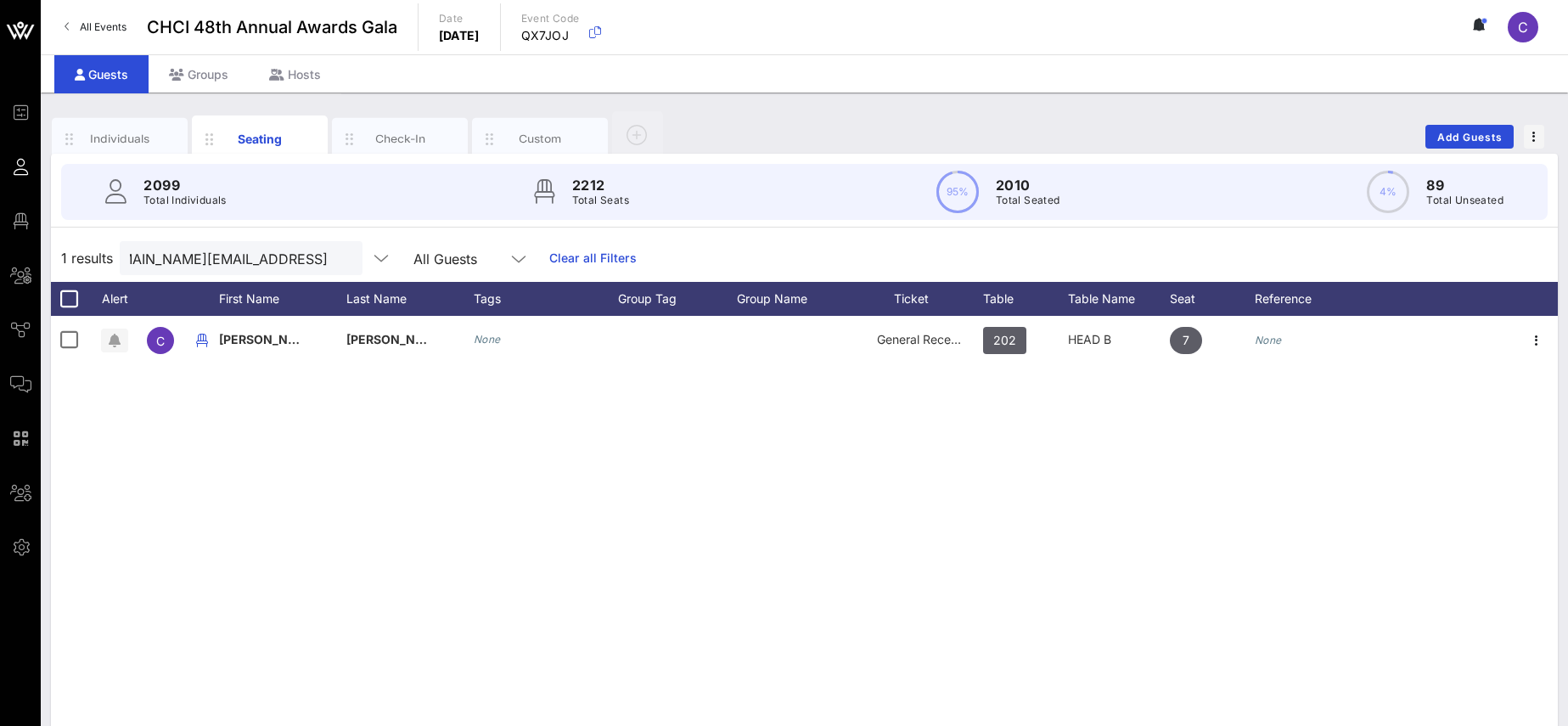
click at [337, 259] on button "clear icon" at bounding box center [342, 259] width 11 height 17
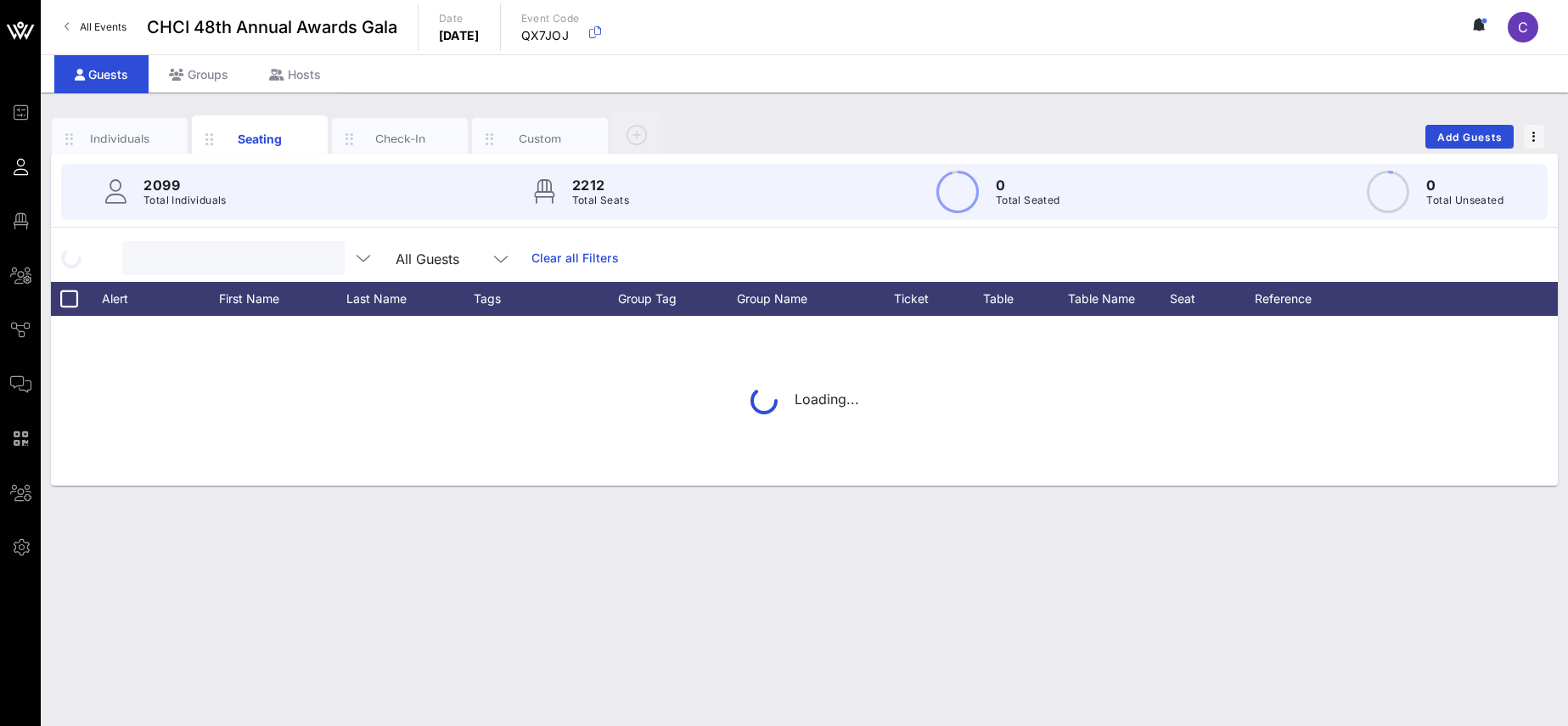
scroll to position [0, 0]
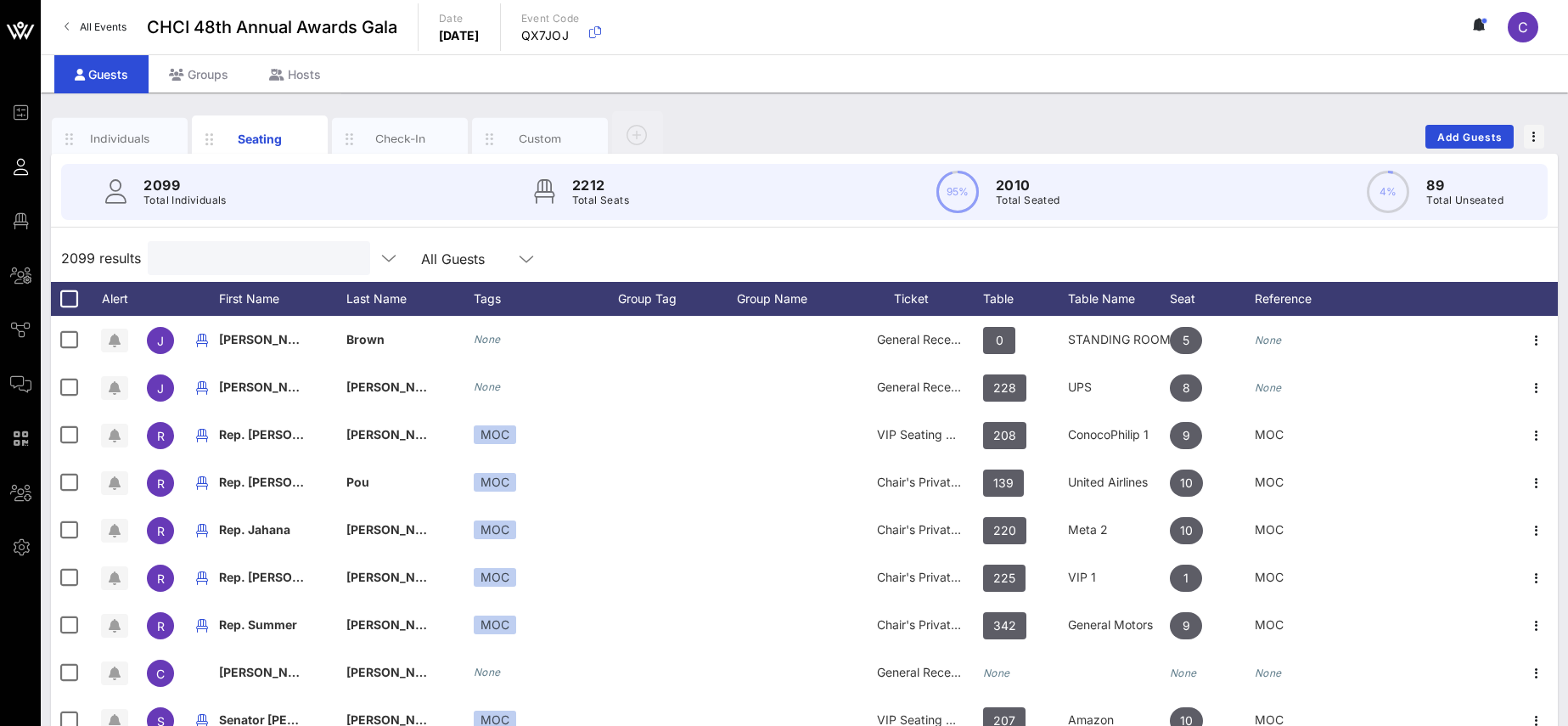
click at [274, 253] on input "text" at bounding box center [258, 258] width 199 height 22
paste input "[PERSON_NAME] [PERSON_NAME]"
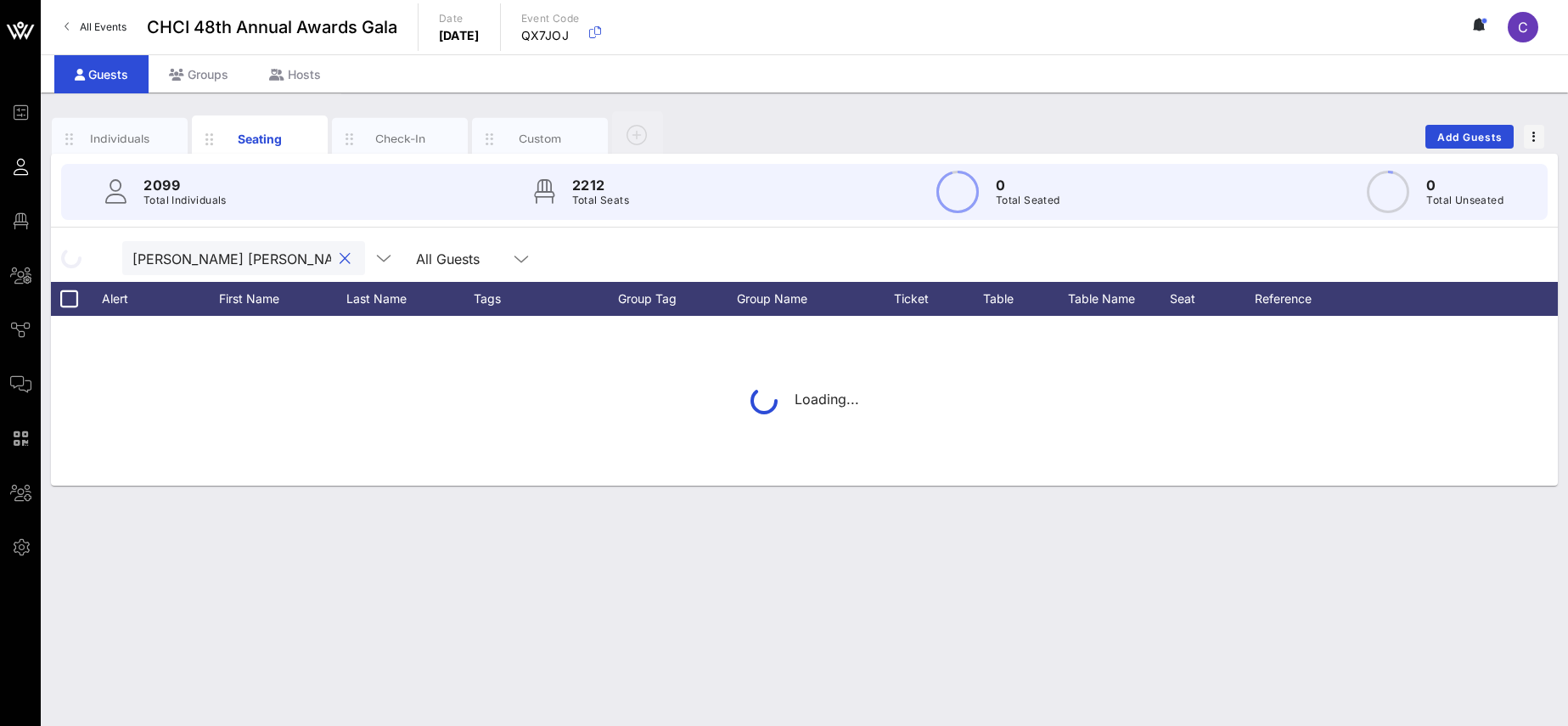
type input "[PERSON_NAME] [PERSON_NAME]"
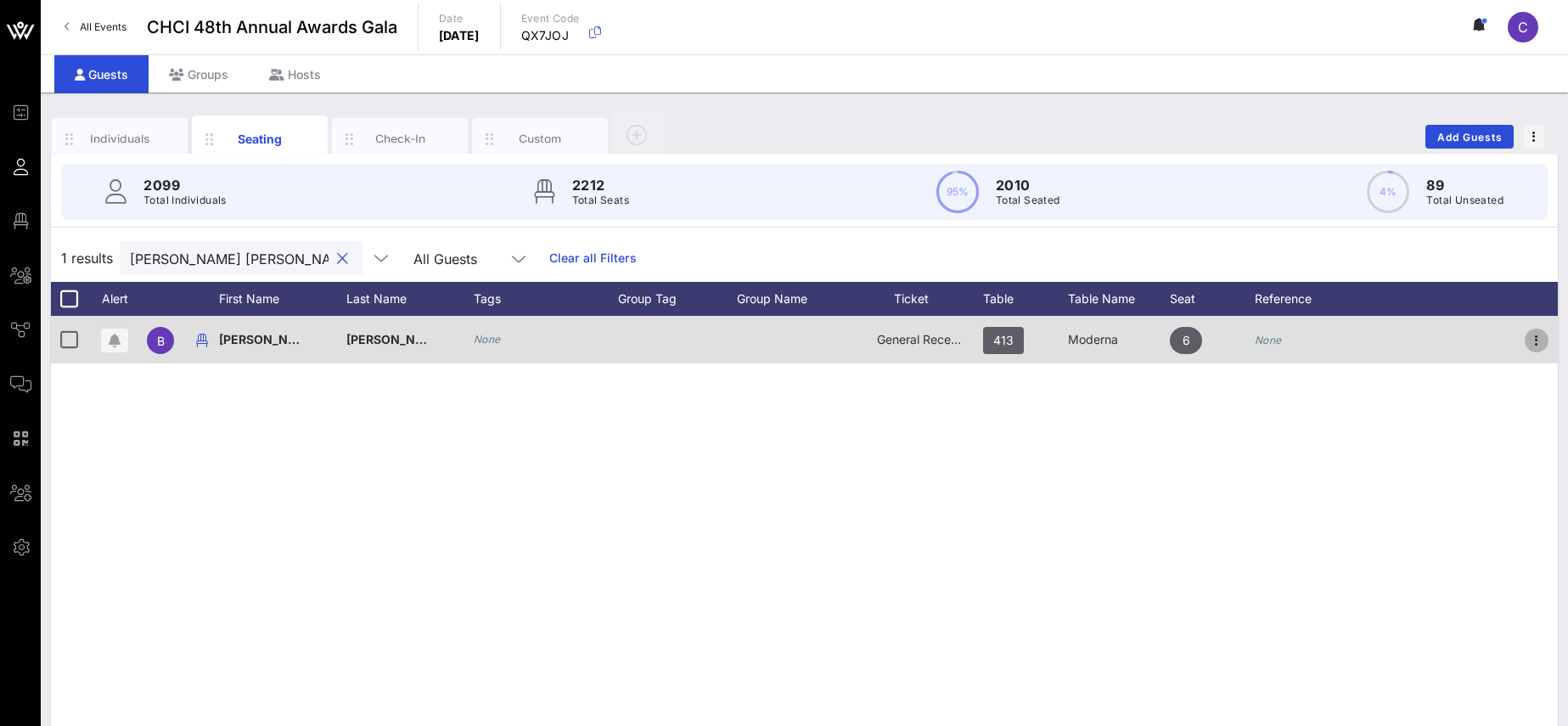
click at [1538, 341] on icon "button" at bounding box center [1536, 340] width 20 height 20
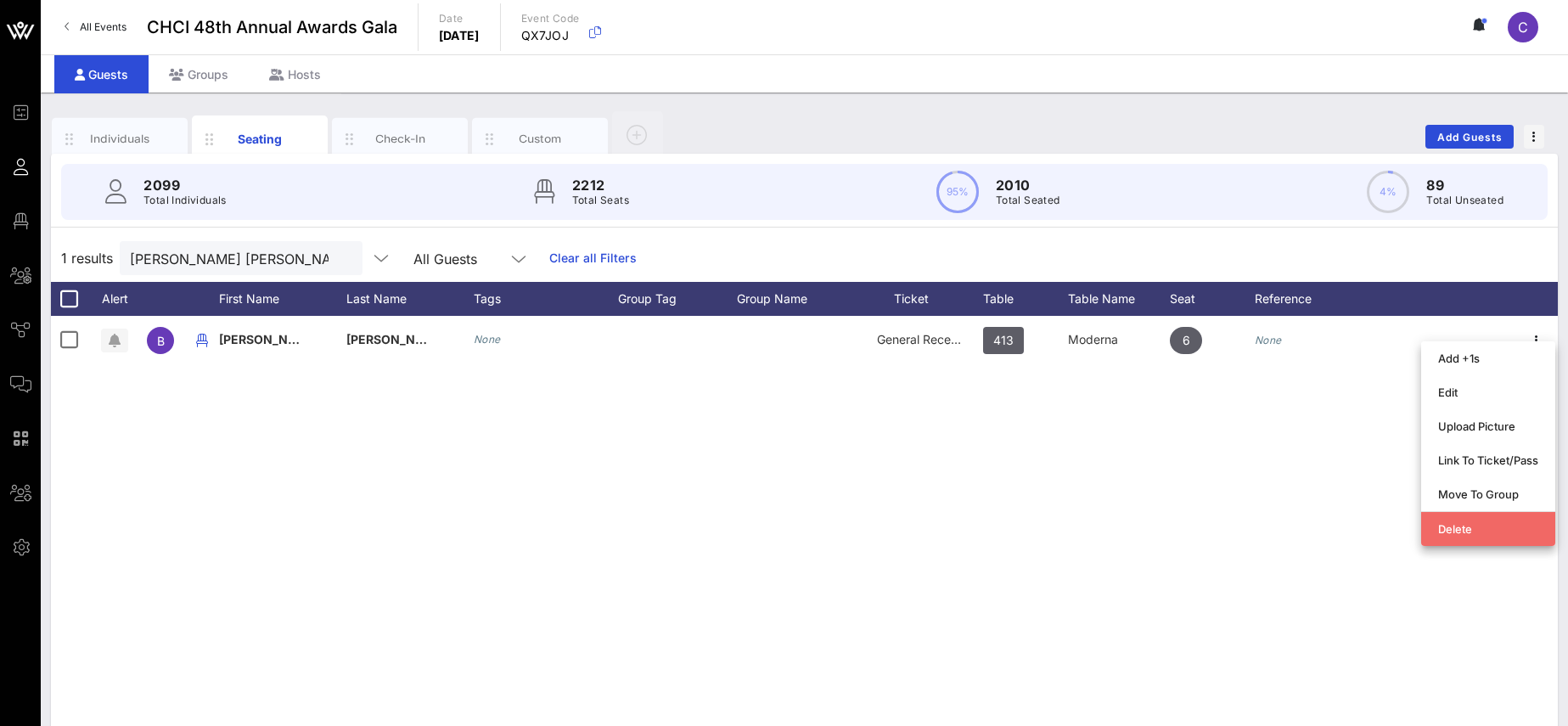
click at [1464, 528] on div "Delete" at bounding box center [1488, 529] width 100 height 14
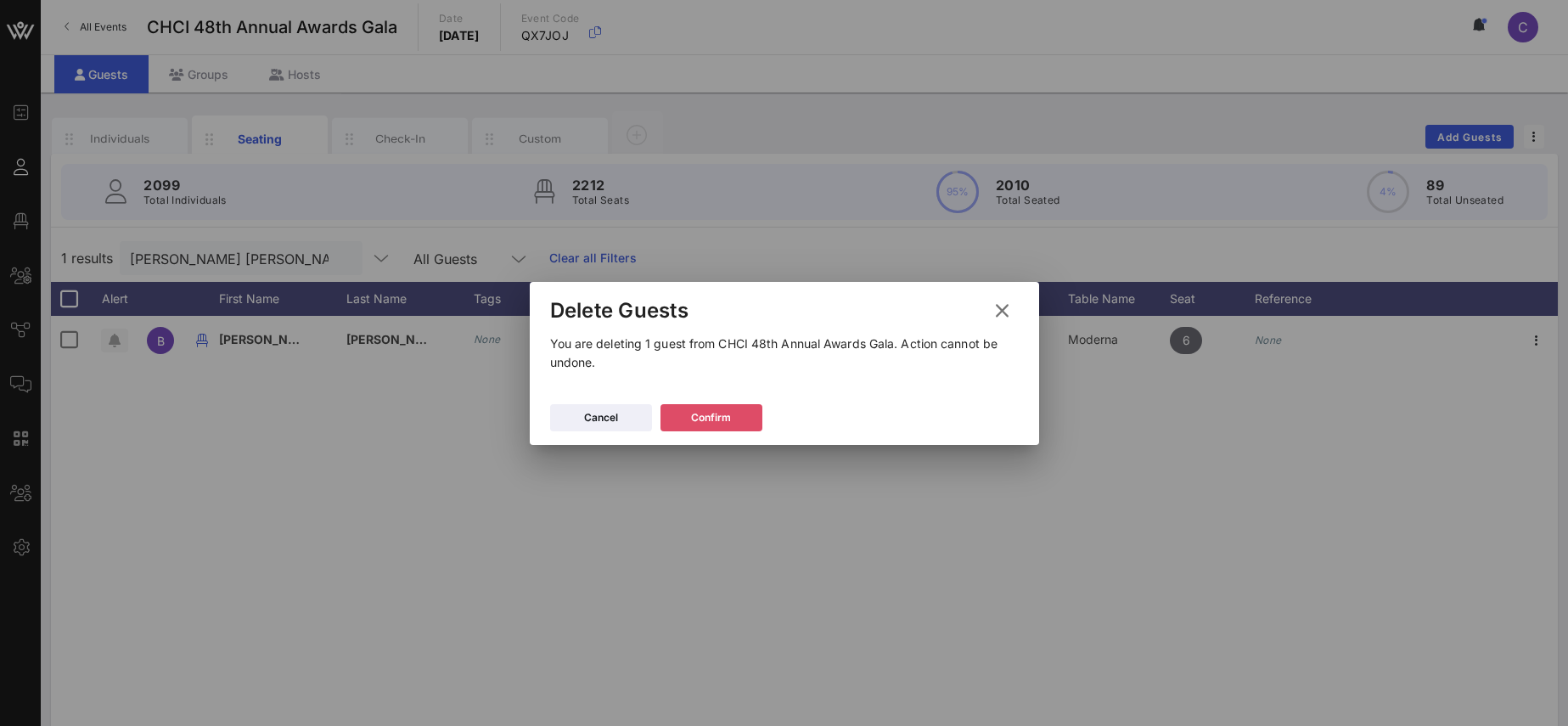
click at [720, 421] on div "Confirm" at bounding box center [711, 418] width 40 height 17
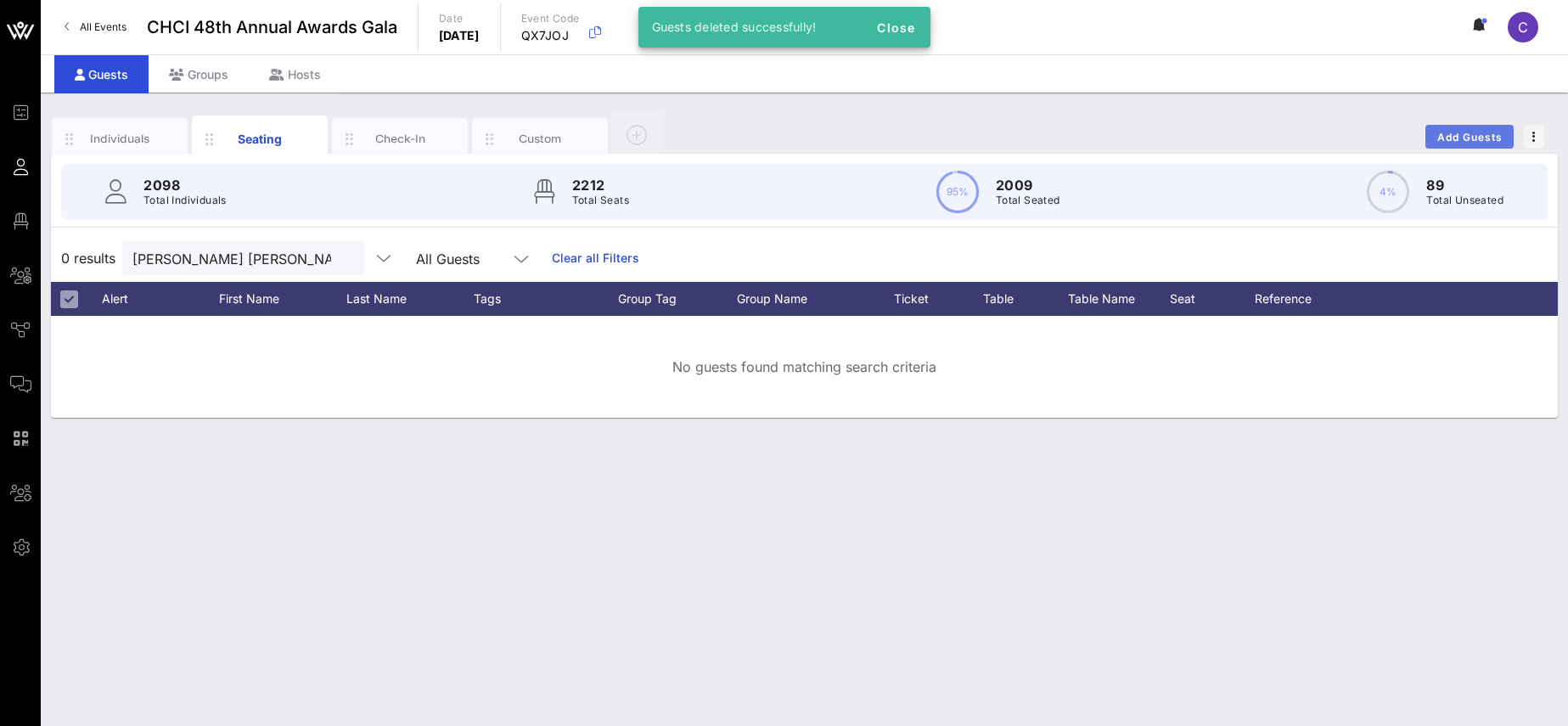
click at [1472, 129] on button "Add Guests" at bounding box center [1469, 136] width 88 height 24
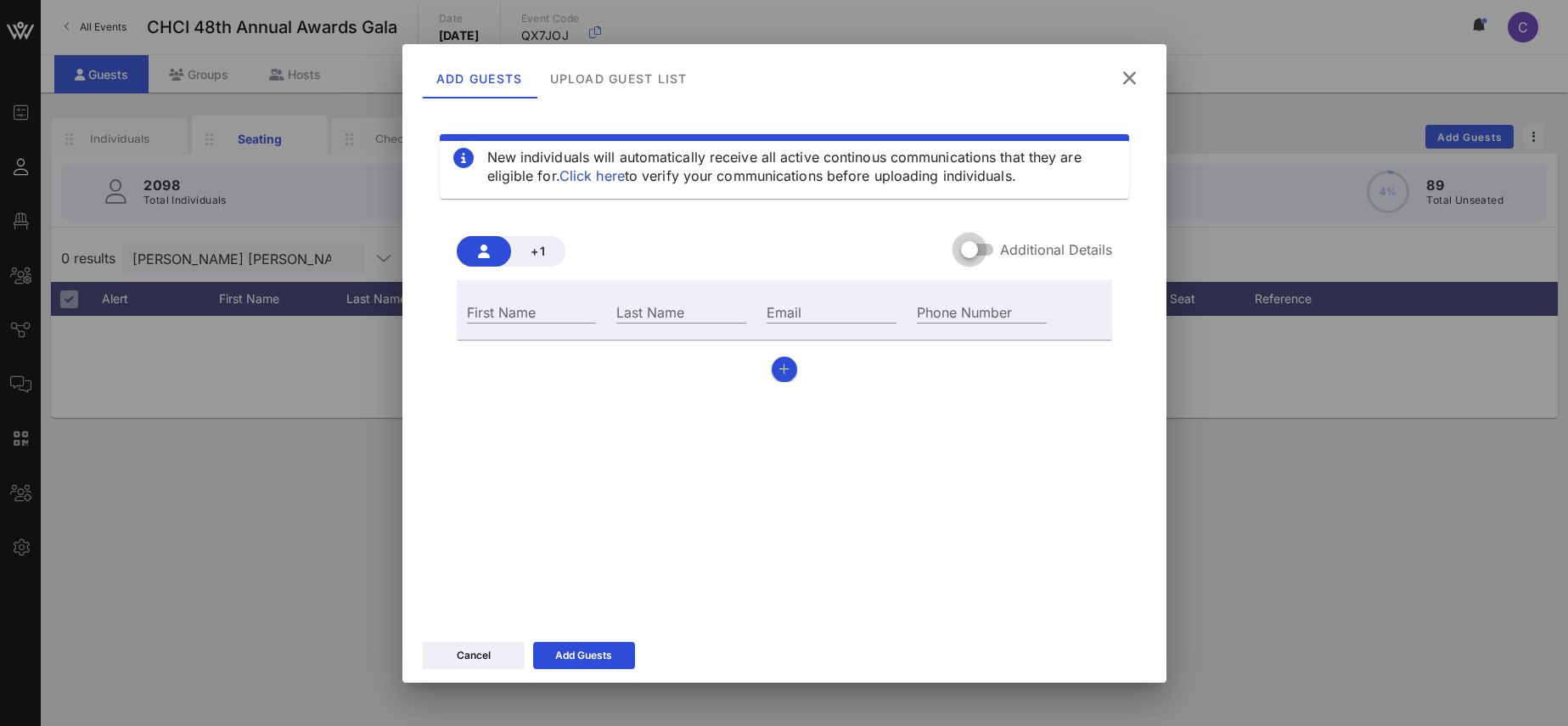
click at [972, 252] on div at bounding box center [969, 250] width 29 height 29
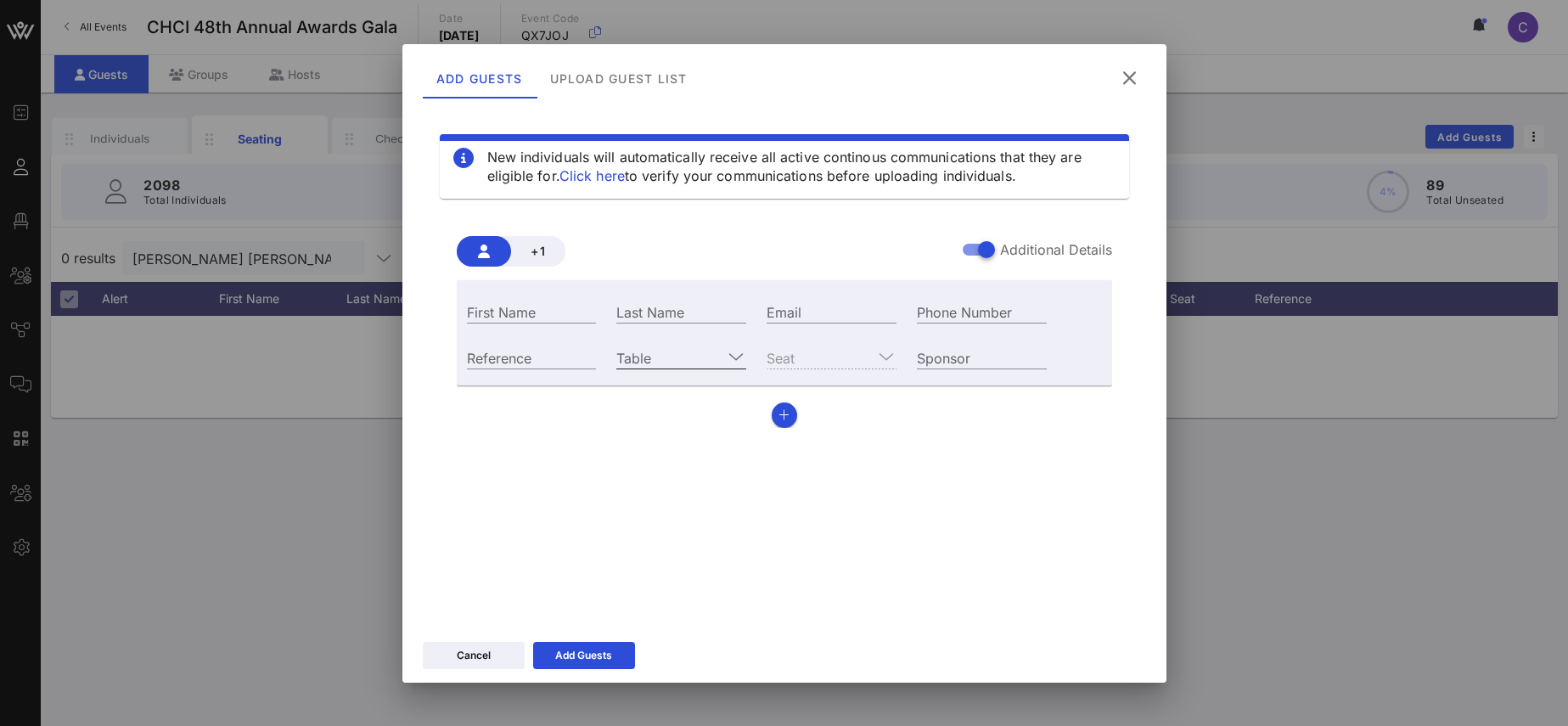
click at [666, 357] on input "Table" at bounding box center [669, 357] width 106 height 22
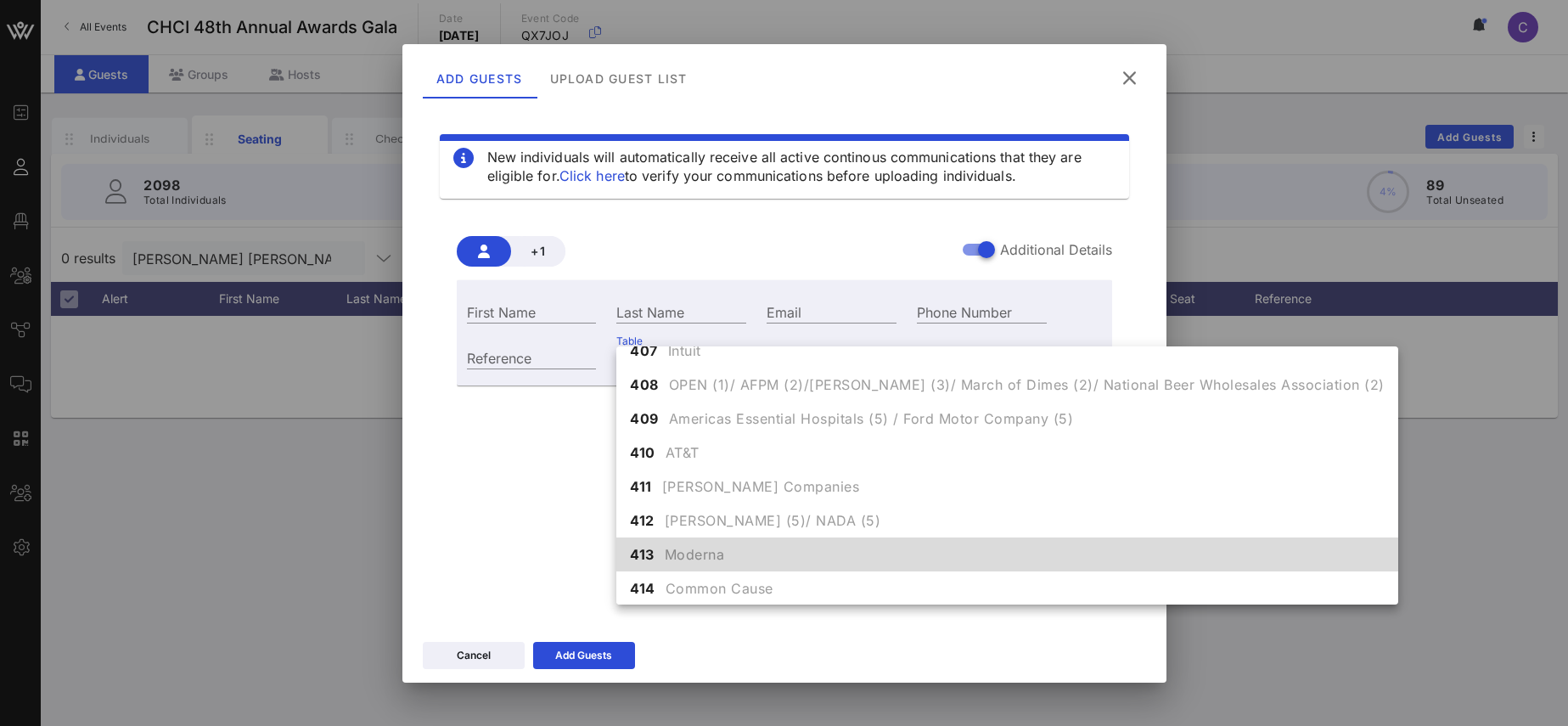
scroll to position [4536, 0]
click at [687, 549] on span "Moderna" at bounding box center [694, 553] width 60 height 20
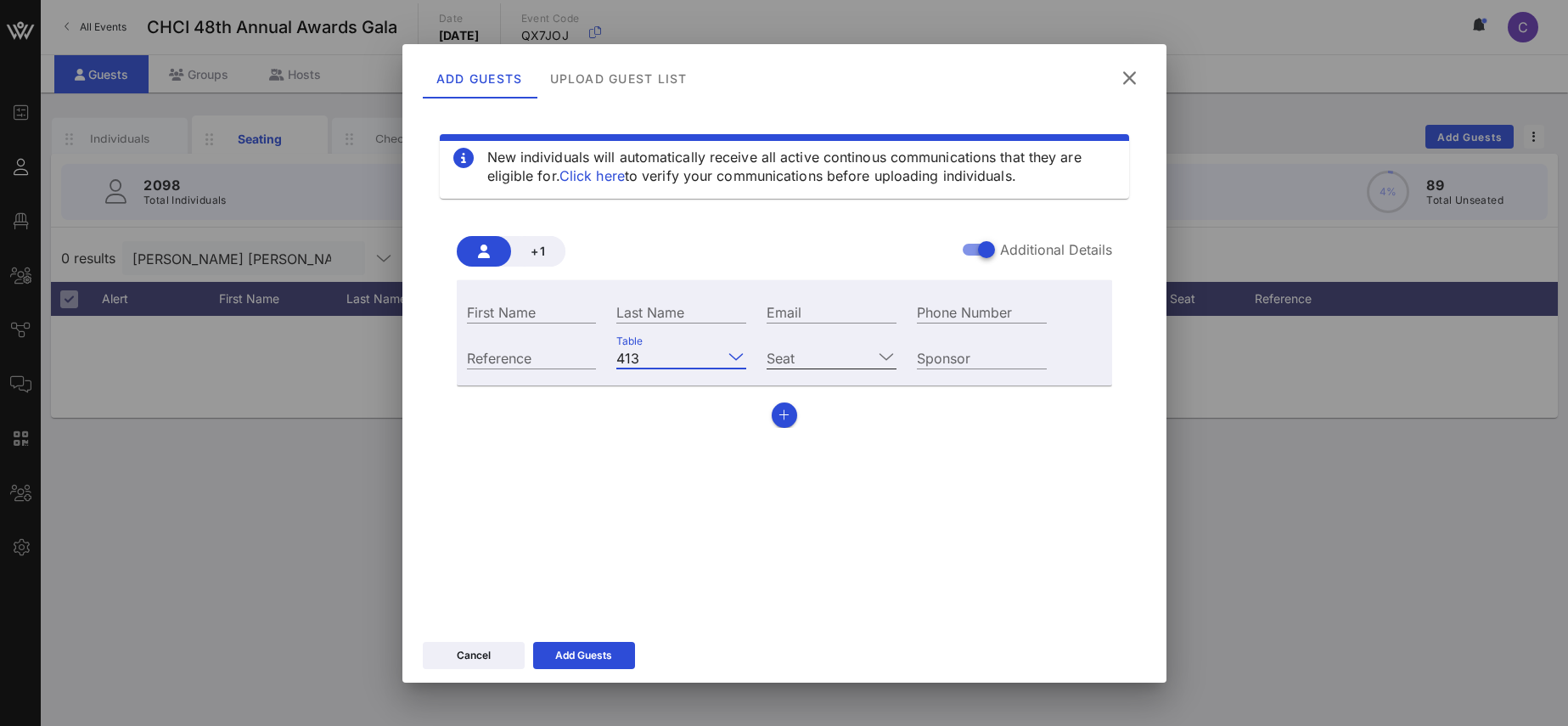
click at [886, 355] on icon at bounding box center [886, 356] width 15 height 20
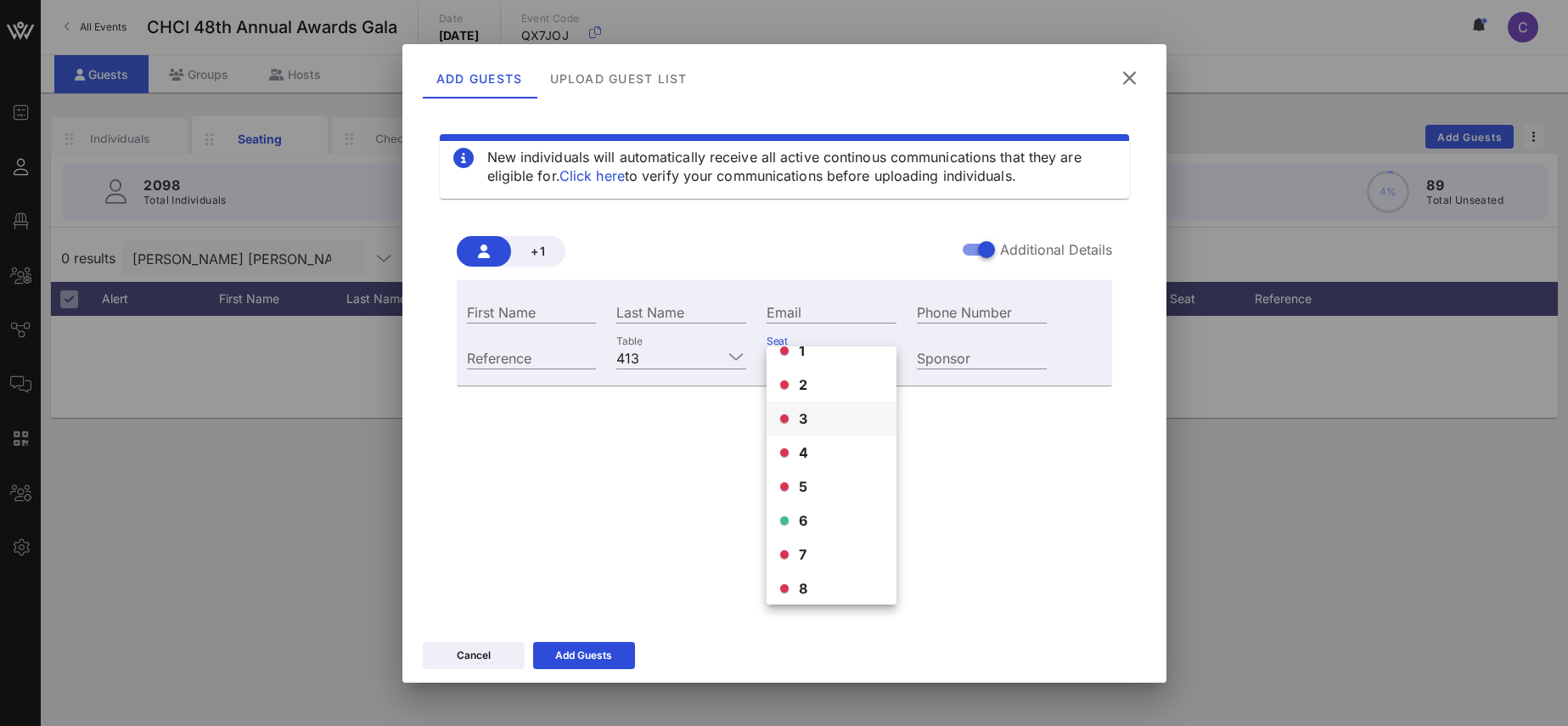
scroll to position [21, 0]
click at [802, 523] on span "6" at bounding box center [803, 518] width 10 height 20
click at [537, 304] on input "First Name" at bounding box center [532, 311] width 130 height 22
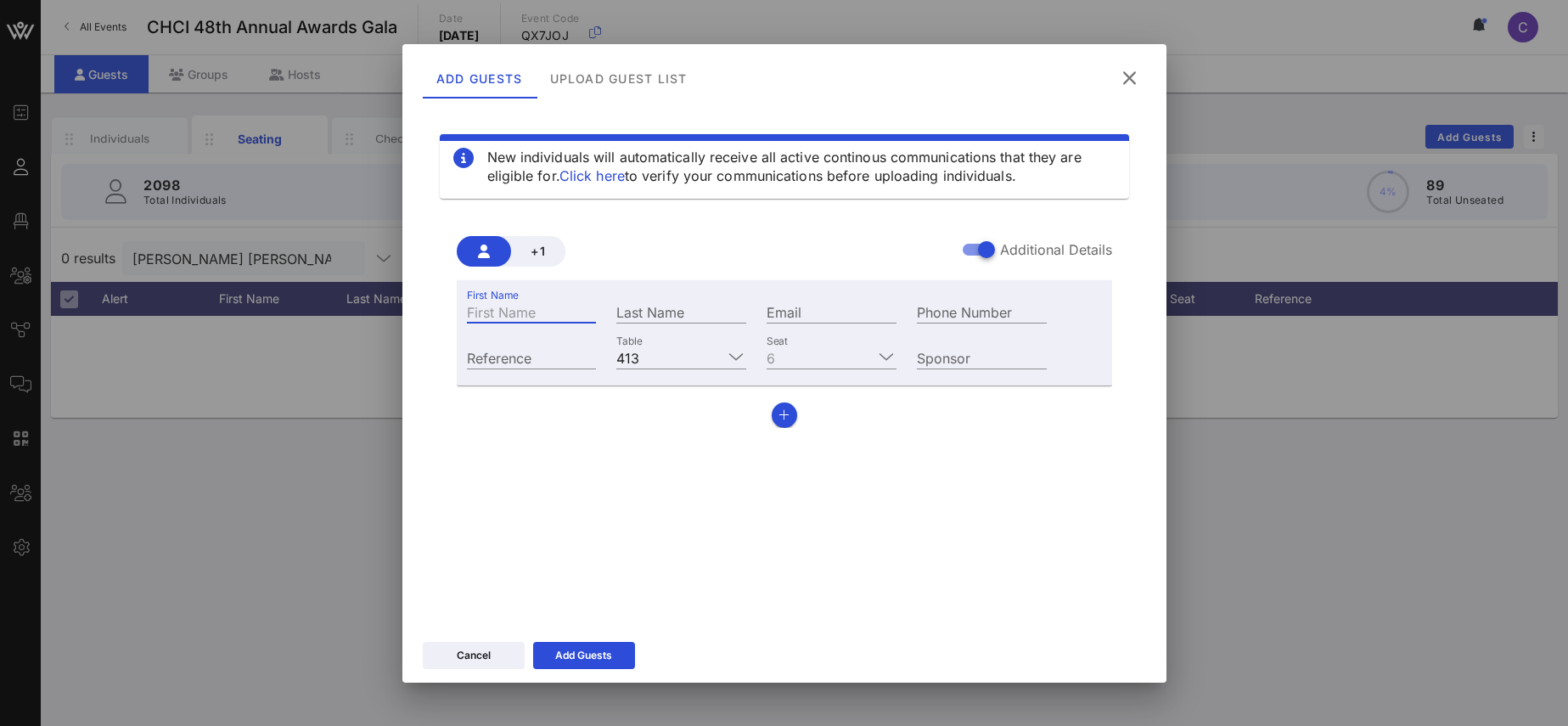
click at [788, 310] on input "Email" at bounding box center [831, 311] width 130 height 22
paste input "[EMAIL_ADDRESS][DOMAIN_NAME]"
type input "[EMAIL_ADDRESS][DOMAIN_NAME]"
click at [546, 310] on input "First Name" at bounding box center [532, 311] width 130 height 22
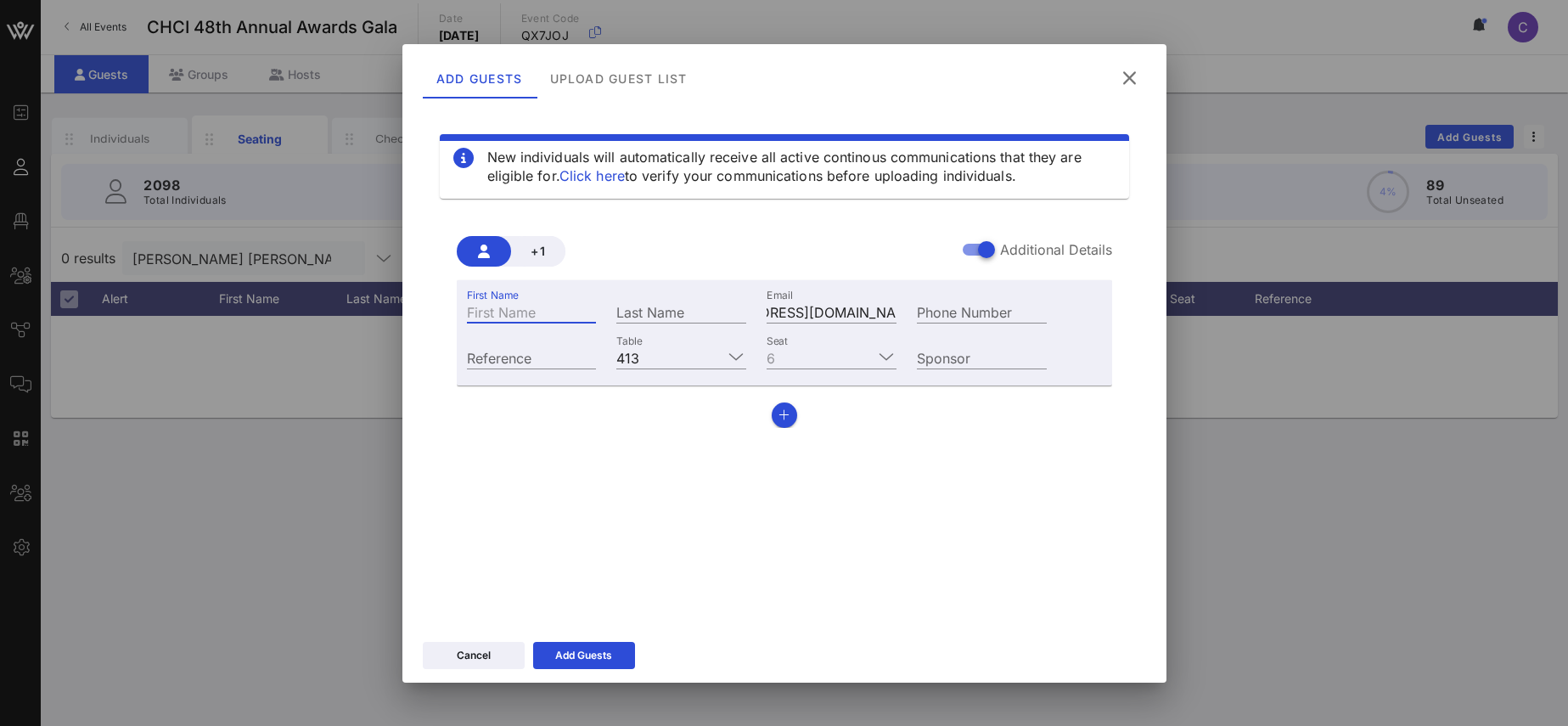
paste input "[PERSON_NAME]"
drag, startPoint x: 521, startPoint y: 314, endPoint x: 594, endPoint y: 318, distance: 73.1
click at [594, 318] on input "[PERSON_NAME]" at bounding box center [532, 311] width 130 height 22
type input "Victoria"
click at [638, 310] on div "Last Name" at bounding box center [681, 311] width 130 height 22
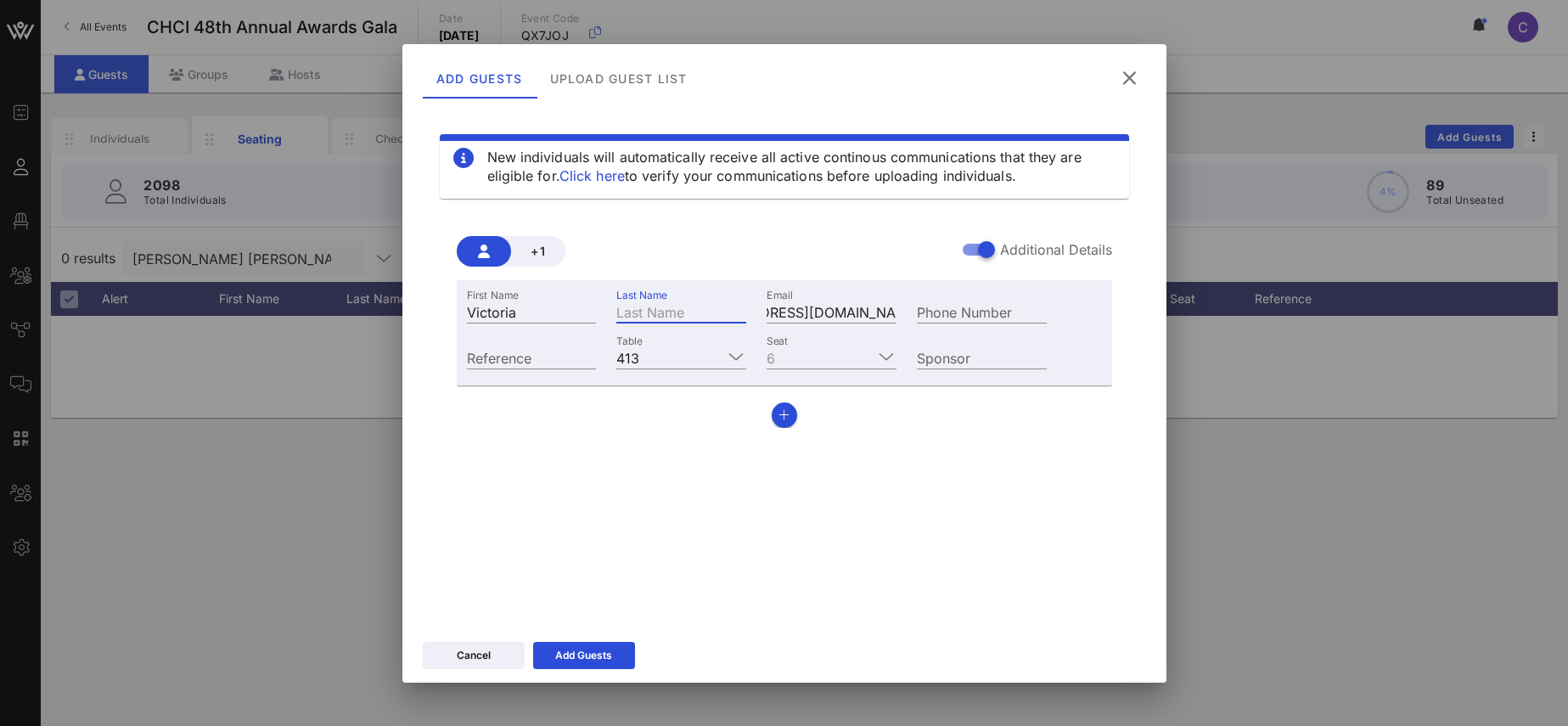
paste input "[PERSON_NAME]"
type input "[PERSON_NAME]"
click at [592, 654] on div "Add Guests" at bounding box center [583, 656] width 57 height 17
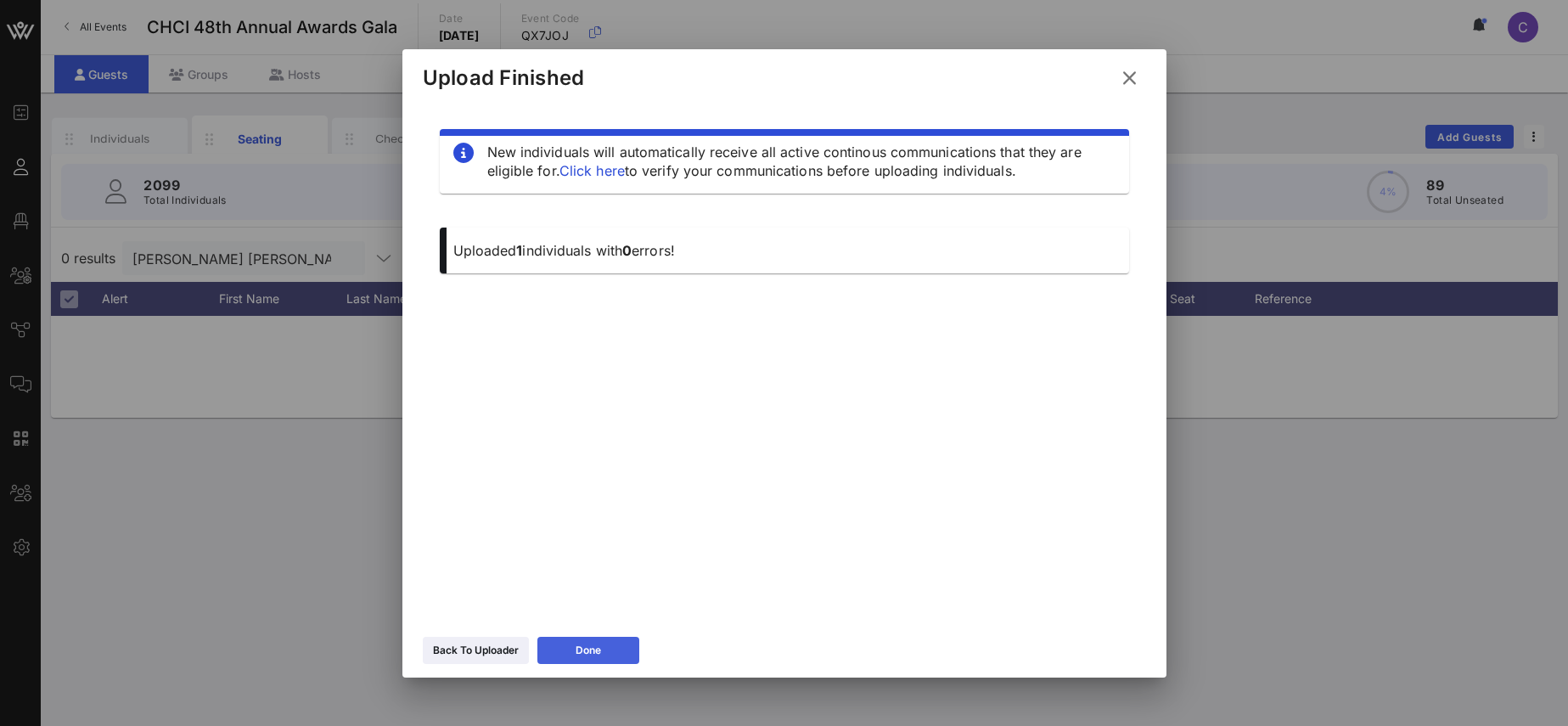
click at [592, 654] on icon at bounding box center [587, 649] width 14 height 14
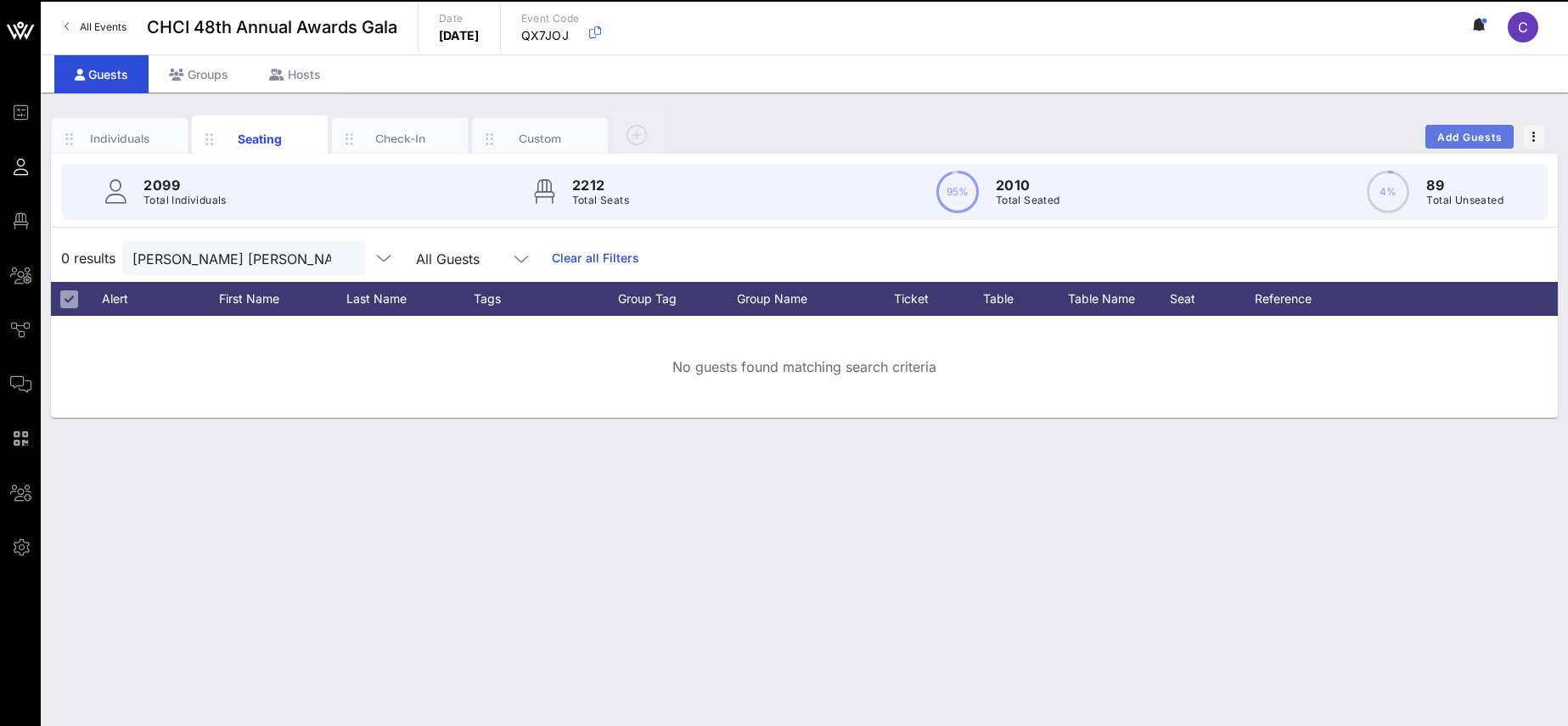
click at [1464, 136] on span "Add Guests" at bounding box center [1469, 136] width 67 height 13
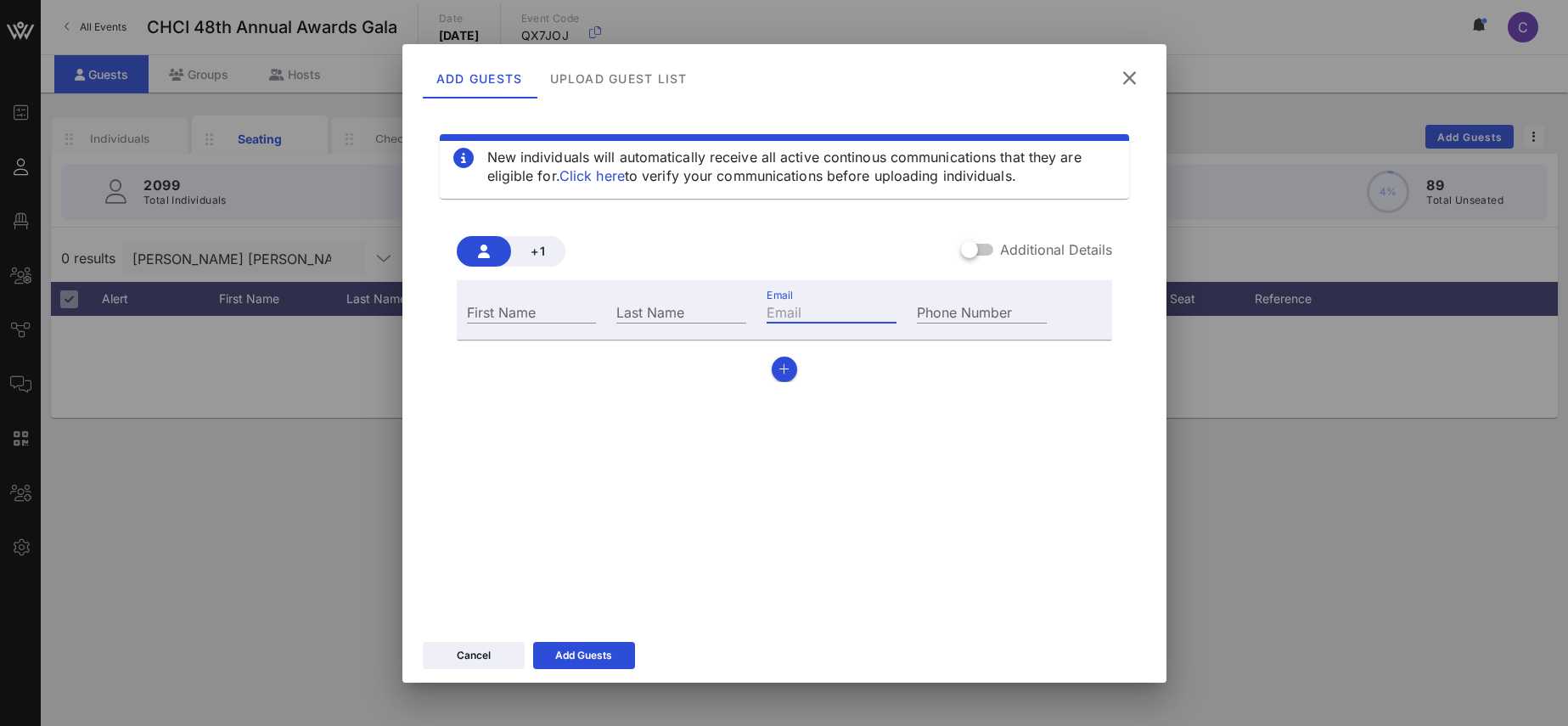
click at [788, 320] on input "Email" at bounding box center [831, 311] width 130 height 22
paste input "[PERSON_NAME][EMAIL_ADDRESS][PERSON_NAME][DOMAIN_NAME]"
type input "[PERSON_NAME][EMAIL_ADDRESS][PERSON_NAME][DOMAIN_NAME]"
click at [532, 305] on input "First Name" at bounding box center [532, 311] width 130 height 22
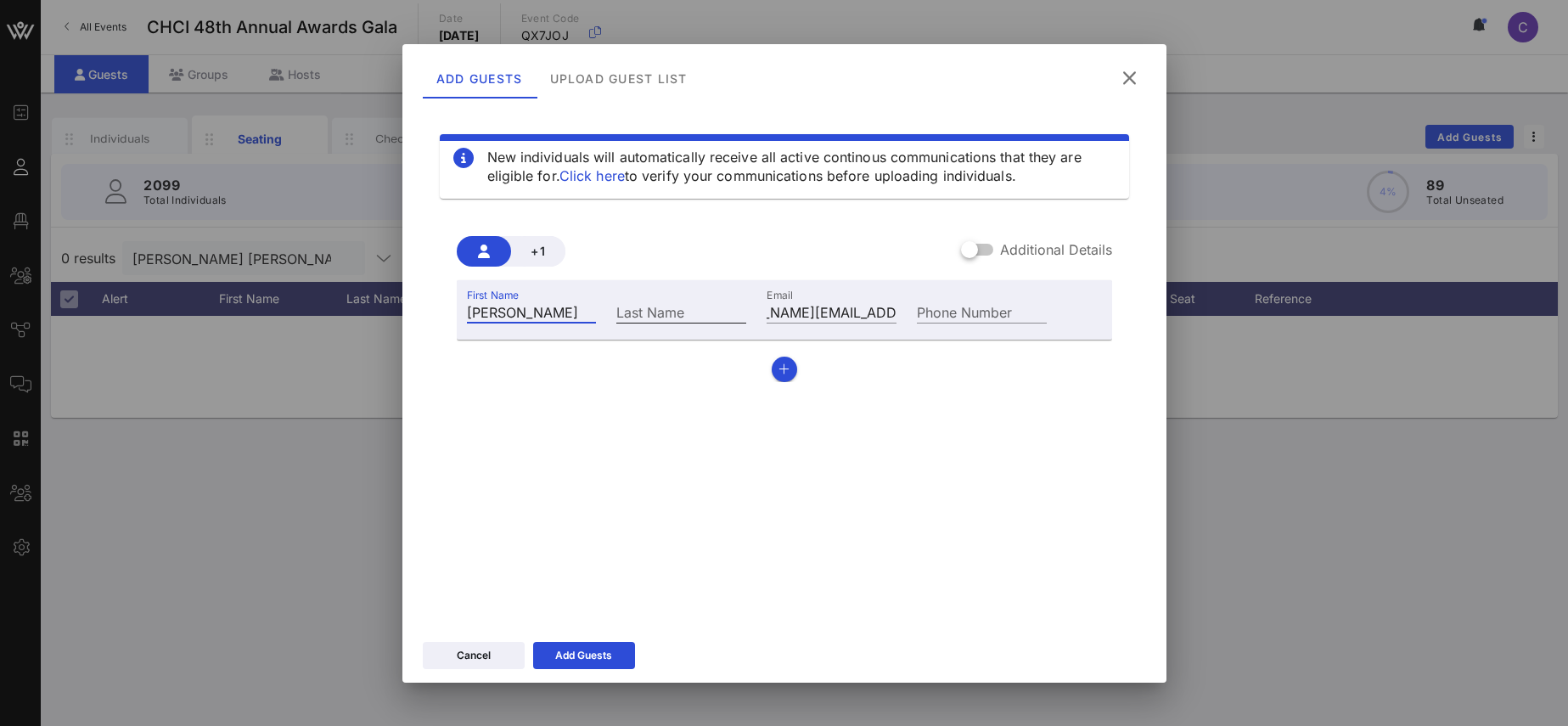
type input "[PERSON_NAME]"
click at [695, 320] on input "Last Name" at bounding box center [681, 311] width 130 height 22
type input "[PERSON_NAME]"
click at [968, 250] on div at bounding box center [969, 250] width 29 height 29
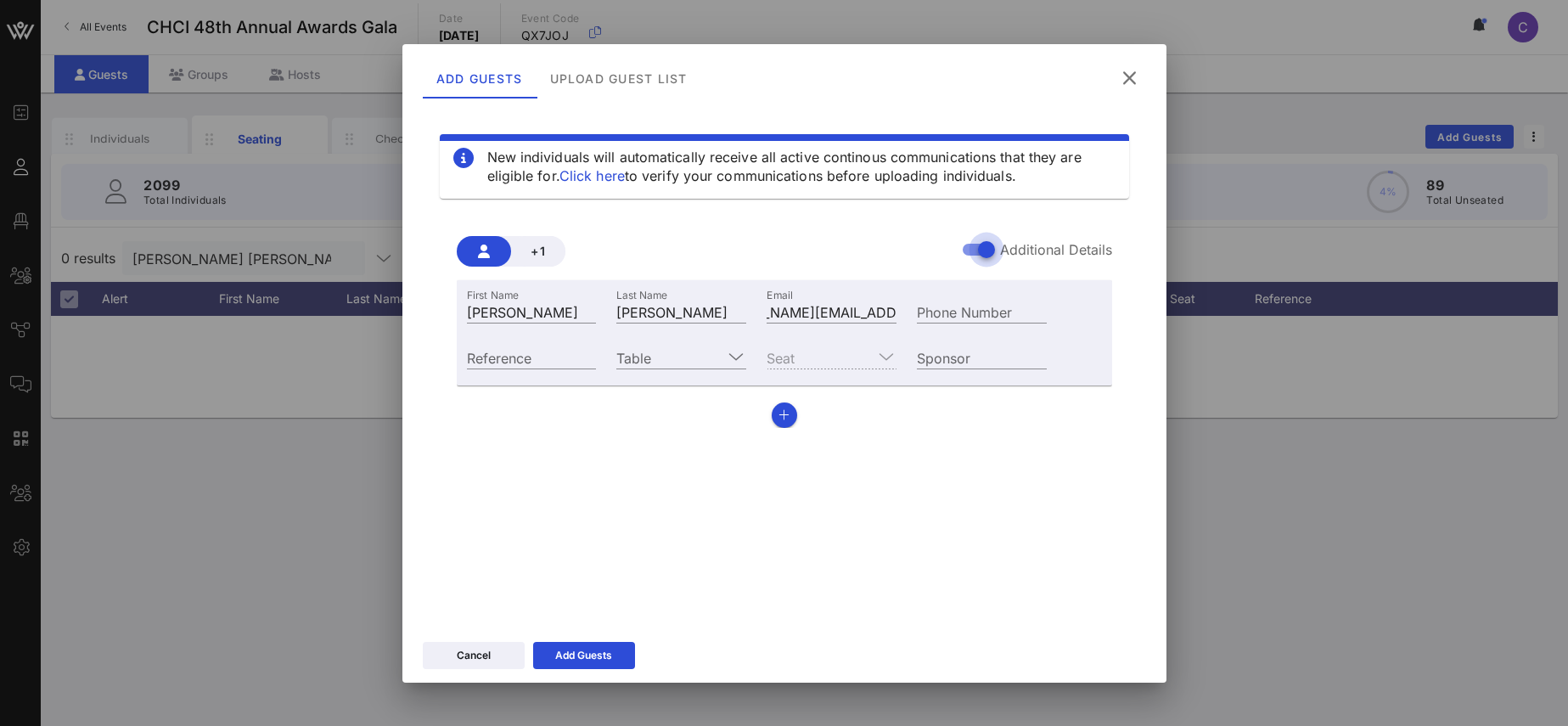
click at [987, 245] on div at bounding box center [987, 250] width 29 height 29
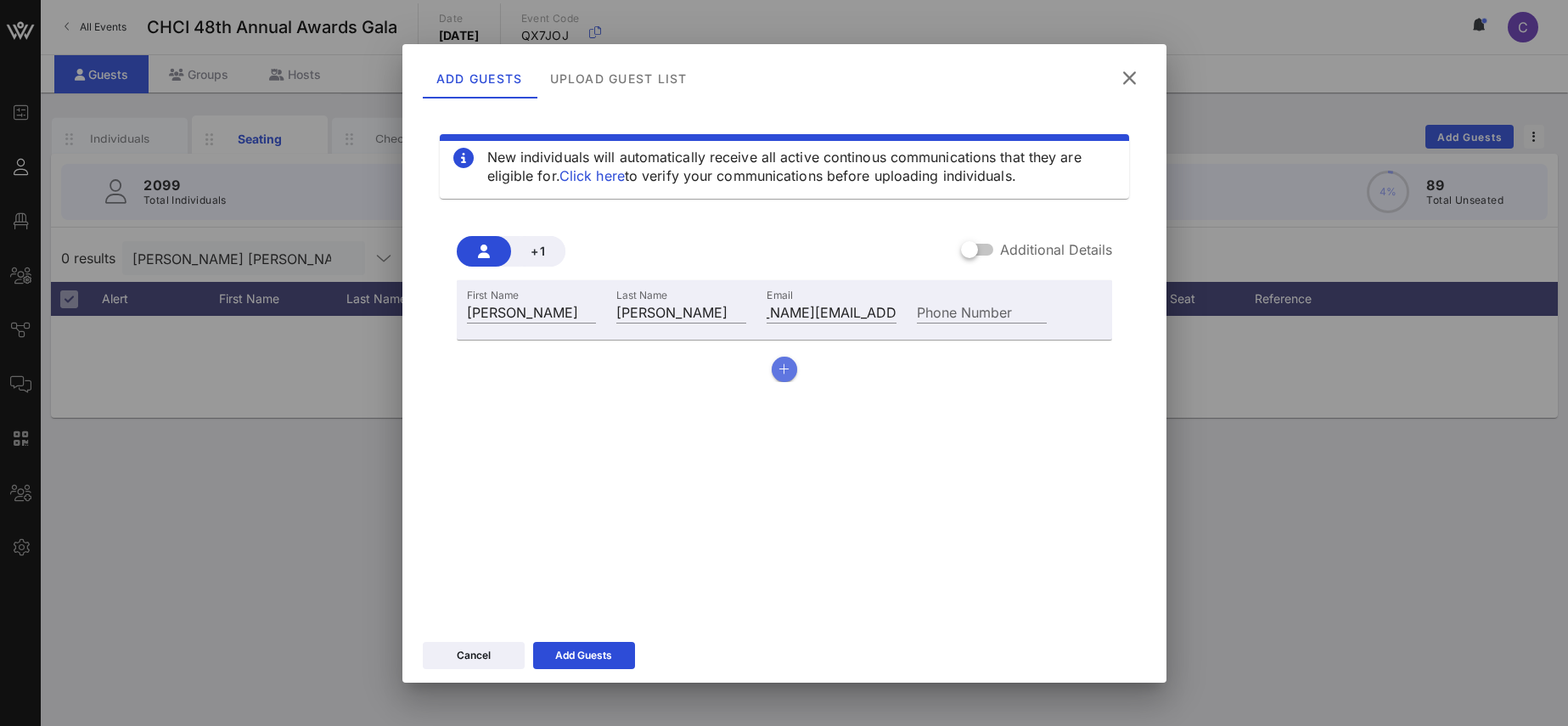
click at [783, 369] on icon "button" at bounding box center [783, 369] width 11 height 12
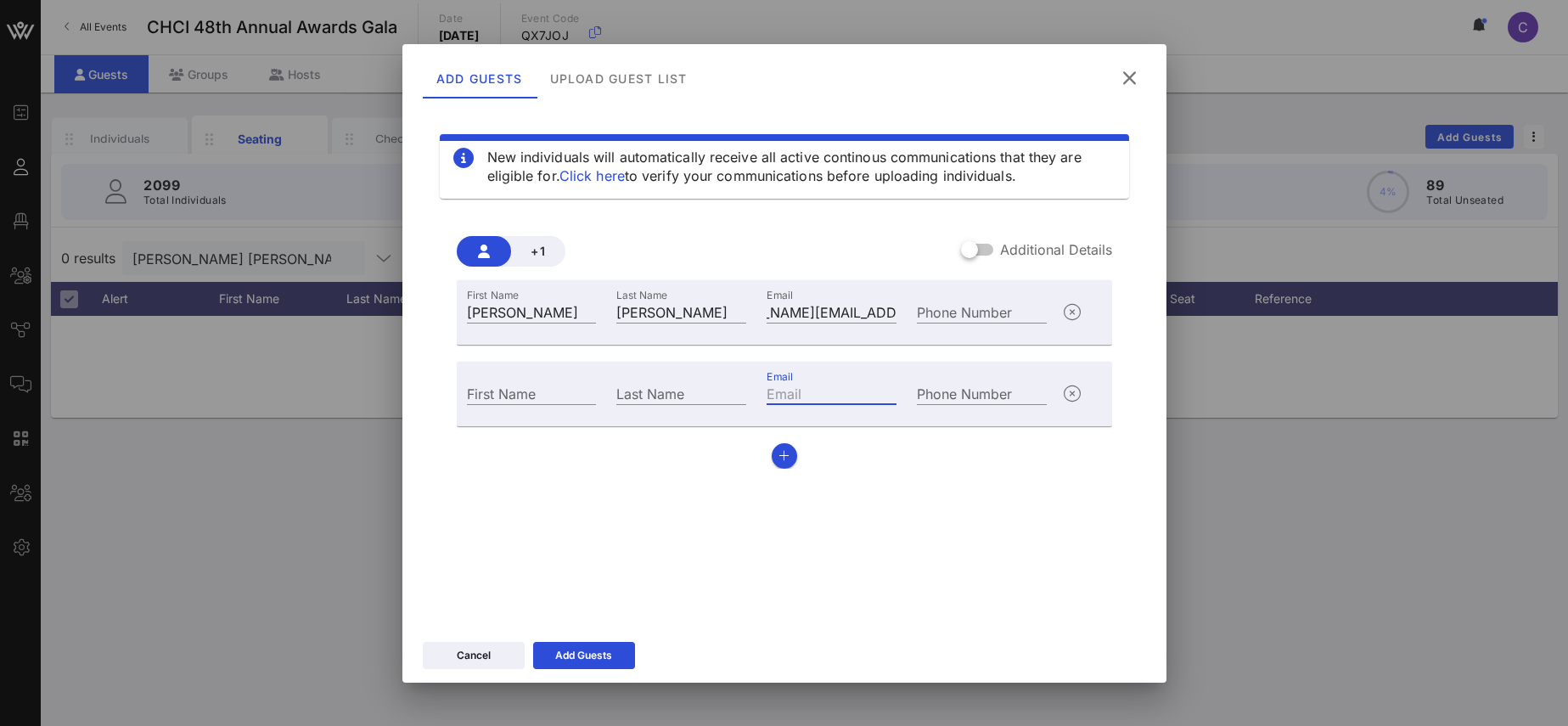
click at [832, 397] on input "Email" at bounding box center [831, 393] width 130 height 22
paste input "[EMAIL_ADDRESS][DOMAIN_NAME]"
type input "[EMAIL_ADDRESS][DOMAIN_NAME]"
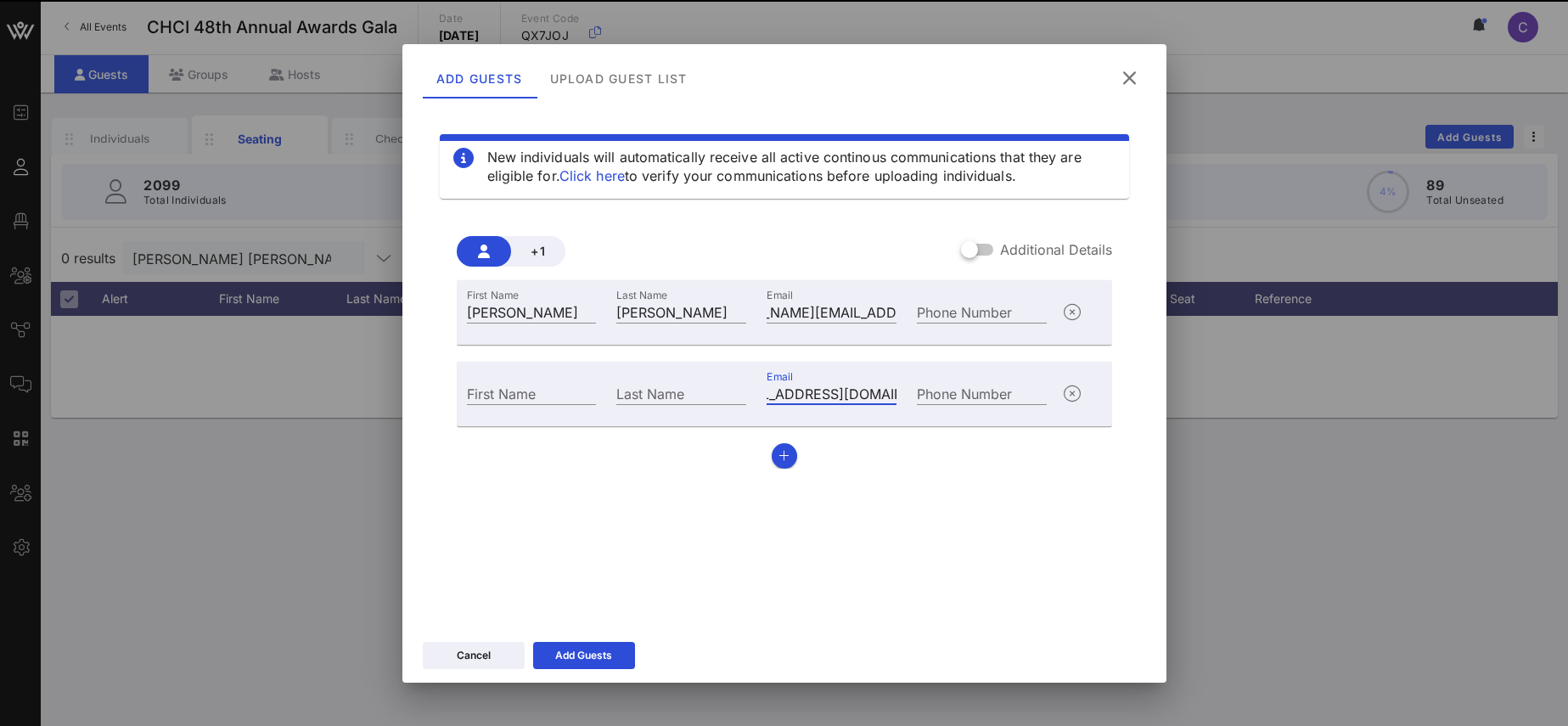
click at [538, 404] on input "First Name" at bounding box center [532, 393] width 130 height 22
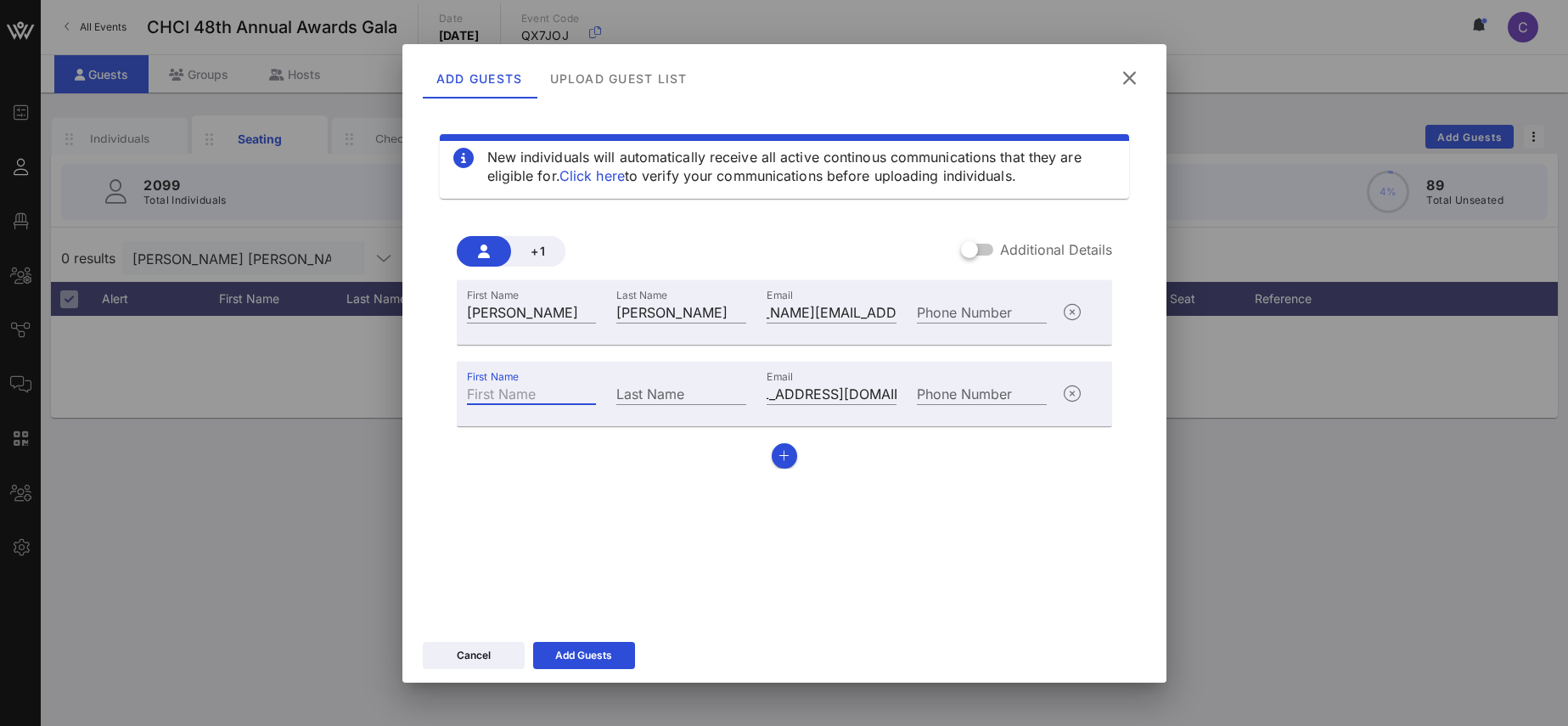
paste input "[PERSON_NAME]"
drag, startPoint x: 574, startPoint y: 391, endPoint x: 530, endPoint y: 393, distance: 44.0
click at [530, 393] on input "[PERSON_NAME]" at bounding box center [532, 393] width 130 height 22
type input "[PERSON_NAME]"
click at [619, 385] on div "Last Name" at bounding box center [681, 393] width 130 height 22
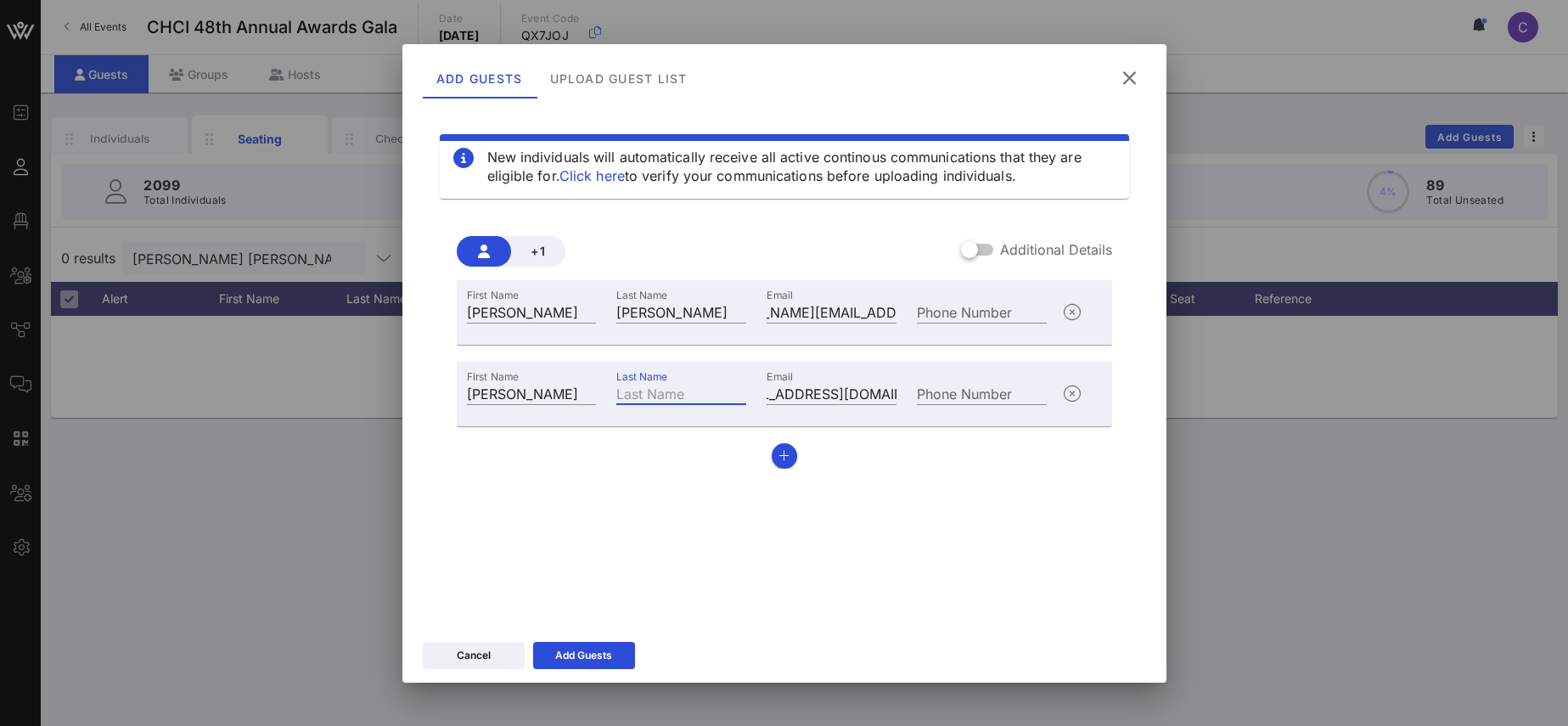
paste input "[PERSON_NAME]"
type input "[PERSON_NAME]"
click at [785, 455] on icon "button" at bounding box center [783, 456] width 11 height 12
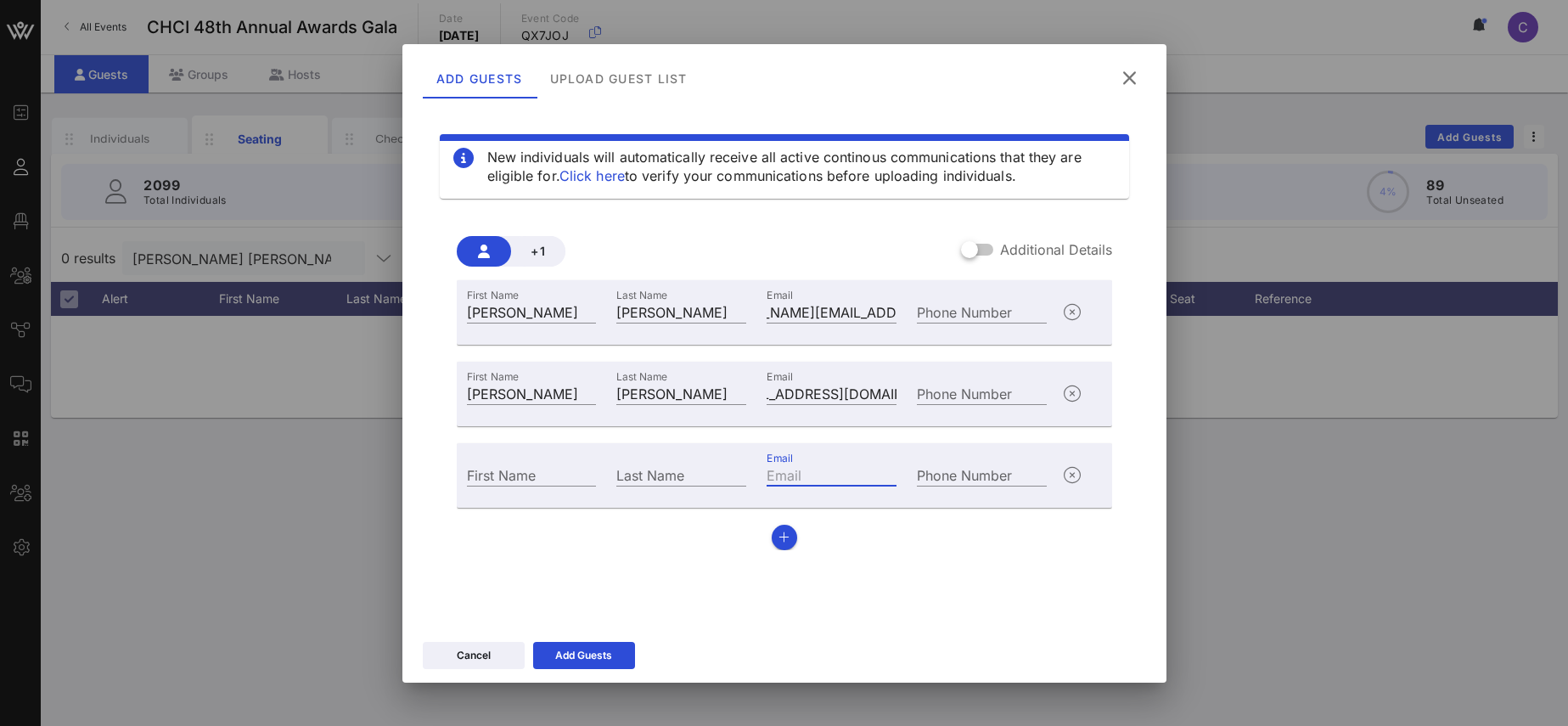
click at [797, 478] on input "Email" at bounding box center [831, 474] width 130 height 22
paste input "[EMAIL_ADDRESS][DOMAIN_NAME]"
type input "[EMAIL_ADDRESS][DOMAIN_NAME]"
click at [502, 483] on input "First Name" at bounding box center [532, 474] width 130 height 22
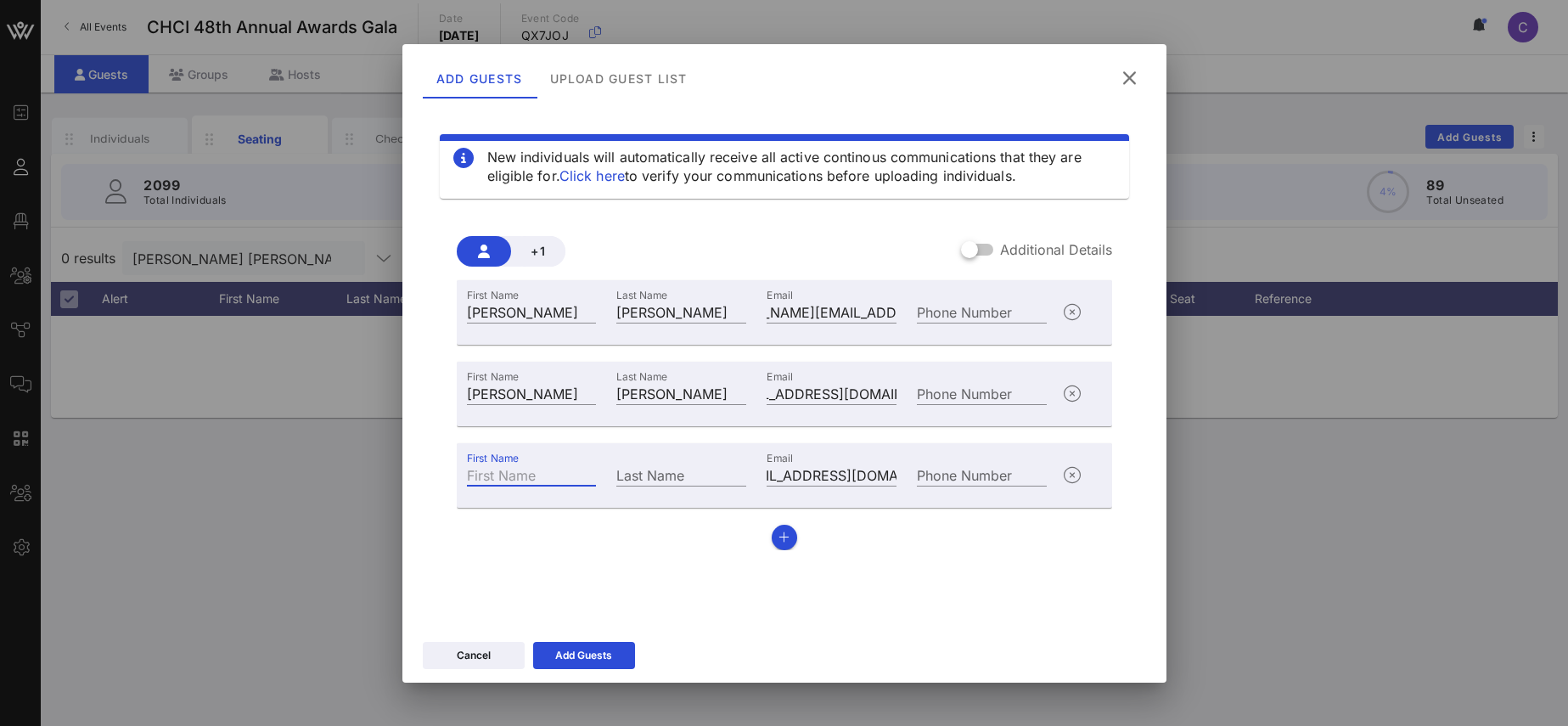
paste input "[PERSON_NAME]"
drag, startPoint x: 518, startPoint y: 475, endPoint x: 588, endPoint y: 473, distance: 70.0
click at [588, 473] on input "[PERSON_NAME]" at bounding box center [532, 474] width 130 height 22
type input "Victoria"
click at [622, 474] on input "Last Name" at bounding box center [681, 474] width 130 height 22
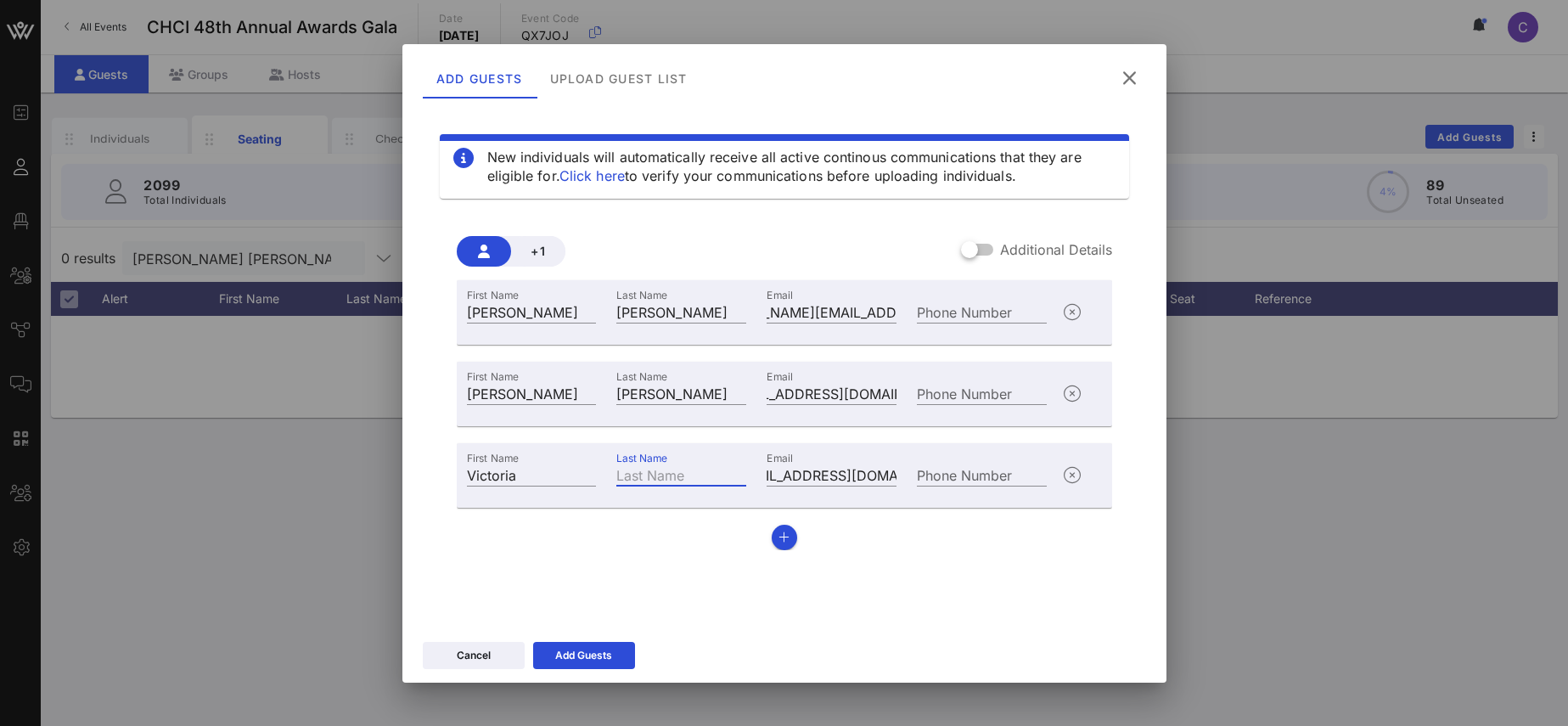
paste input "Murrieta"
type input "Murrieta"
click at [786, 537] on icon "button" at bounding box center [783, 537] width 11 height 12
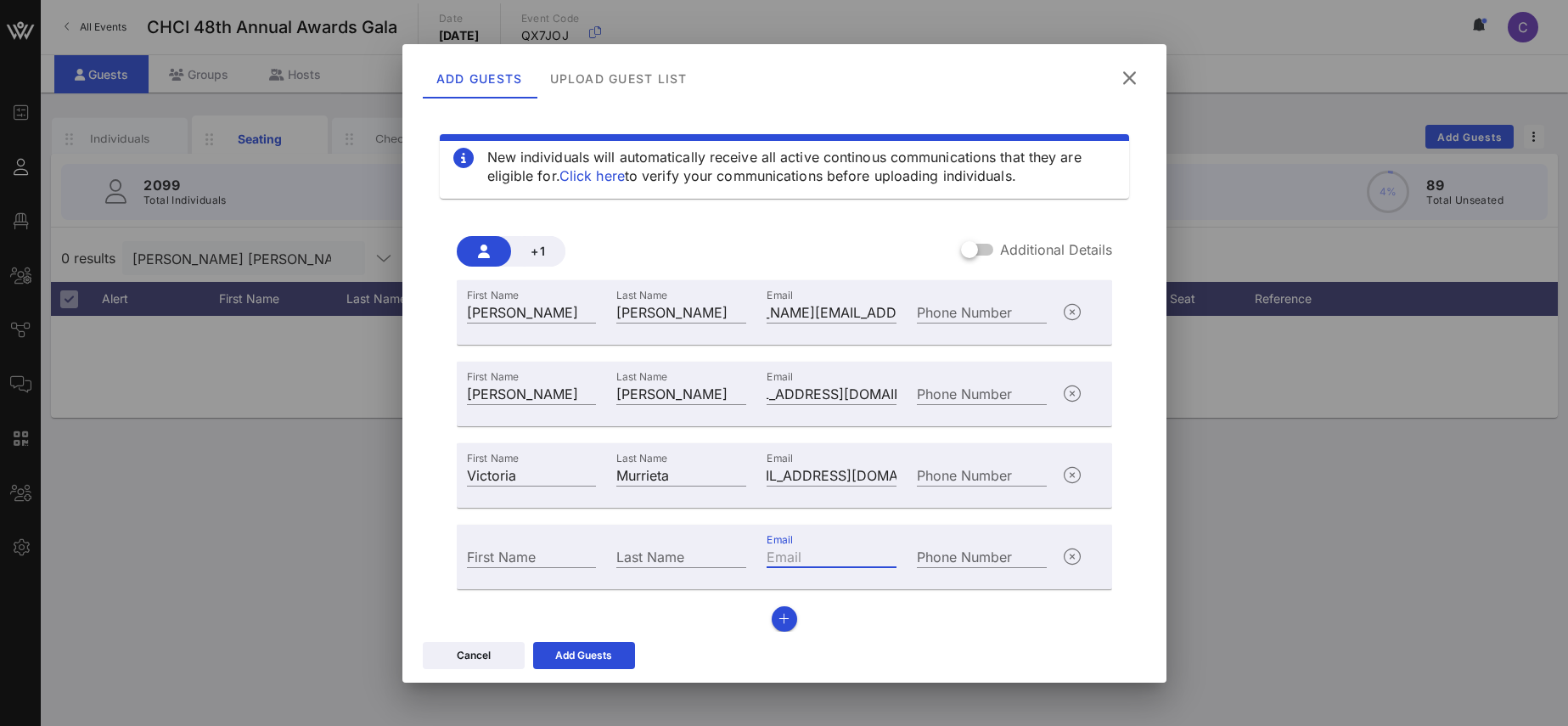
click at [789, 555] on input "Email" at bounding box center [831, 555] width 130 height 22
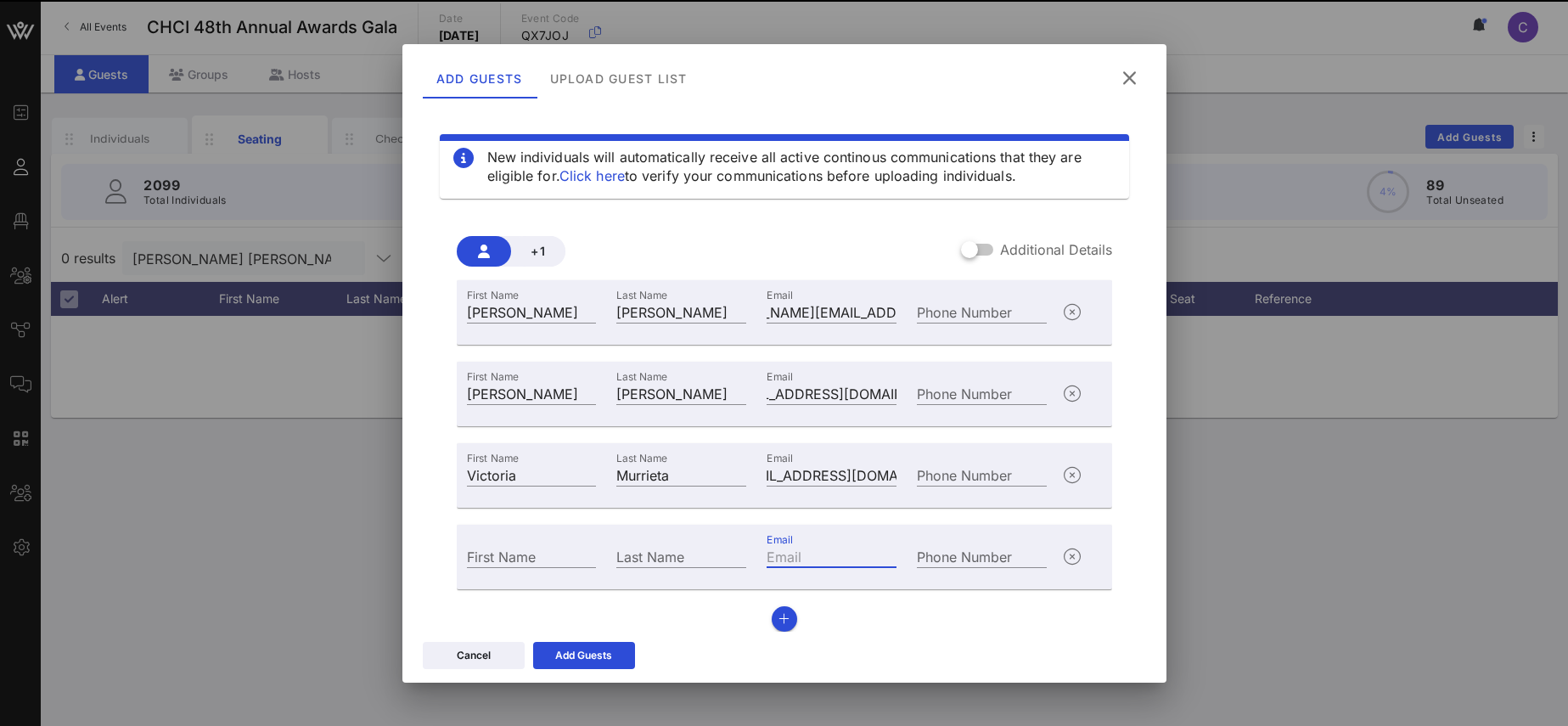
paste input "[EMAIL_ADDRESS][DOMAIN_NAME]"
type input "[EMAIL_ADDRESS][DOMAIN_NAME]"
click at [536, 550] on input "First Name" at bounding box center [532, 555] width 130 height 22
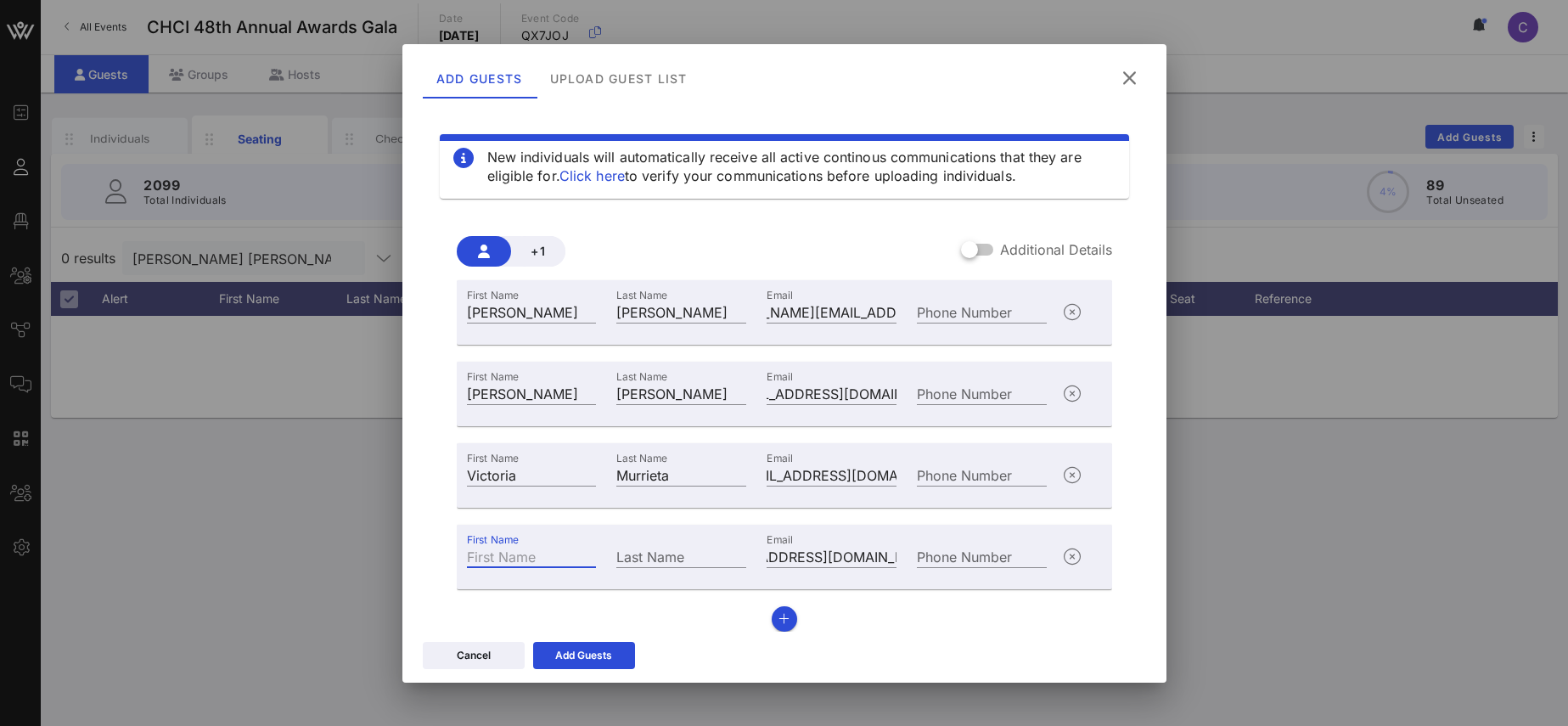
paste input "[PERSON_NAME]"
drag, startPoint x: 503, startPoint y: 558, endPoint x: 615, endPoint y: 558, distance: 112.0
click at [597, 558] on input "[PERSON_NAME]" at bounding box center [532, 555] width 130 height 22
type input "[PERSON_NAME]"
click at [669, 558] on input "Last Name" at bounding box center [681, 555] width 130 height 22
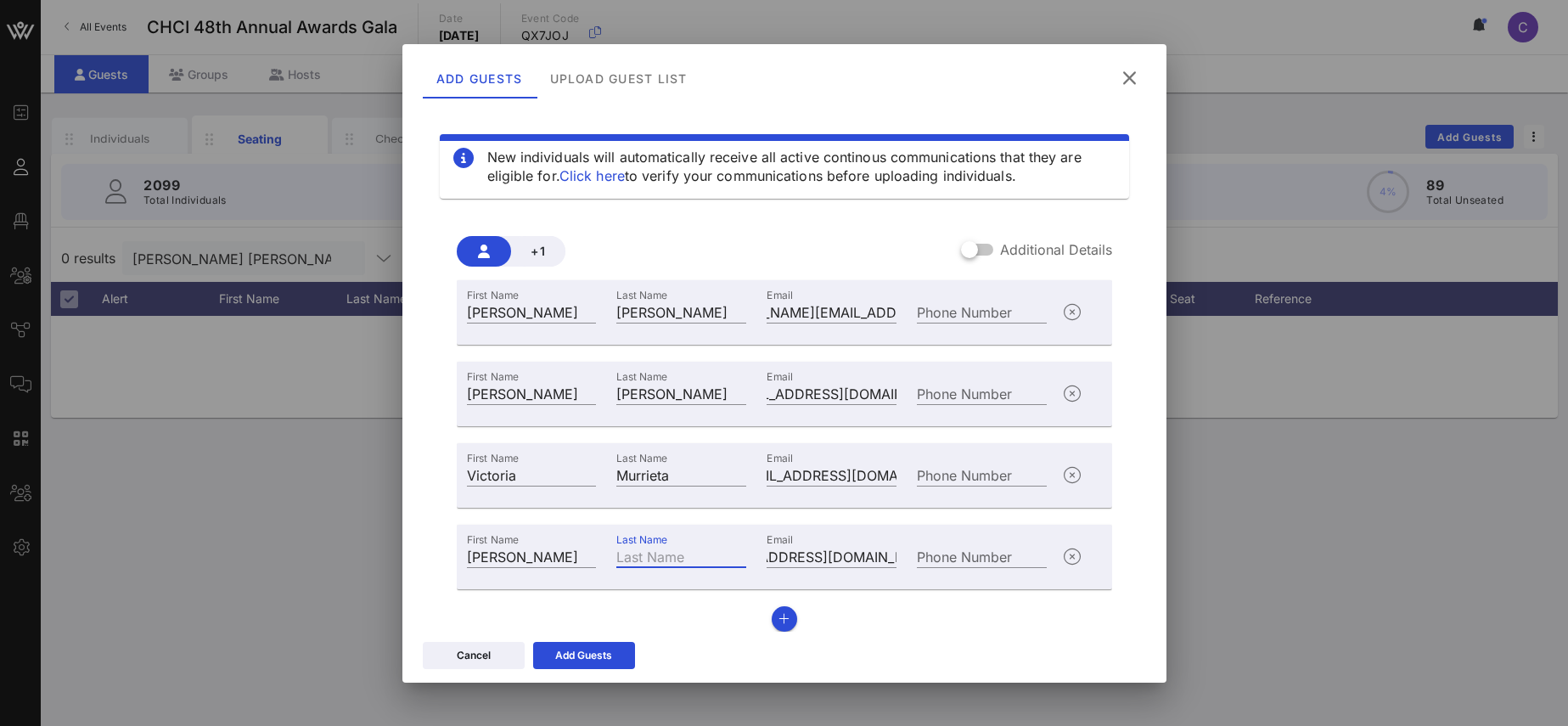
paste input "[PERSON_NAME]"
type input "[PERSON_NAME]"
click at [787, 614] on icon "button" at bounding box center [783, 619] width 11 height 12
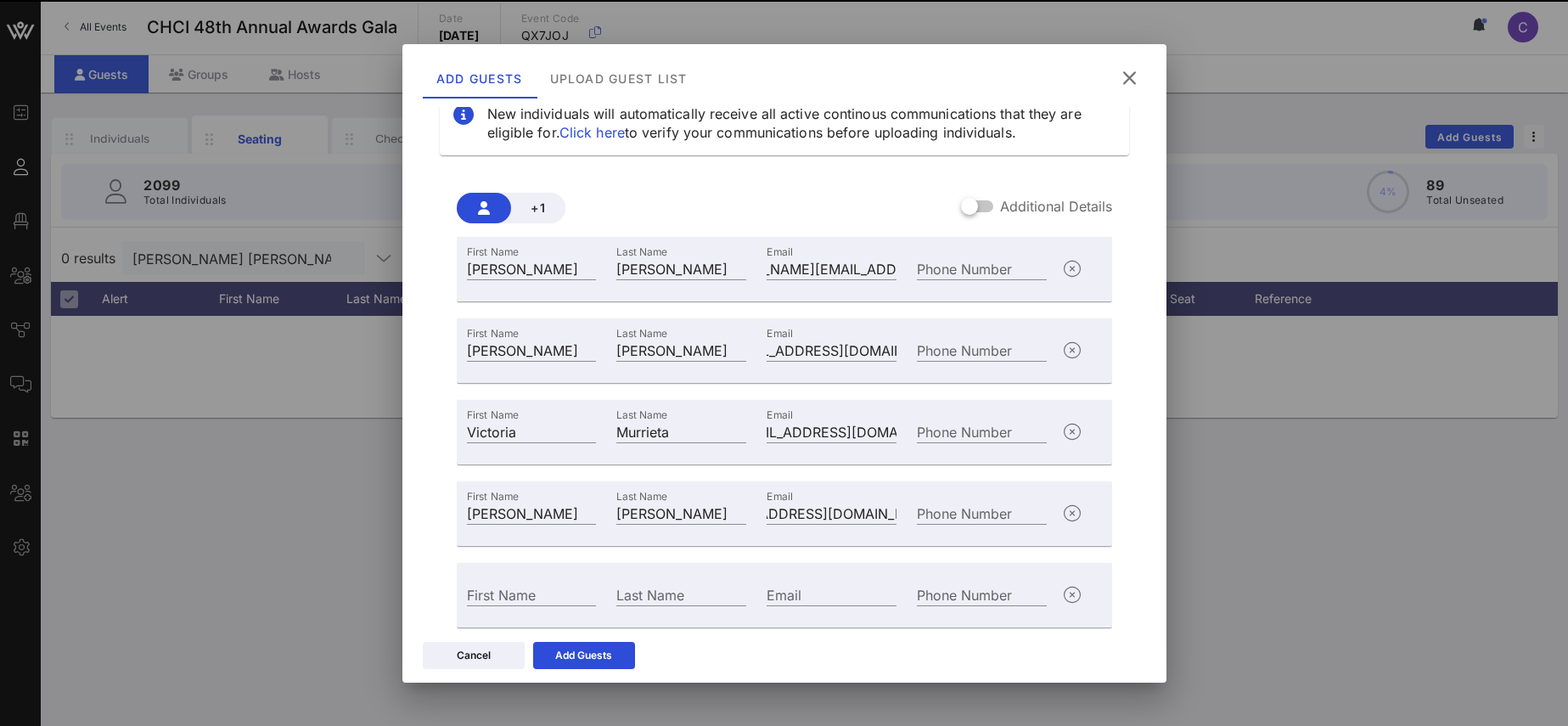
scroll to position [94, 0]
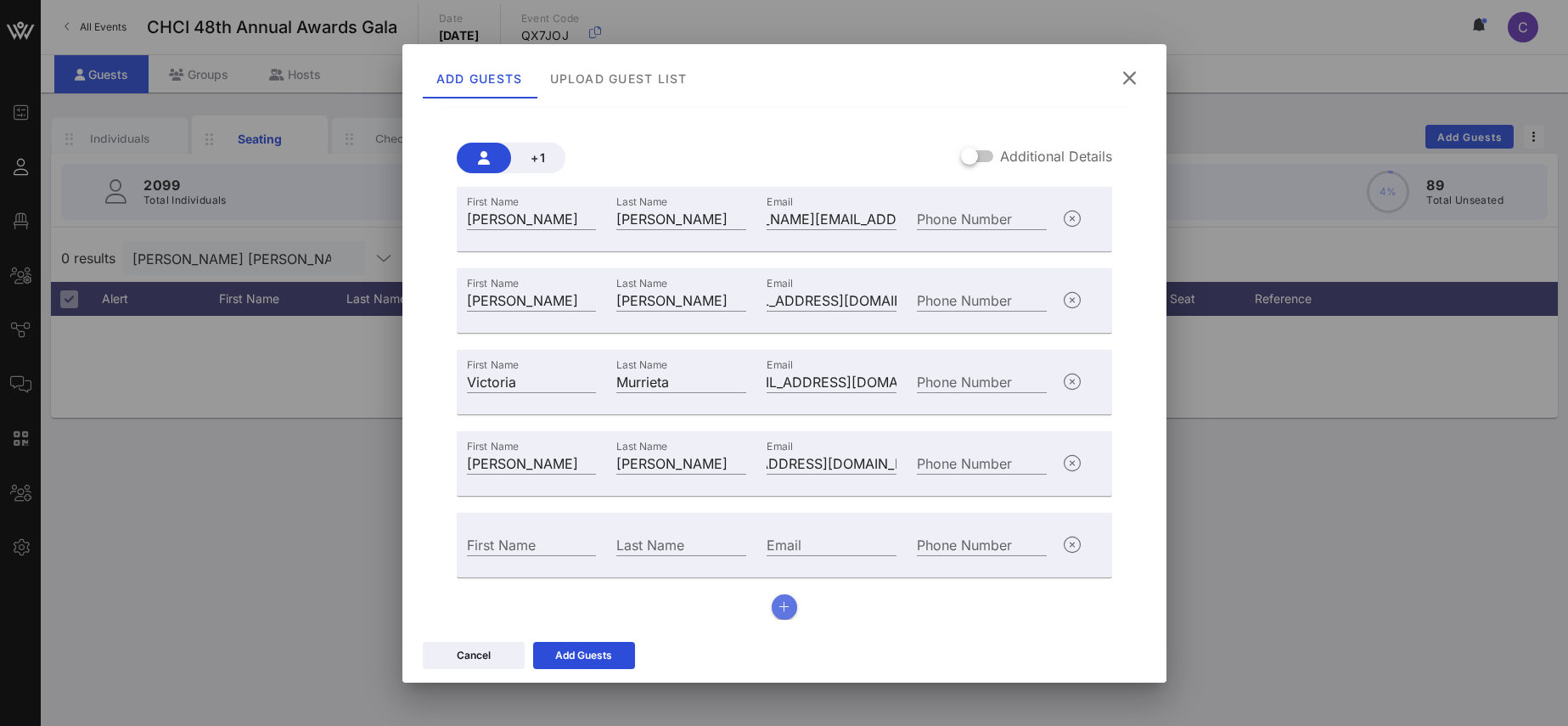
click at [786, 603] on icon "button" at bounding box center [783, 606] width 11 height 12
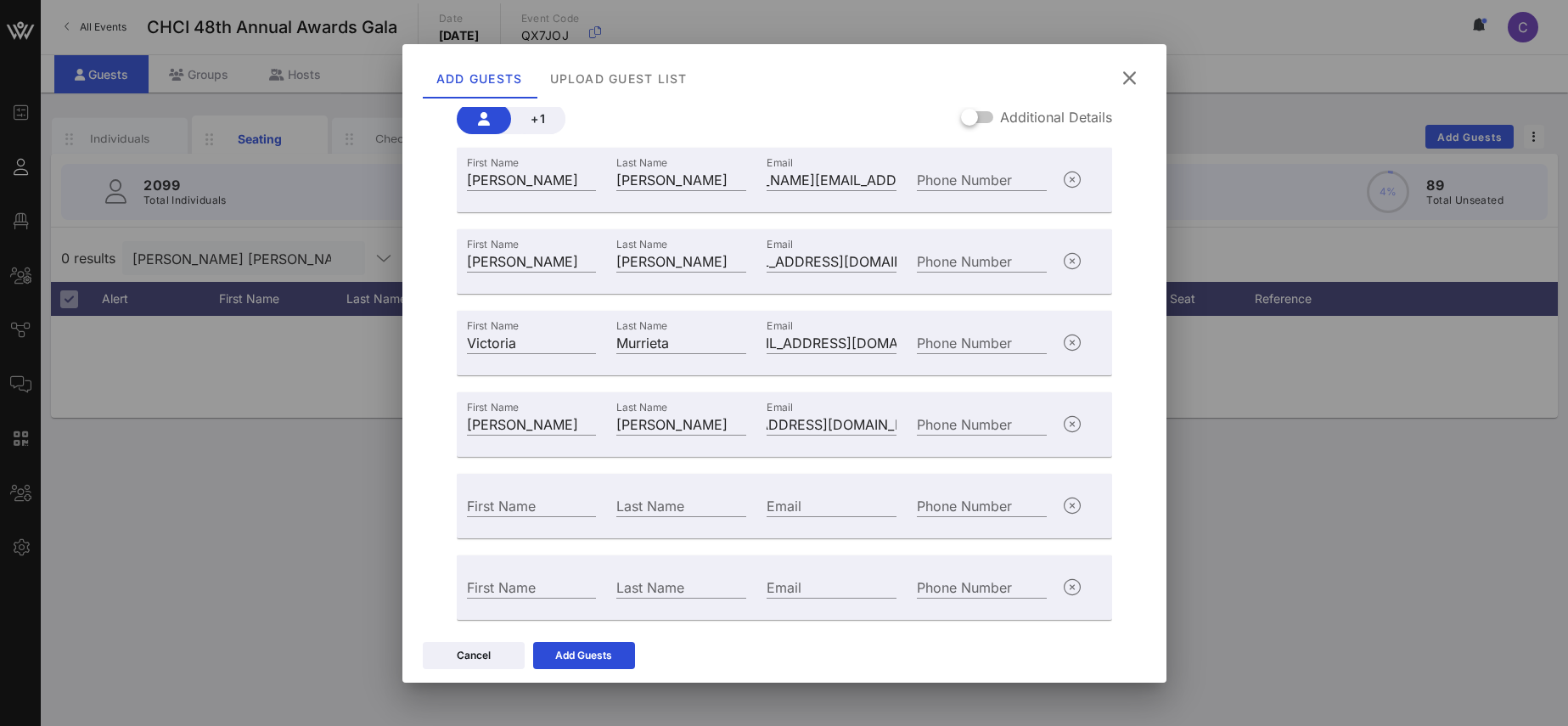
scroll to position [142, 0]
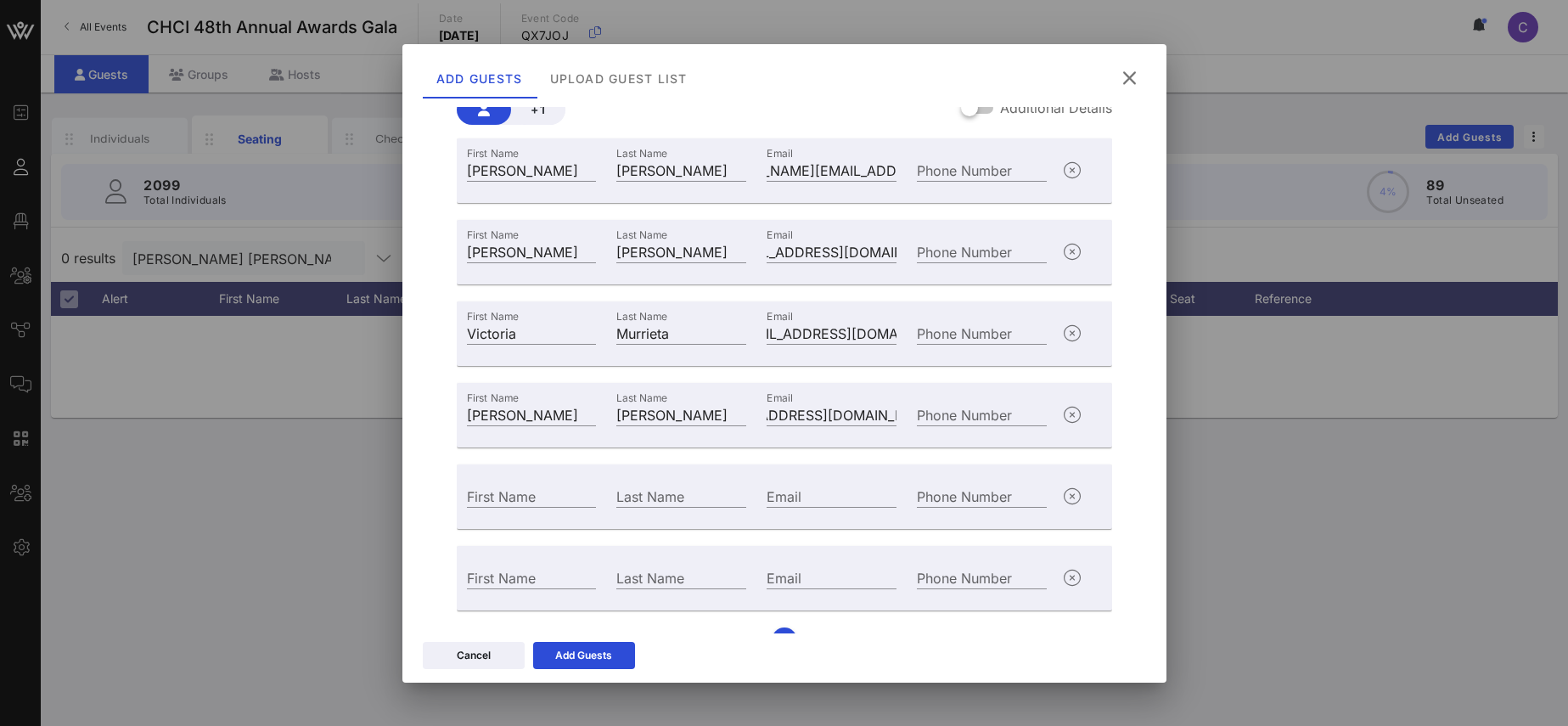
click at [782, 627] on div "First Name [PERSON_NAME] Last Name [PERSON_NAME] Email [PERSON_NAME][EMAIL_ADDR…" at bounding box center [784, 395] width 656 height 515
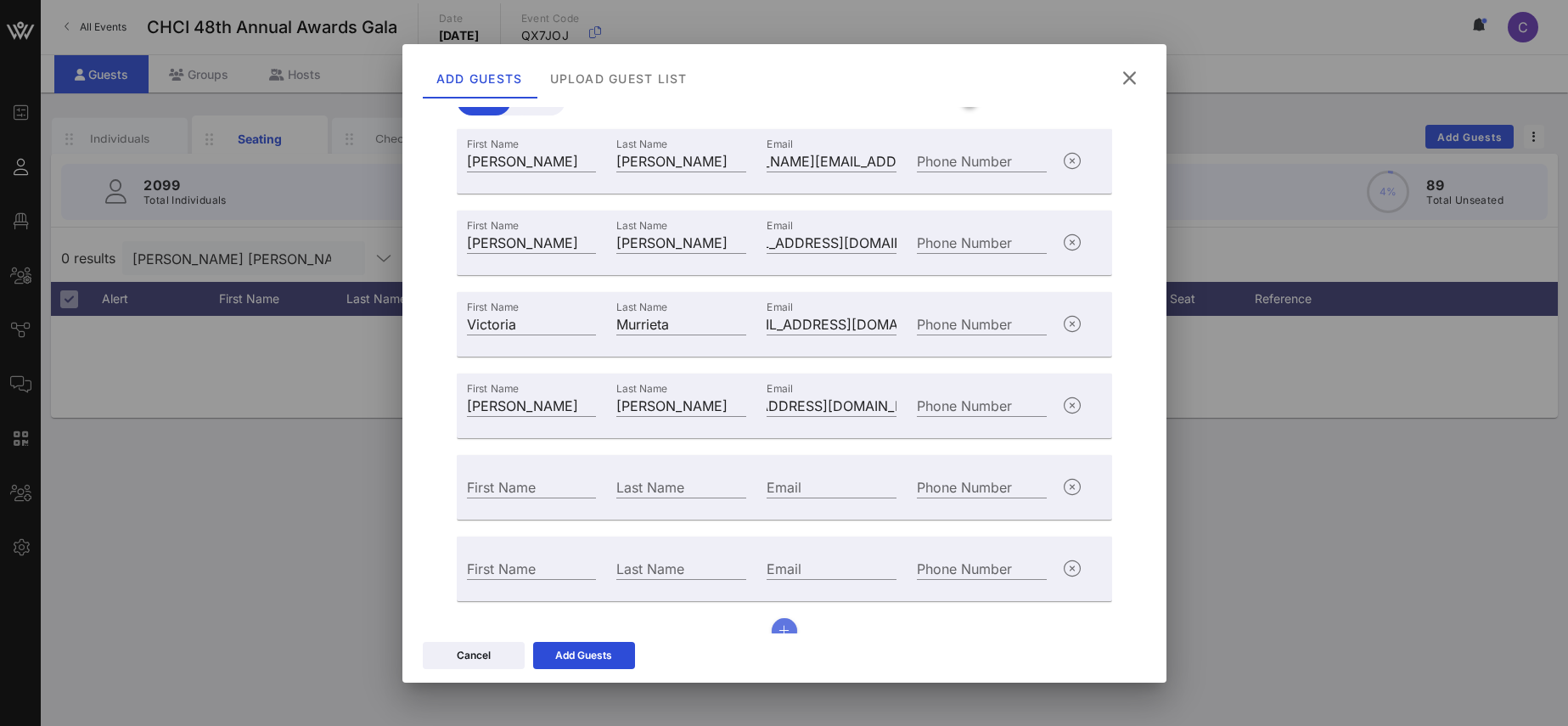
click at [775, 630] on button "button" at bounding box center [784, 630] width 25 height 25
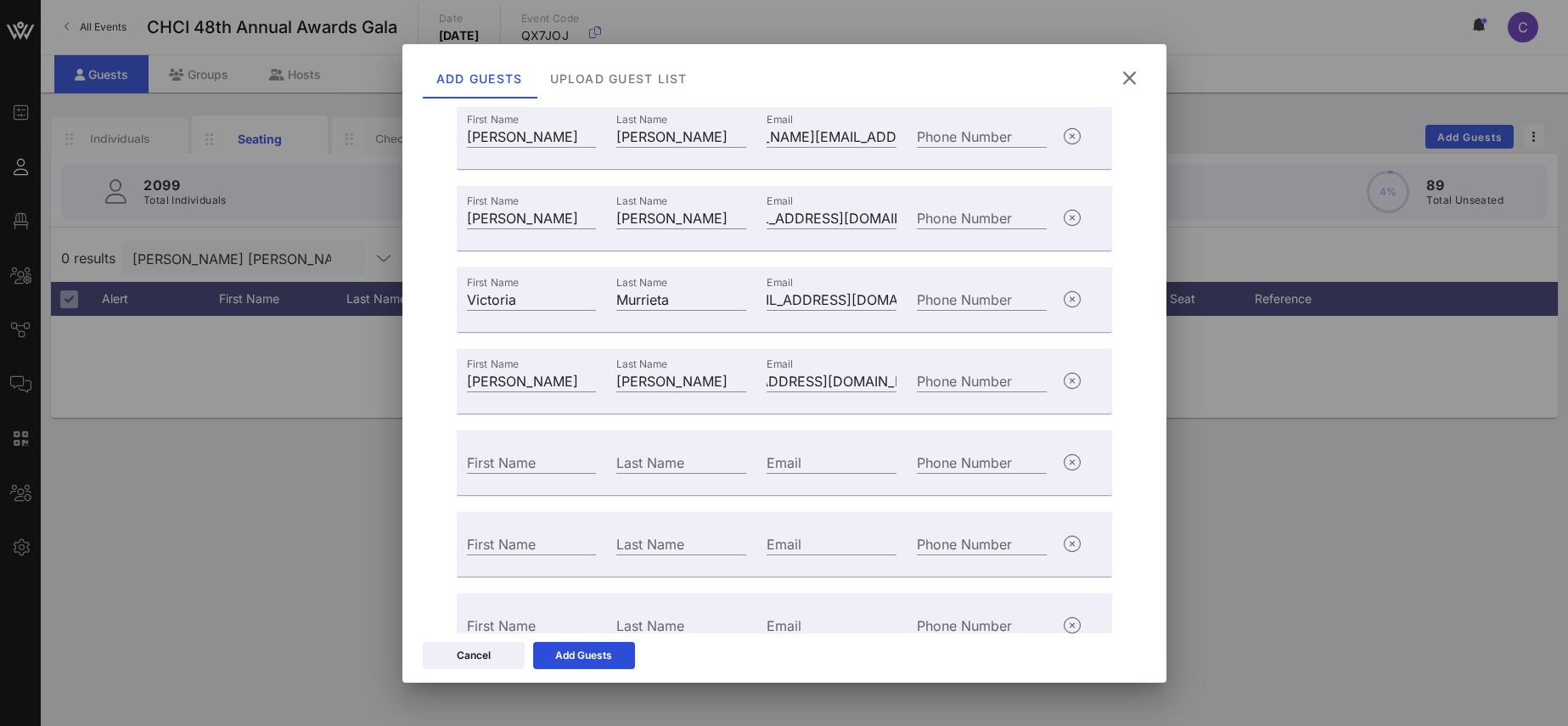
scroll to position [256, 0]
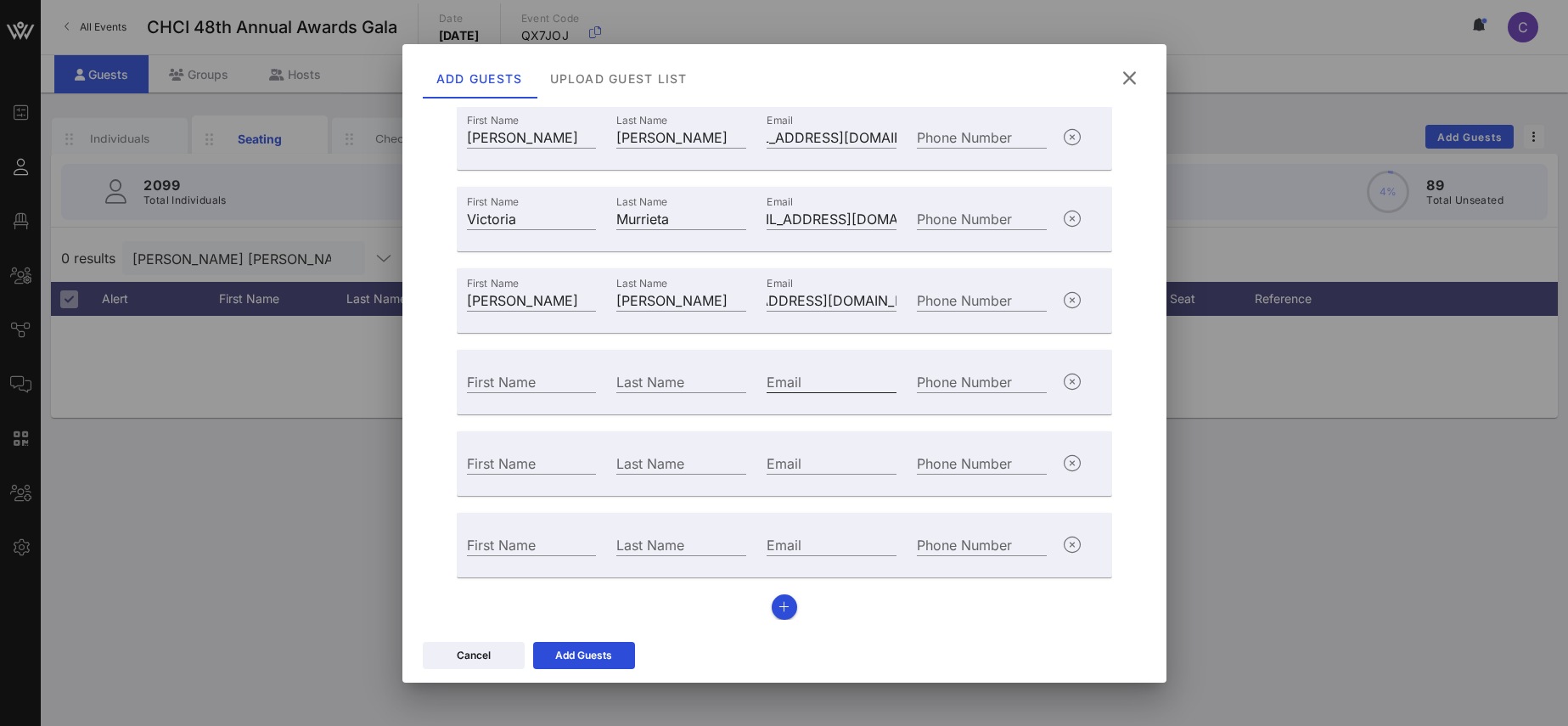
click at [810, 379] on input "Email" at bounding box center [831, 380] width 130 height 22
paste input "[PERSON_NAME][EMAIL_ADDRESS][DOMAIN_NAME]"
type input "[PERSON_NAME][EMAIL_ADDRESS][DOMAIN_NAME]"
click at [658, 383] on input "Last Name" at bounding box center [681, 380] width 130 height 22
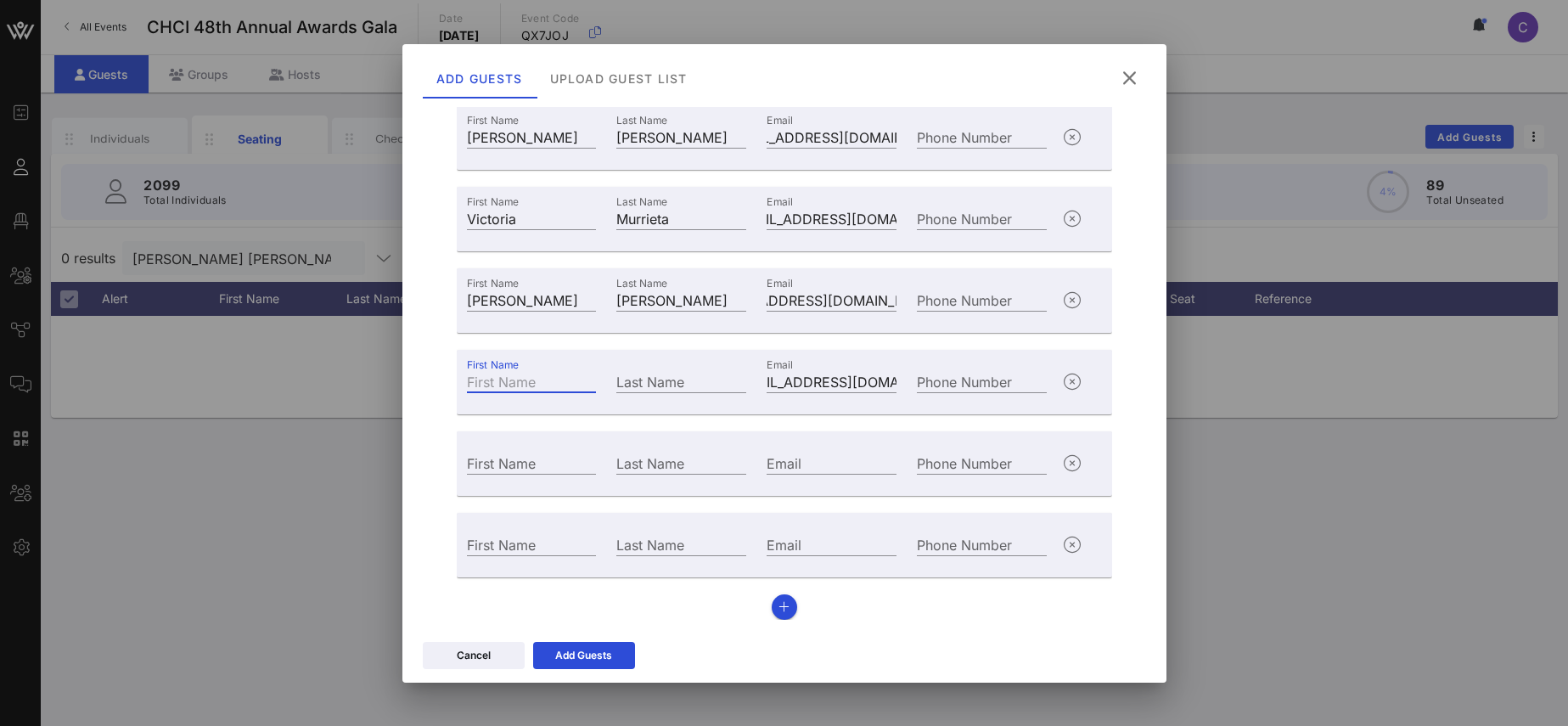
click at [518, 389] on input "First Name" at bounding box center [532, 380] width 130 height 22
paste input "[PERSON_NAME]"
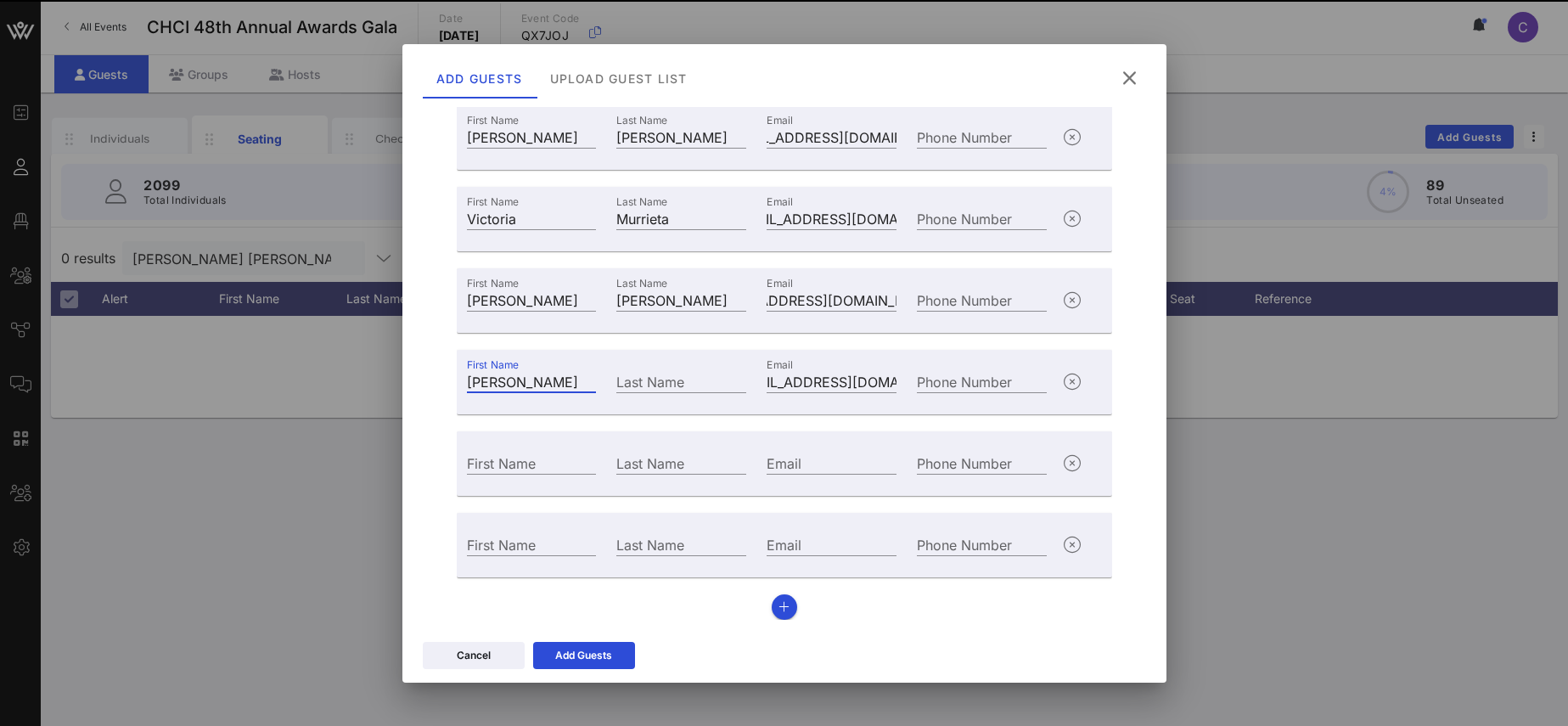
scroll to position [0, 34]
drag, startPoint x: 478, startPoint y: 379, endPoint x: 666, endPoint y: 375, distance: 188.0
click at [597, 375] on input "[PERSON_NAME]" at bounding box center [532, 380] width 130 height 22
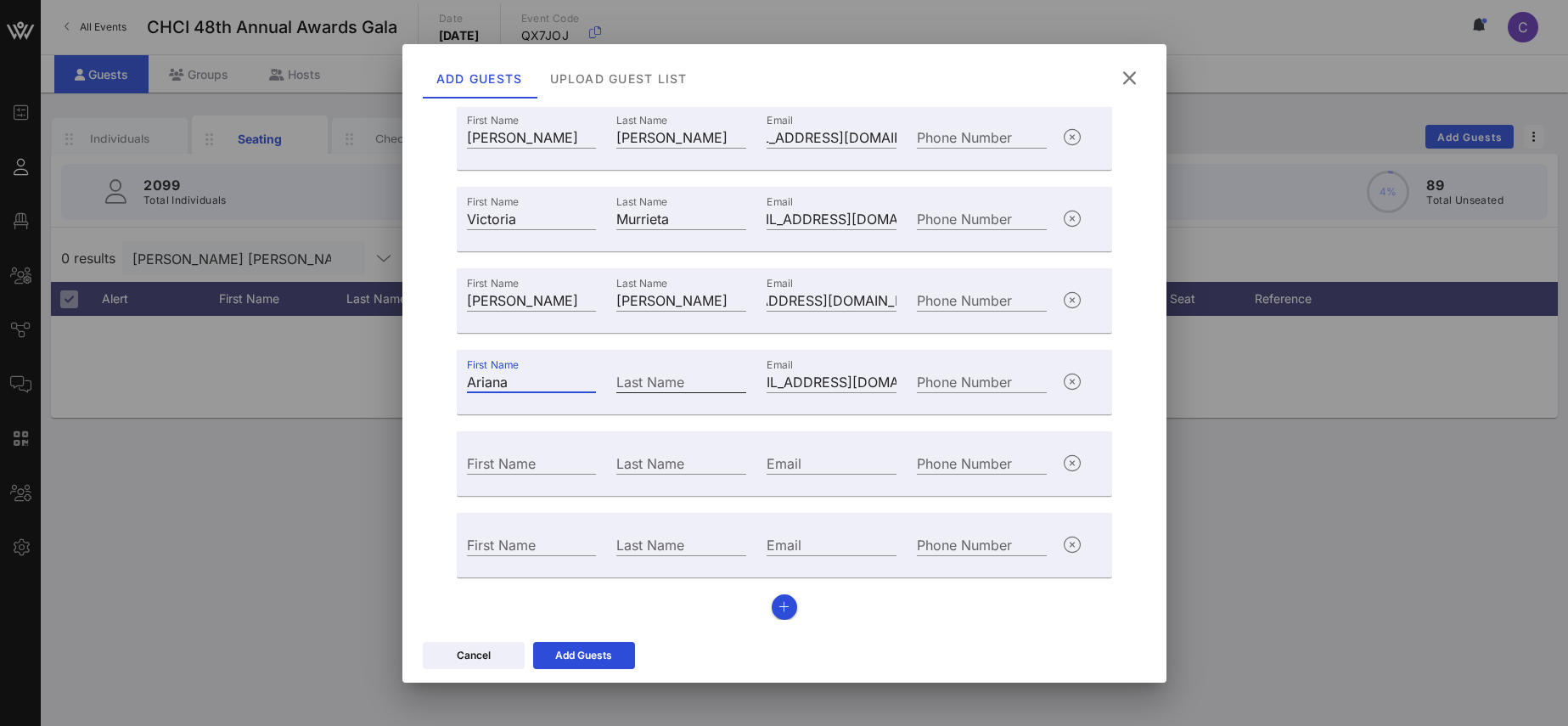
scroll to position [0, 0]
type input "Ariana"
click at [663, 382] on div "Last Name" at bounding box center [681, 380] width 130 height 22
paste input "[PERSON_NAME]"
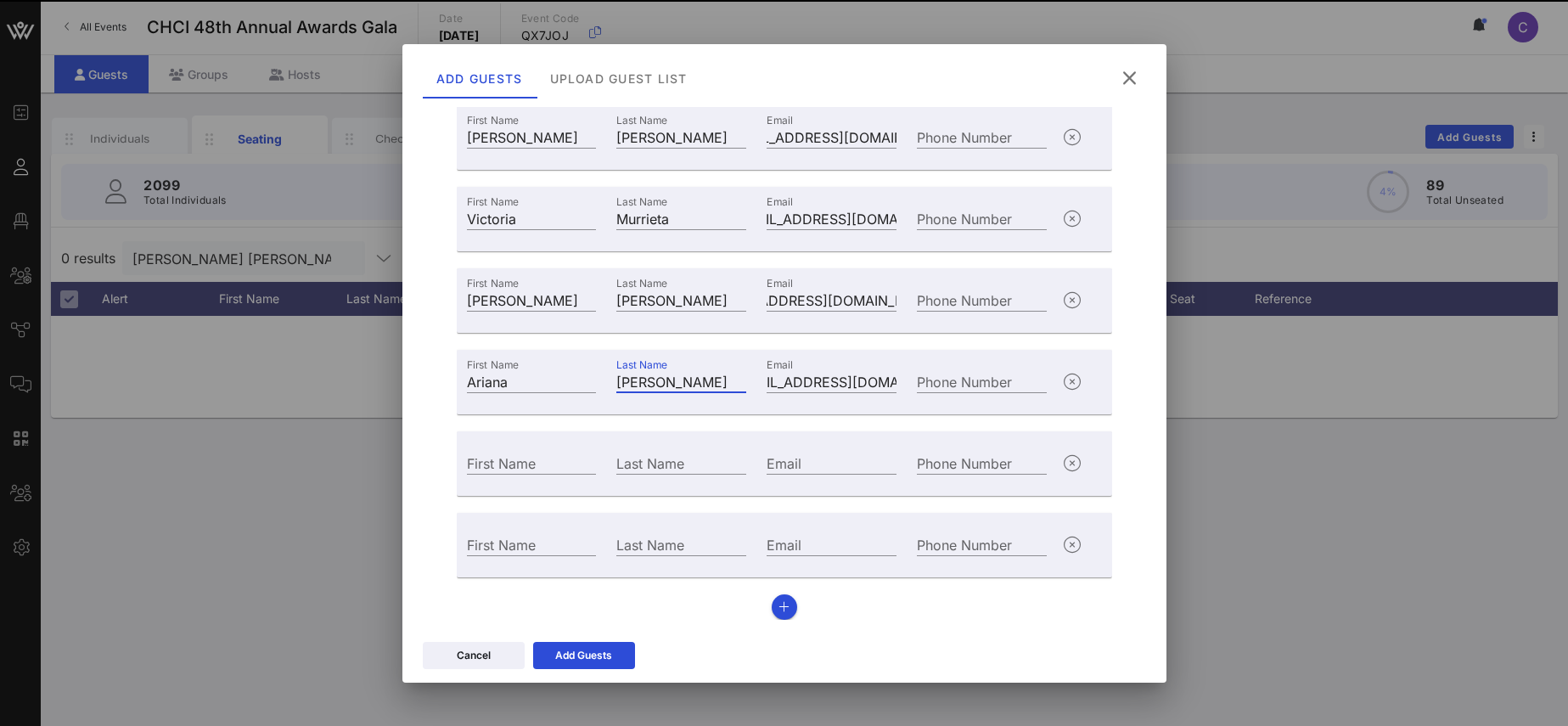
type input "[PERSON_NAME]"
click at [790, 460] on div "Email" at bounding box center [831, 462] width 130 height 22
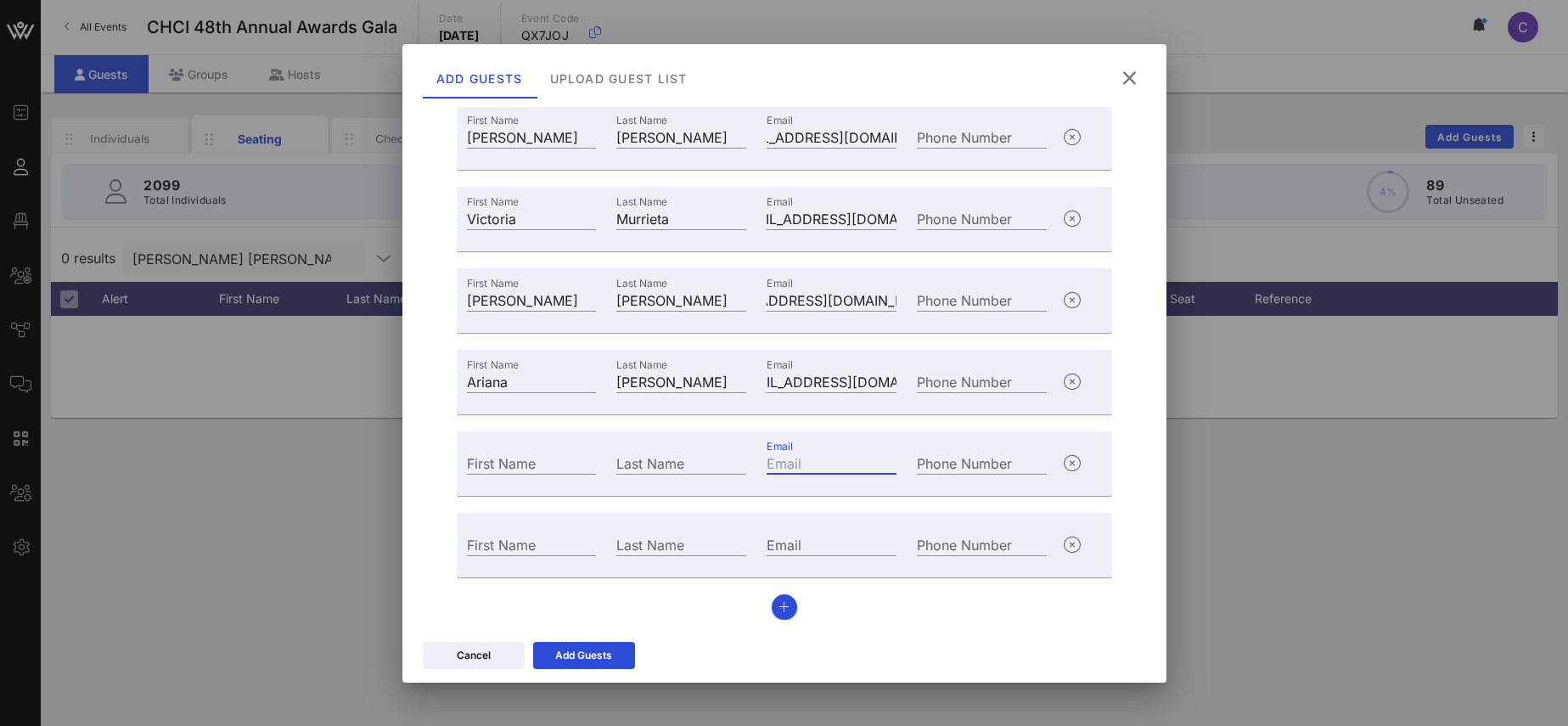
paste input "[EMAIL_ADDRESS][DOMAIN_NAME]"
type input "[EMAIL_ADDRESS][DOMAIN_NAME]"
click at [487, 464] on input "First Name" at bounding box center [532, 462] width 130 height 22
paste input "[PERSON_NAME]"
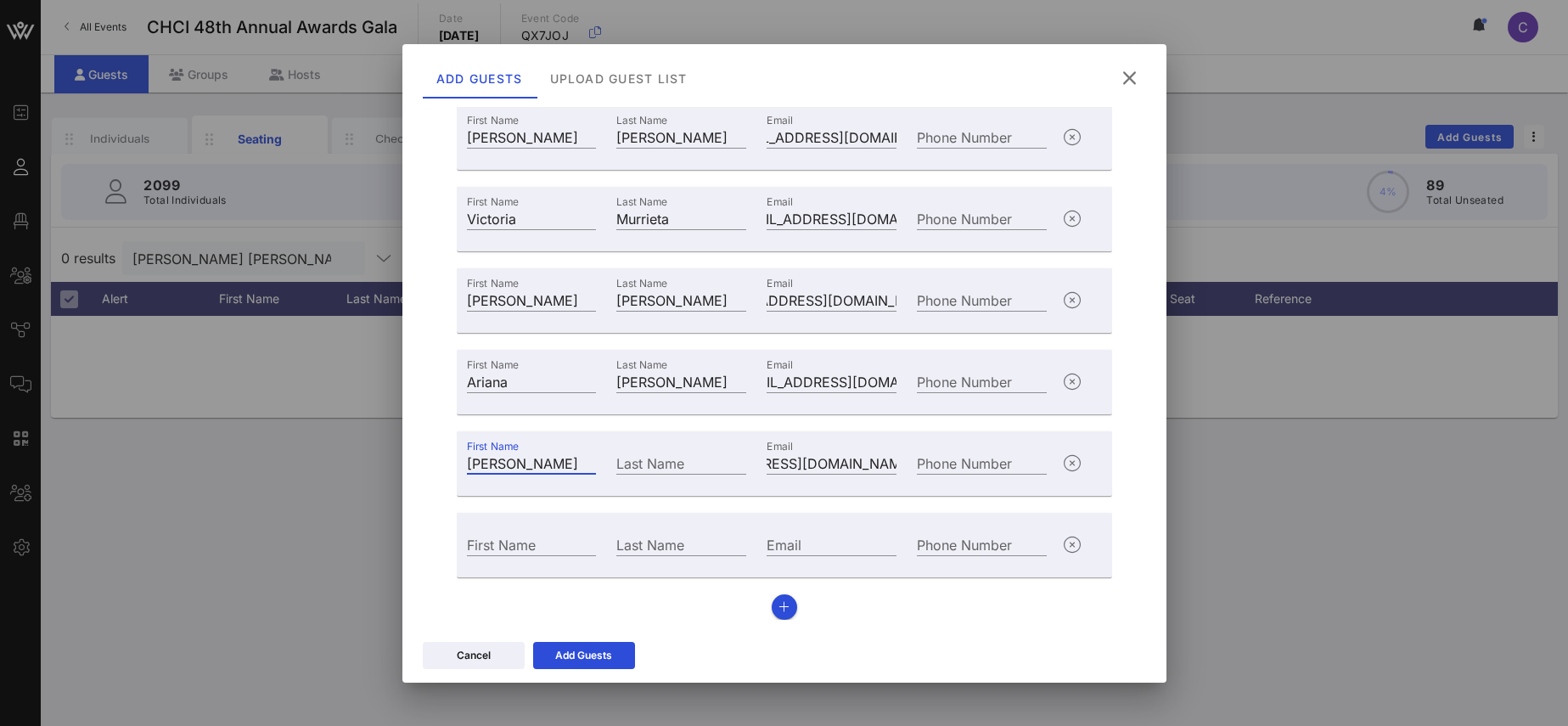
drag, startPoint x: 524, startPoint y: 456, endPoint x: 573, endPoint y: 462, distance: 49.4
click at [573, 462] on input "[PERSON_NAME]" at bounding box center [532, 462] width 130 height 22
type input "[PERSON_NAME]"
click at [621, 460] on input "Last Name" at bounding box center [681, 462] width 130 height 22
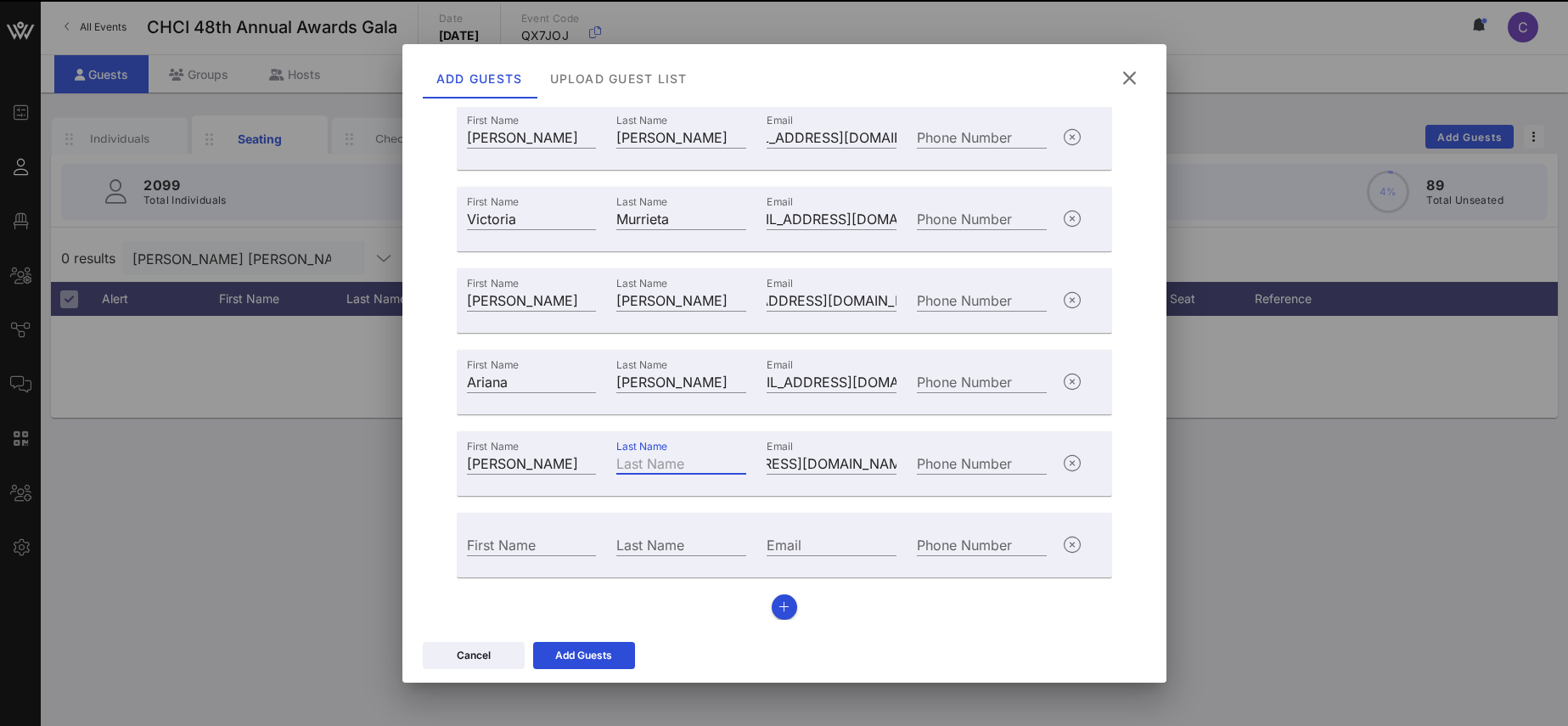
paste input "[PERSON_NAME]"
type input "[PERSON_NAME]"
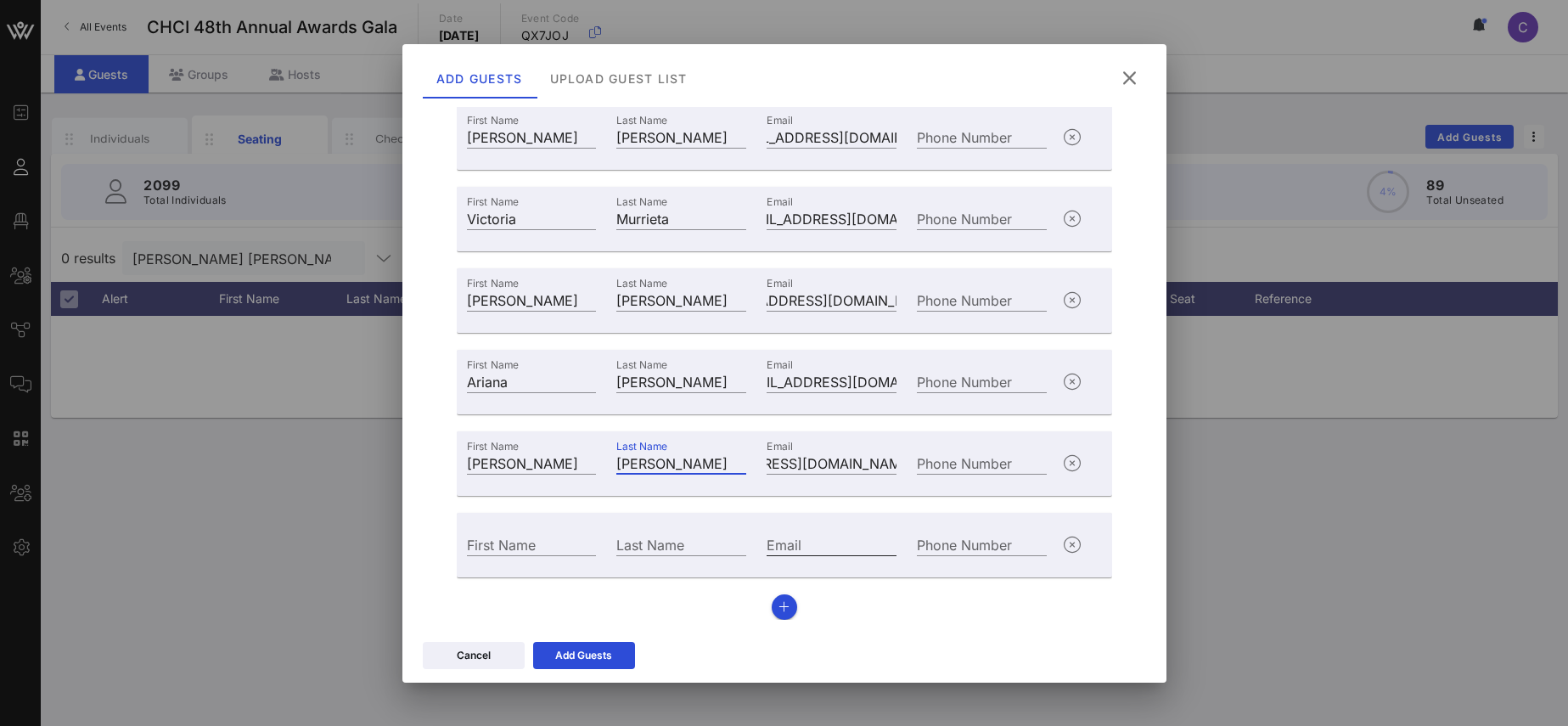
click at [786, 535] on div "Email" at bounding box center [831, 544] width 130 height 22
paste input "[PERSON_NAME][EMAIL_ADDRESS][PERSON_NAME][DOMAIN_NAME]"
type input "[PERSON_NAME][EMAIL_ADDRESS][PERSON_NAME][DOMAIN_NAME]"
click at [523, 553] on input "First Name" at bounding box center [532, 544] width 130 height 22
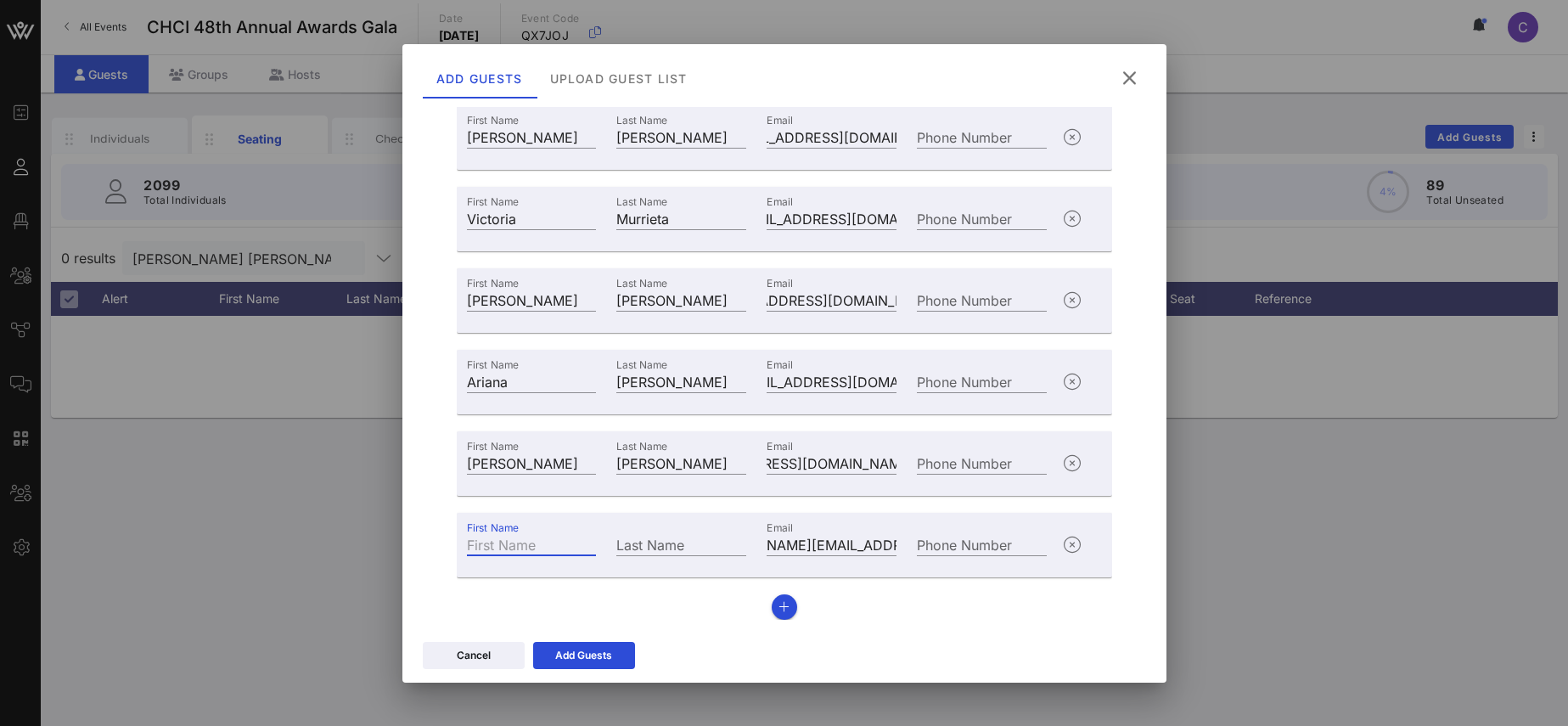
paste input "[PERSON_NAME]"
drag, startPoint x: 521, startPoint y: 544, endPoint x: 602, endPoint y: 548, distance: 81.1
click at [597, 548] on input "[PERSON_NAME]" at bounding box center [532, 544] width 130 height 22
type input "[PERSON_NAME]"
click at [649, 544] on input "Last Name" at bounding box center [681, 544] width 130 height 22
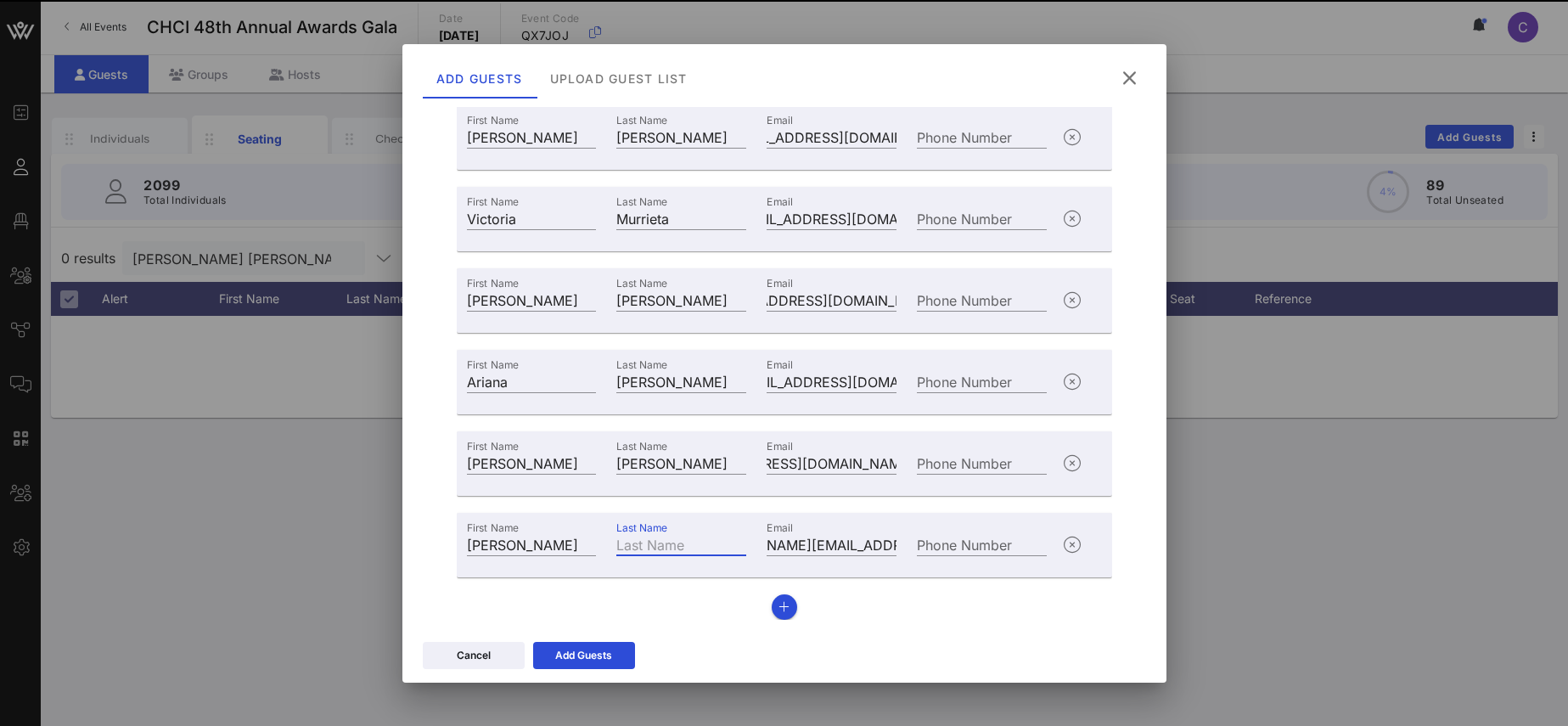
paste input "[PERSON_NAME]"
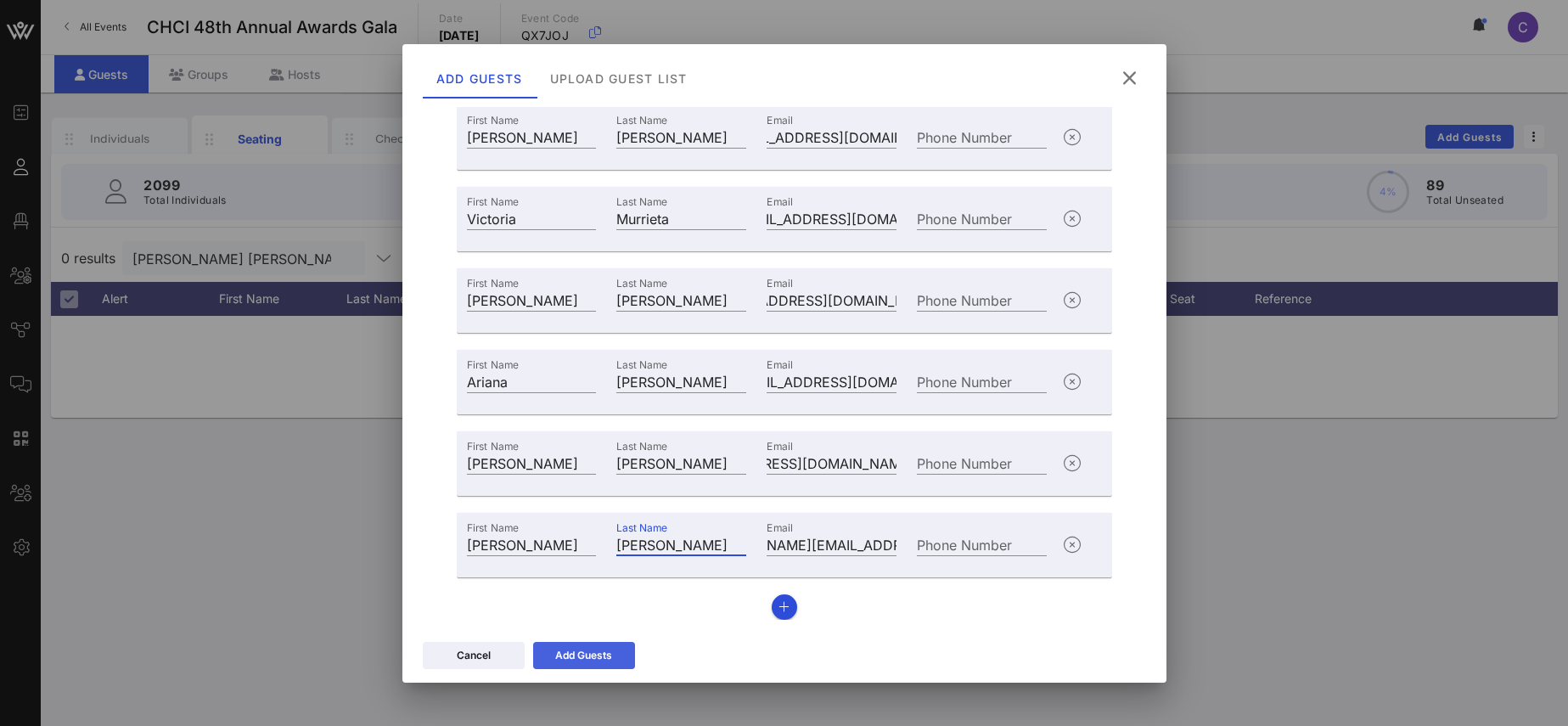
type input "[PERSON_NAME]"
click at [593, 647] on div "Add Guests" at bounding box center [583, 656] width 57 height 17
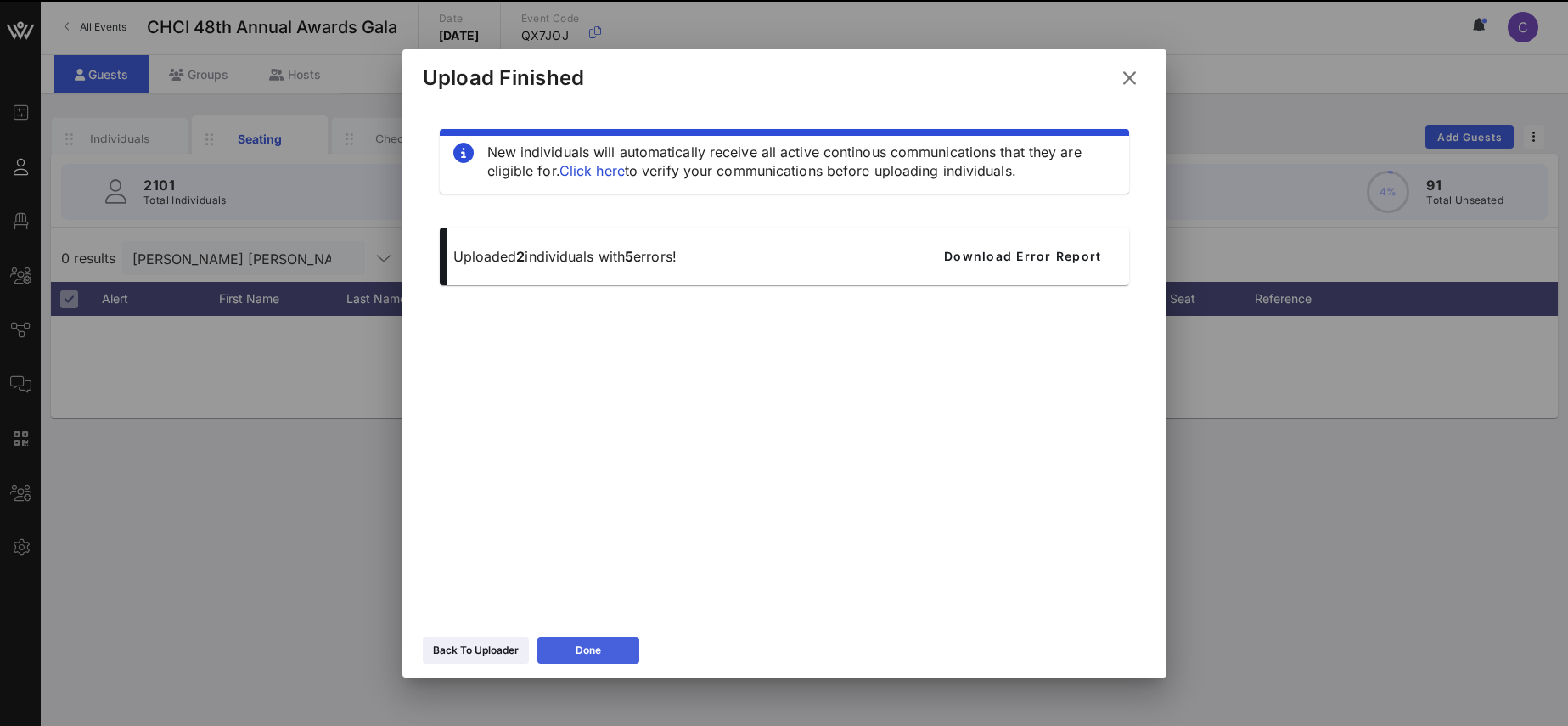
scroll to position [0, 0]
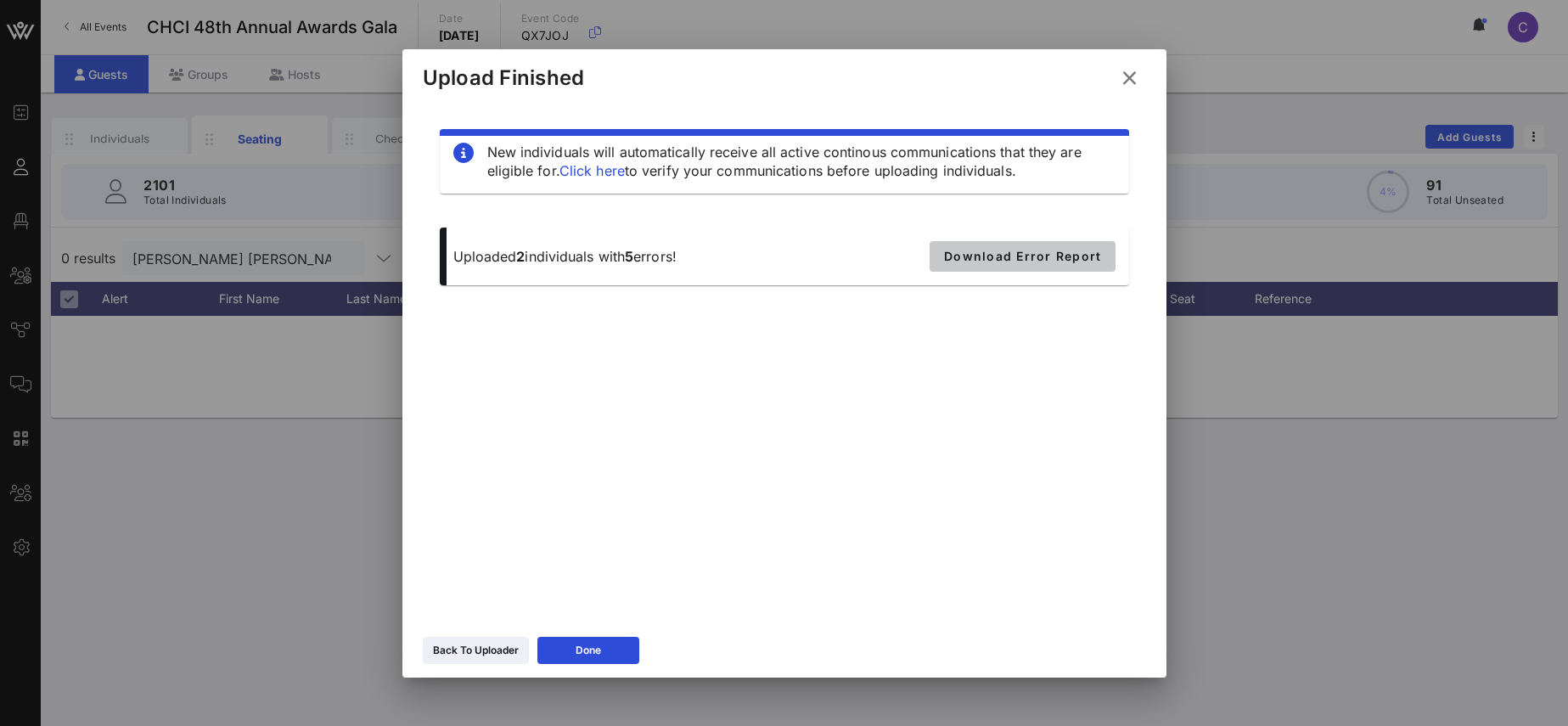
click at [1022, 251] on span "Download Error Report" at bounding box center [1022, 256] width 158 height 14
click at [603, 646] on button "Done" at bounding box center [587, 650] width 101 height 27
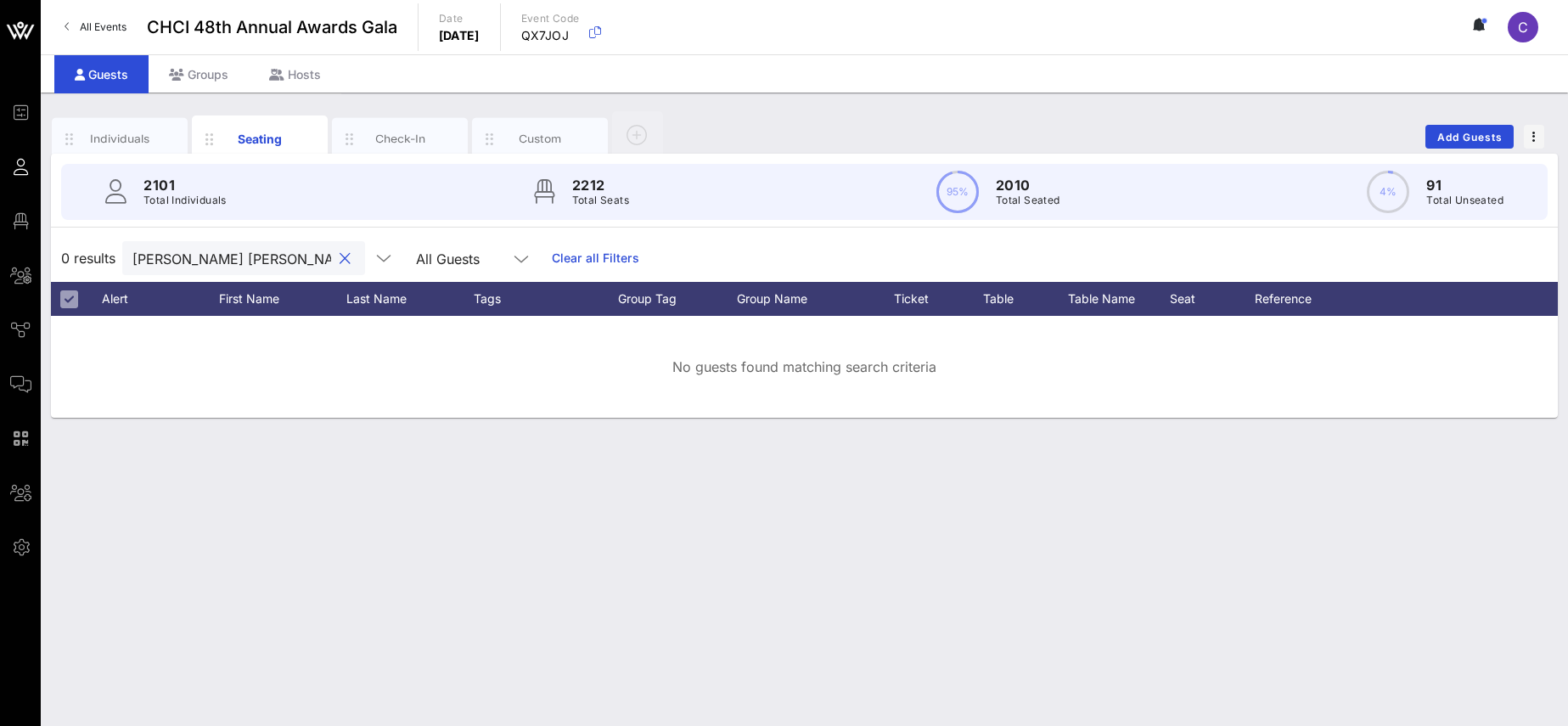
drag, startPoint x: 254, startPoint y: 255, endPoint x: 109, endPoint y: 255, distance: 145.0
click at [132, 255] on input "[PERSON_NAME] [PERSON_NAME]" at bounding box center [232, 258] width 199 height 22
paste input "[PERSON_NAME][EMAIL_ADDRESS][PERSON_NAME][DOMAIN_NAME]"
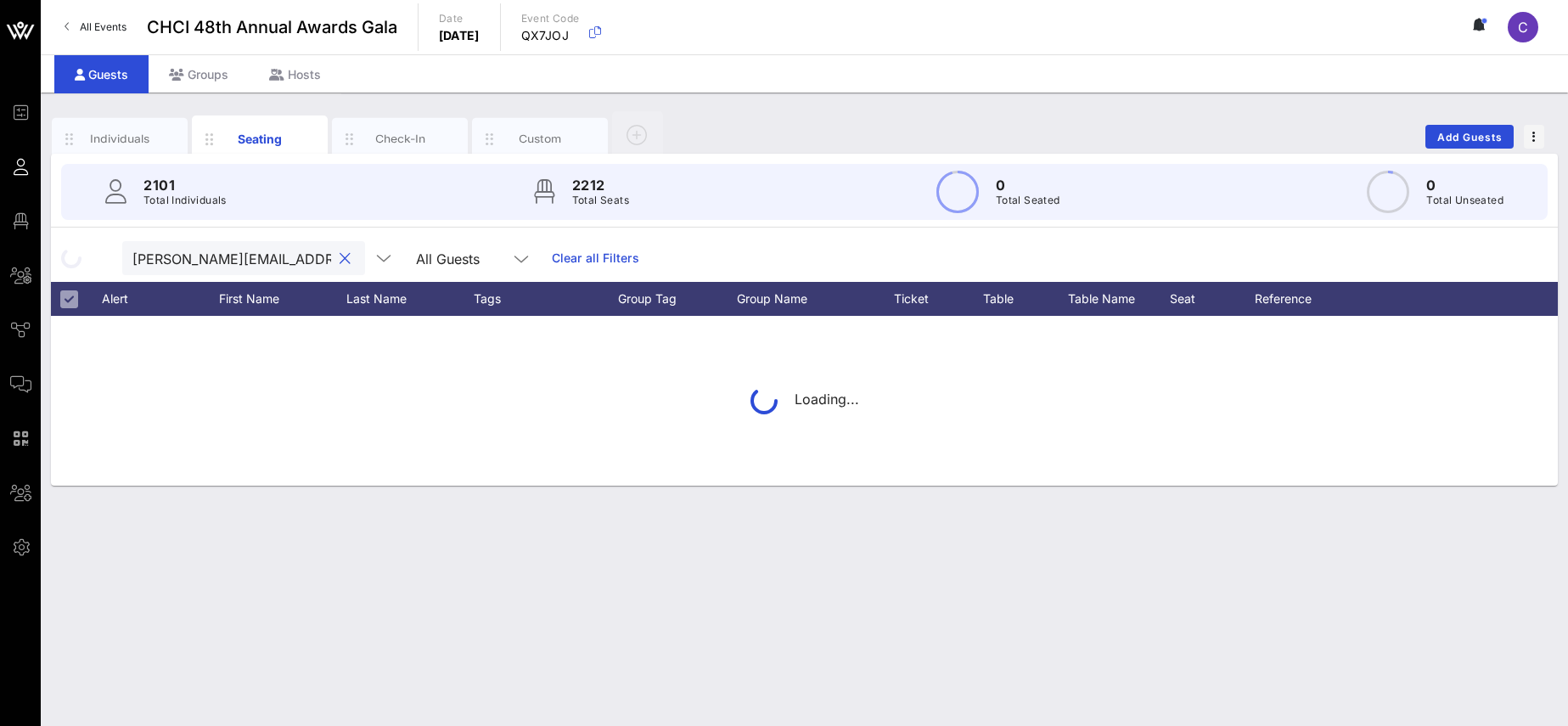
scroll to position [0, 11]
type input "[PERSON_NAME][EMAIL_ADDRESS][PERSON_NAME][DOMAIN_NAME]"
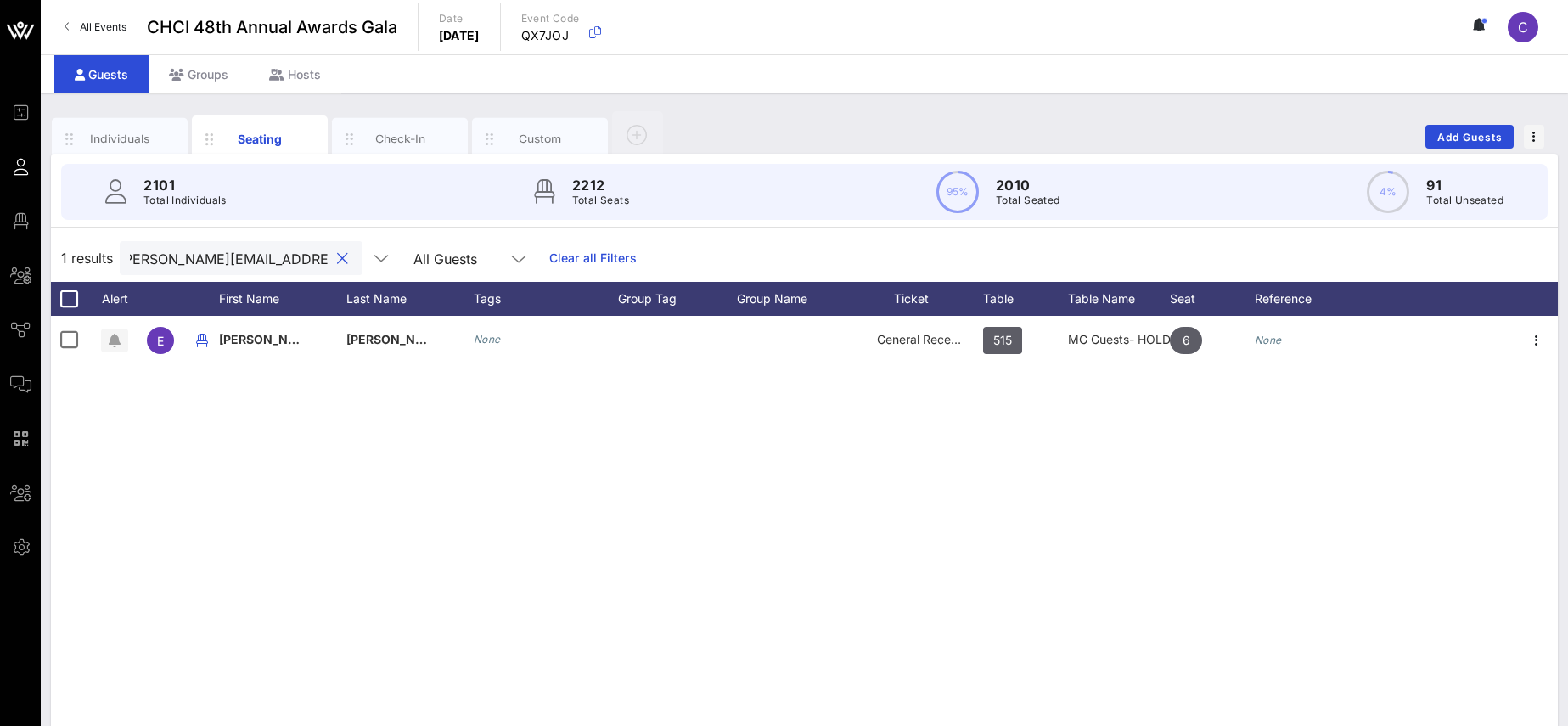
scroll to position [0, 11]
click at [337, 259] on button "clear icon" at bounding box center [342, 259] width 11 height 17
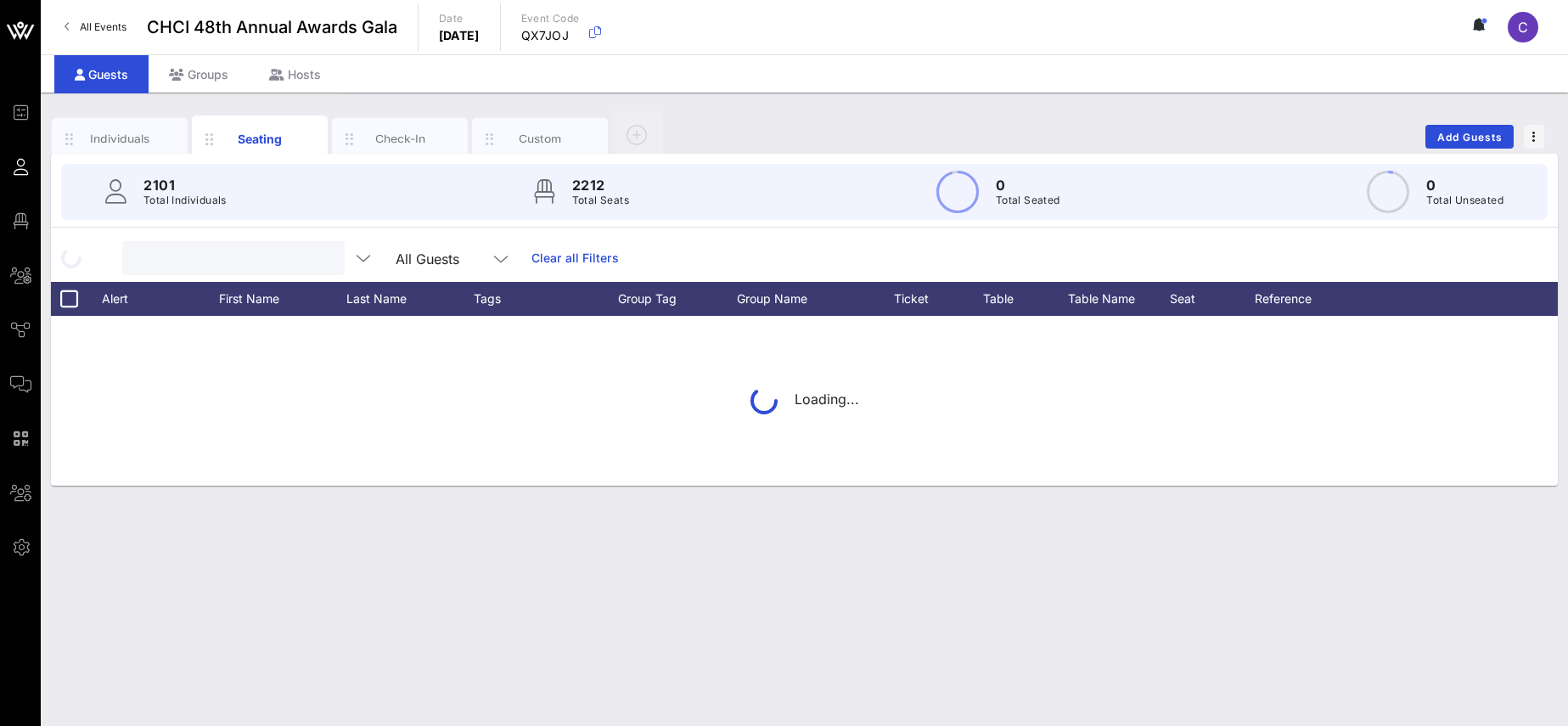
scroll to position [0, 0]
click at [303, 256] on input "text" at bounding box center [232, 258] width 199 height 22
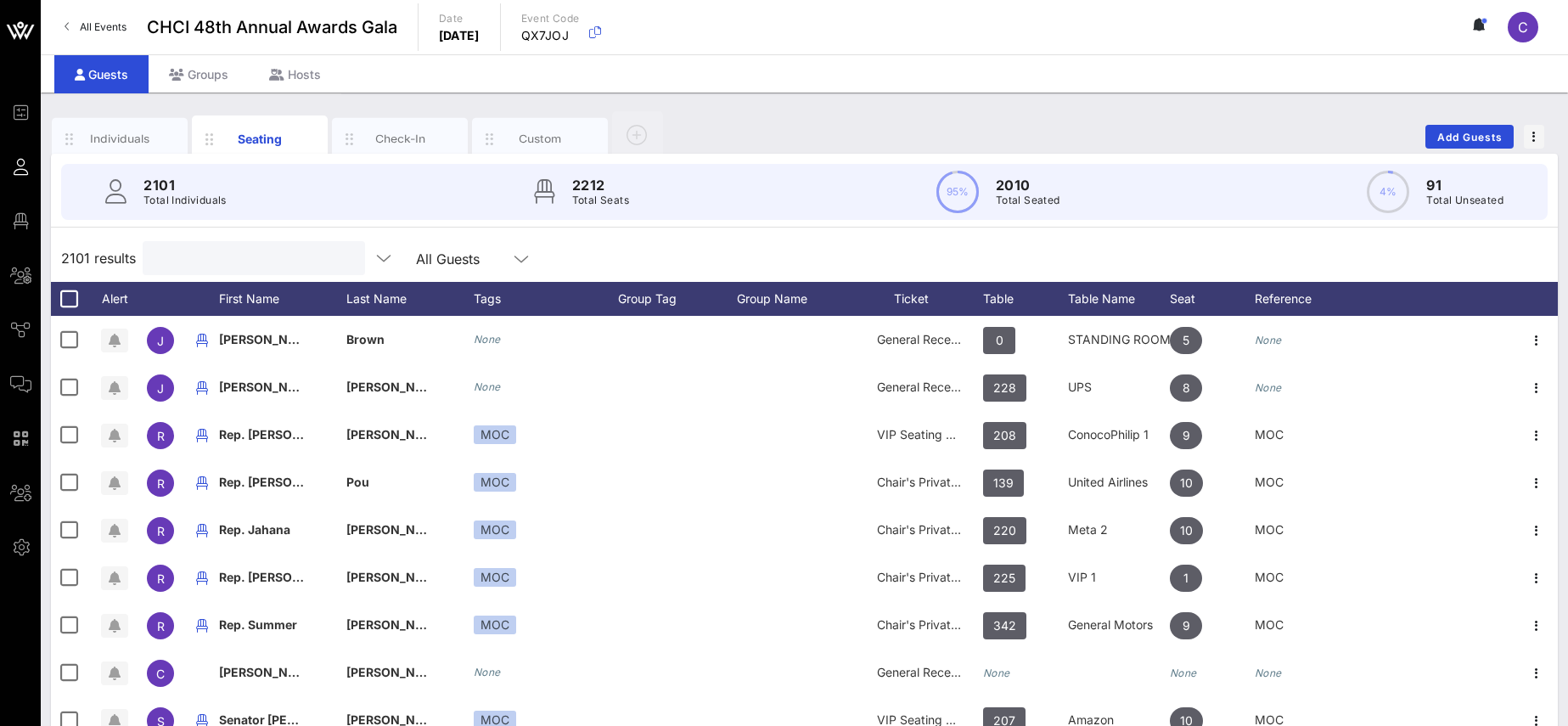
paste input "[PERSON_NAME][EMAIL_ADDRESS][PERSON_NAME][DOMAIN_NAME]"
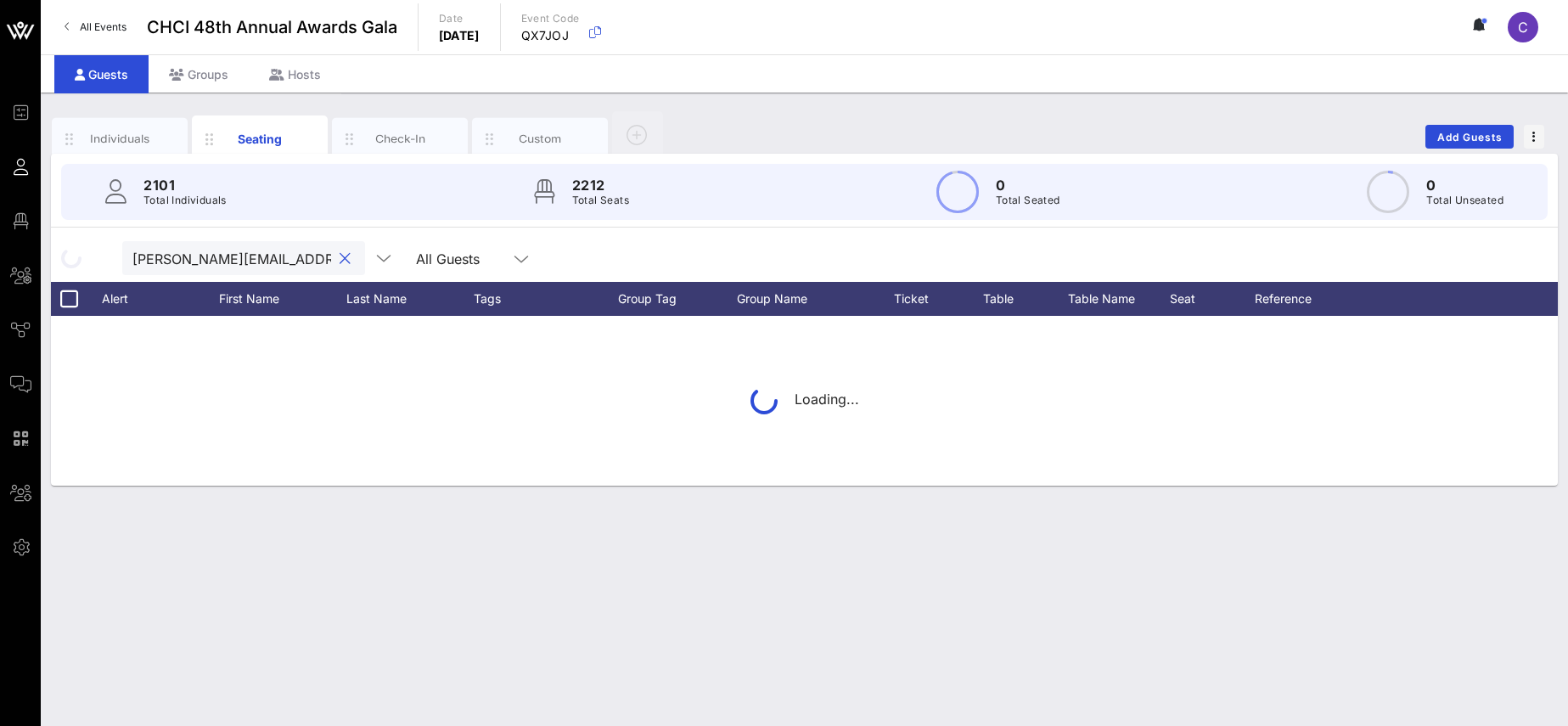
scroll to position [0, 8]
type input "[PERSON_NAME][EMAIL_ADDRESS][PERSON_NAME][DOMAIN_NAME]"
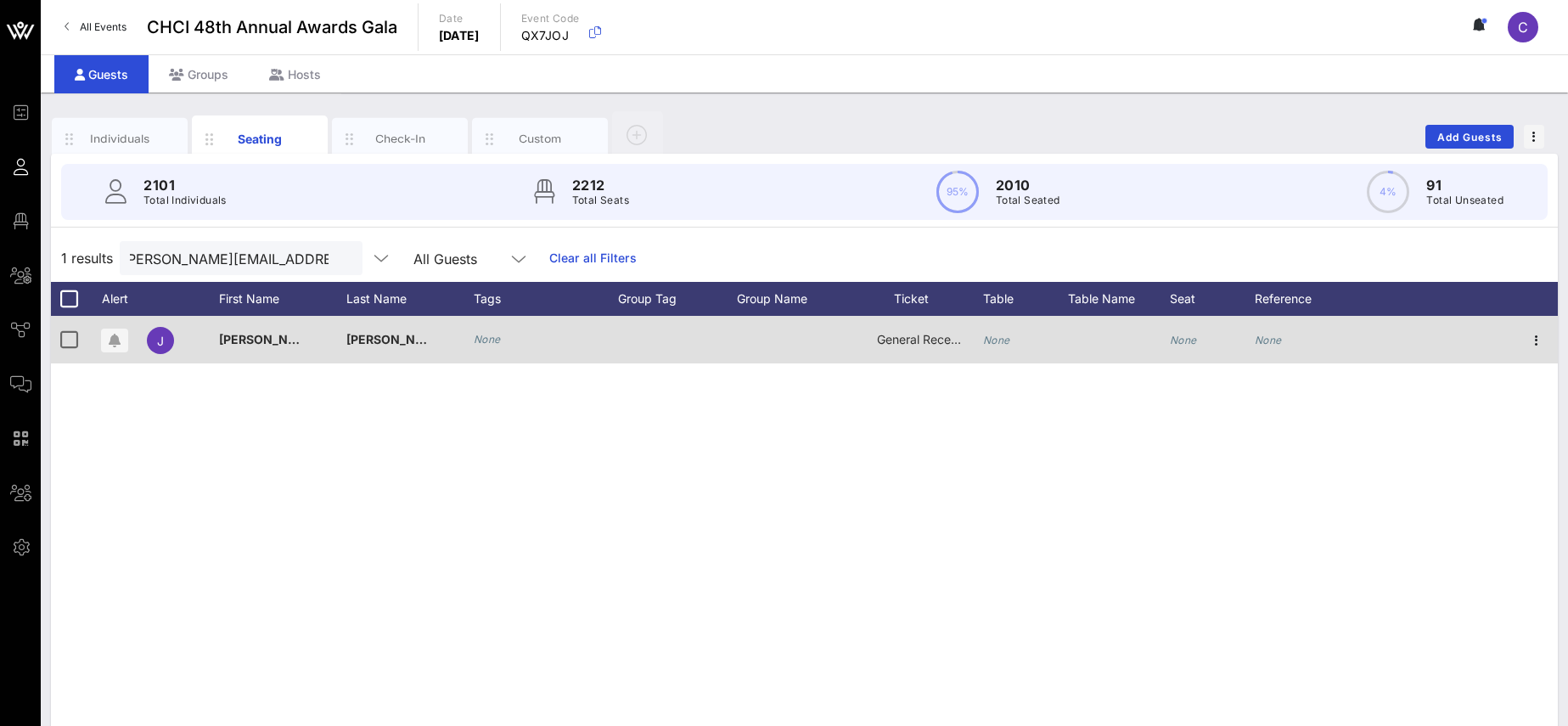
click at [998, 341] on icon "None" at bounding box center [996, 339] width 27 height 13
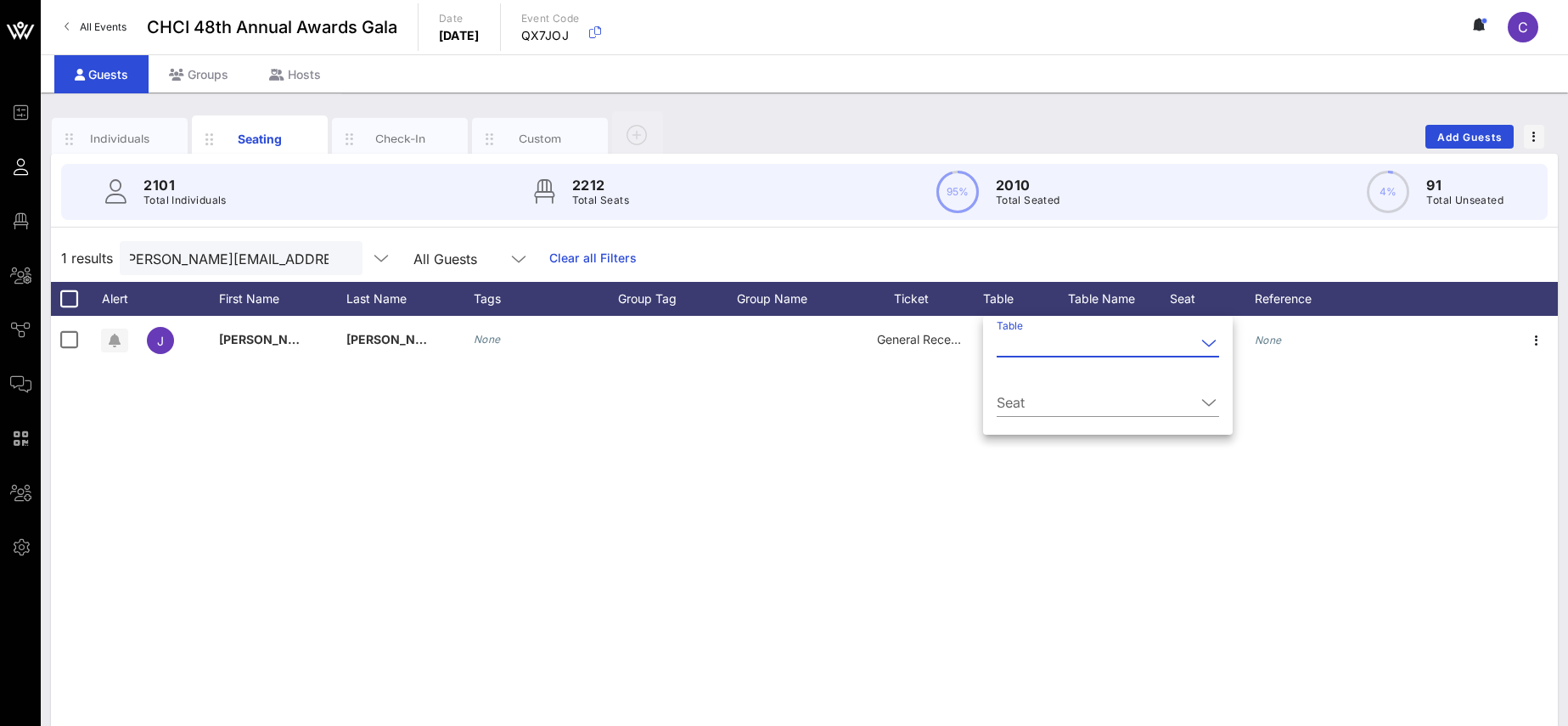
click at [1202, 346] on div at bounding box center [1208, 343] width 20 height 20
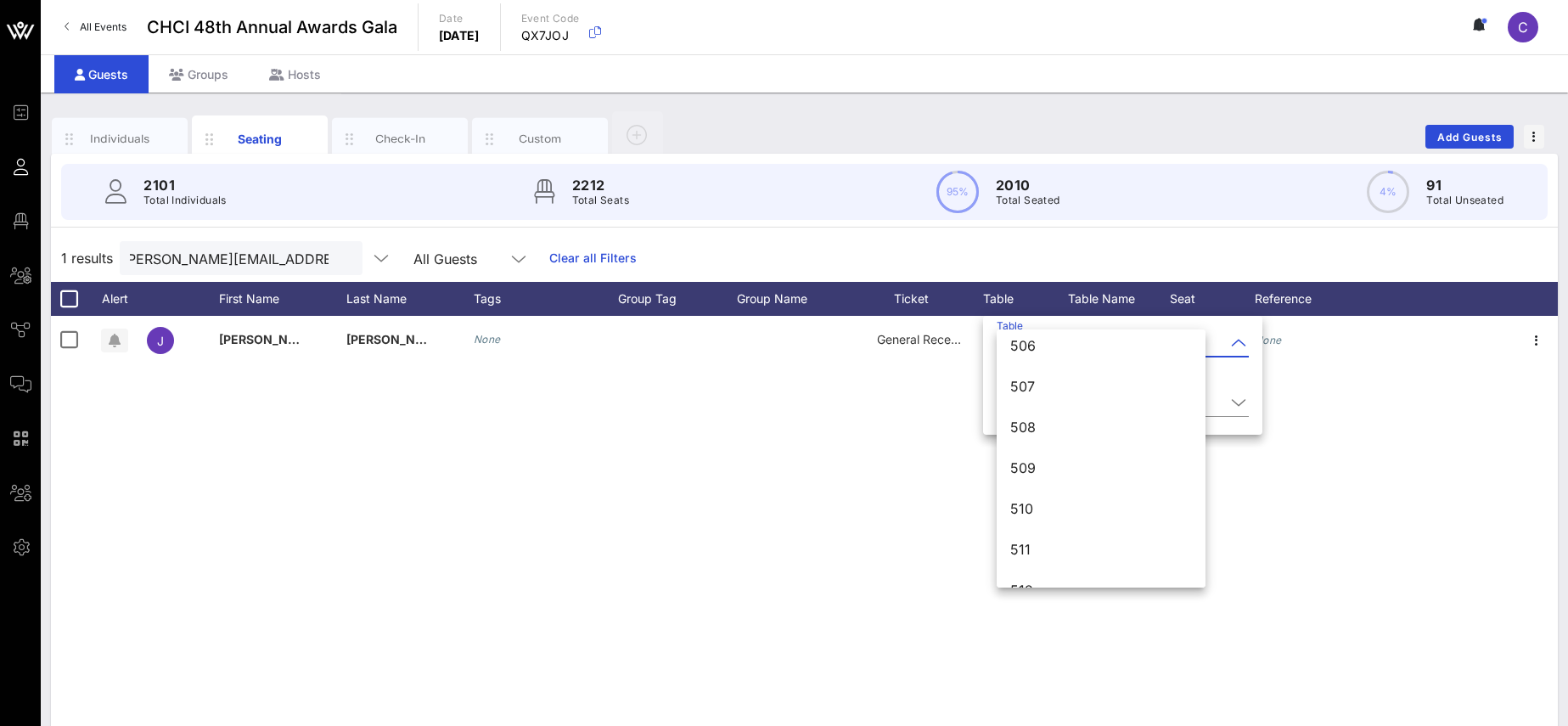
scroll to position [6756, 0]
click at [1050, 527] on div "515" at bounding box center [1101, 525] width 182 height 16
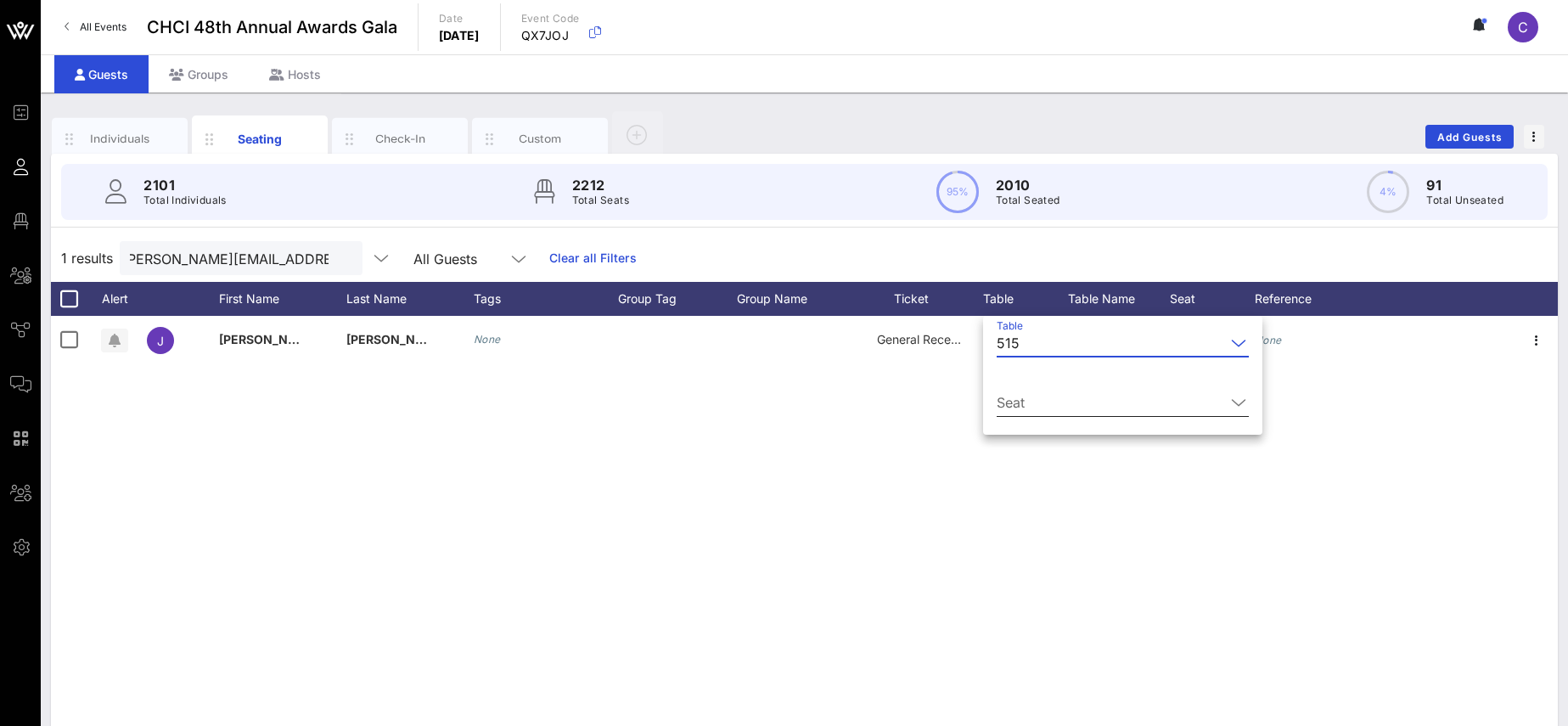
click at [1231, 400] on icon at bounding box center [1239, 402] width 15 height 20
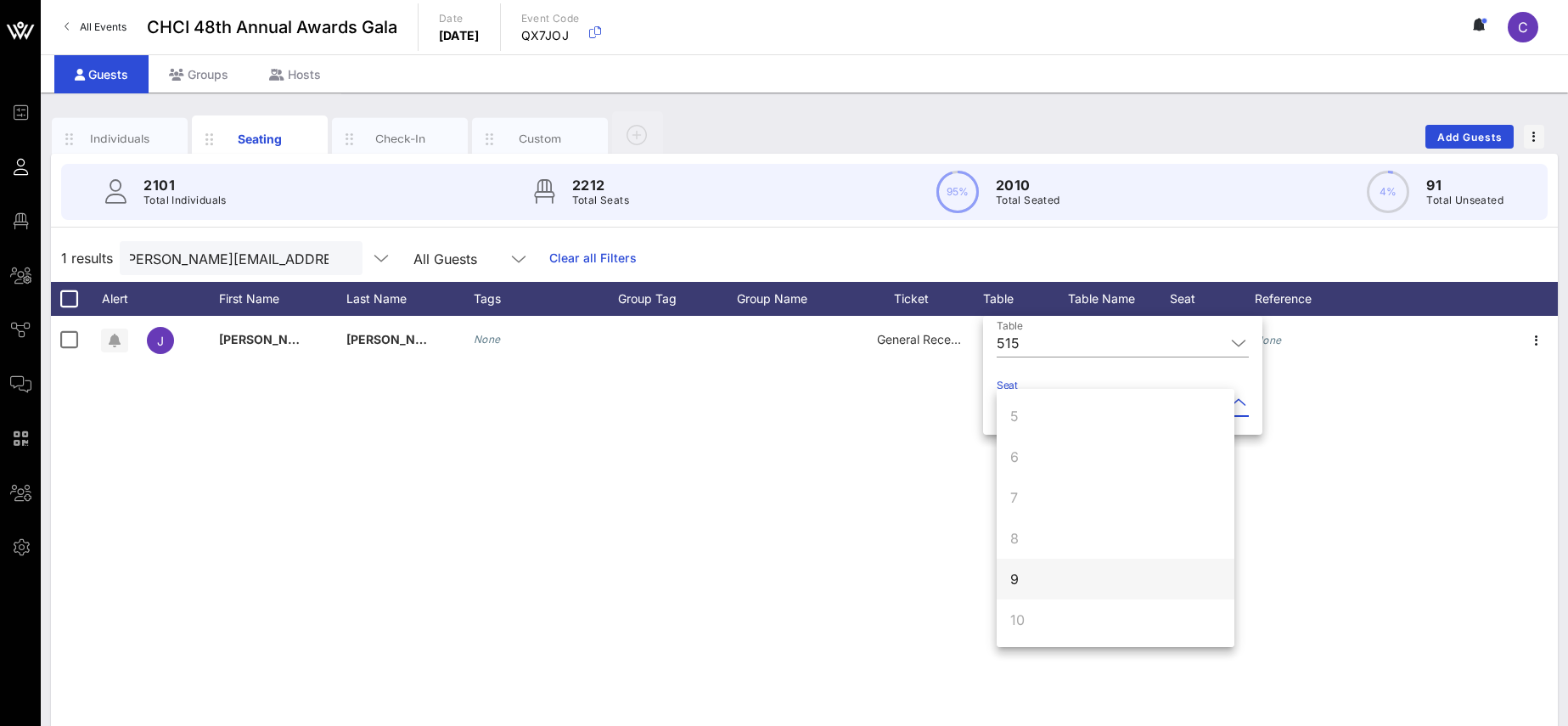
scroll to position [26, 0]
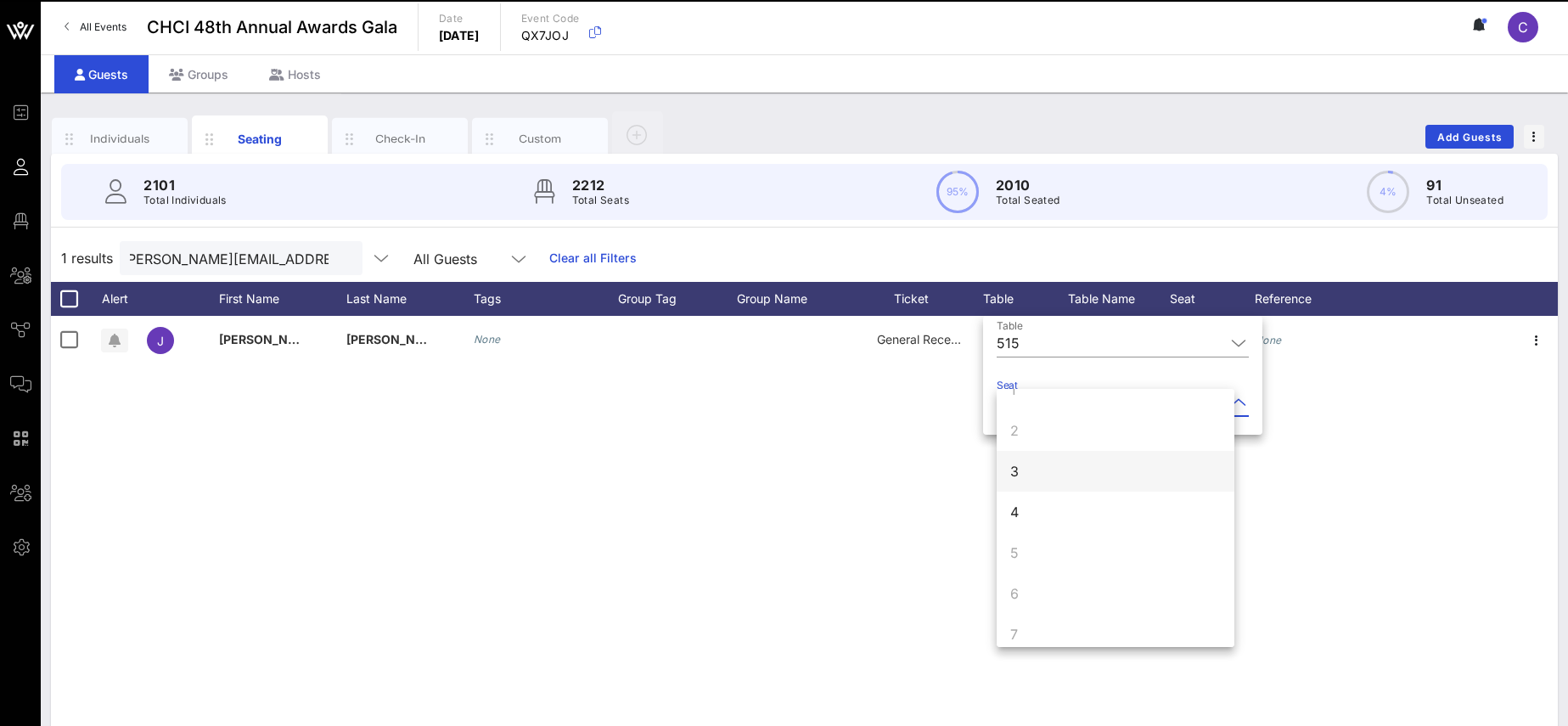
click at [1094, 469] on div "3" at bounding box center [1115, 471] width 238 height 41
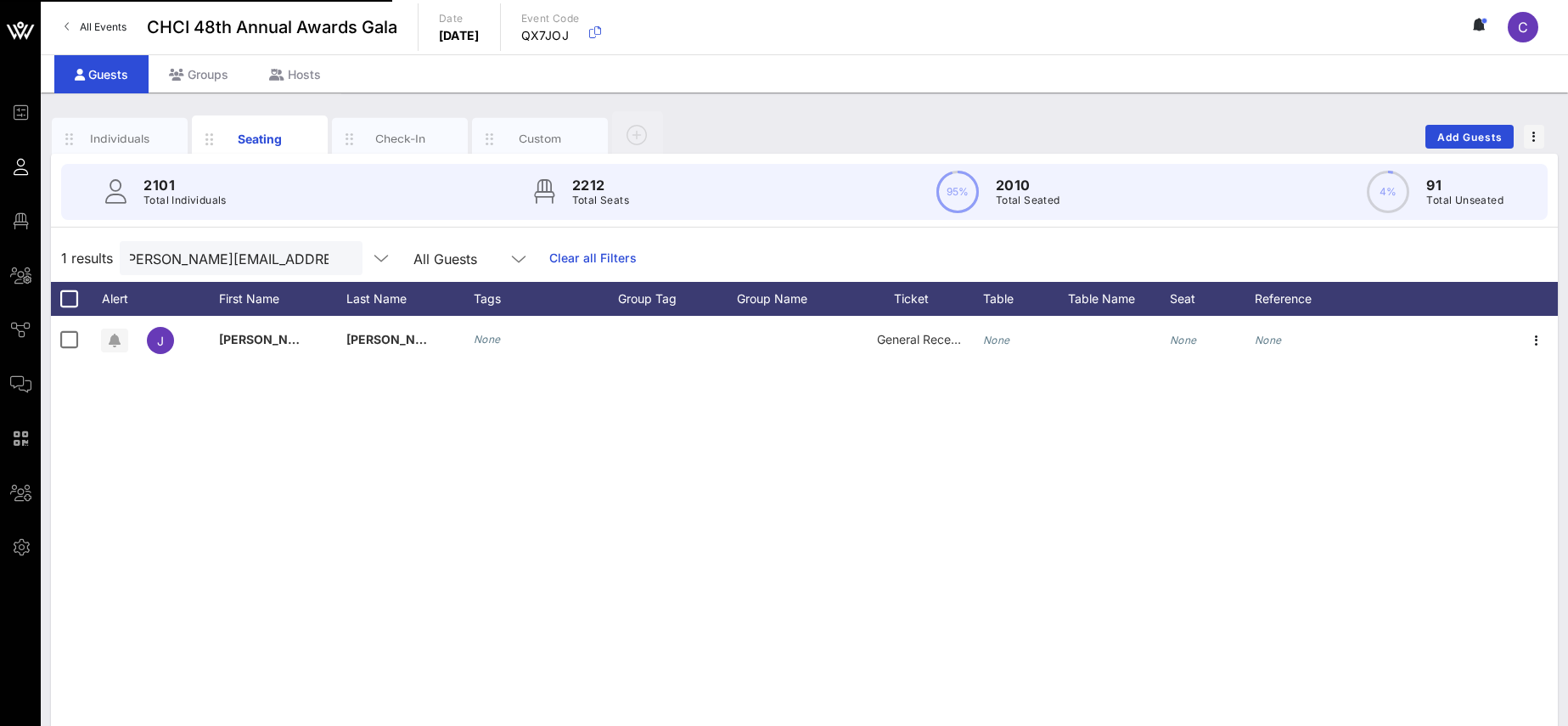
scroll to position [0, 0]
click at [337, 256] on button "clear icon" at bounding box center [342, 259] width 11 height 17
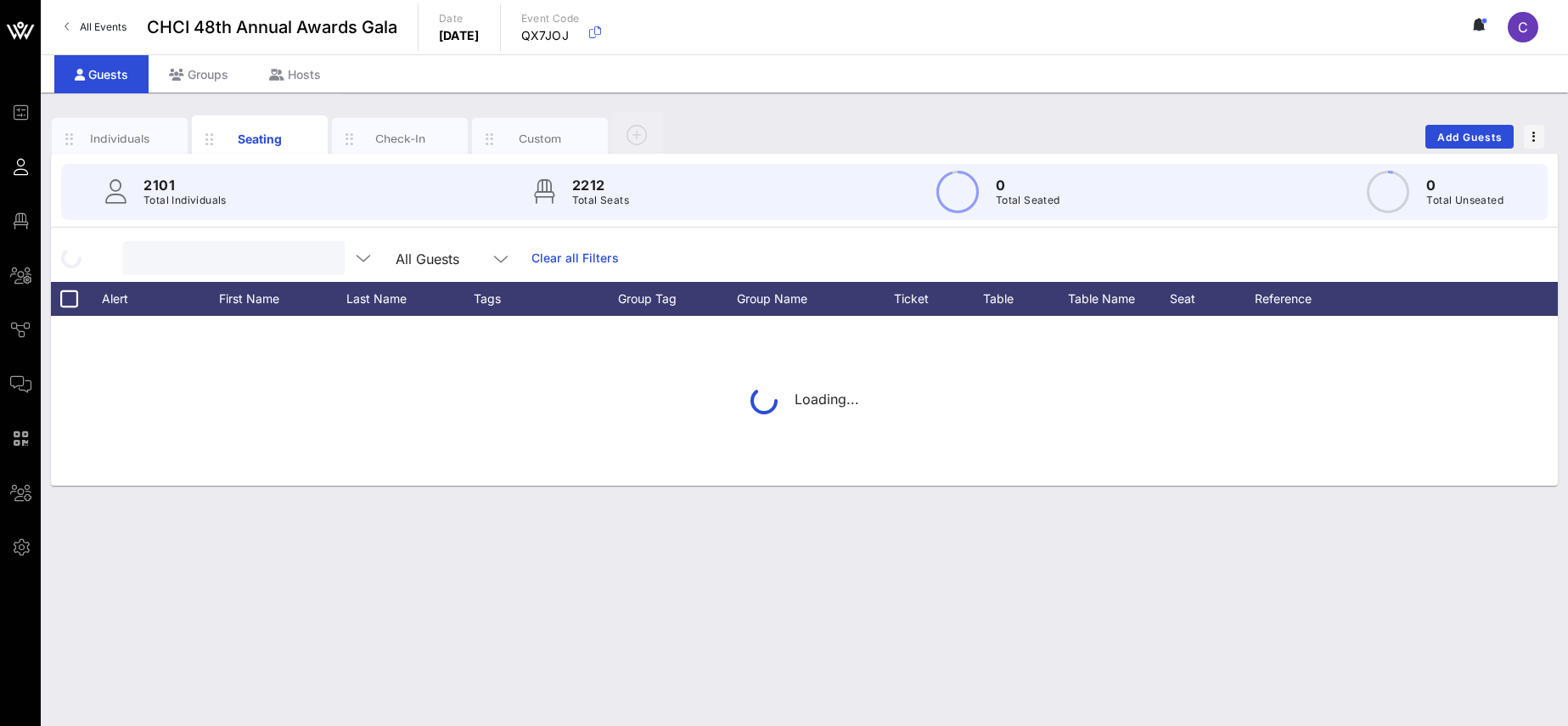
click at [245, 254] on input "text" at bounding box center [232, 258] width 199 height 22
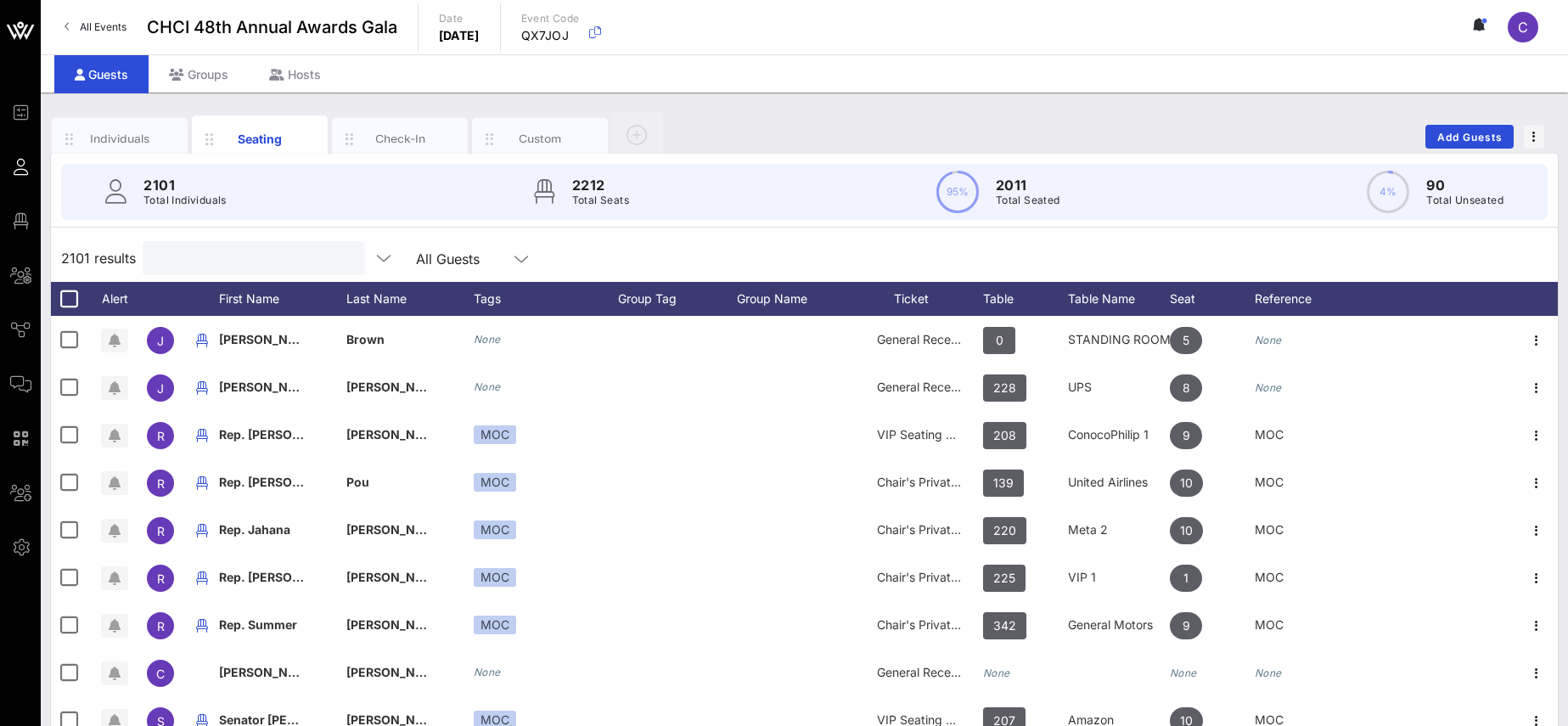
paste input "[EMAIL_ADDRESS][DOMAIN_NAME]"
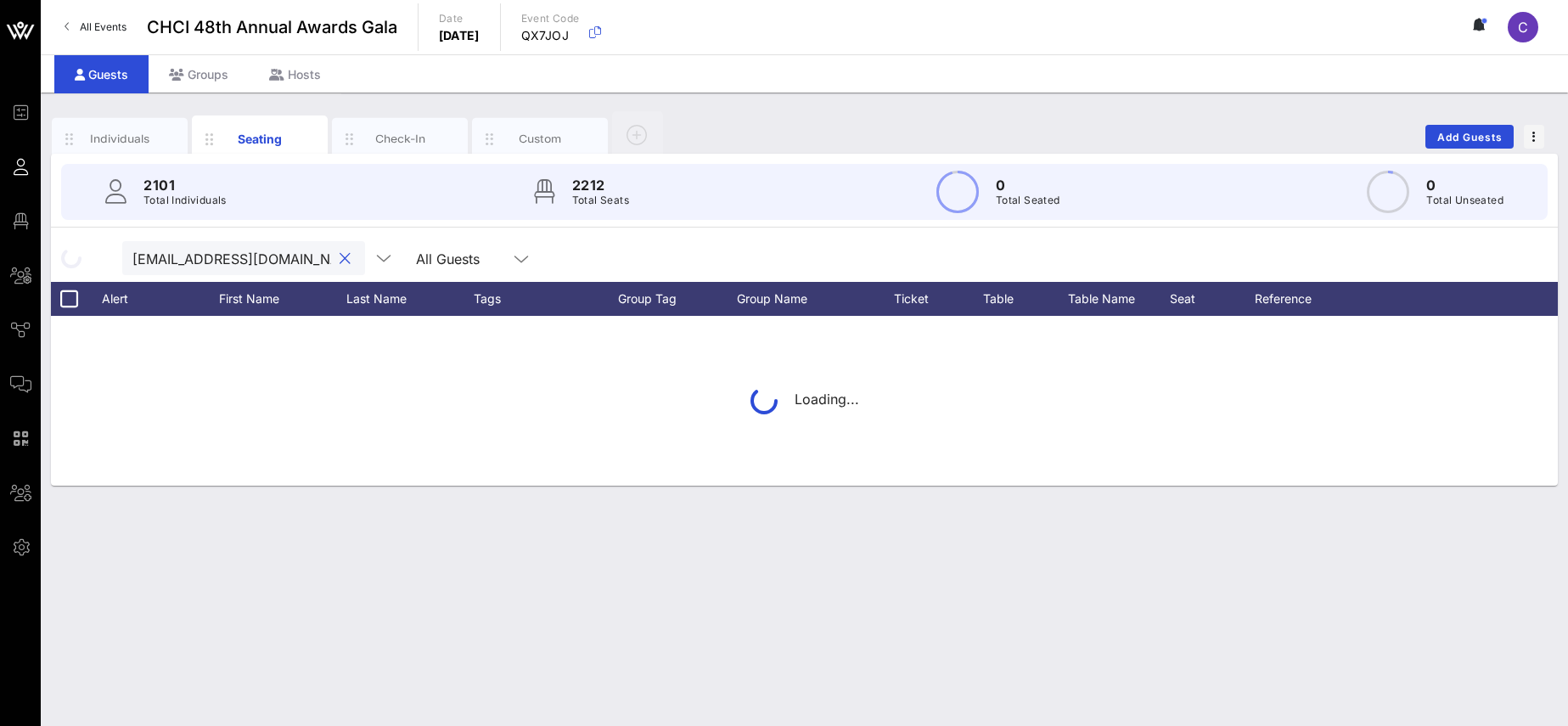
scroll to position [0, 30]
type input "[EMAIL_ADDRESS][DOMAIN_NAME]"
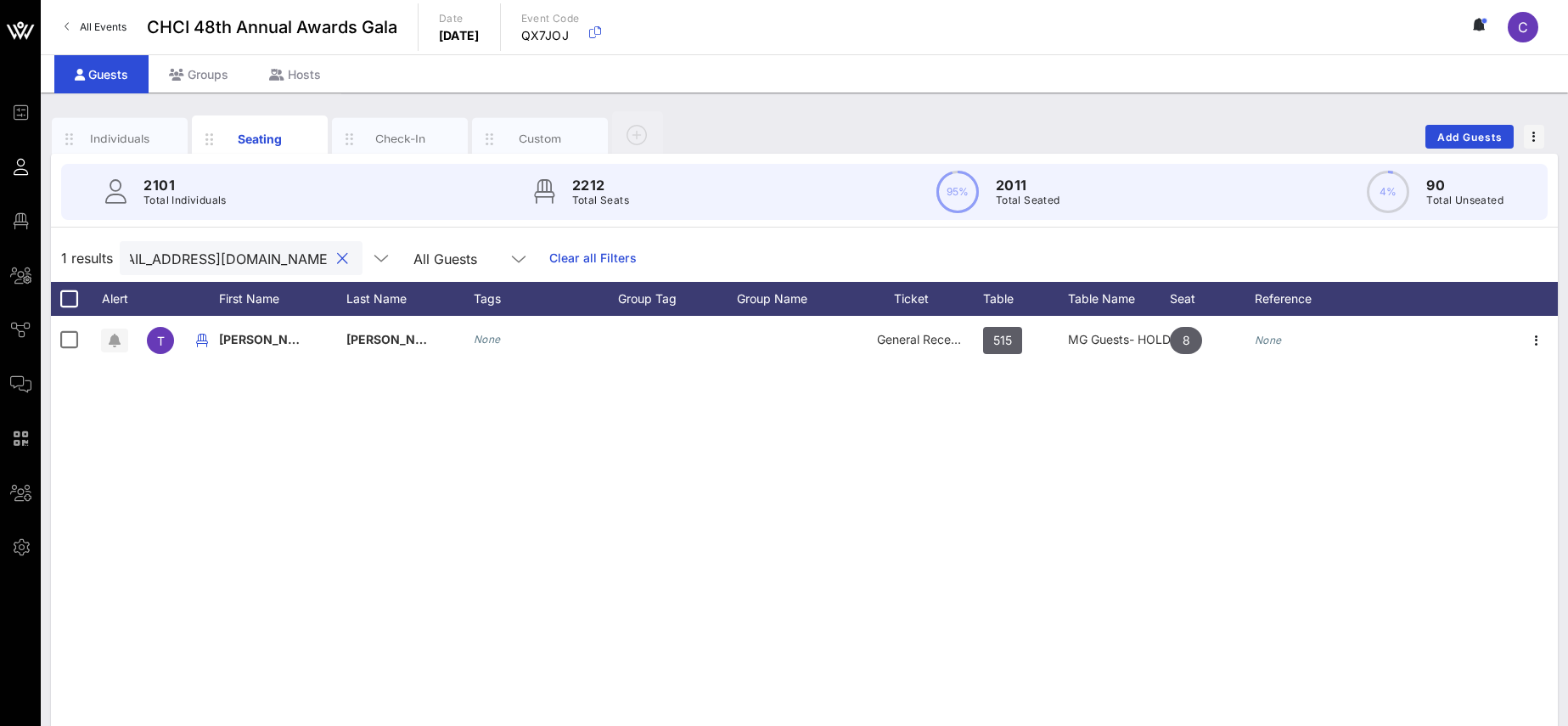
click at [337, 258] on button "clear icon" at bounding box center [342, 259] width 11 height 17
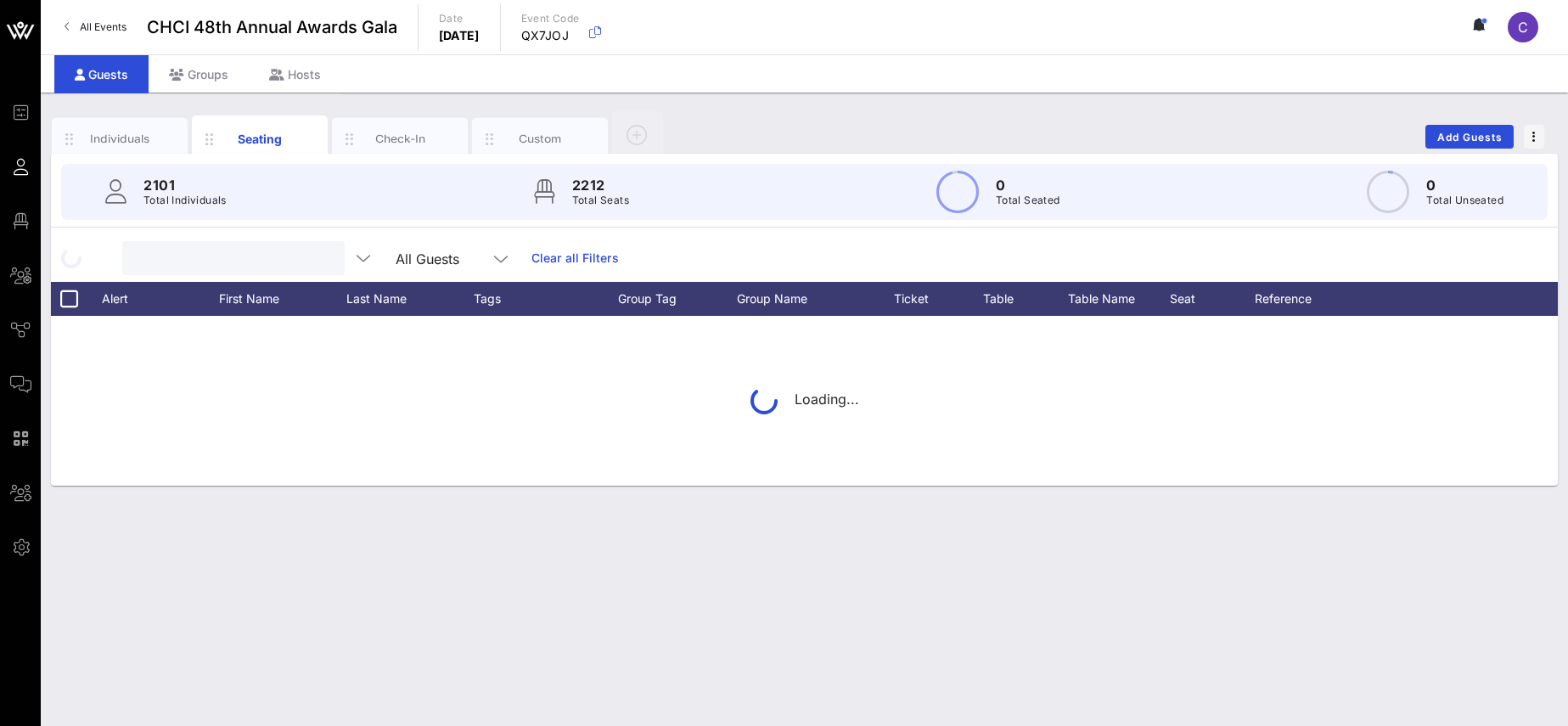
scroll to position [0, 0]
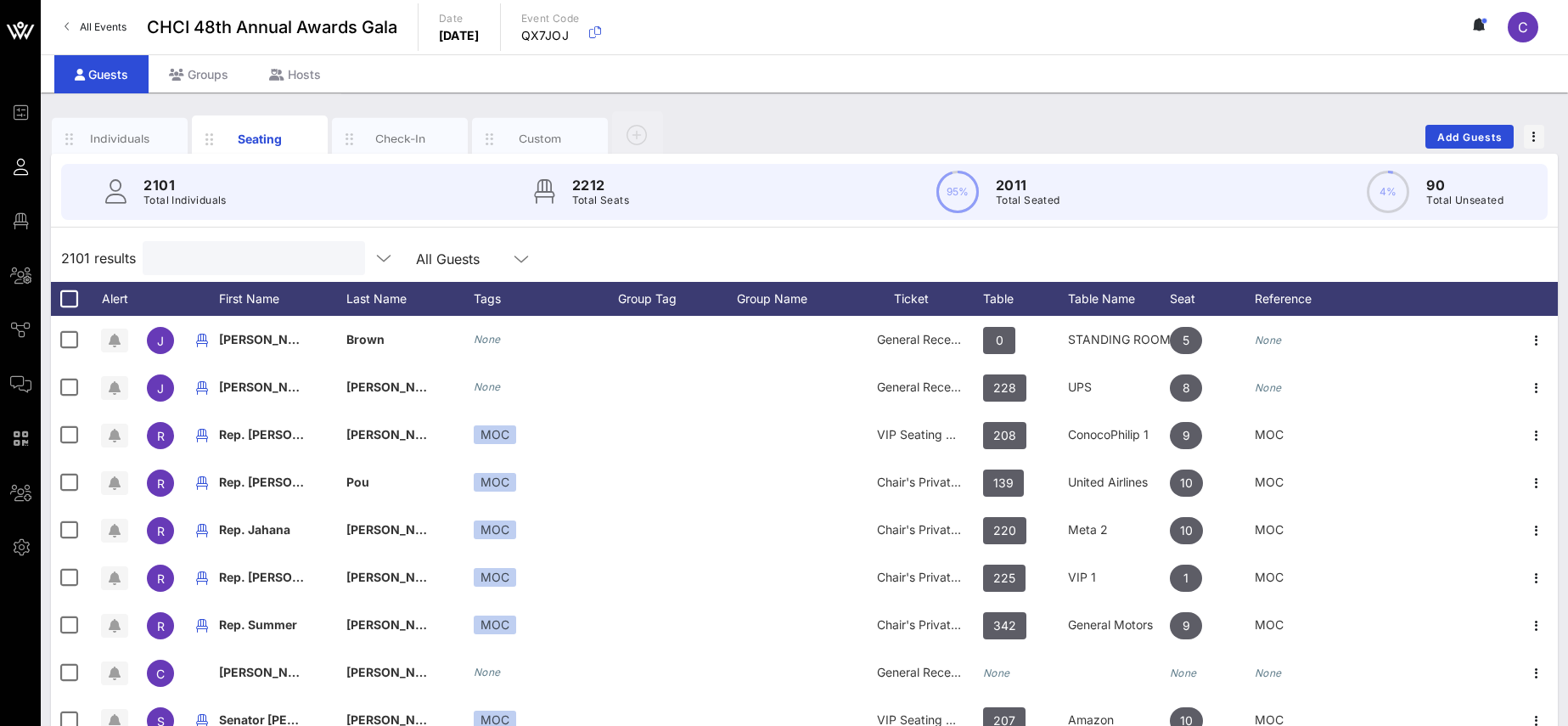
paste input "[EMAIL_ADDRESS][DOMAIN_NAME]"
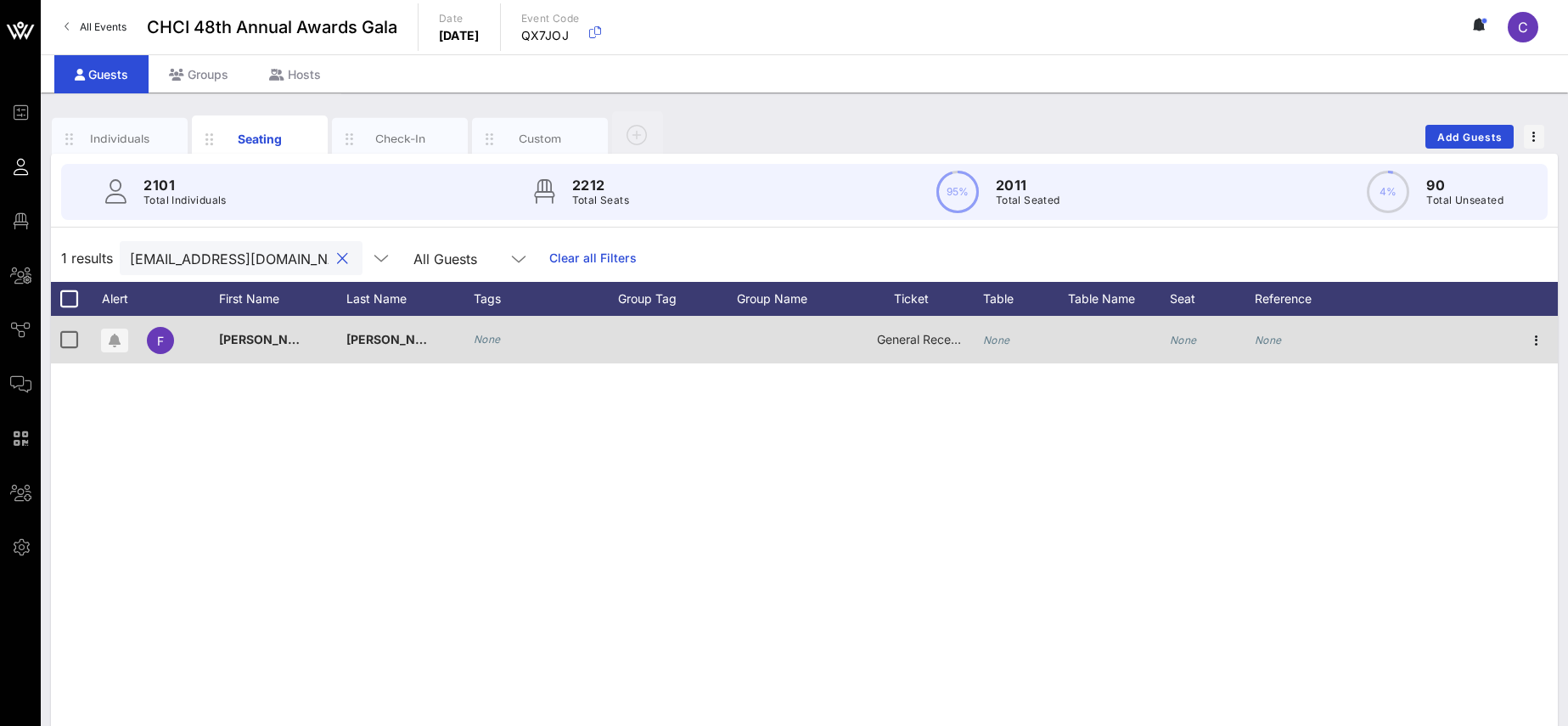
type input "[EMAIL_ADDRESS][DOMAIN_NAME]"
click at [1007, 343] on icon "None" at bounding box center [996, 339] width 27 height 13
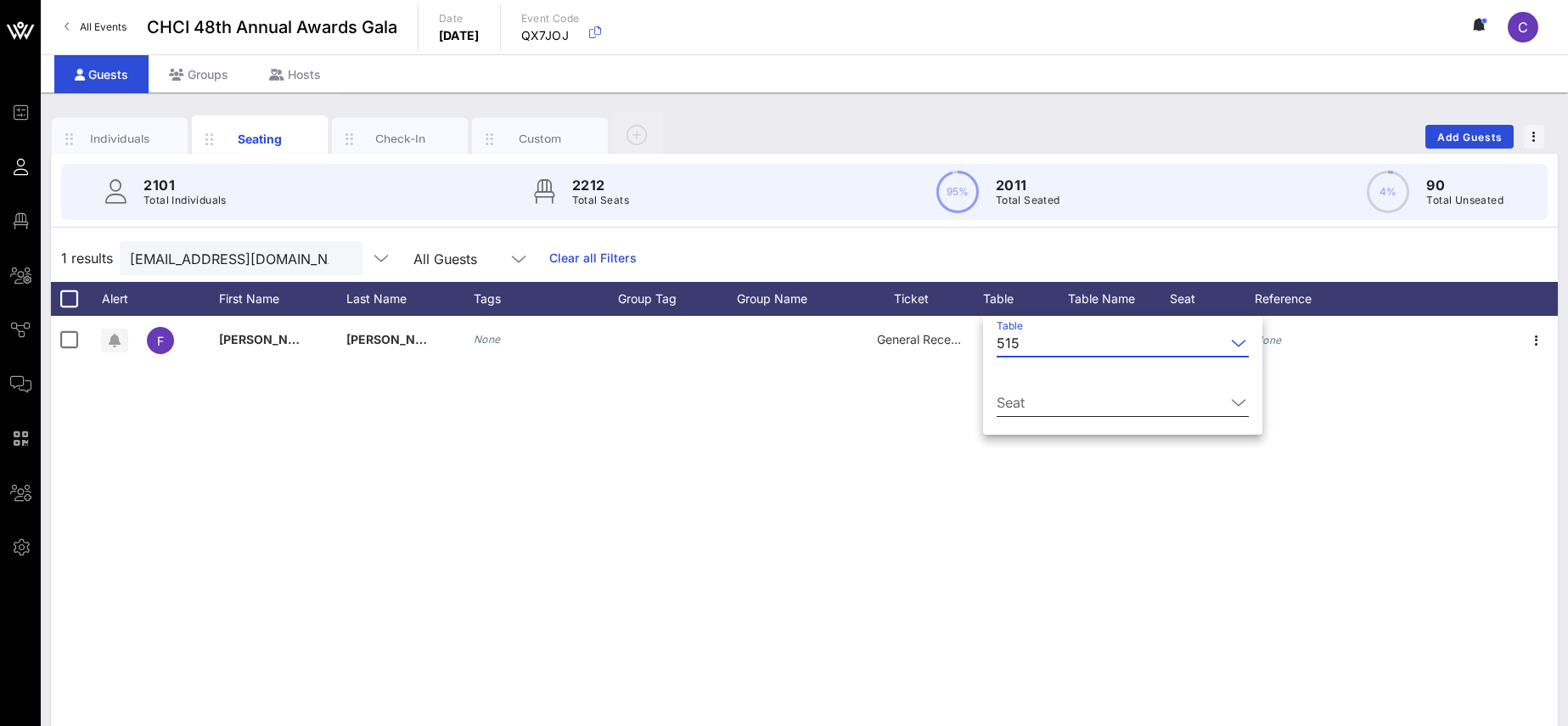
click at [1043, 390] on input "Seat" at bounding box center [1110, 403] width 228 height 27
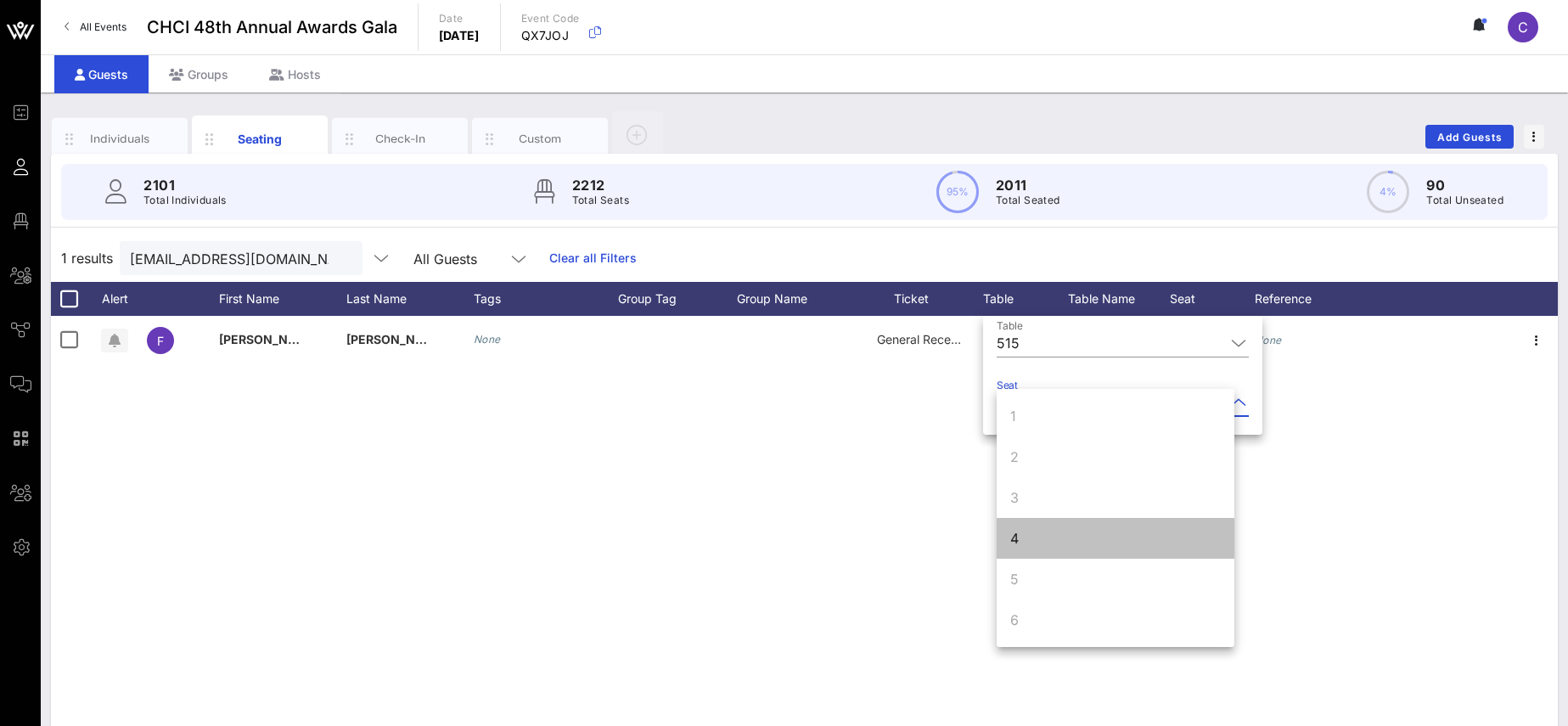
click at [1029, 534] on div "4" at bounding box center [1115, 538] width 238 height 41
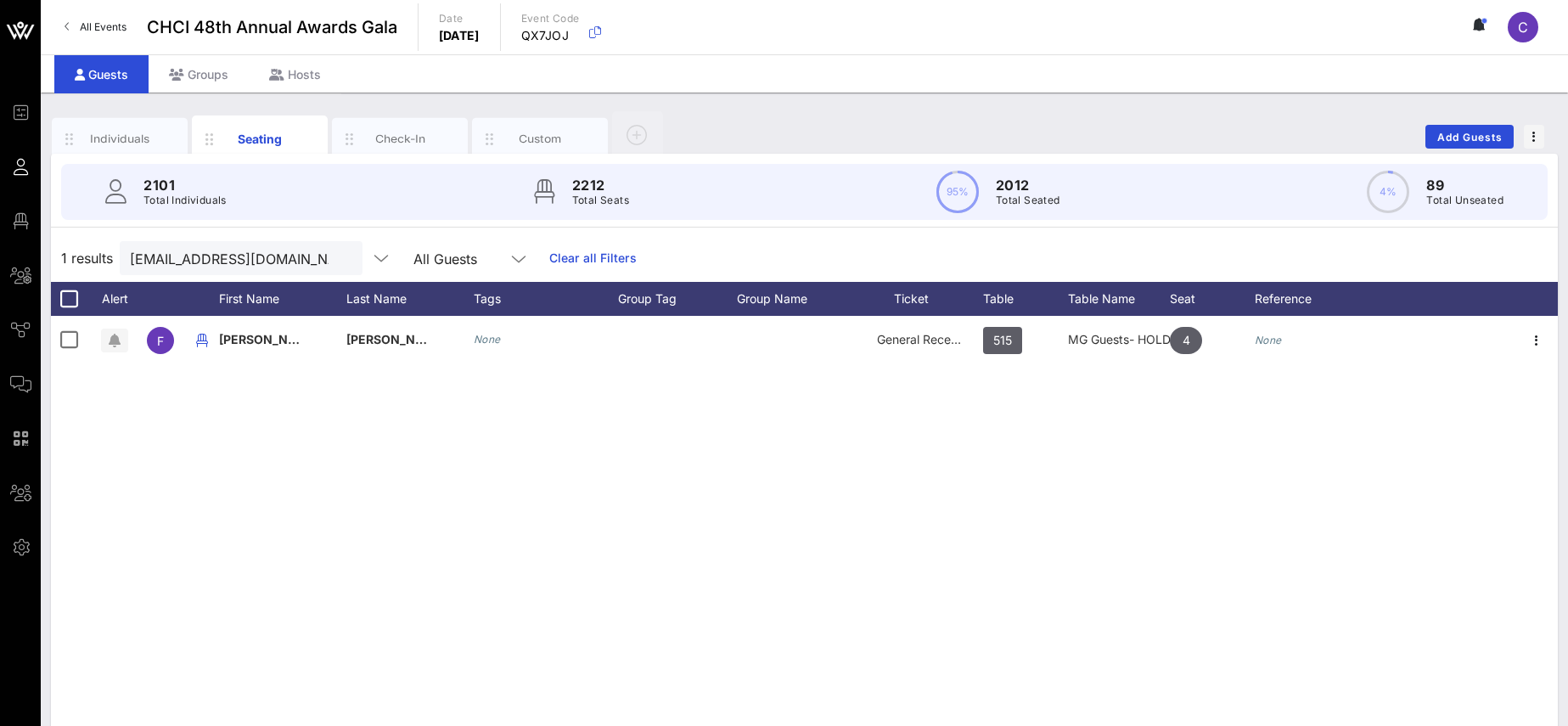
click at [337, 256] on button "clear icon" at bounding box center [342, 259] width 11 height 17
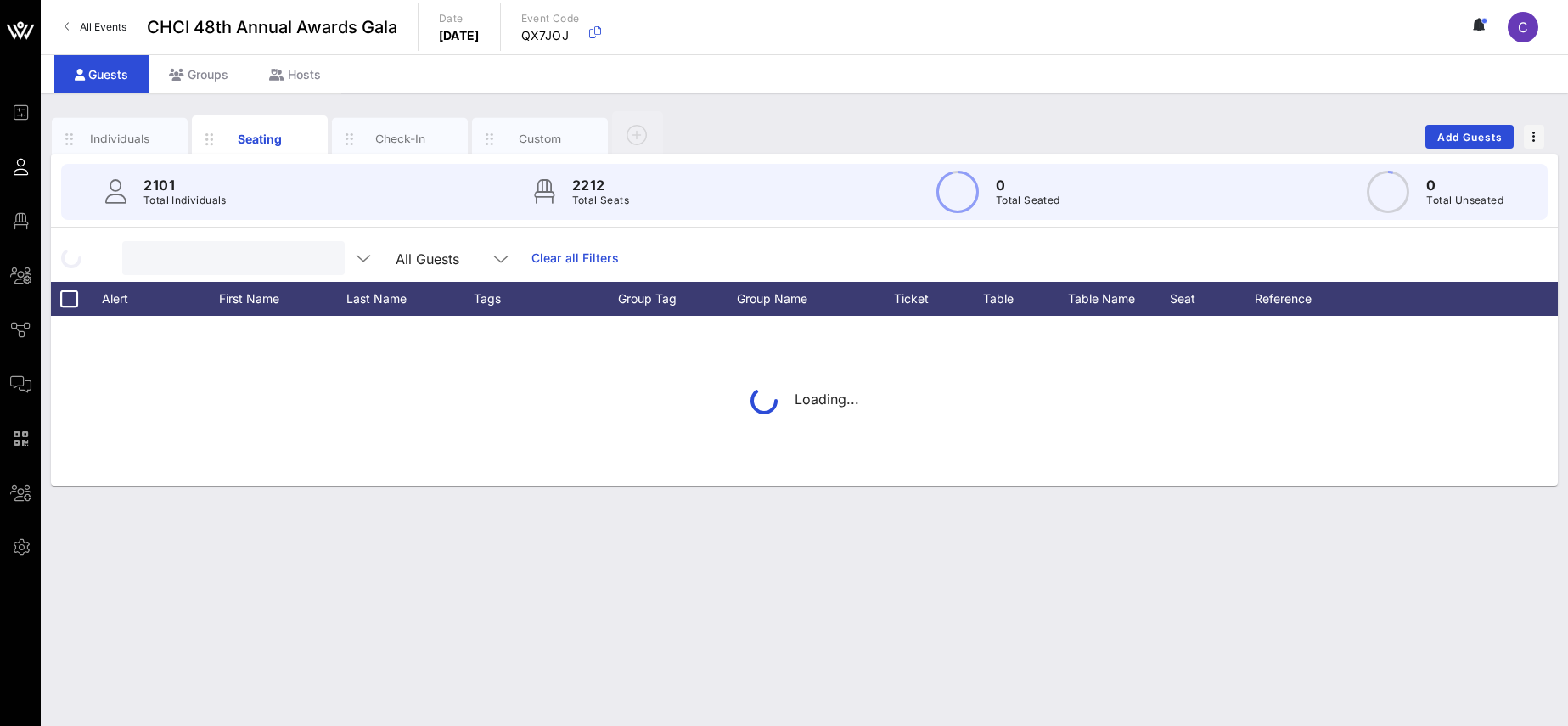
click at [262, 251] on input "text" at bounding box center [232, 258] width 199 height 22
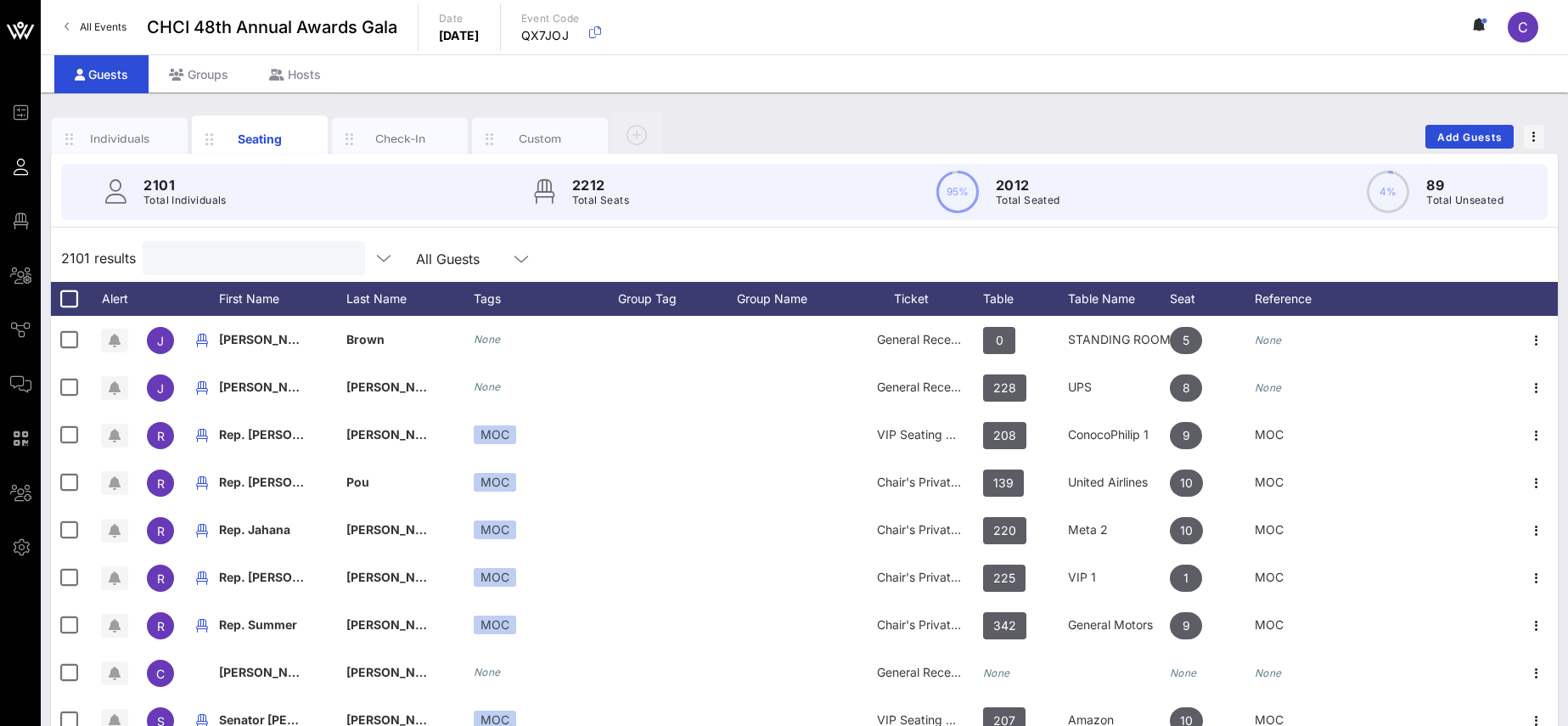
paste input "[PERSON_NAME][EMAIL_ADDRESS][PERSON_NAME][DOMAIN_NAME]"
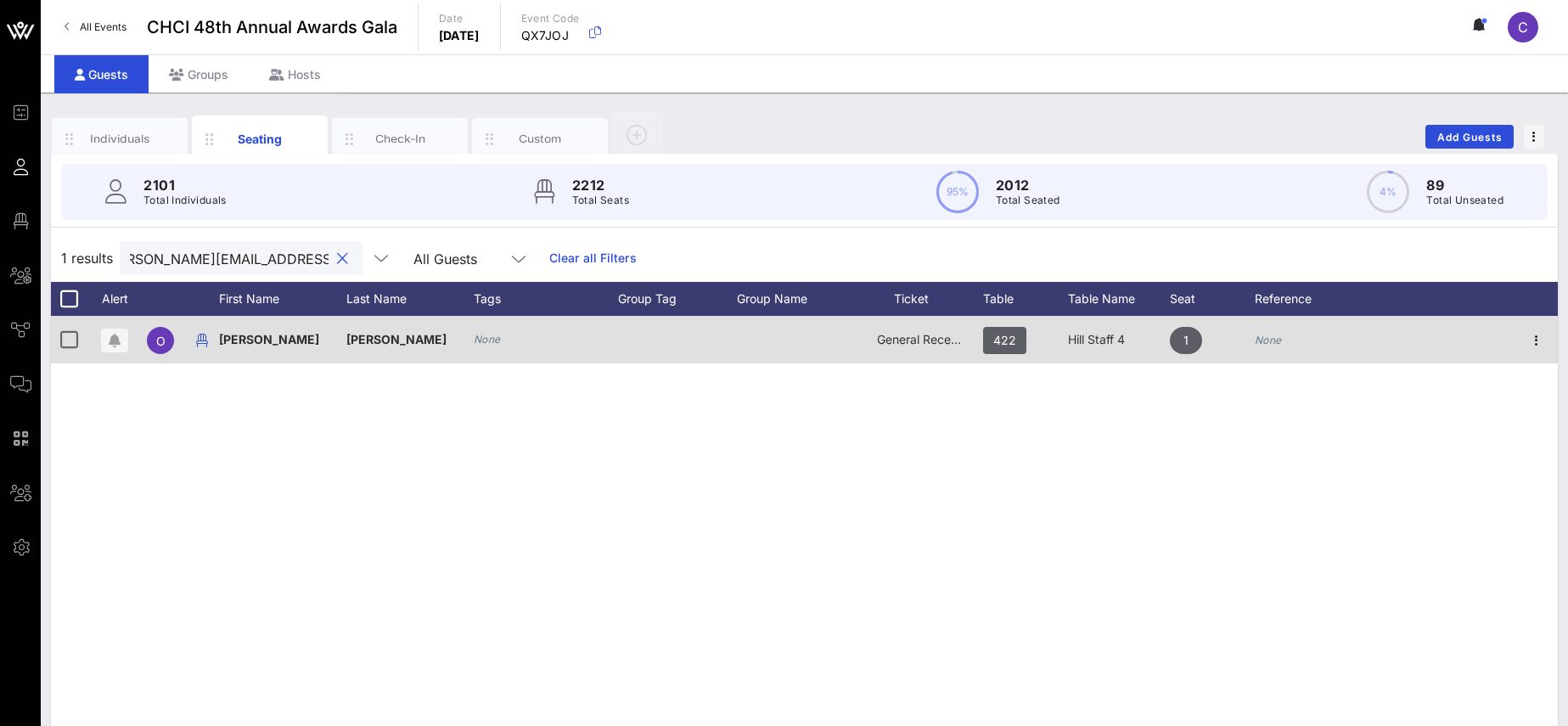
type input "[PERSON_NAME][EMAIL_ADDRESS][PERSON_NAME][DOMAIN_NAME]"
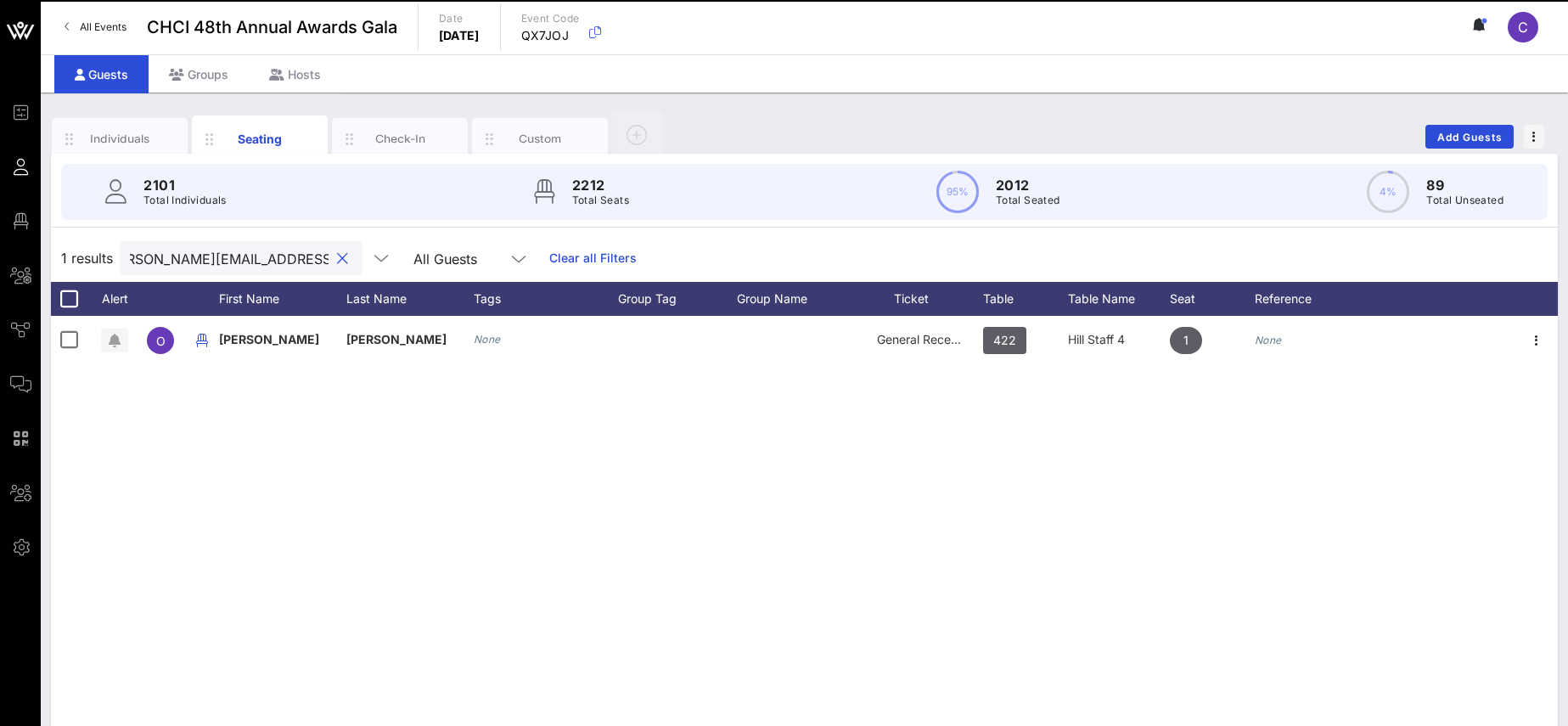
click at [337, 256] on button "clear icon" at bounding box center [342, 259] width 11 height 17
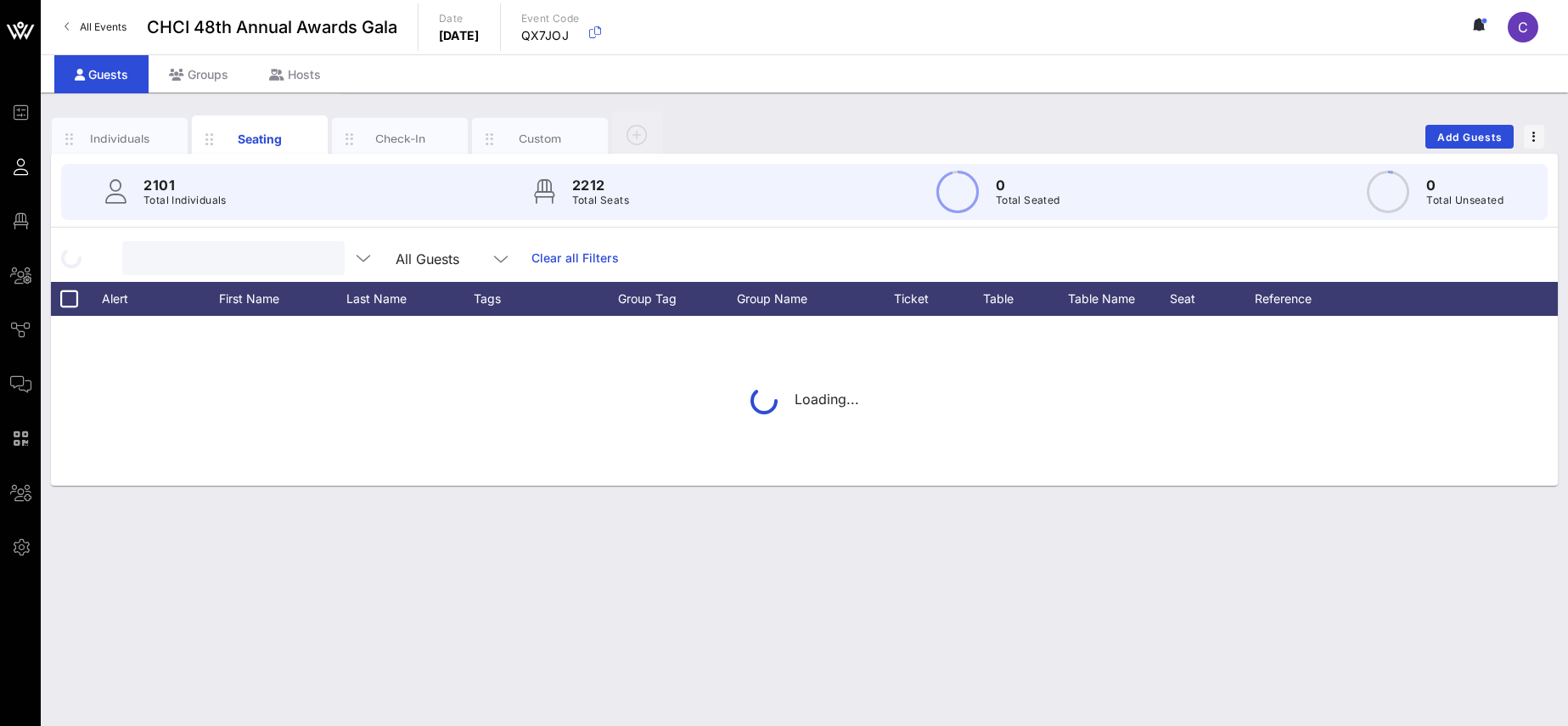
scroll to position [0, 0]
click at [267, 257] on input "text" at bounding box center [232, 258] width 199 height 22
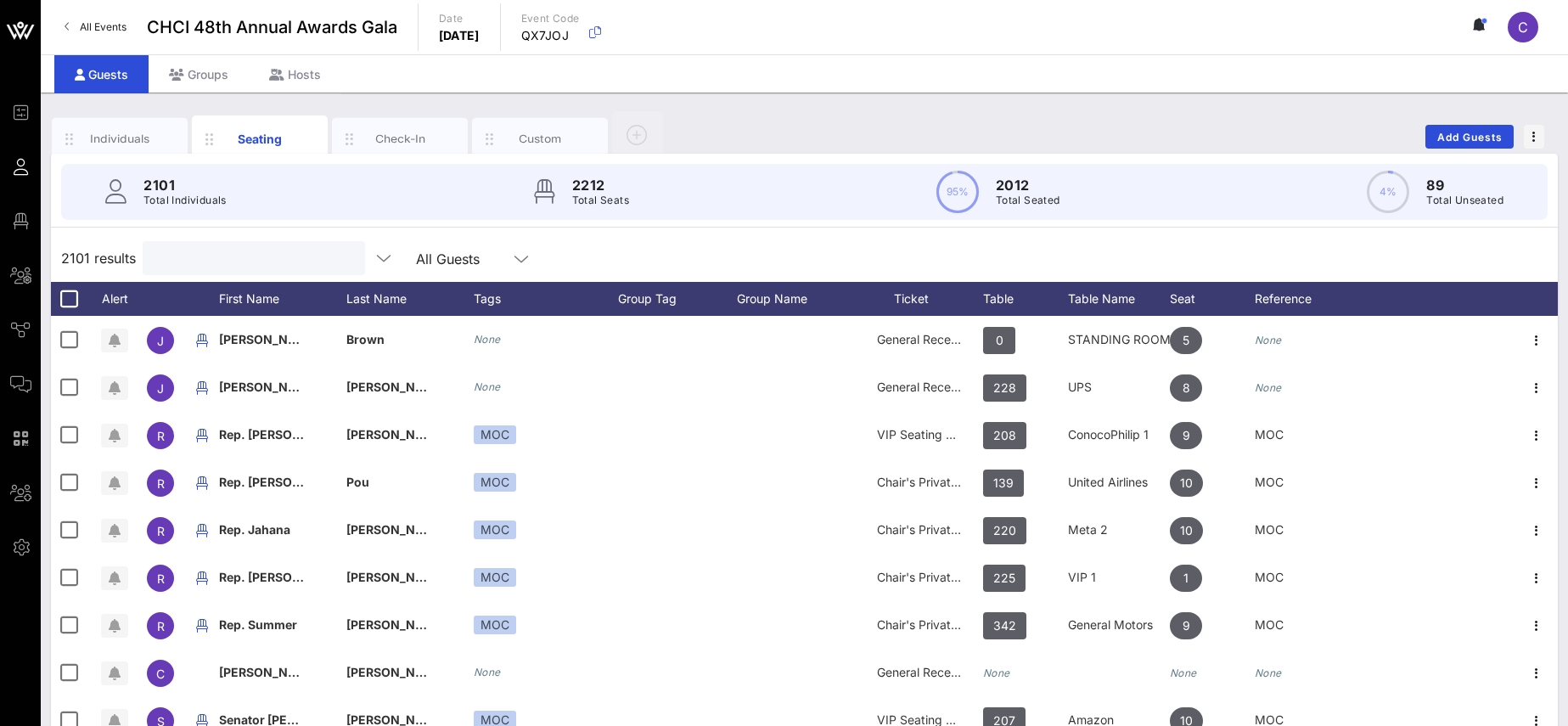
paste input "[PERSON_NAME][EMAIL_ADDRESS][PERSON_NAME][DOMAIN_NAME]"
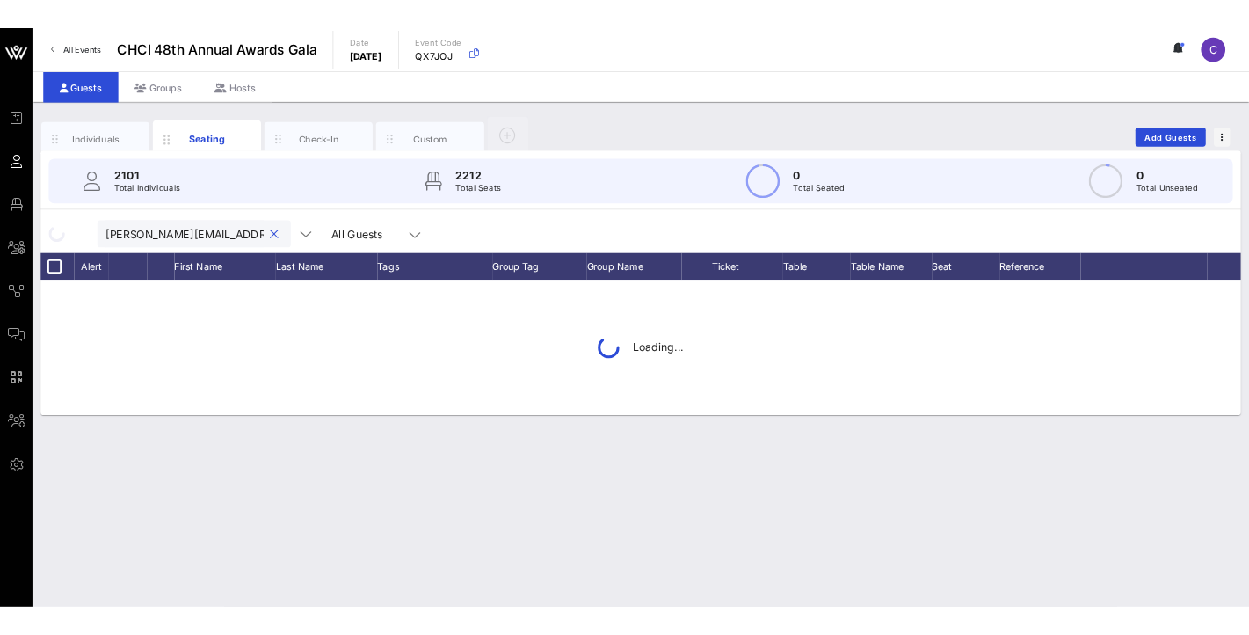
scroll to position [0, 29]
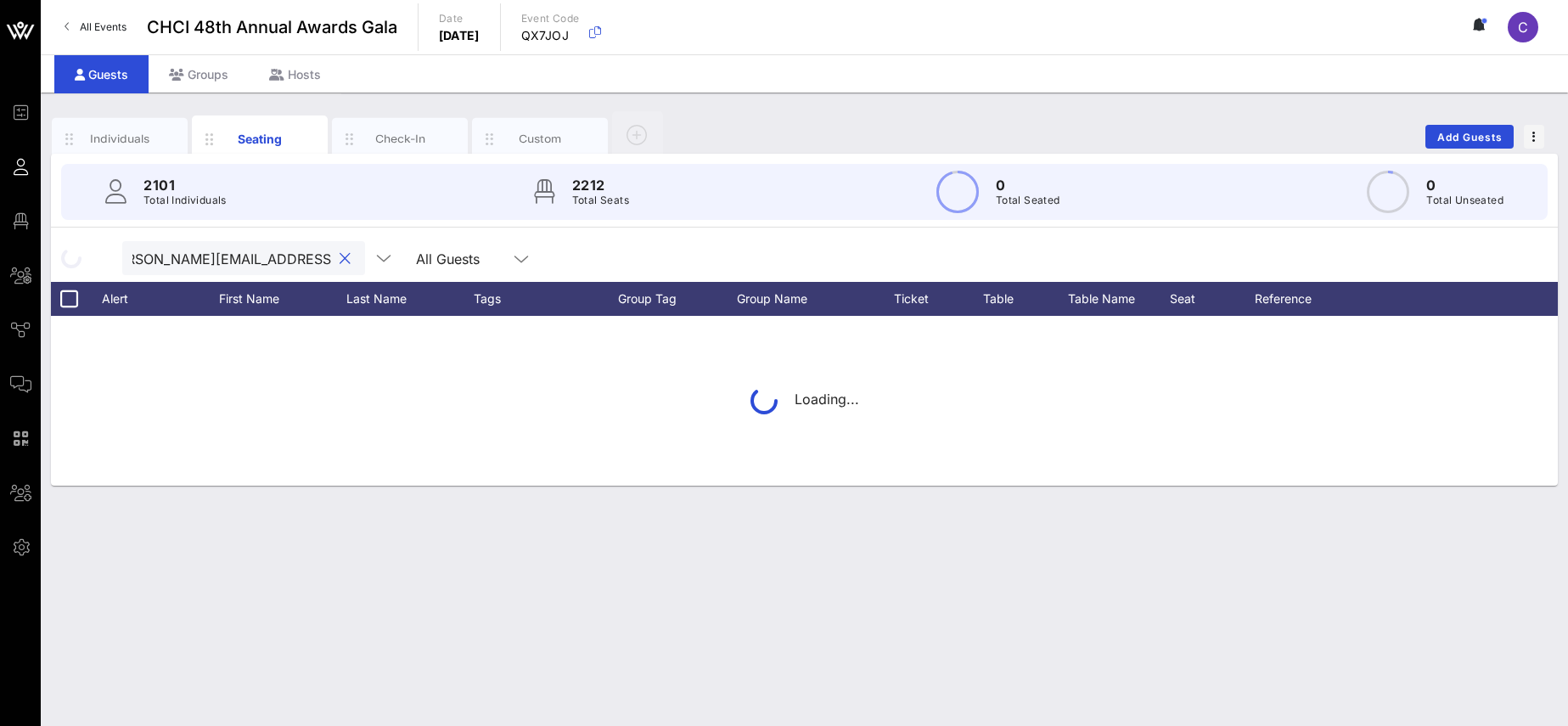
type input "[PERSON_NAME][EMAIL_ADDRESS][PERSON_NAME][DOMAIN_NAME]"
